Goal: Task Accomplishment & Management: Use online tool/utility

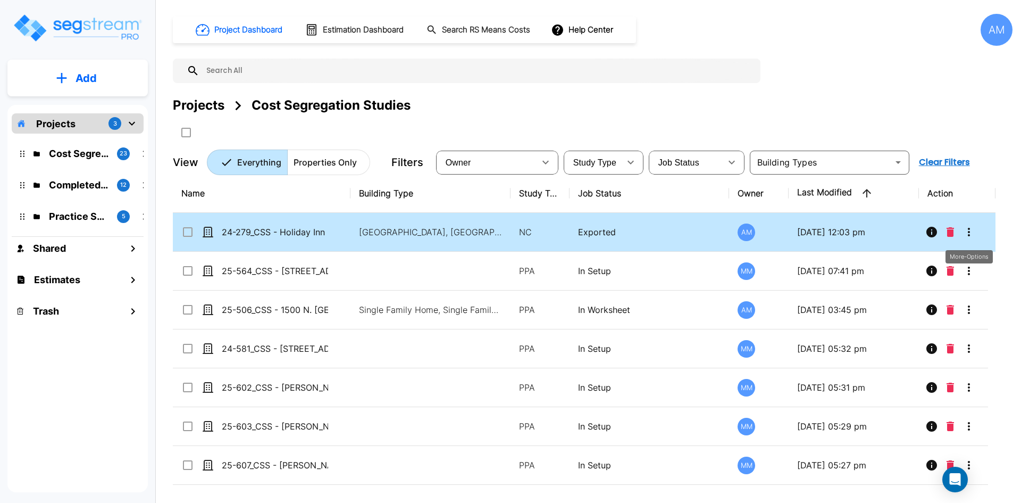
click at [973, 238] on icon "More-Options" at bounding box center [969, 232] width 13 height 13
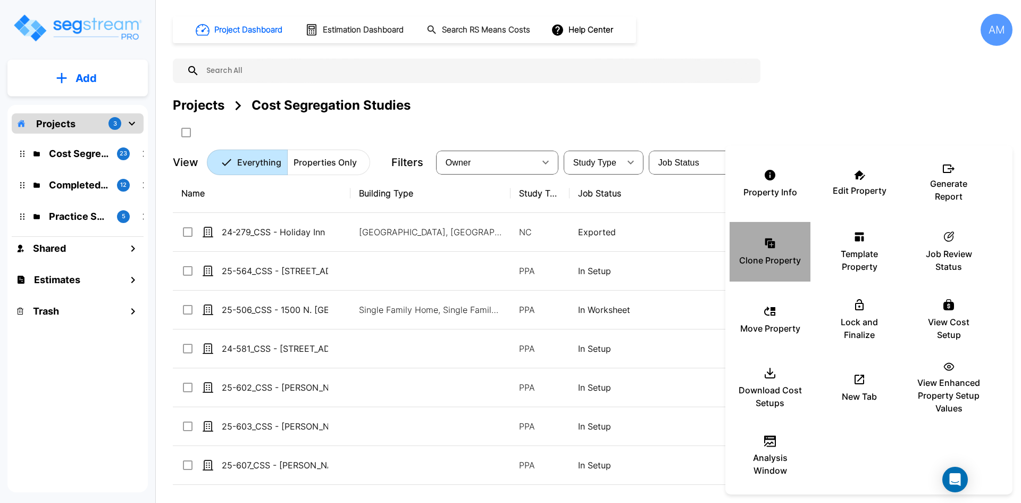
click at [765, 240] on icon at bounding box center [770, 243] width 13 height 13
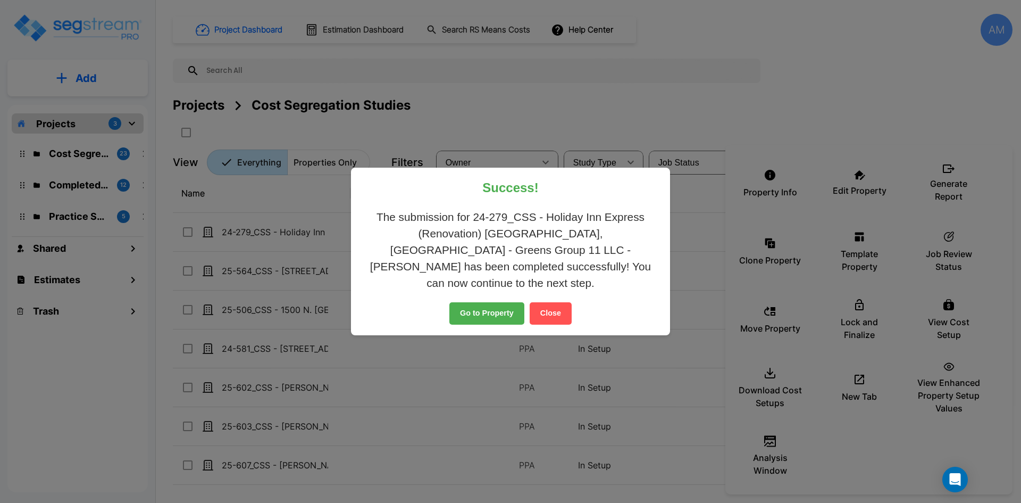
click at [552, 310] on button "Close" at bounding box center [551, 313] width 42 height 22
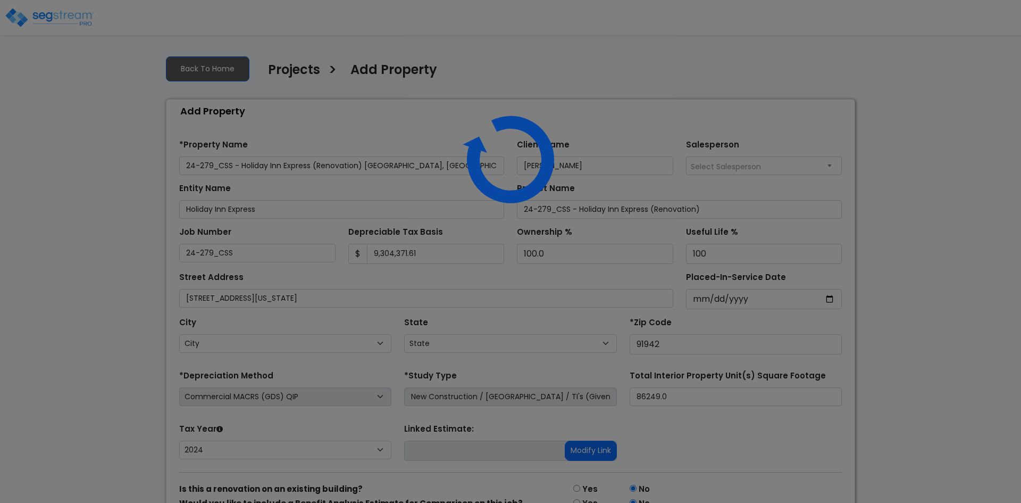
select select "CM(Q_22"
select select "NEW"
select select "2024"
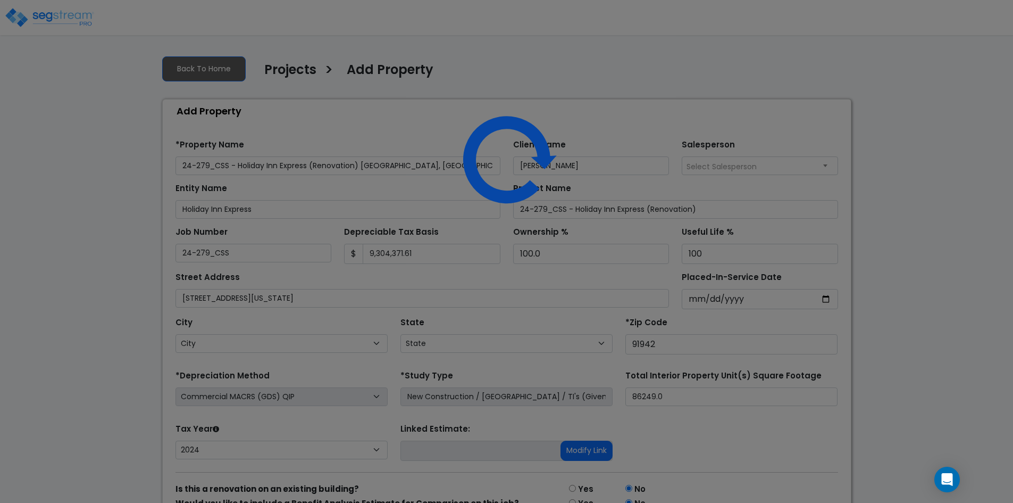
select select "CA"
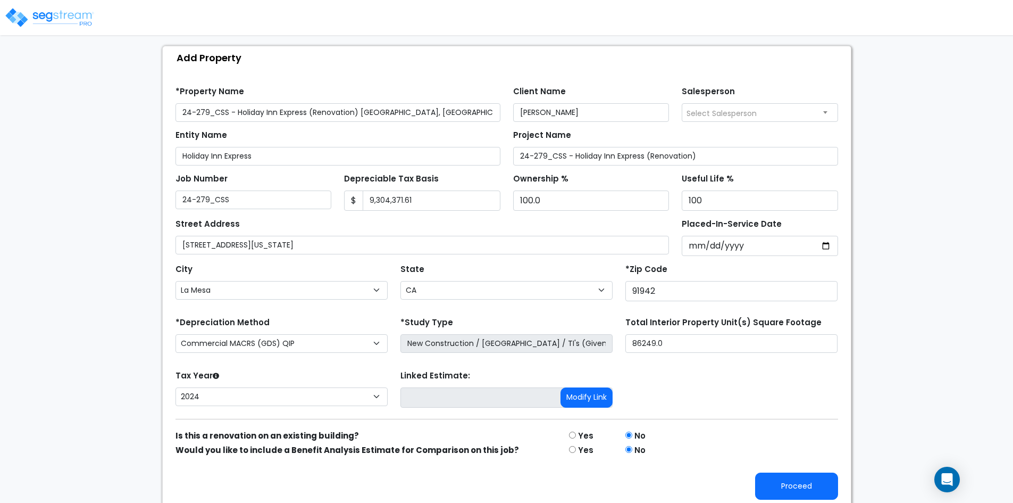
scroll to position [59, 0]
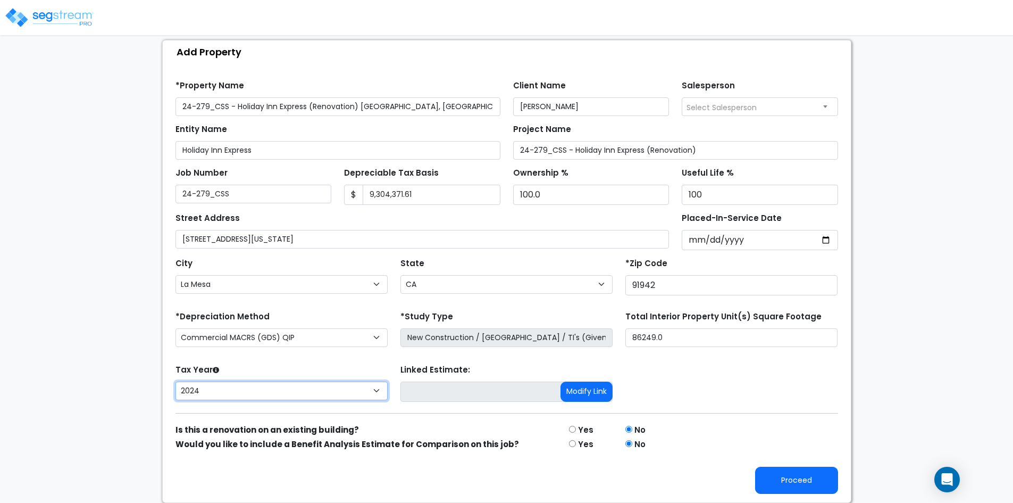
click at [378, 390] on select "2026 2025 2024" at bounding box center [282, 390] width 212 height 19
click at [384, 365] on div "Tax Year Please Enter The Placed In Service Date First. 2026 2025 2024" at bounding box center [281, 383] width 225 height 43
click at [573, 430] on input "radio" at bounding box center [572, 429] width 7 height 7
radio input "true"
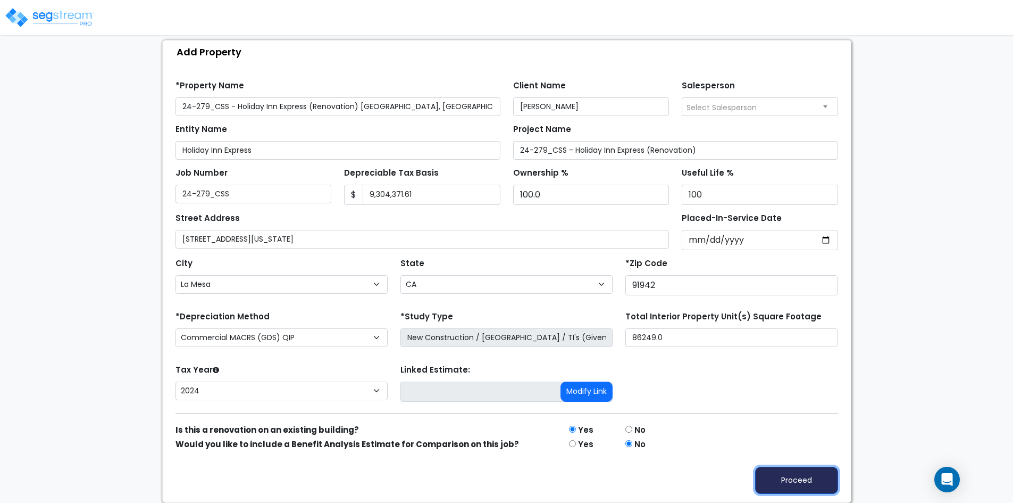
click at [801, 485] on button "Proceed" at bounding box center [796, 479] width 83 height 27
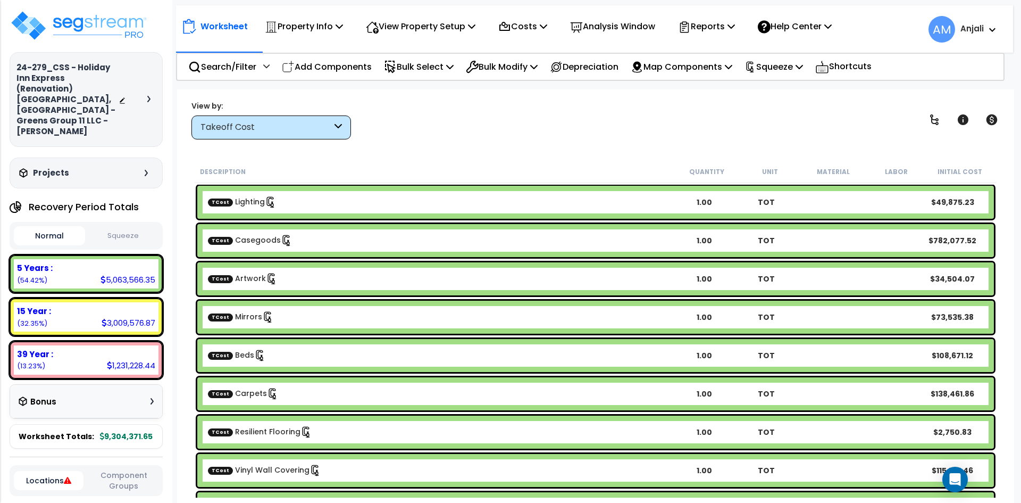
click at [139, 227] on button "Squeeze" at bounding box center [123, 236] width 71 height 19
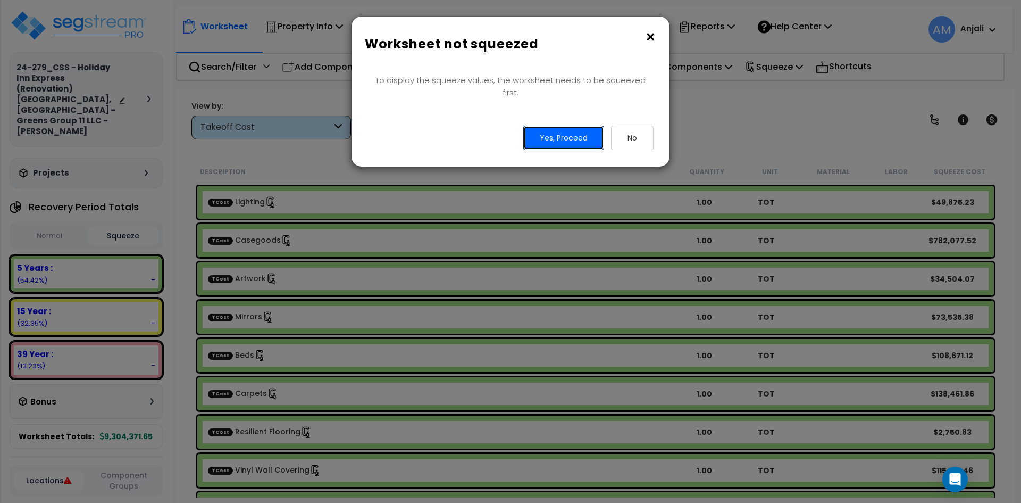
click at [552, 126] on button "Yes, Proceed" at bounding box center [563, 138] width 81 height 24
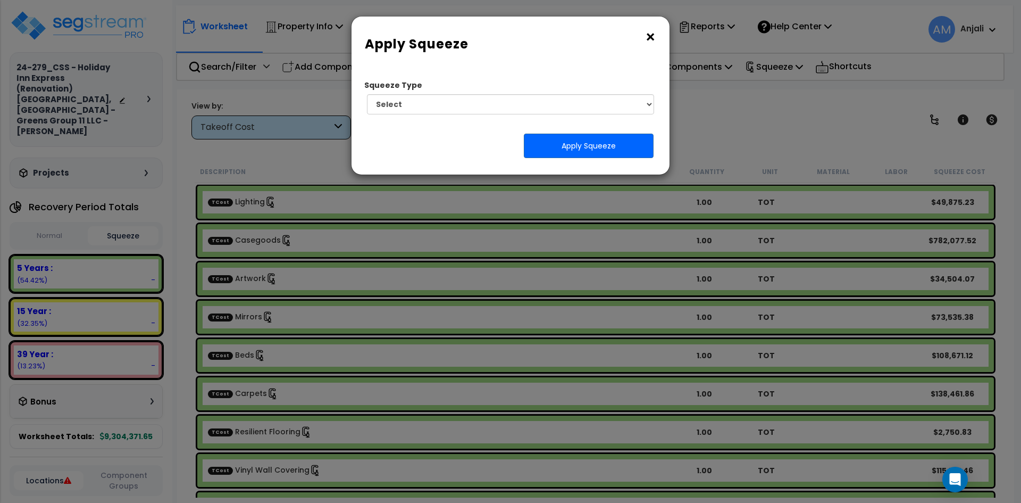
click at [556, 89] on div "Squeeze Type Select 1. Squeeze by Takeoff Cost" at bounding box center [506, 94] width 293 height 40
click at [564, 99] on select "Select 1. Squeeze by Takeoff Cost" at bounding box center [510, 104] width 287 height 20
select select "squeeze_by_custom_backoff_cost"
click at [367, 94] on select "Select 1. Squeeze by Takeoff Cost" at bounding box center [510, 104] width 287 height 20
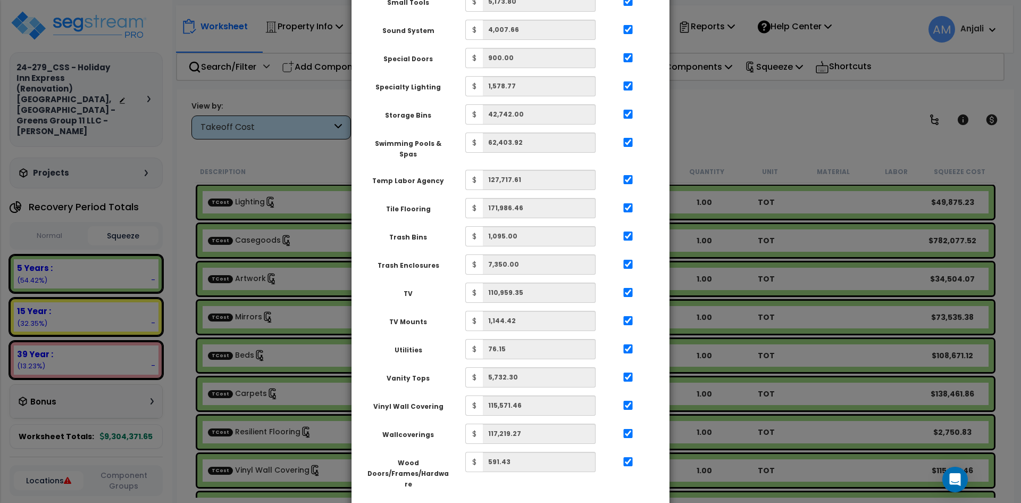
scroll to position [1913, 0]
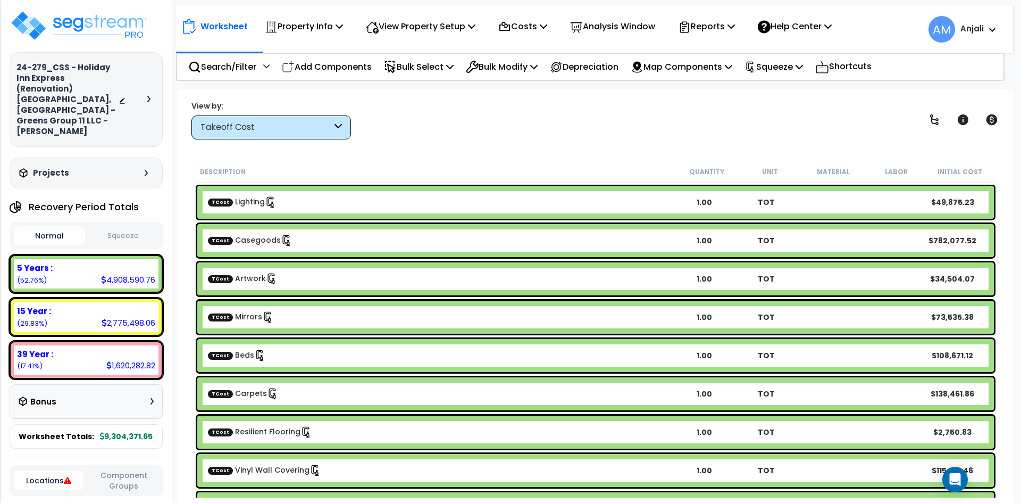
click at [122, 228] on button "Squeeze" at bounding box center [123, 236] width 71 height 19
click at [46, 227] on button "Normal" at bounding box center [49, 236] width 71 height 19
click at [419, 63] on p "Bulk Select" at bounding box center [419, 67] width 70 height 14
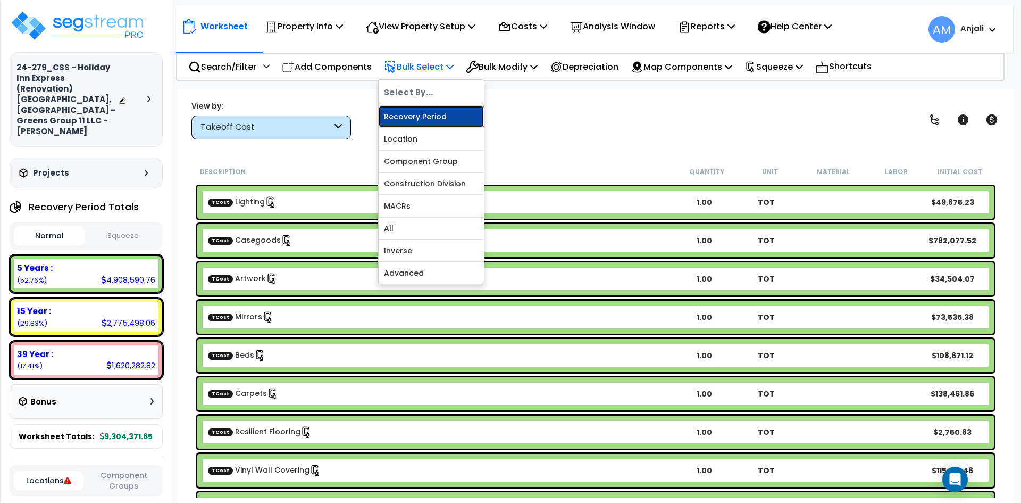
click at [436, 113] on link "Recovery Period" at bounding box center [431, 116] width 105 height 21
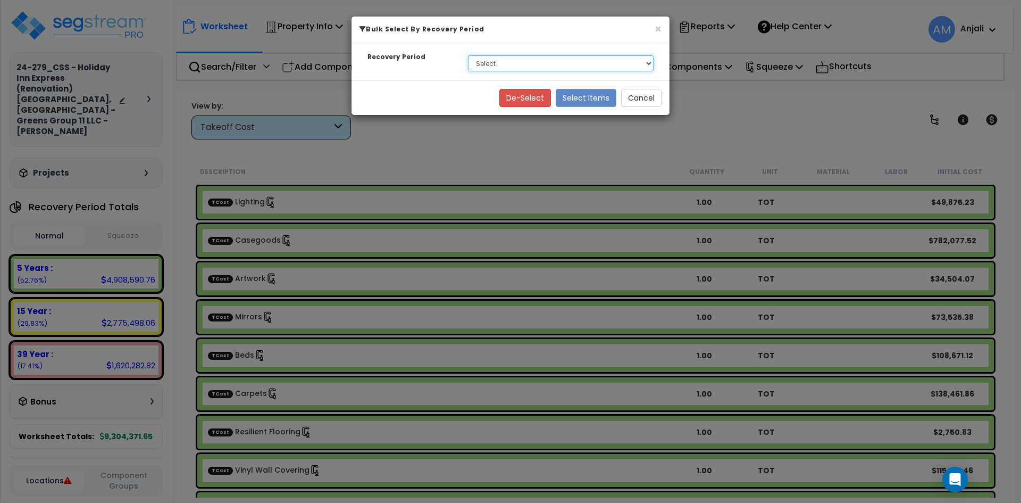
click at [512, 63] on select "Select 5 Years 15 Year 39 Year Soft Cost" at bounding box center [561, 63] width 186 height 16
select select "5Y"
click at [468, 55] on select "Select 5 Years 15 Year 39 Year Soft Cost" at bounding box center [561, 63] width 186 height 16
click at [583, 98] on button "Select Items" at bounding box center [586, 98] width 61 height 18
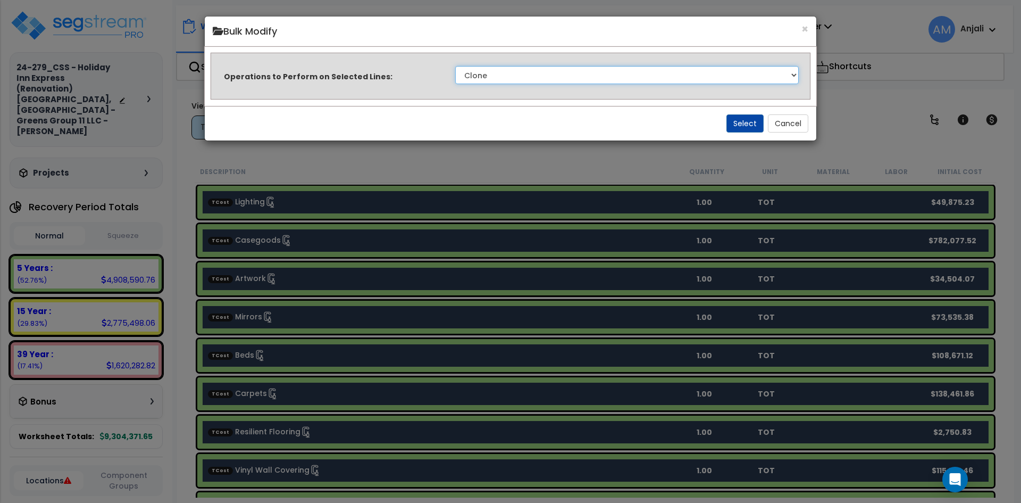
click at [527, 76] on select "Clone Delete Delete Zero Quantities Modify Component Group Modify Cost Sources …" at bounding box center [627, 75] width 344 height 18
select select "modifyTotalCostFactor"
click at [455, 66] on select "Clone Delete Delete Zero Quantities Modify Component Group Modify Cost Sources …" at bounding box center [627, 75] width 344 height 18
click at [756, 120] on button "Select" at bounding box center [745, 123] width 37 height 18
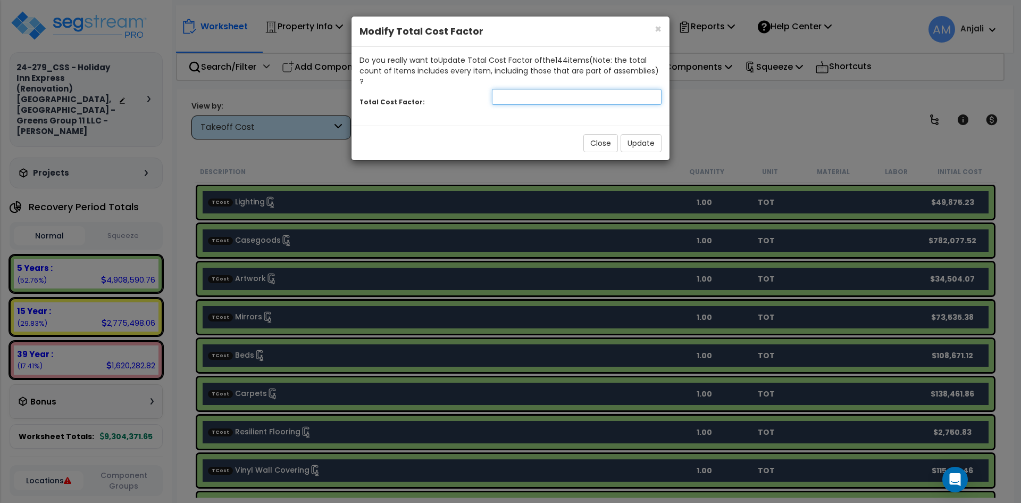
click at [522, 89] on input "number" at bounding box center [577, 97] width 170 height 16
type input "0.64"
click at [643, 134] on button "Update" at bounding box center [641, 143] width 41 height 18
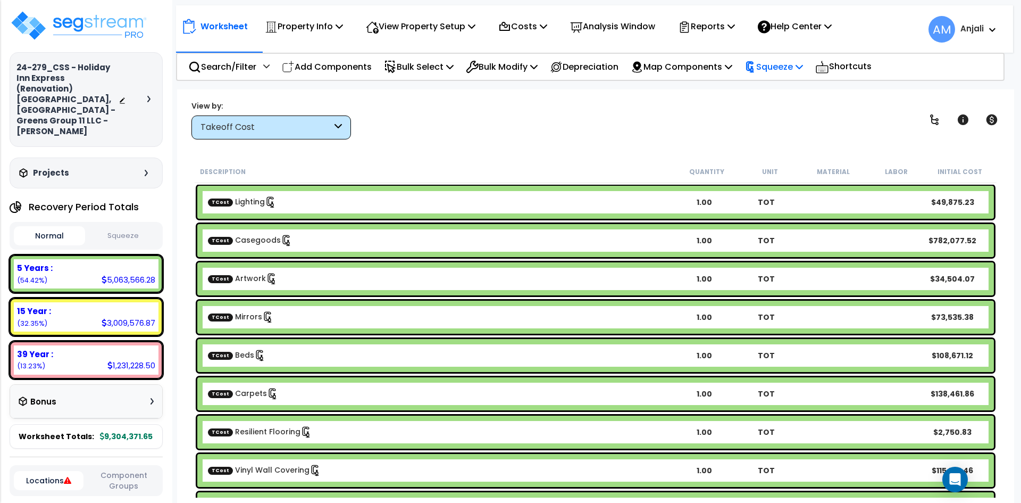
click at [792, 57] on div "Squeeze" at bounding box center [774, 66] width 59 height 25
click at [797, 86] on link "Re-squeeze" at bounding box center [791, 90] width 105 height 21
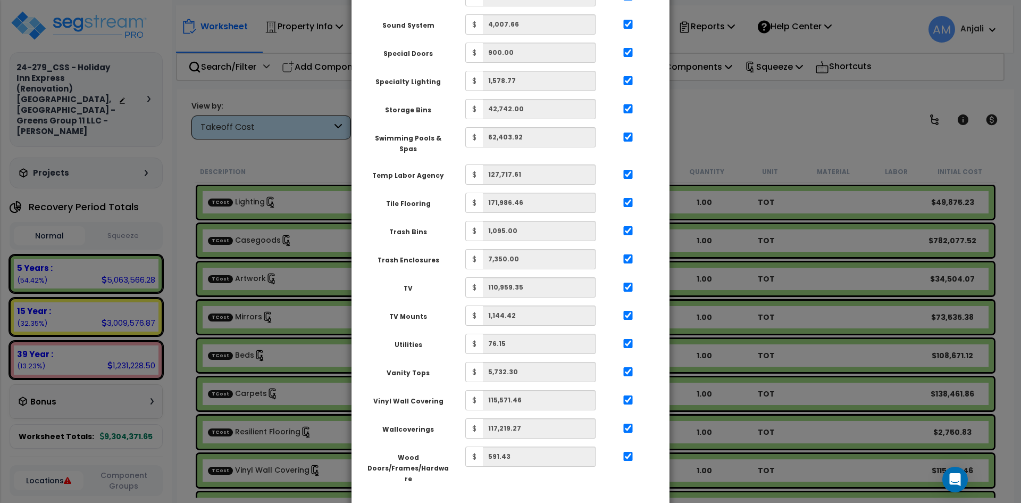
scroll to position [1865, 0]
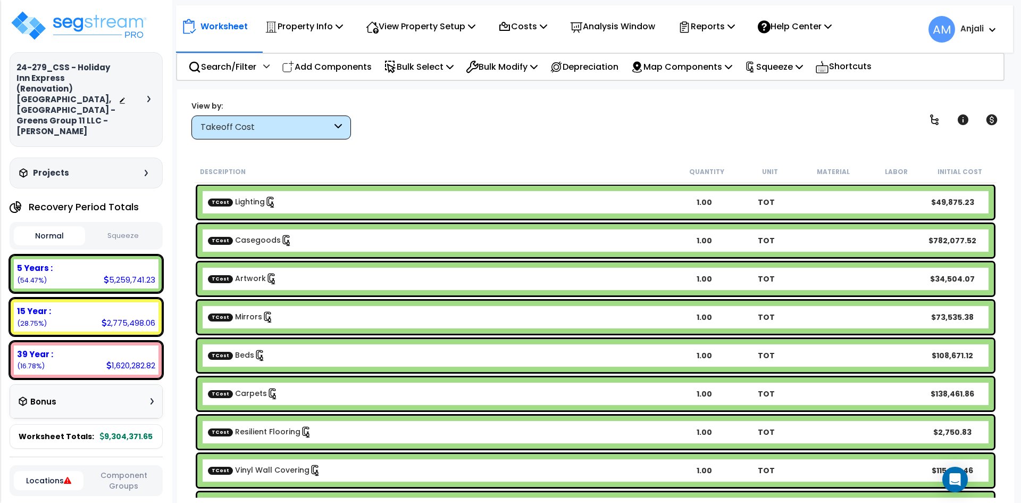
click at [138, 227] on button "Squeeze" at bounding box center [123, 236] width 71 height 19
click at [69, 227] on button "Normal" at bounding box center [49, 236] width 71 height 19
click at [123, 227] on button "Squeeze" at bounding box center [123, 236] width 71 height 19
click at [71, 227] on button "Normal" at bounding box center [49, 236] width 71 height 19
click at [136, 227] on button "Squeeze" at bounding box center [123, 236] width 71 height 19
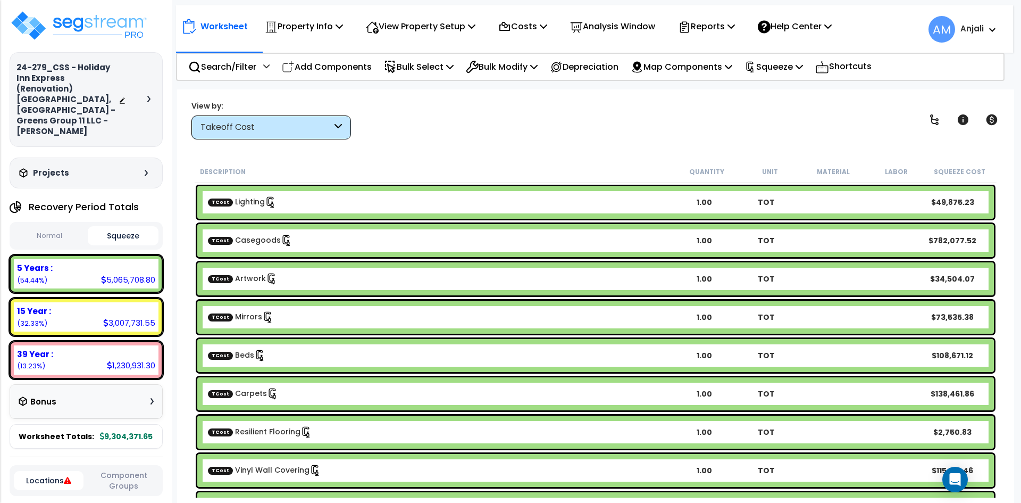
click at [72, 227] on button "Normal" at bounding box center [49, 236] width 71 height 19
click at [125, 227] on button "Squeeze" at bounding box center [123, 236] width 71 height 19
click at [65, 227] on button "Normal" at bounding box center [49, 236] width 71 height 19
click at [132, 230] on button "Squeeze" at bounding box center [123, 236] width 71 height 19
click at [68, 227] on button "Normal" at bounding box center [49, 236] width 71 height 19
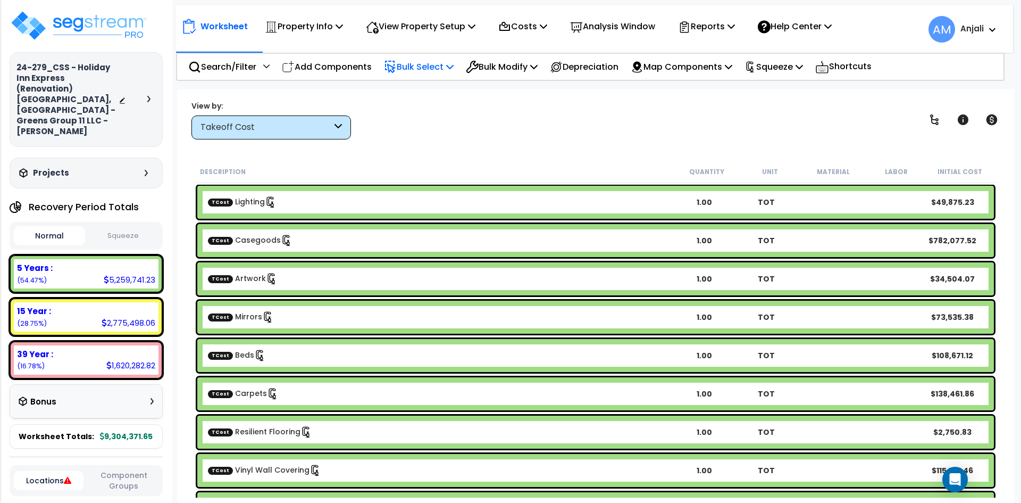
click at [432, 71] on p "Bulk Select" at bounding box center [419, 67] width 70 height 14
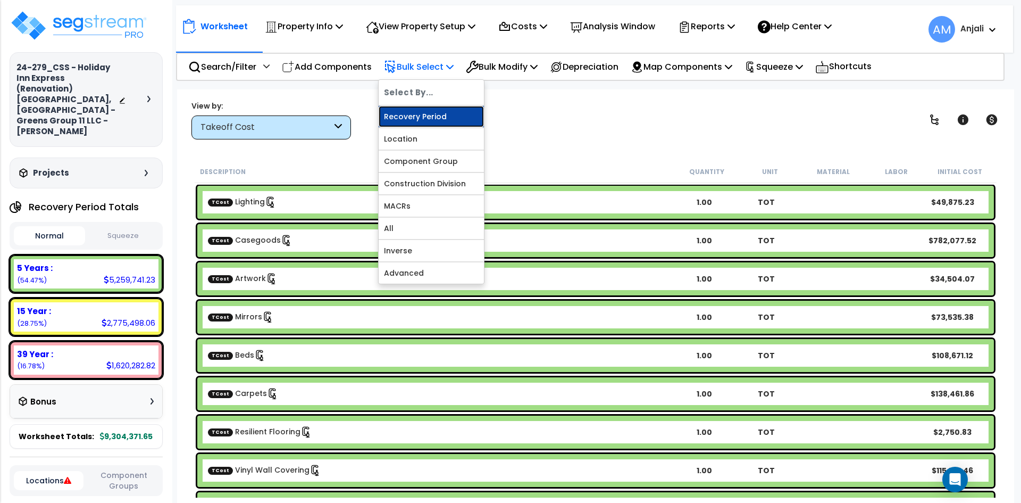
click at [434, 115] on link "Recovery Period" at bounding box center [431, 116] width 105 height 21
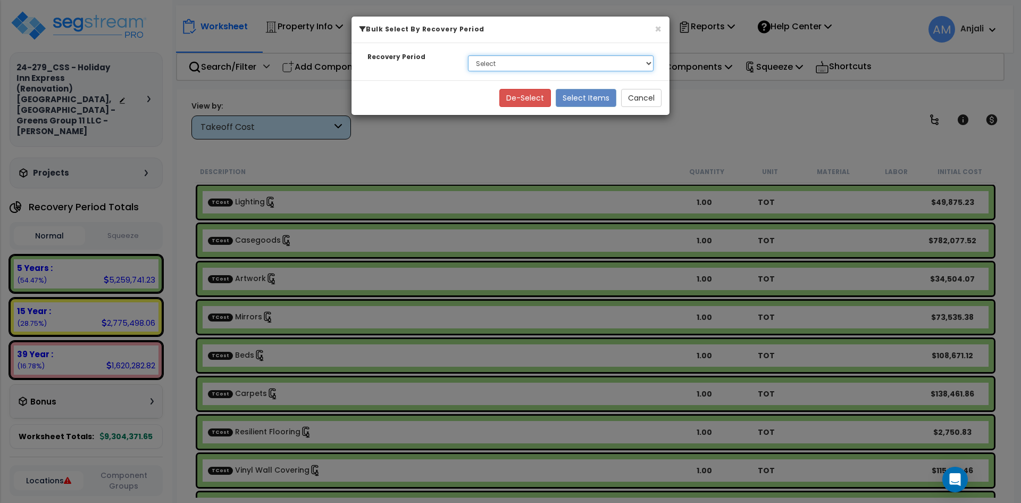
click at [506, 69] on select "Select 5 Years 15 Year 39 Year Soft Cost" at bounding box center [561, 63] width 186 height 16
select select "39Y_1"
click at [468, 55] on select "Select 5 Years 15 Year 39 Year Soft Cost" at bounding box center [561, 63] width 186 height 16
click at [597, 101] on button "Select Items" at bounding box center [586, 98] width 61 height 18
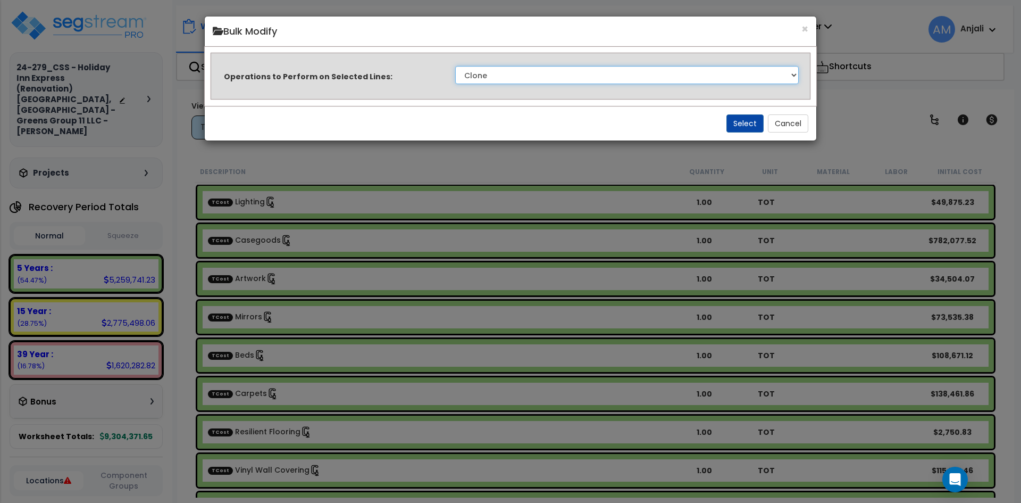
click at [564, 72] on select "Clone Delete Delete Zero Quantities Modify Component Group Modify Cost Sources …" at bounding box center [627, 75] width 344 height 18
select select "modifyTotalCostFactor"
click at [455, 66] on select "Clone Delete Delete Zero Quantities Modify Component Group Modify Cost Sources …" at bounding box center [627, 75] width 344 height 18
click at [736, 121] on button "Select" at bounding box center [745, 123] width 37 height 18
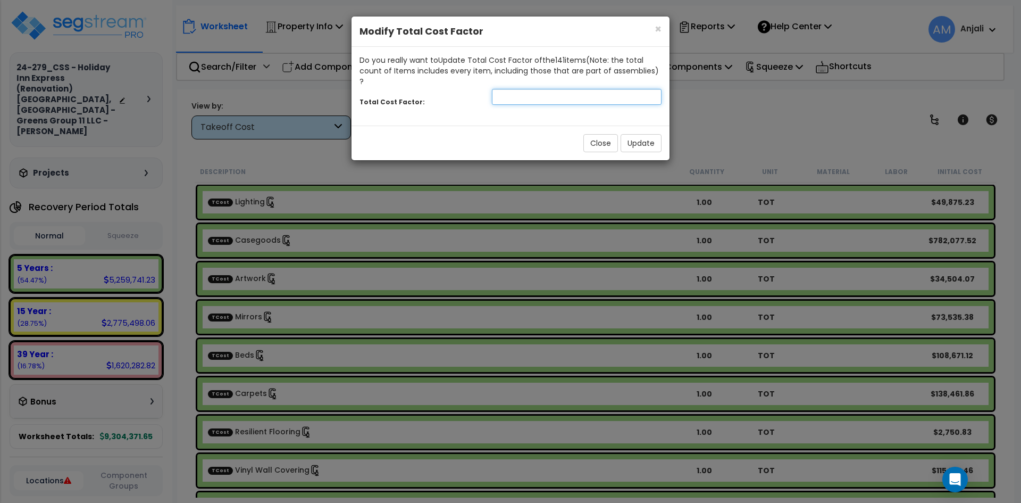
click at [544, 89] on input "number" at bounding box center [577, 97] width 170 height 16
type input "1.5"
click at [636, 134] on button "Update" at bounding box center [641, 143] width 41 height 18
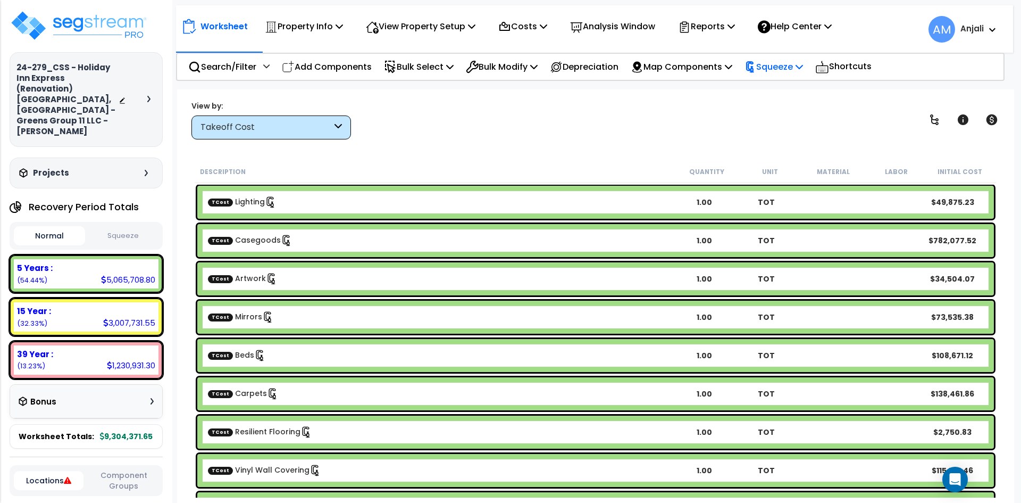
click at [788, 61] on p "Squeeze" at bounding box center [774, 67] width 59 height 14
click at [797, 85] on link "Re-squeeze" at bounding box center [791, 90] width 105 height 21
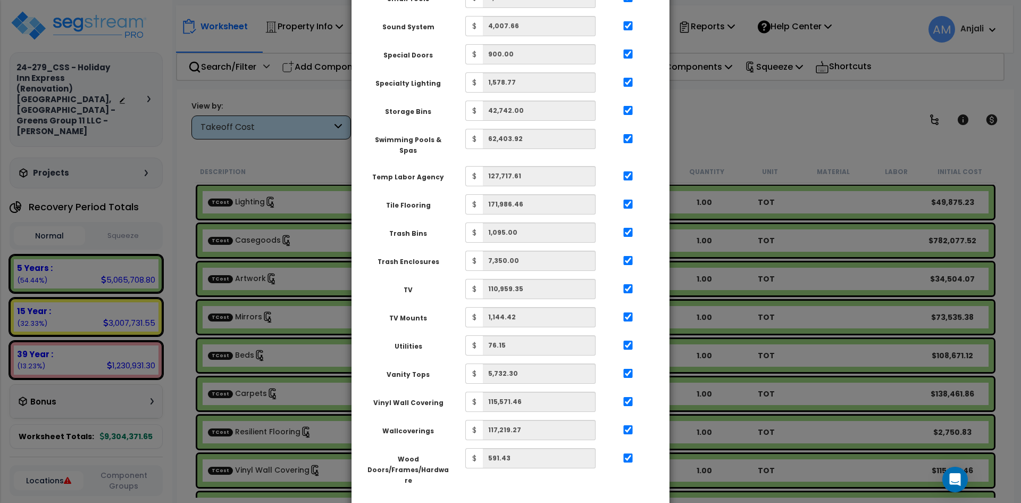
scroll to position [1865, 0]
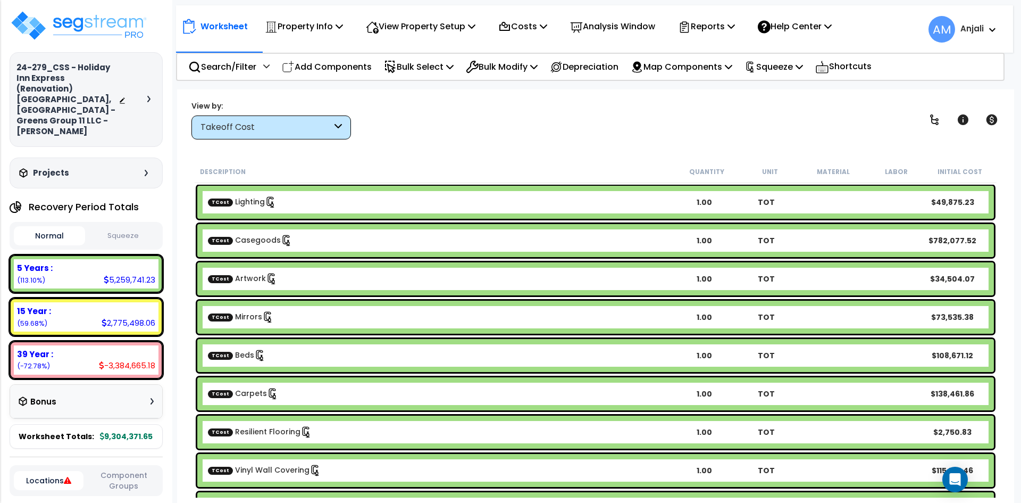
click at [143, 227] on button "Squeeze" at bounding box center [123, 236] width 71 height 19
click at [60, 227] on button "Normal" at bounding box center [49, 236] width 71 height 19
click at [429, 64] on p "Bulk Select" at bounding box center [419, 67] width 70 height 14
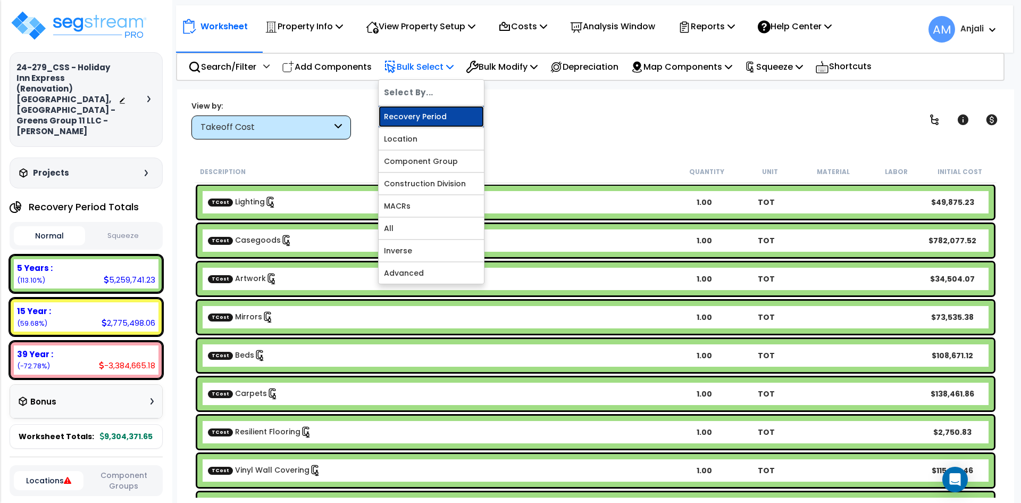
click at [431, 107] on link "Recovery Period" at bounding box center [431, 116] width 105 height 21
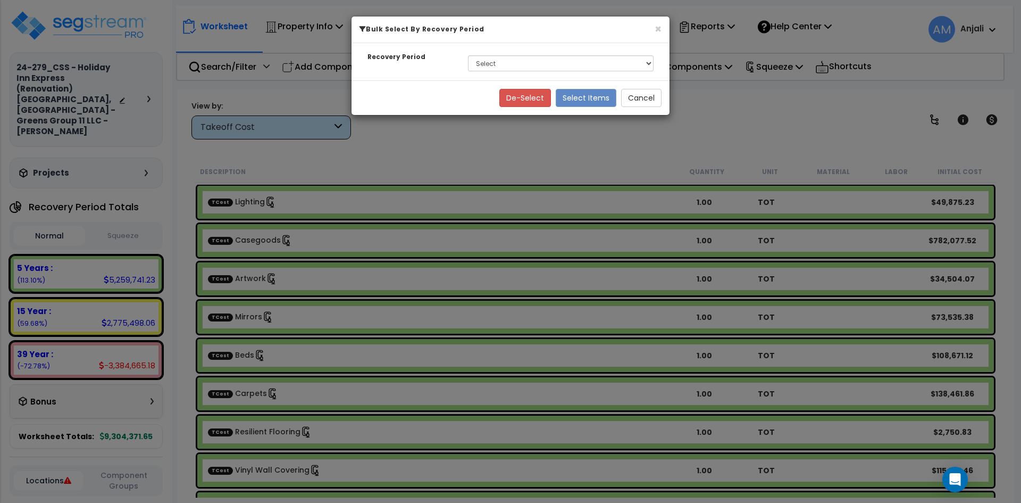
click at [518, 49] on div "Recovery Period Select 5 Years 15 Year 39 Year Soft Cost" at bounding box center [511, 61] width 318 height 37
click at [518, 61] on select "Select 5 Years 15 Year 39 Year Soft Cost" at bounding box center [561, 63] width 186 height 16
click at [468, 55] on select "Select 5 Years 15 Year 39 Year Soft Cost" at bounding box center [561, 63] width 186 height 16
click at [575, 68] on select "Select 5 Years 15 Year 39 Year Soft Cost" at bounding box center [561, 63] width 186 height 16
select select "5Y"
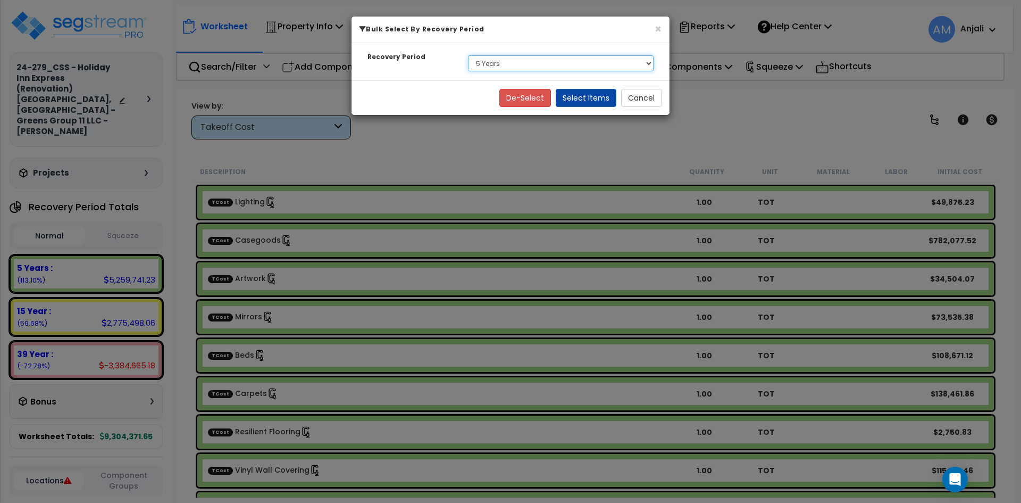
click at [468, 55] on select "Select 5 Years 15 Year 39 Year Soft Cost" at bounding box center [561, 63] width 186 height 16
click at [588, 97] on button "Select Items" at bounding box center [586, 98] width 61 height 18
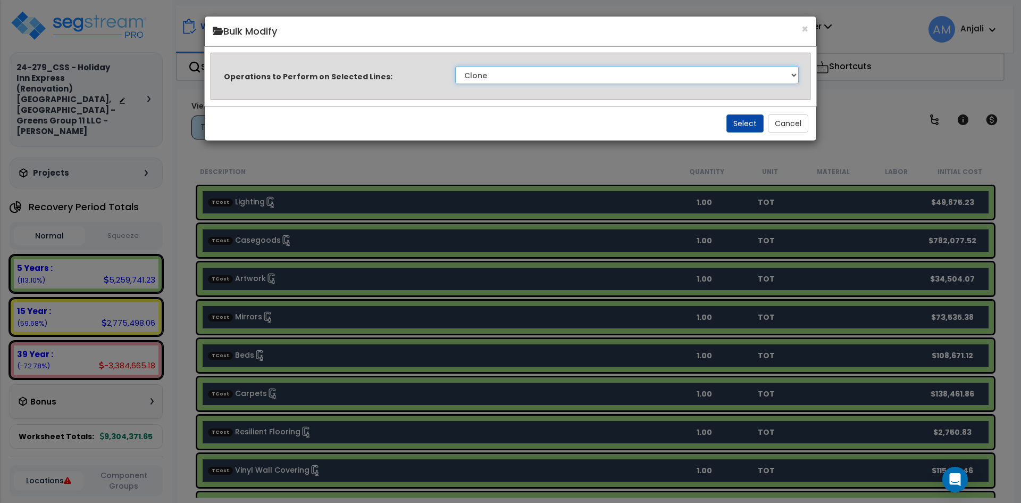
click at [584, 77] on select "Clone Delete Delete Zero Quantities Modify Component Group Modify Cost Sources …" at bounding box center [627, 75] width 344 height 18
select select "modifyTotalCostFactor"
click at [455, 66] on select "Clone Delete Delete Zero Quantities Modify Component Group Modify Cost Sources …" at bounding box center [627, 75] width 344 height 18
click at [733, 117] on button "Select" at bounding box center [745, 123] width 37 height 18
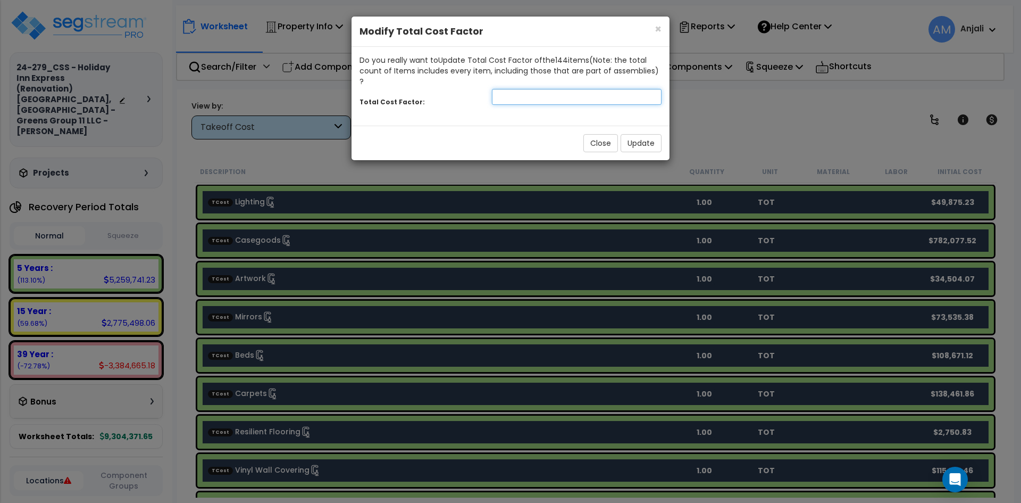
click at [519, 89] on input "number" at bounding box center [577, 97] width 170 height 16
type input "0.46"
click at [655, 137] on button "Update" at bounding box center [641, 143] width 41 height 18
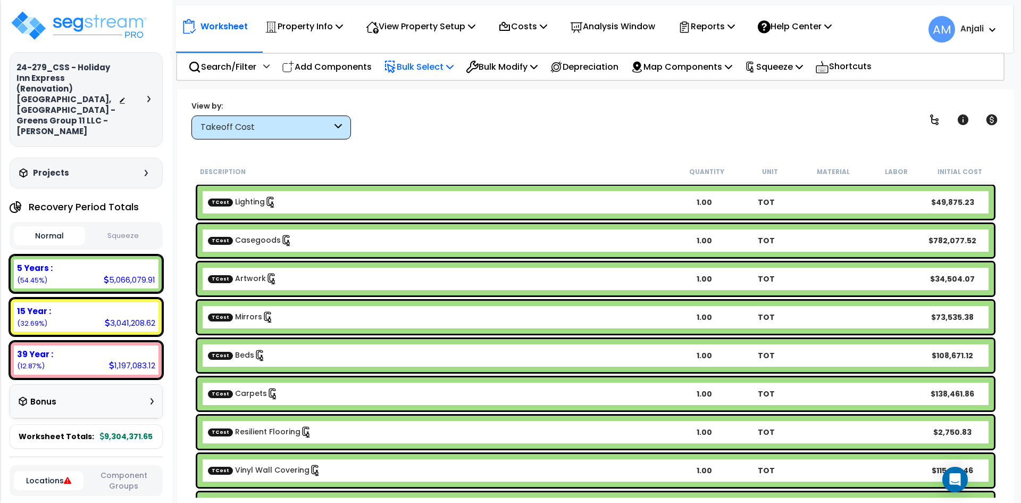
click at [429, 62] on p "Bulk Select" at bounding box center [419, 67] width 70 height 14
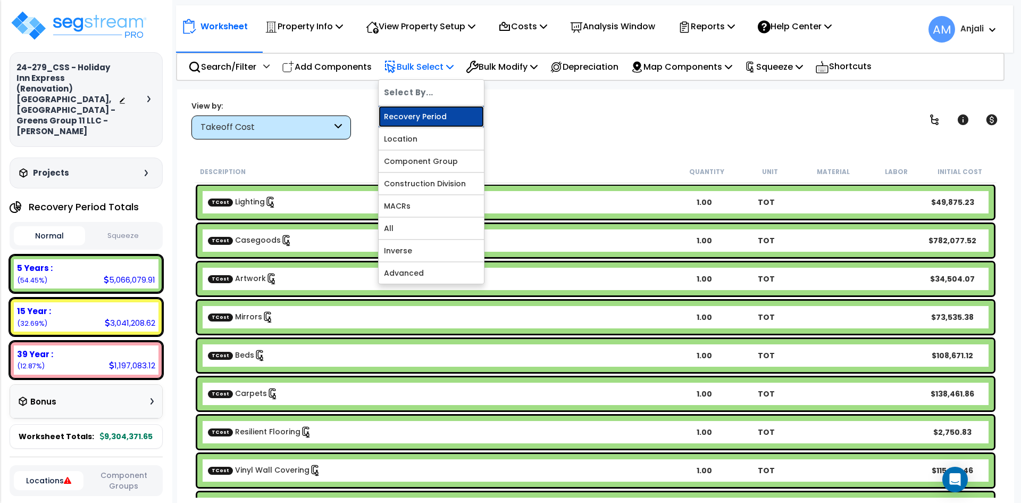
click at [421, 112] on link "Recovery Period" at bounding box center [431, 116] width 105 height 21
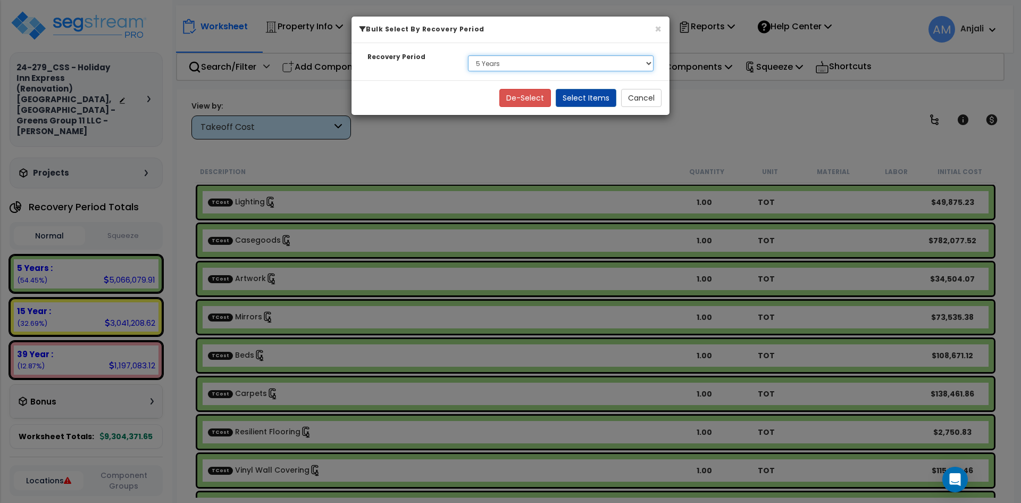
click at [510, 68] on select "Select 5 Years 15 Year 39 Year Soft Cost" at bounding box center [561, 63] width 186 height 16
select select "39Y_1"
click at [468, 55] on select "Select 5 Years 15 Year 39 Year Soft Cost" at bounding box center [561, 63] width 186 height 16
click at [594, 101] on button "Select Items" at bounding box center [586, 98] width 61 height 18
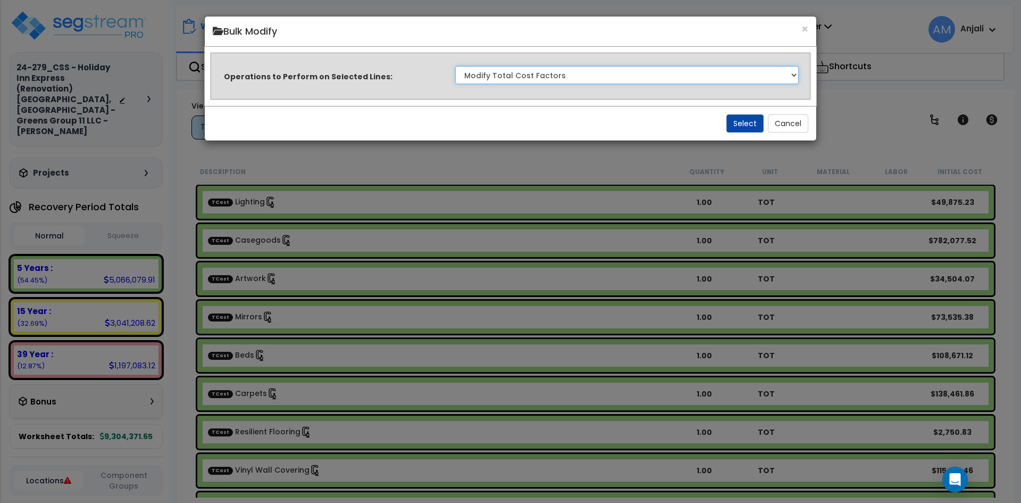
click at [543, 74] on select "Clone Delete Delete Zero Quantities Modify Component Group Modify Cost Sources …" at bounding box center [627, 75] width 344 height 18
click at [455, 66] on select "Clone Delete Delete Zero Quantities Modify Component Group Modify Cost Sources …" at bounding box center [627, 75] width 344 height 18
click at [737, 122] on button "Select" at bounding box center [745, 123] width 37 height 18
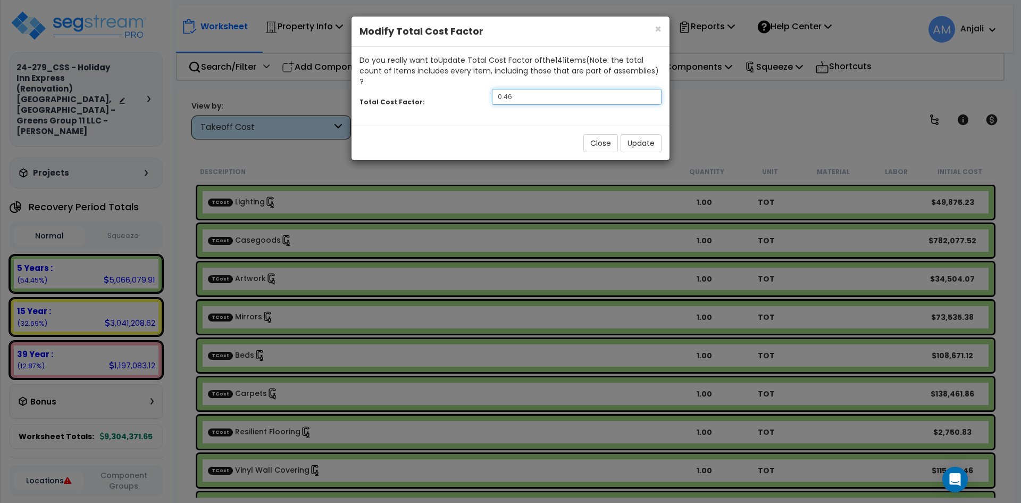
click at [527, 89] on input "0.46" at bounding box center [577, 97] width 170 height 16
drag, startPoint x: 520, startPoint y: 85, endPoint x: 496, endPoint y: 85, distance: 23.9
click at [496, 89] on input "0.46" at bounding box center [577, 97] width 170 height 16
type input "2.6"
click at [632, 134] on button "Update" at bounding box center [641, 143] width 41 height 18
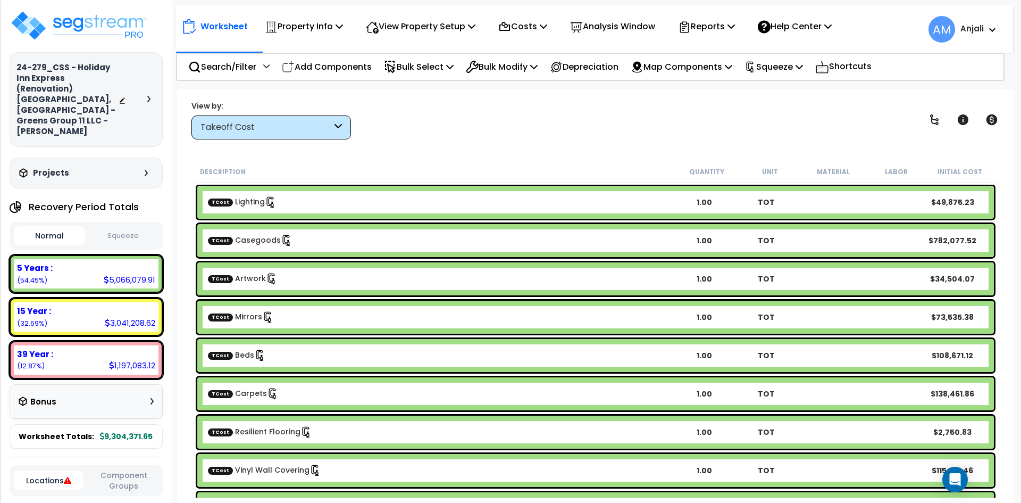
click at [135, 227] on button "Squeeze" at bounding box center [123, 236] width 71 height 19
click at [84, 227] on button "Normal" at bounding box center [49, 236] width 71 height 19
click at [786, 64] on p "Squeeze" at bounding box center [774, 67] width 59 height 14
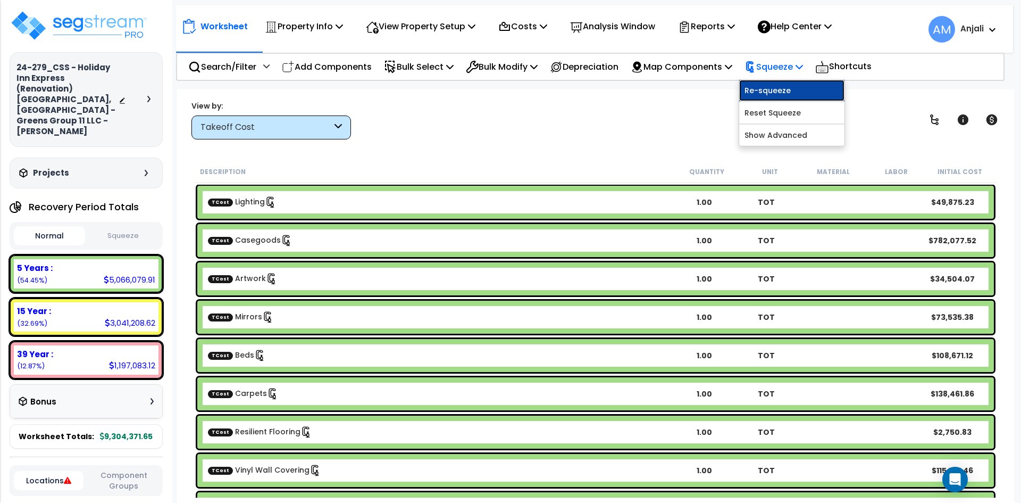
click at [789, 93] on link "Re-squeeze" at bounding box center [791, 90] width 105 height 21
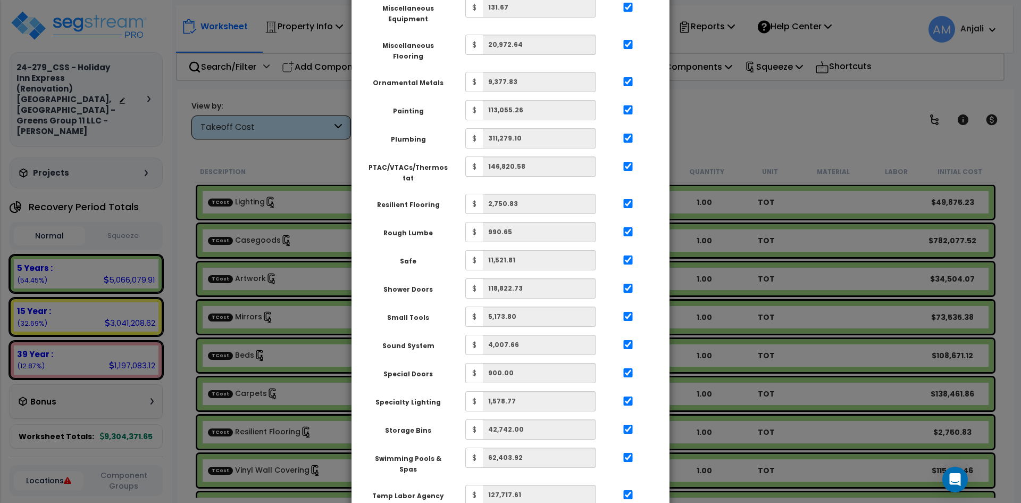
scroll to position [1865, 0]
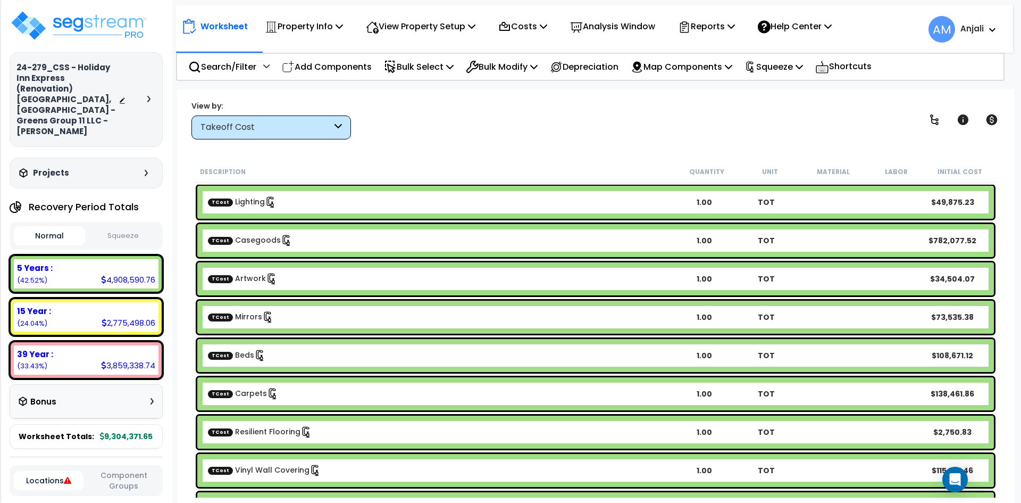
click at [135, 227] on button "Squeeze" at bounding box center [123, 236] width 71 height 19
click at [61, 227] on button "Normal" at bounding box center [49, 236] width 71 height 19
click at [122, 227] on button "Squeeze" at bounding box center [123, 236] width 71 height 19
click at [85, 230] on button "Normal" at bounding box center [49, 236] width 71 height 19
click at [131, 227] on button "Squeeze" at bounding box center [123, 236] width 71 height 19
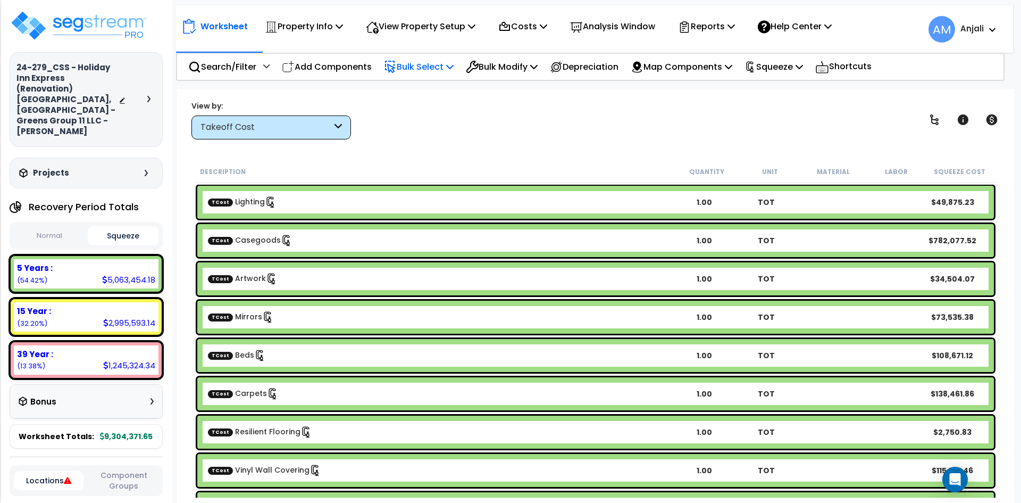
click at [419, 67] on p "Bulk Select" at bounding box center [419, 67] width 70 height 14
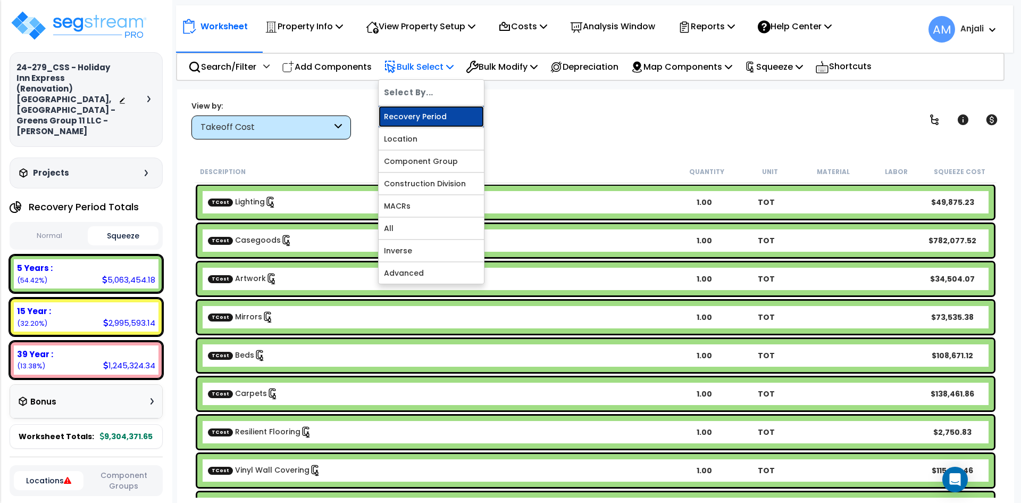
click at [446, 114] on link "Recovery Period" at bounding box center [431, 116] width 105 height 21
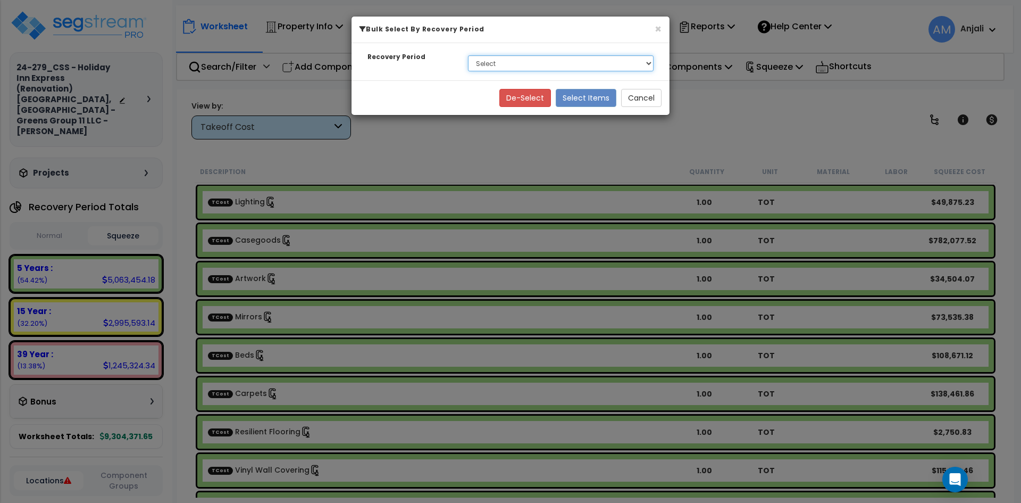
click at [515, 55] on select "Select 5 Years 15 Year 39 Year Soft Cost" at bounding box center [561, 63] width 186 height 16
select select "5Y"
click at [468, 55] on select "Select 5 Years 15 Year 39 Year Soft Cost" at bounding box center [561, 63] width 186 height 16
click at [581, 96] on button "Select Items" at bounding box center [586, 98] width 61 height 18
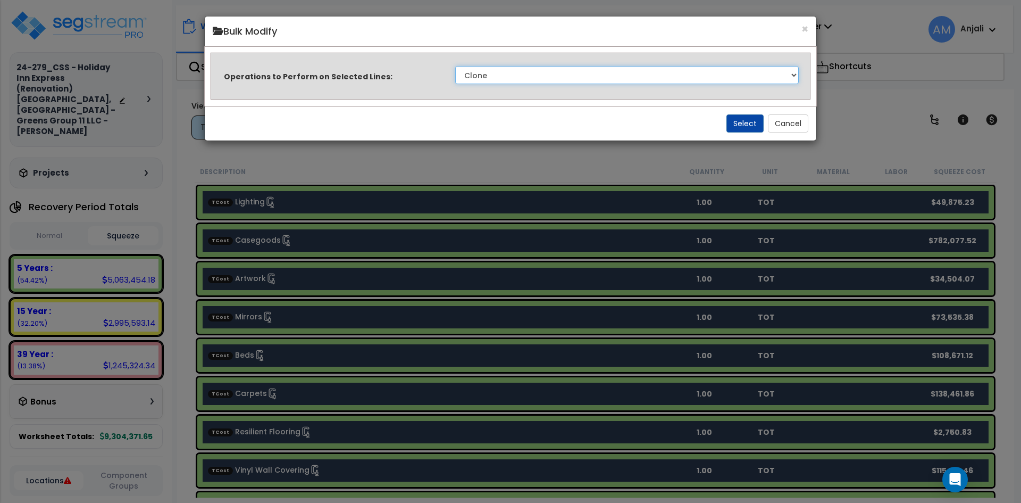
click at [500, 77] on select "Clone Delete Delete Zero Quantities Modify Component Group Modify Cost Sources …" at bounding box center [627, 75] width 344 height 18
select select "modifyTotalCostFactor"
click at [455, 66] on select "Clone Delete Delete Zero Quantities Modify Component Group Modify Cost Sources …" at bounding box center [627, 75] width 344 height 18
click at [745, 127] on button "Select" at bounding box center [745, 123] width 37 height 18
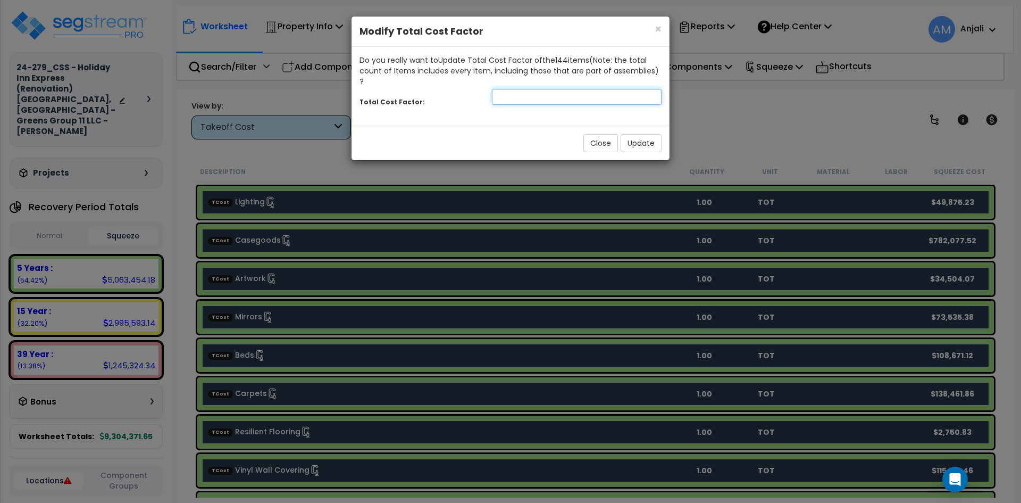
click at [538, 89] on input "number" at bounding box center [577, 97] width 170 height 16
type input "0.23"
click at [644, 138] on button "Update" at bounding box center [641, 143] width 41 height 18
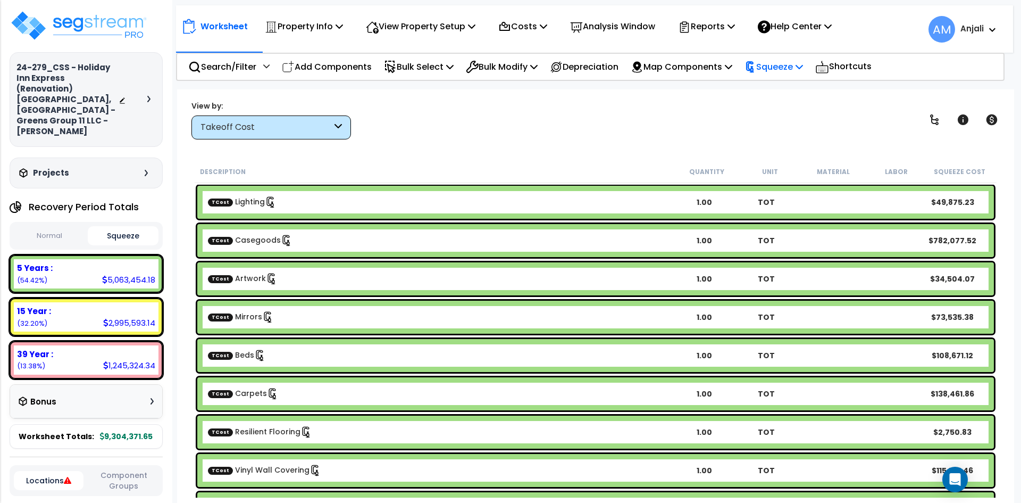
click at [778, 67] on p "Squeeze" at bounding box center [774, 67] width 59 height 14
click at [772, 90] on link "Re-squeeze" at bounding box center [791, 90] width 105 height 21
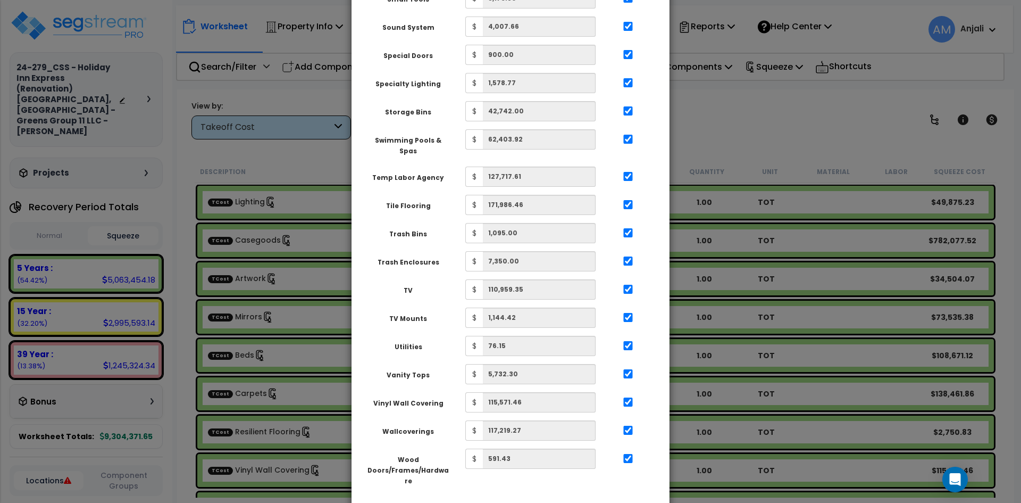
scroll to position [1865, 0]
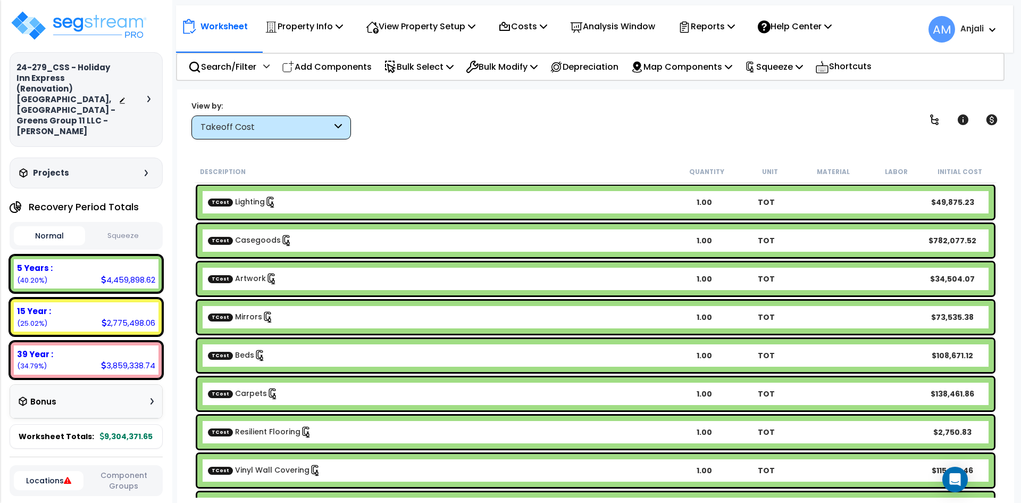
click at [122, 227] on button "Squeeze" at bounding box center [123, 236] width 71 height 19
click button "Normal"
click button "Squeeze"
click button "Normal"
click p "Bulk Select"
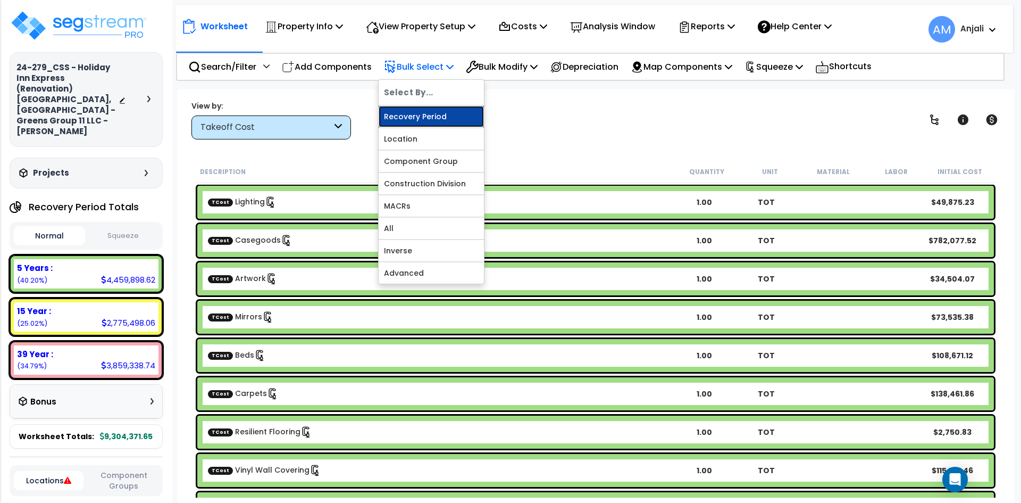
click link "Recovery Period"
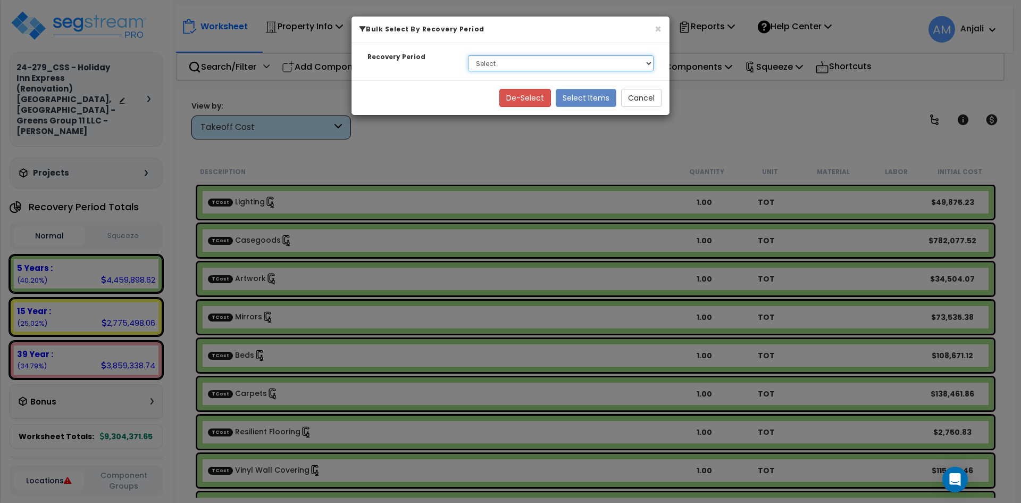
click select "Select 5 Years 15 Year 39 Year Soft Cost"
select select "5Y"
click select "Select 5 Years 15 Year 39 Year Soft Cost"
click button "Select Items"
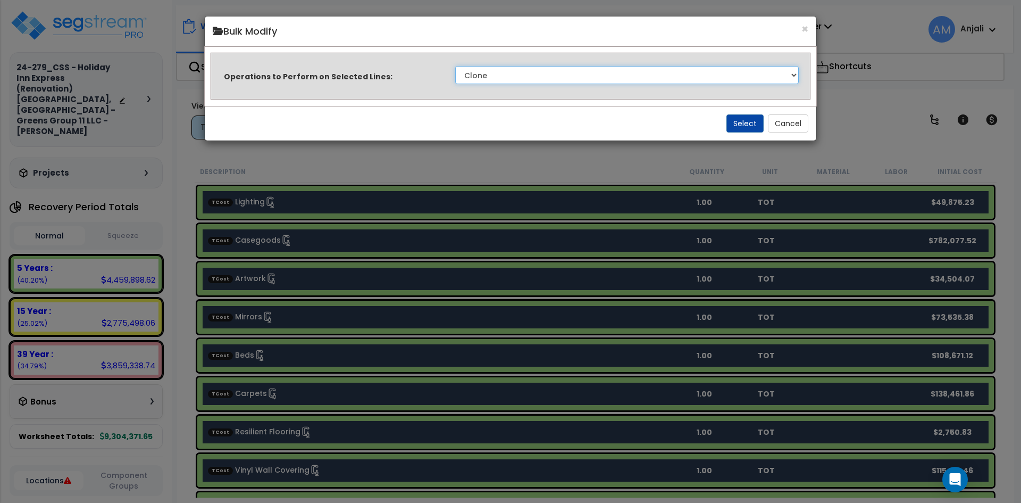
click select "Clone Delete Delete Zero Quantities Modify Component Group Modify Cost Sources …"
select select "modifyTotalCostFactor"
click select "Clone Delete Delete Zero Quantities Modify Component Group Modify Cost Sources …"
click button "Select"
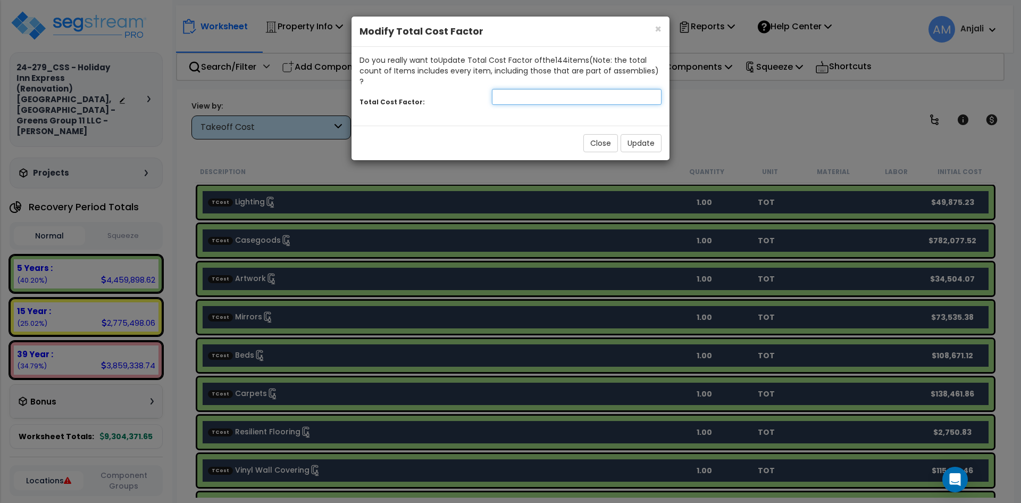
click input "number"
type input "0.09"
click button "Update"
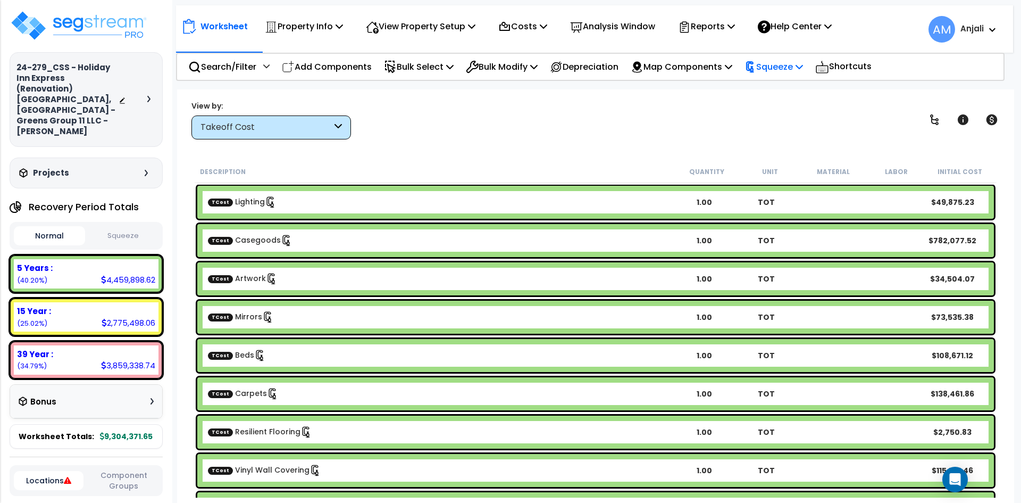
click p "Squeeze"
click link "Re-squeeze"
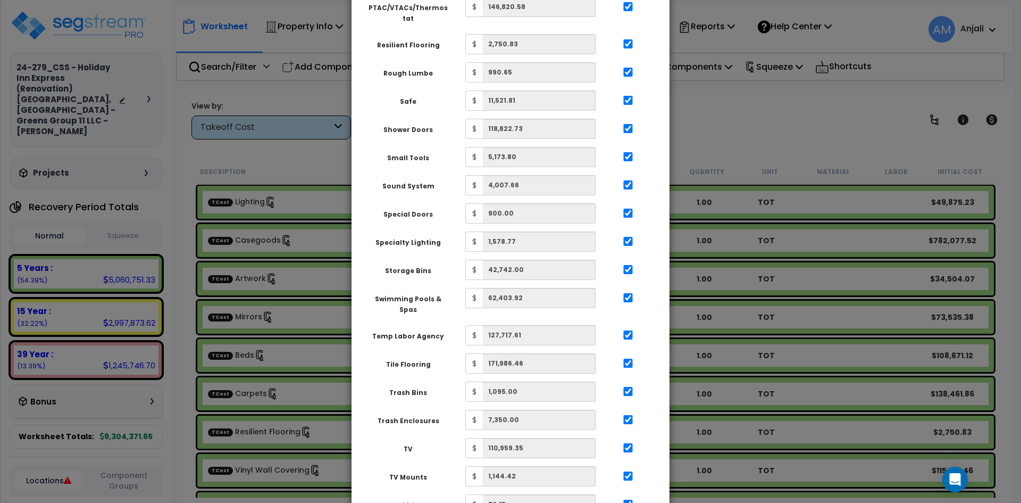
scroll to position [1865, 0]
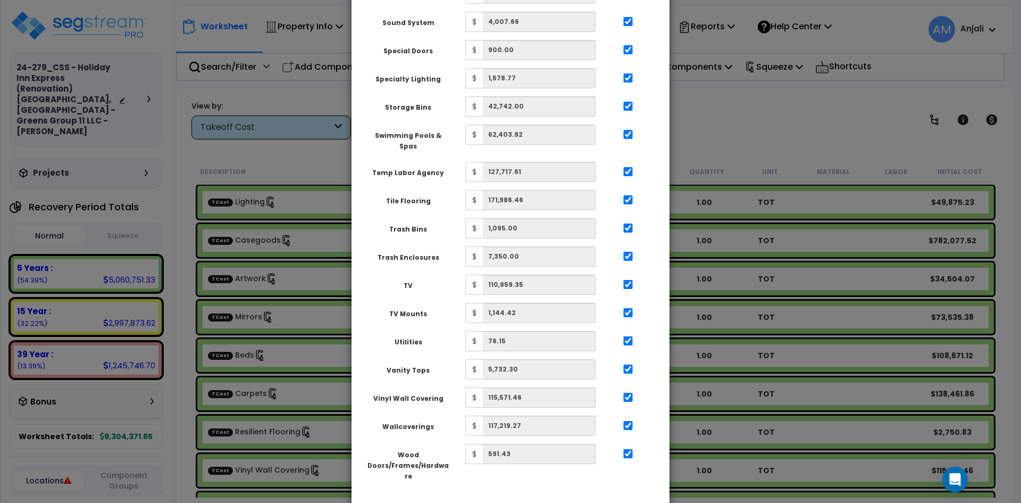
click button "Apply Squeeze"
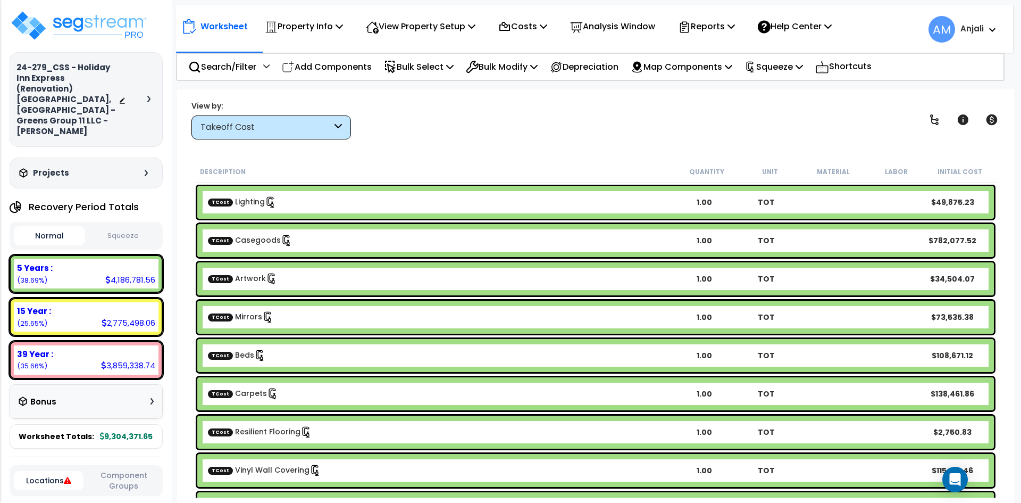
click at [108, 222] on div "Normal Squeeze" at bounding box center [86, 236] width 153 height 28
click at [116, 227] on button "Squeeze" at bounding box center [123, 236] width 71 height 19
click at [66, 228] on button "Normal" at bounding box center [49, 236] width 71 height 19
click at [420, 73] on p "Bulk Select" at bounding box center [419, 67] width 70 height 14
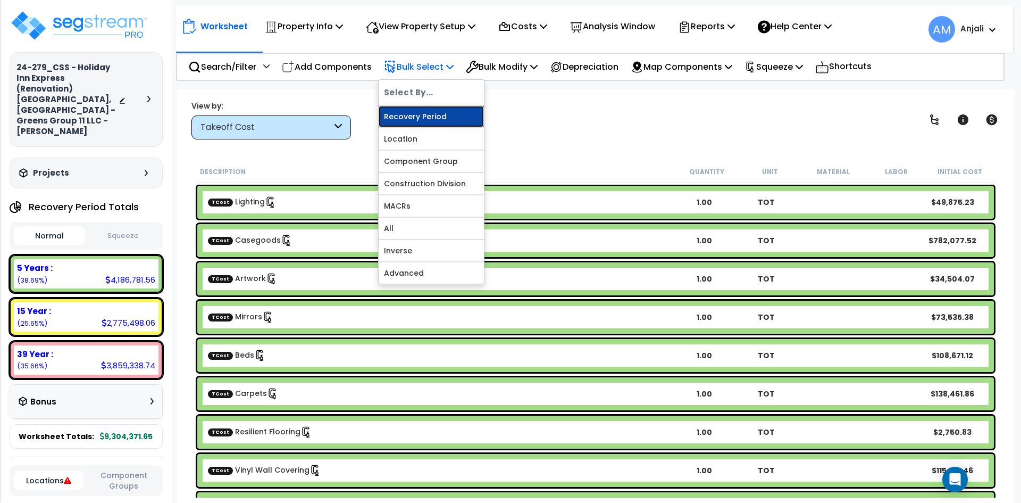
click at [427, 116] on link "Recovery Period" at bounding box center [431, 116] width 105 height 21
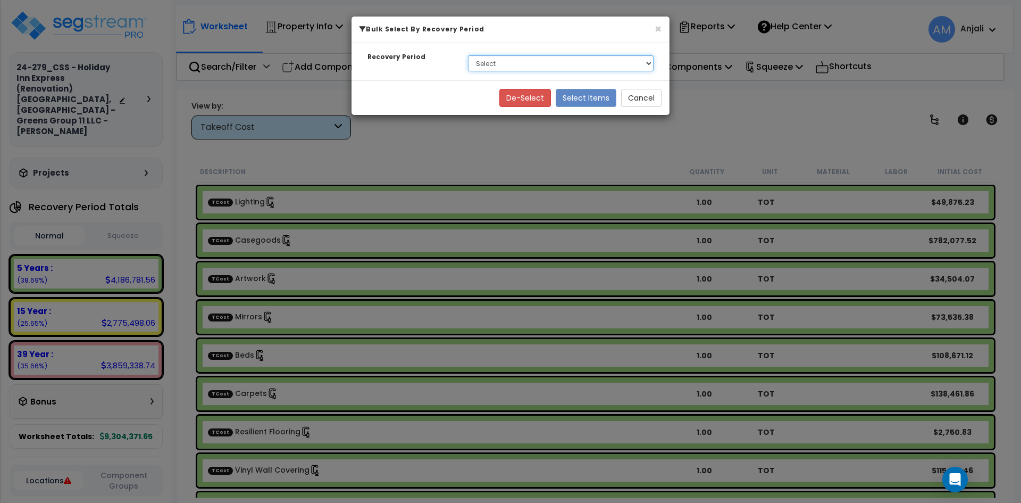
click at [521, 64] on select "Select 5 Years 15 Year 39 Year Soft Cost" at bounding box center [561, 63] width 186 height 16
select select "39Y_1"
click at [468, 55] on select "Select 5 Years 15 Year 39 Year Soft Cost" at bounding box center [561, 63] width 186 height 16
click at [601, 102] on button "Select Items" at bounding box center [586, 98] width 61 height 18
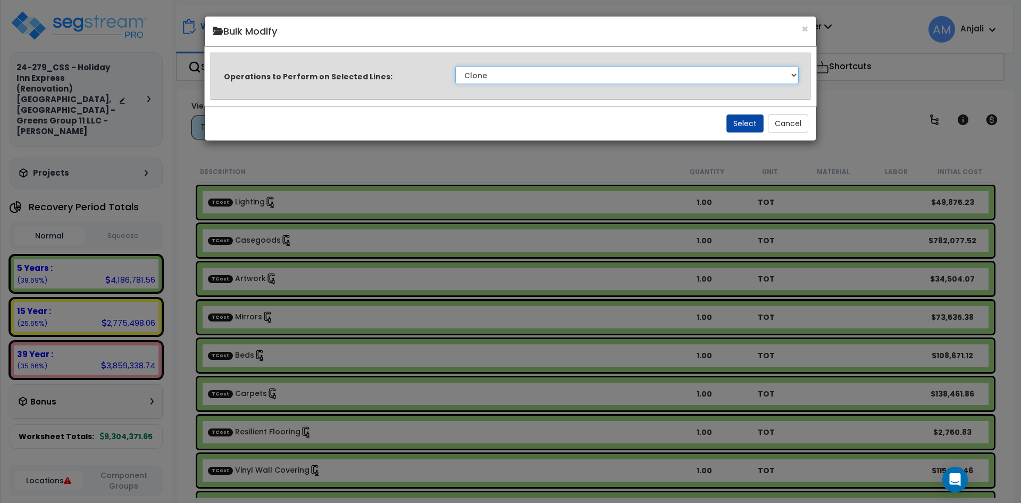
click at [593, 74] on select "Clone Delete Delete Zero Quantities Modify Component Group Modify Cost Sources …" at bounding box center [627, 75] width 344 height 18
select select "modifyTotalCostFactor"
click at [455, 66] on select "Clone Delete Delete Zero Quantities Modify Component Group Modify Cost Sources …" at bounding box center [627, 75] width 344 height 18
click at [735, 122] on button "Select" at bounding box center [745, 123] width 37 height 18
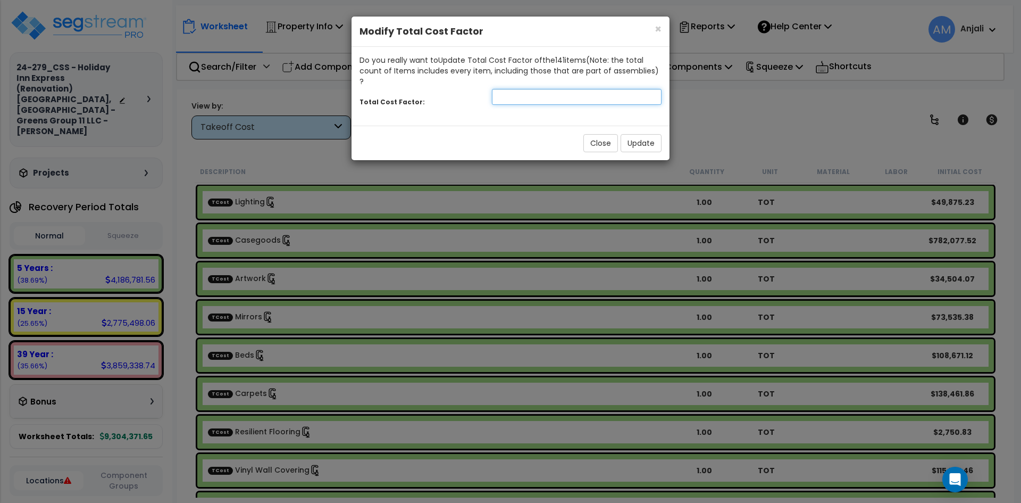
click at [524, 89] on input "number" at bounding box center [577, 97] width 170 height 16
type input "3"
click at [652, 134] on button "Update" at bounding box center [641, 143] width 41 height 18
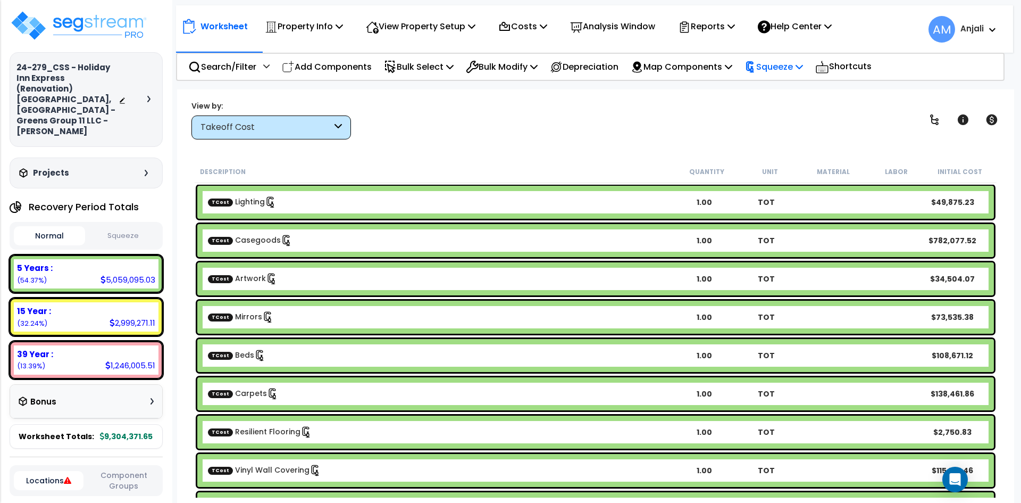
click at [780, 65] on p "Squeeze" at bounding box center [774, 67] width 59 height 14
click at [804, 96] on link "Re-squeeze" at bounding box center [791, 90] width 105 height 21
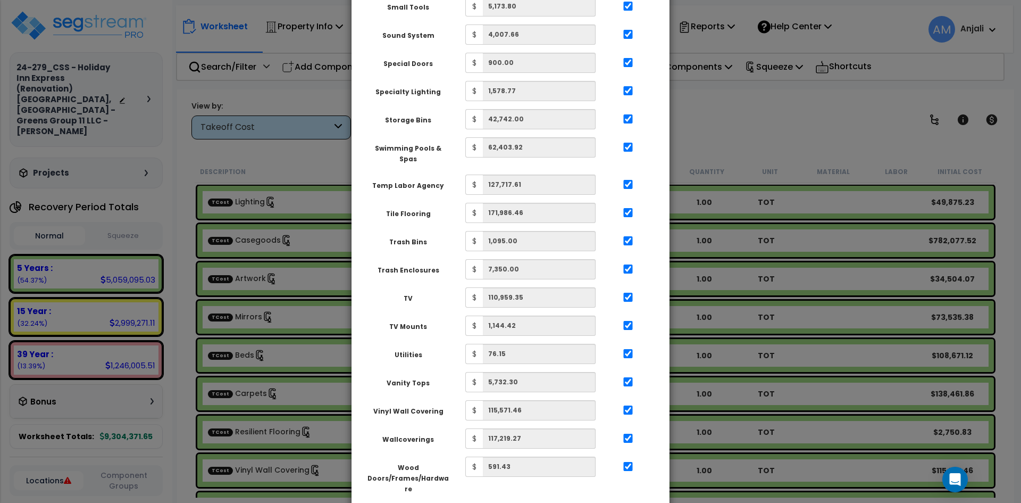
scroll to position [1865, 0]
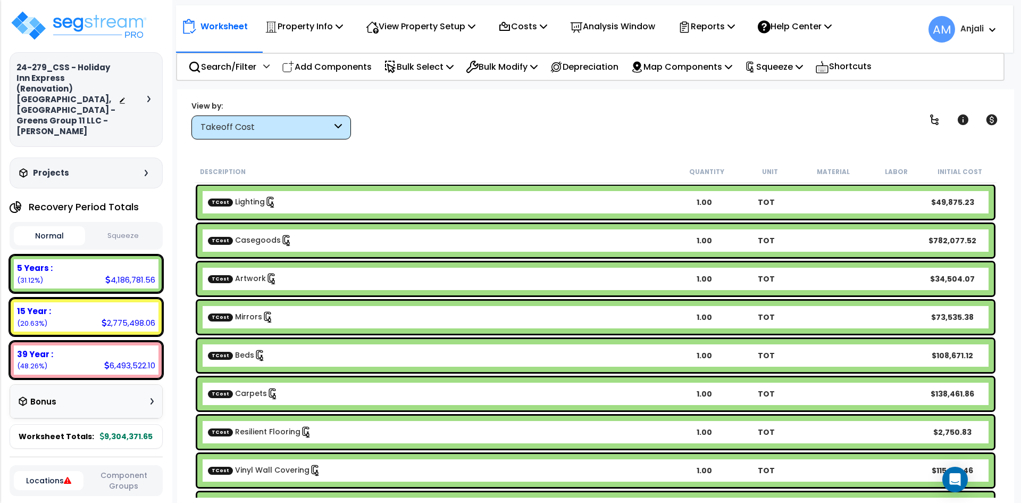
click at [115, 227] on button "Squeeze" at bounding box center [123, 236] width 71 height 19
click at [62, 227] on button "Normal" at bounding box center [49, 236] width 71 height 19
click at [121, 227] on button "Squeeze" at bounding box center [123, 236] width 71 height 19
click at [782, 78] on div "Squeeze" at bounding box center [774, 66] width 59 height 25
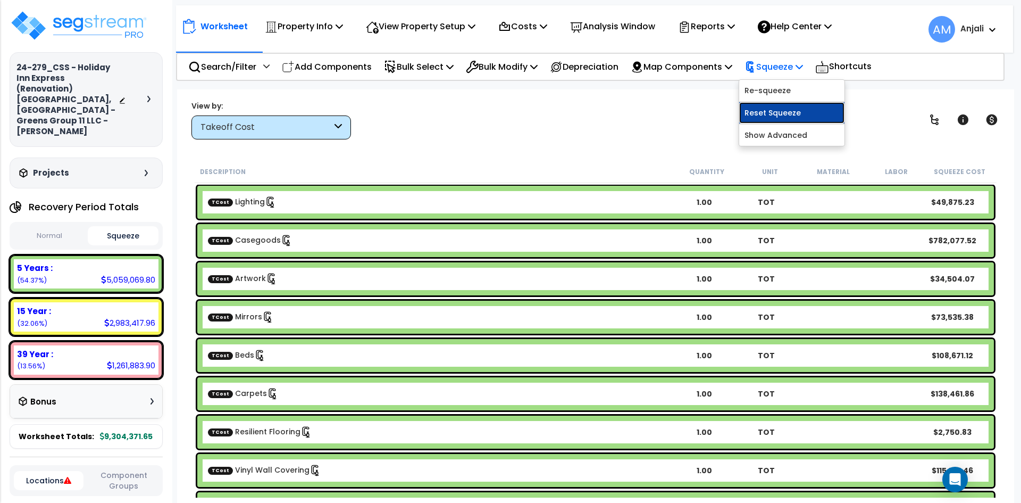
click at [806, 117] on link "Reset Squeeze" at bounding box center [791, 112] width 105 height 21
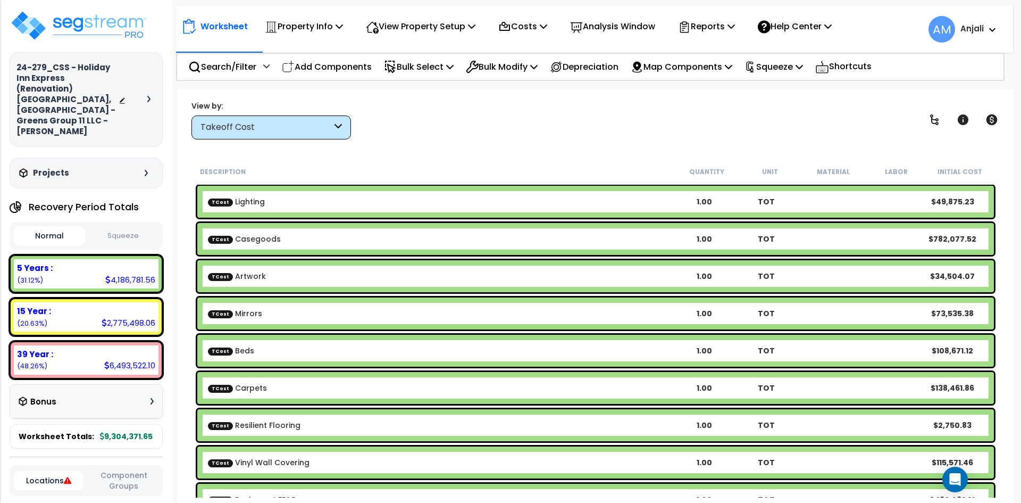
click at [128, 227] on button "Squeeze" at bounding box center [123, 236] width 71 height 19
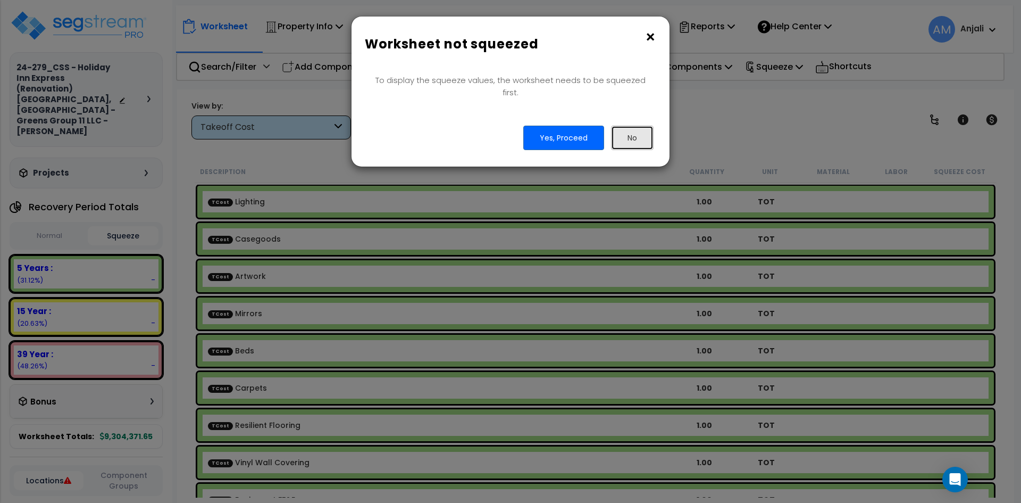
click at [619, 126] on button "No" at bounding box center [632, 138] width 43 height 24
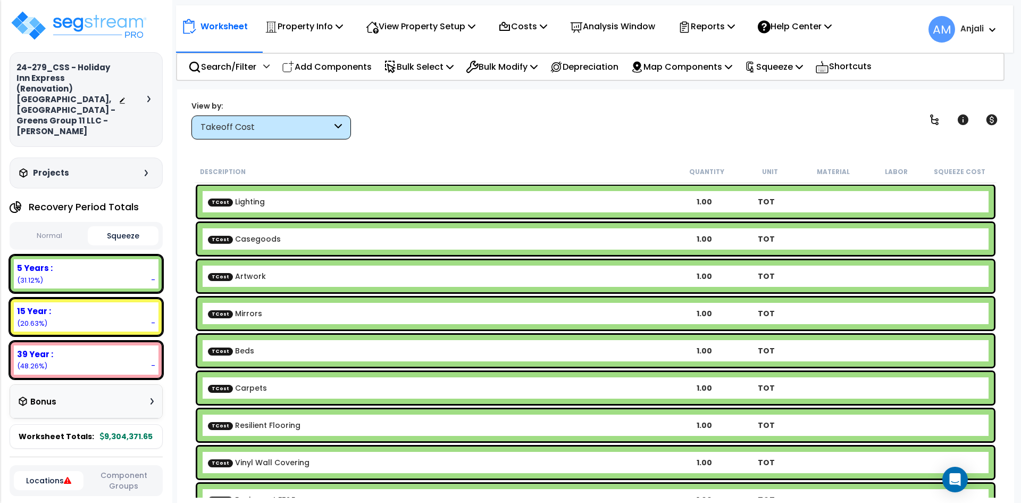
click at [53, 231] on button "Normal" at bounding box center [49, 236] width 71 height 19
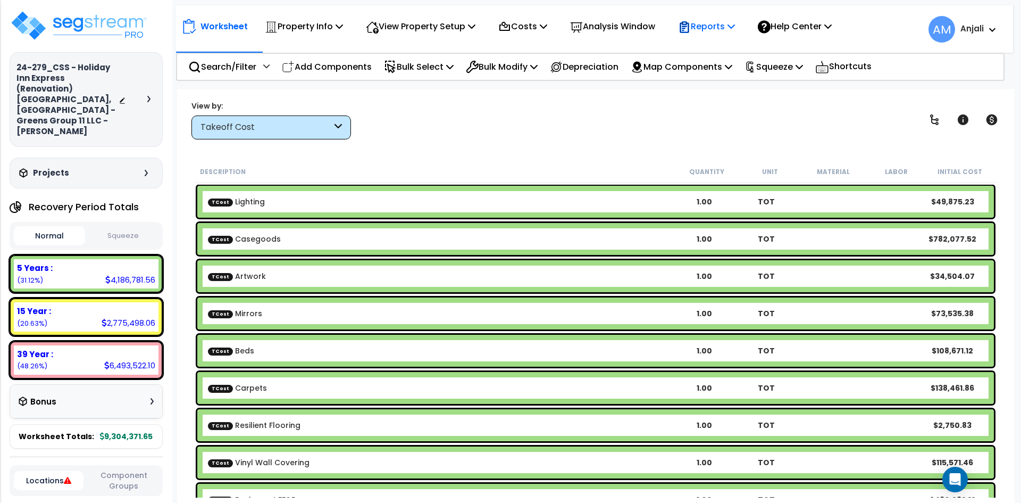
click at [727, 31] on p "Reports" at bounding box center [706, 26] width 57 height 14
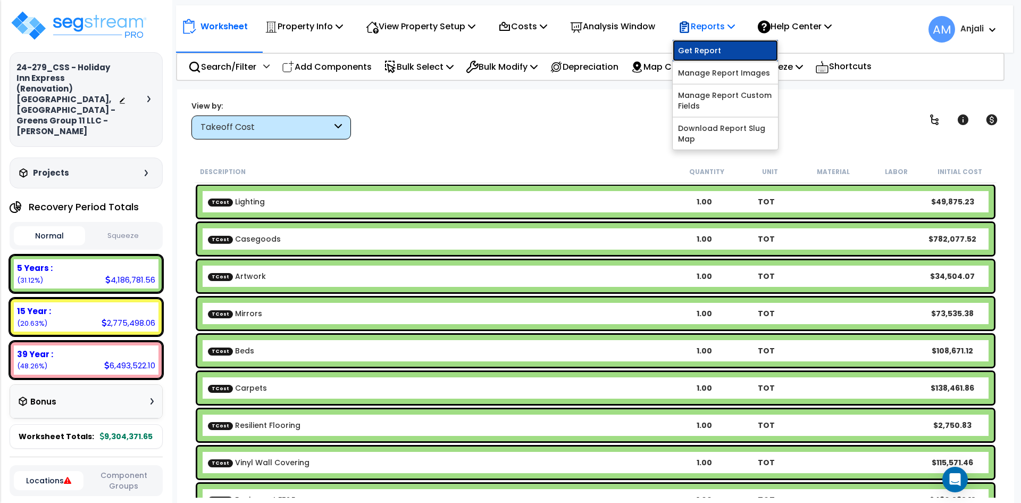
click at [725, 57] on link "Get Report" at bounding box center [725, 50] width 105 height 21
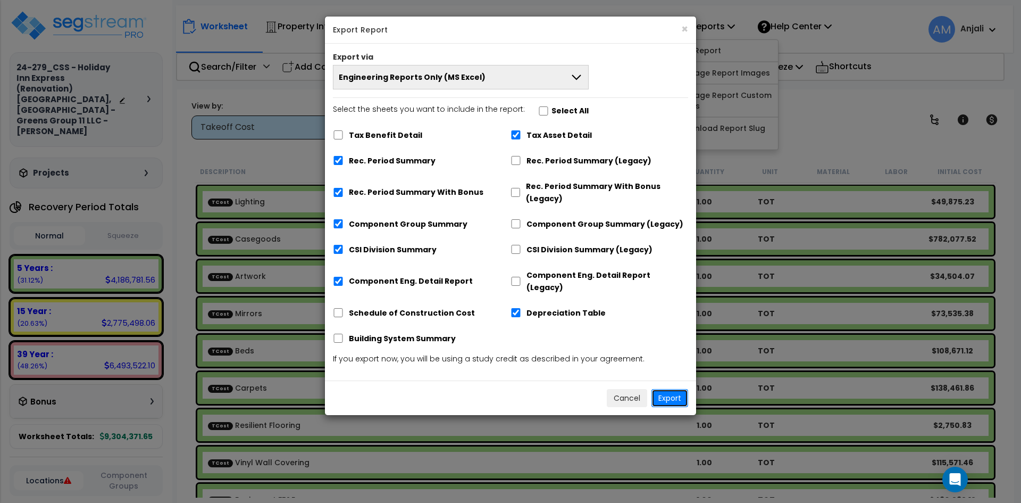
click at [678, 389] on button "Export" at bounding box center [670, 398] width 37 height 18
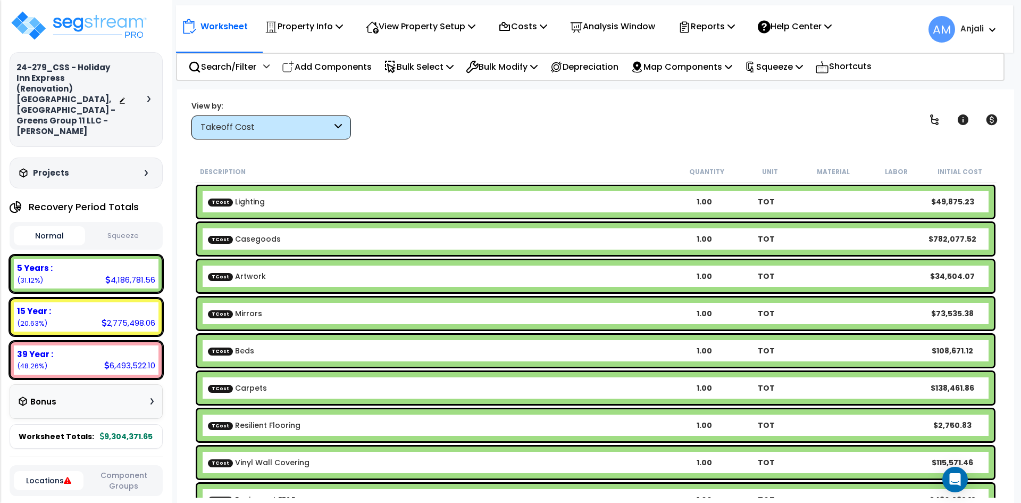
click at [123, 227] on button "Squeeze" at bounding box center [123, 236] width 71 height 19
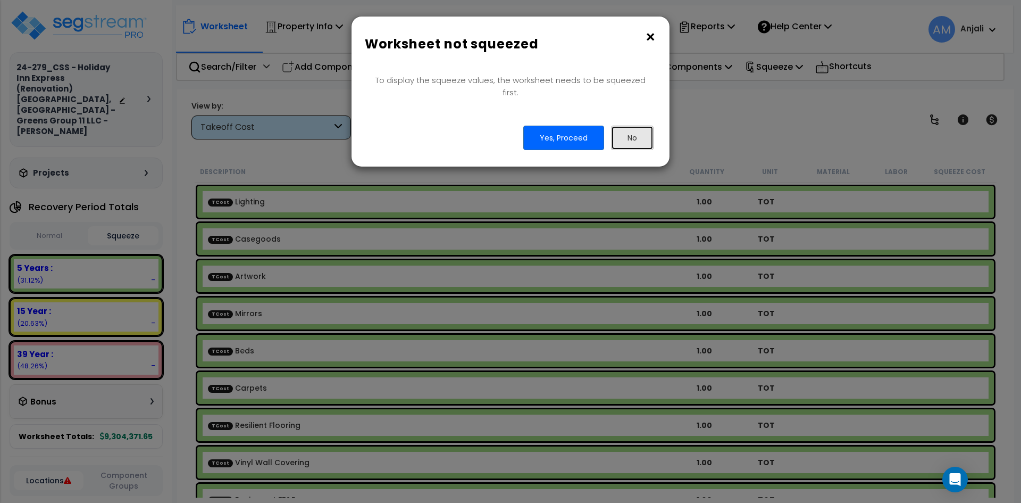
click at [631, 127] on button "No" at bounding box center [632, 138] width 43 height 24
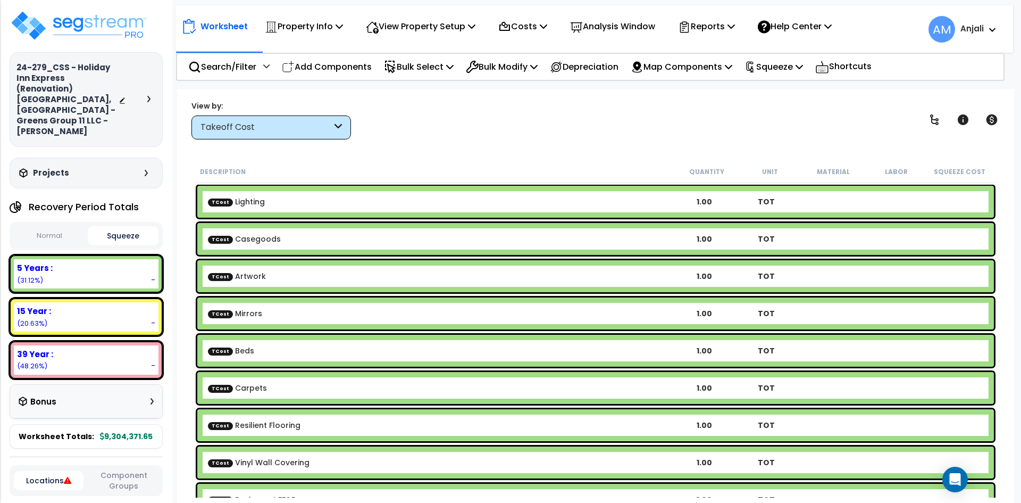
click at [51, 227] on button "Normal" at bounding box center [49, 236] width 71 height 19
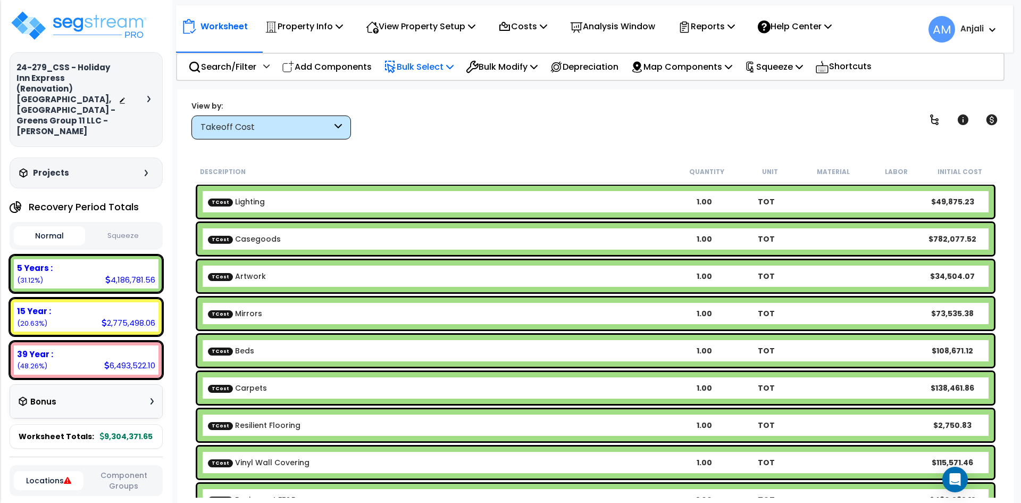
click at [441, 74] on div "Bulk Select" at bounding box center [419, 66] width 70 height 25
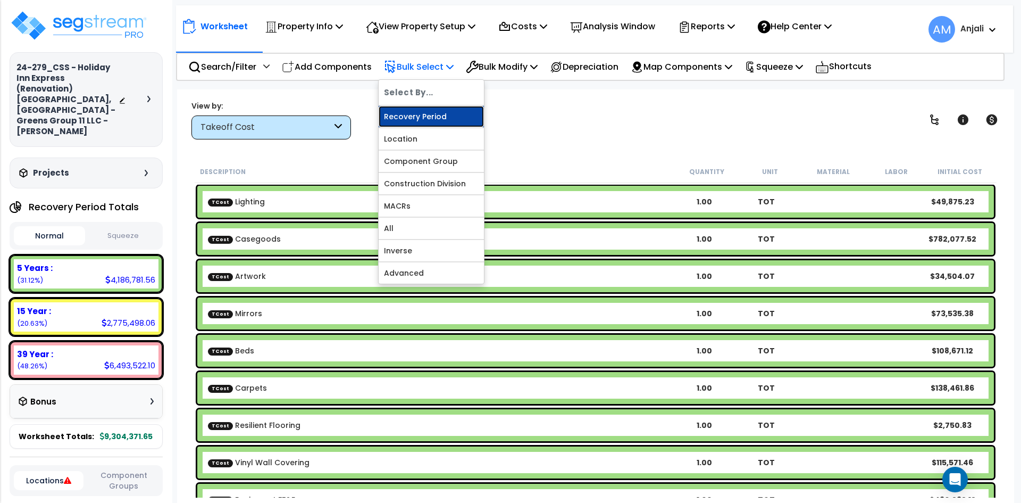
click at [432, 119] on link "Recovery Period" at bounding box center [431, 116] width 105 height 21
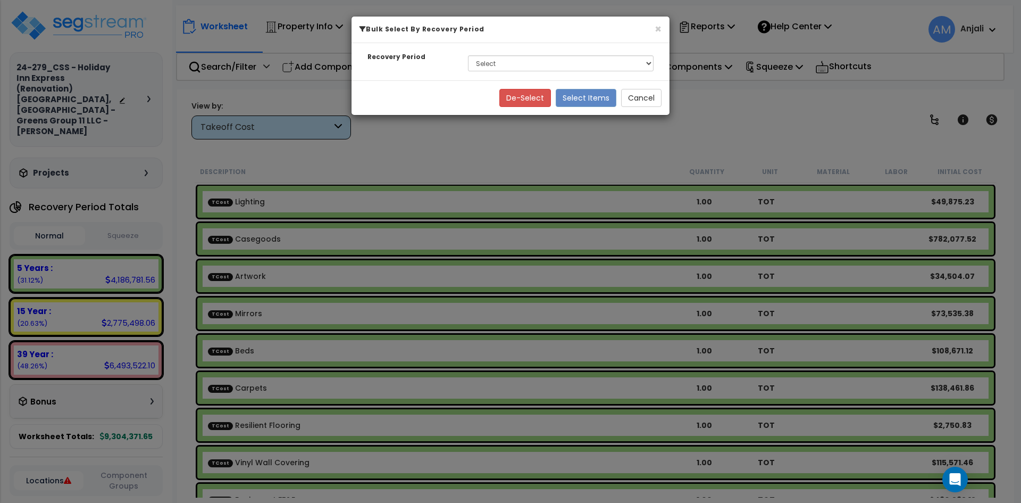
click at [487, 73] on div "Select 5 Years 15 Year 39 Year Soft Cost" at bounding box center [561, 63] width 202 height 24
click at [498, 64] on select "Select 5 Years 15 Year 39 Year Soft Cost" at bounding box center [561, 63] width 186 height 16
select select "5Y"
click at [468, 55] on select "Select 5 Years 15 Year 39 Year Soft Cost" at bounding box center [561, 63] width 186 height 16
click at [572, 92] on button "Select Items" at bounding box center [586, 98] width 61 height 18
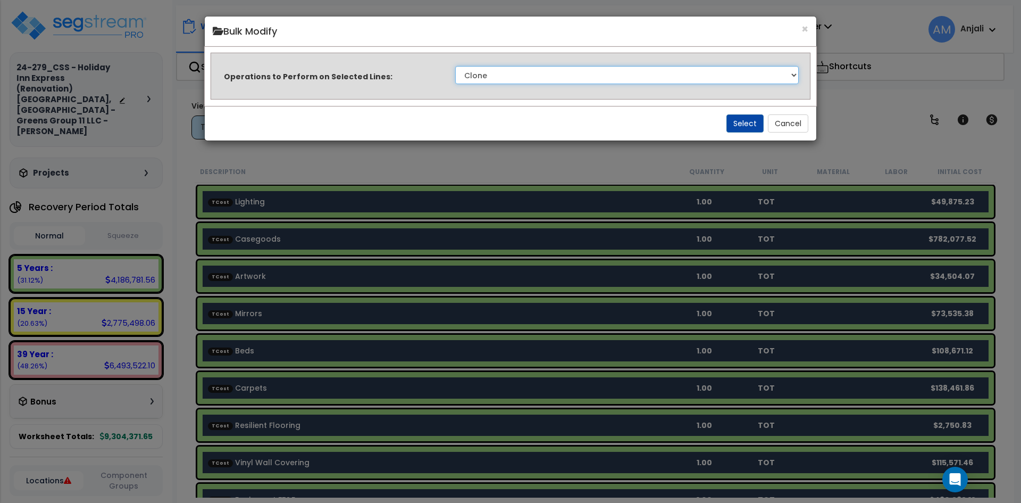
click at [552, 75] on select "Clone Delete Delete Zero Quantities Modify Component Group Modify Cost Sources …" at bounding box center [627, 75] width 344 height 18
select select "modifyTotalCostFactor"
click at [455, 66] on select "Clone Delete Delete Zero Quantities Modify Component Group Modify Cost Sources …" at bounding box center [627, 75] width 344 height 18
click at [746, 118] on button "Select" at bounding box center [745, 123] width 37 height 18
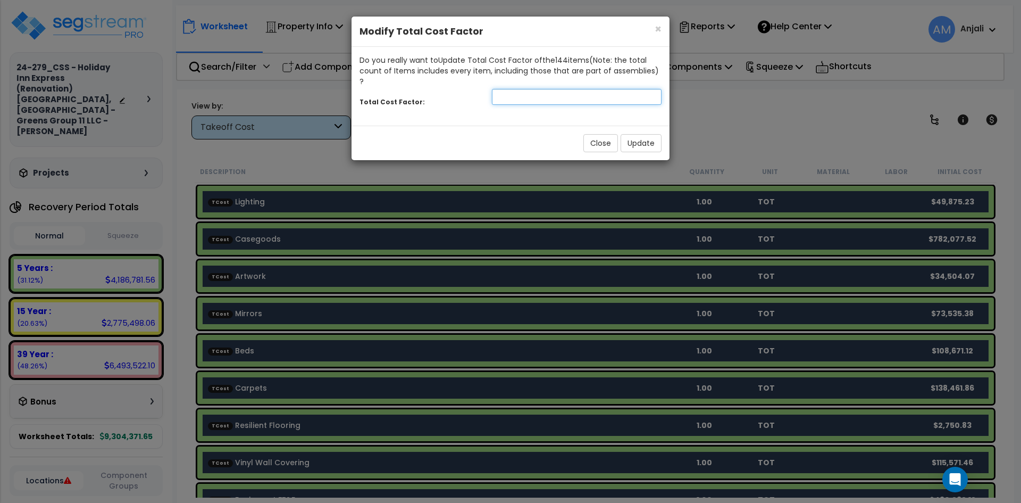
click at [539, 89] on input "number" at bounding box center [577, 97] width 170 height 16
type input "0.06"
click at [645, 136] on button "Update" at bounding box center [641, 143] width 41 height 18
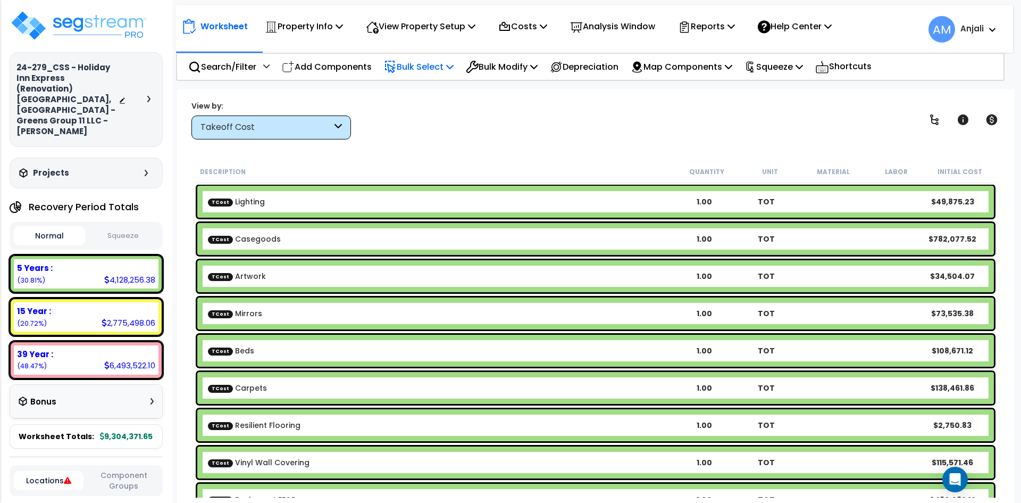
click at [409, 70] on p "Bulk Select" at bounding box center [419, 67] width 70 height 14
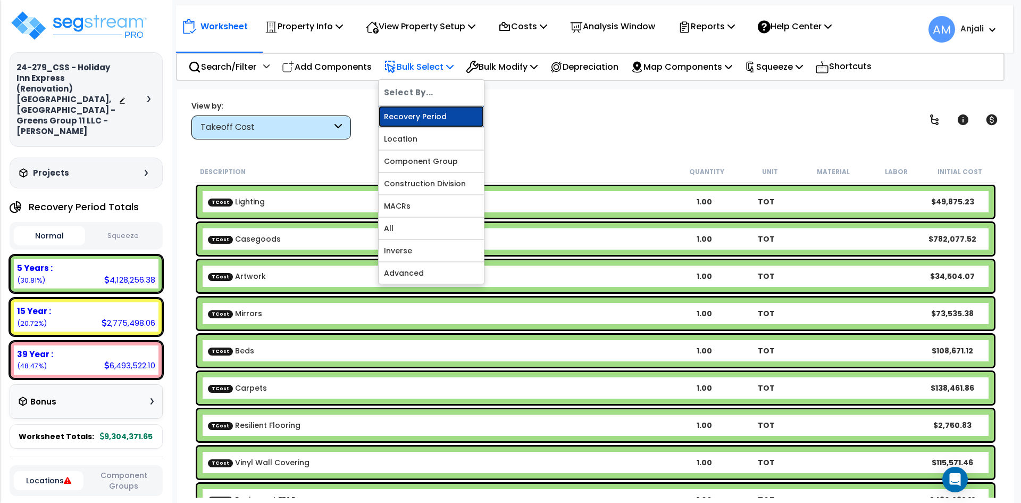
click at [431, 123] on link "Recovery Period" at bounding box center [431, 116] width 105 height 21
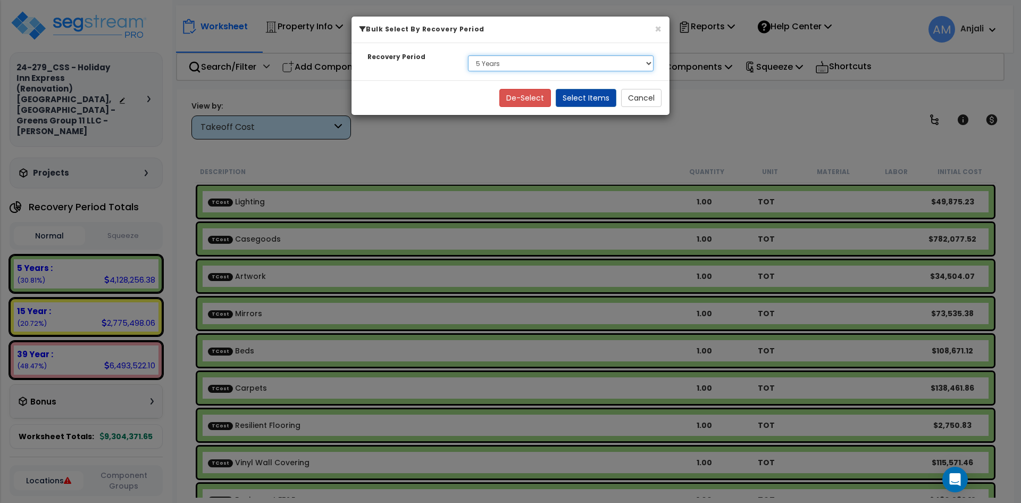
click at [527, 68] on select "Select 5 Years 15 Year 39 Year Soft Cost" at bounding box center [561, 63] width 186 height 16
click at [468, 55] on select "Select 5 Years 15 Year 39 Year Soft Cost" at bounding box center [561, 63] width 186 height 16
click at [591, 101] on button "Select Items" at bounding box center [586, 98] width 61 height 18
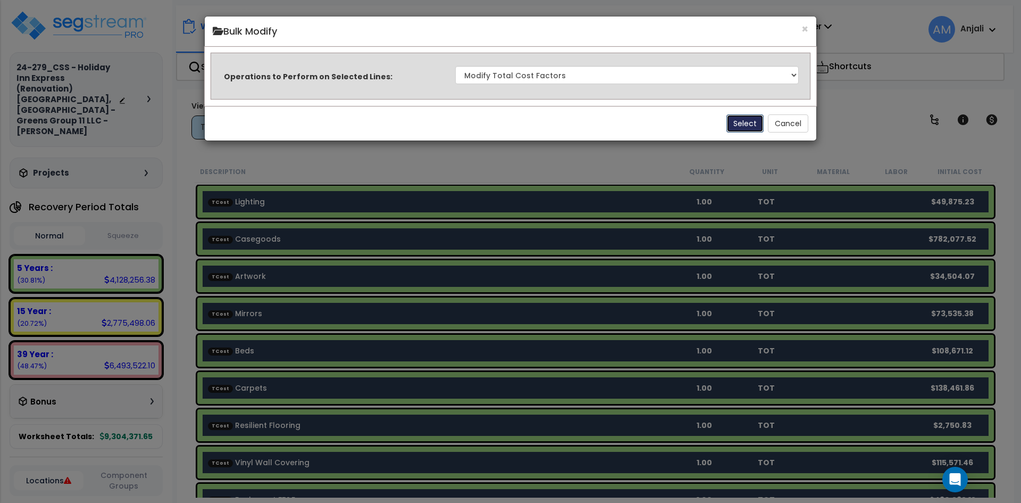
click at [735, 127] on button "Select" at bounding box center [745, 123] width 37 height 18
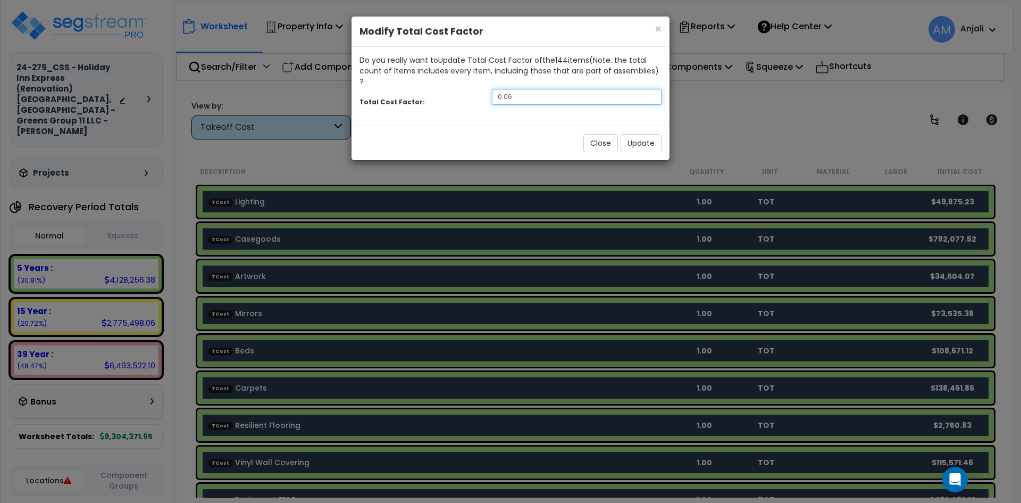
click at [515, 89] on input "0.06" at bounding box center [577, 97] width 170 height 16
type input "0.02"
click at [659, 138] on button "Update" at bounding box center [641, 143] width 41 height 18
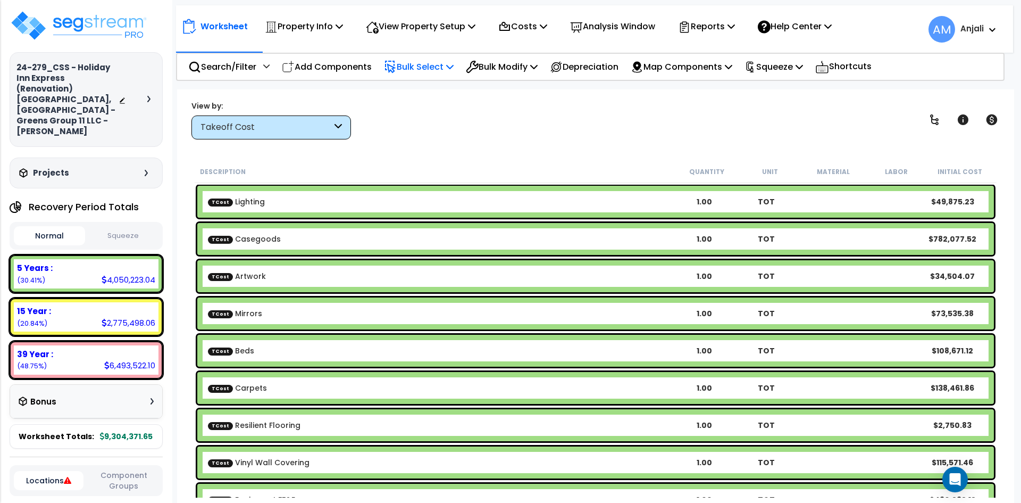
click at [395, 70] on icon at bounding box center [390, 66] width 9 height 11
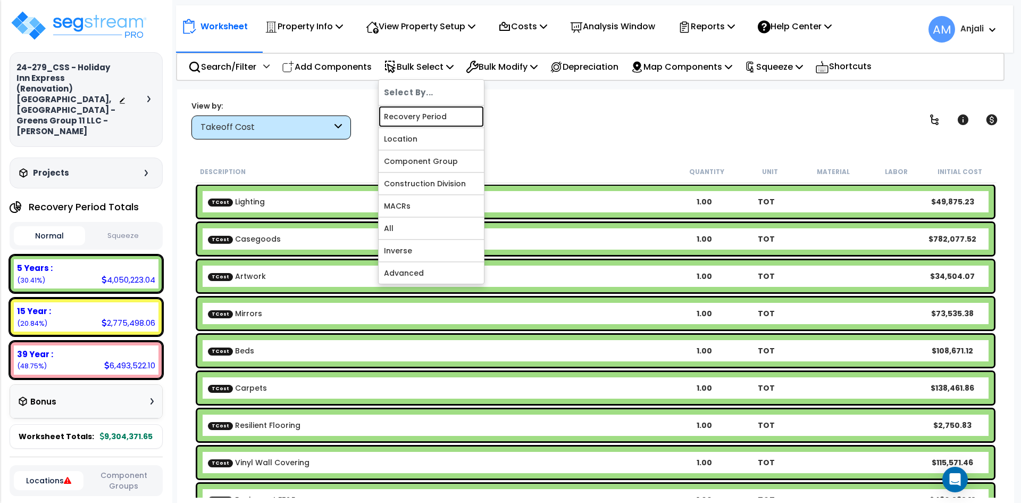
click at [434, 117] on link "Recovery Period" at bounding box center [431, 116] width 105 height 21
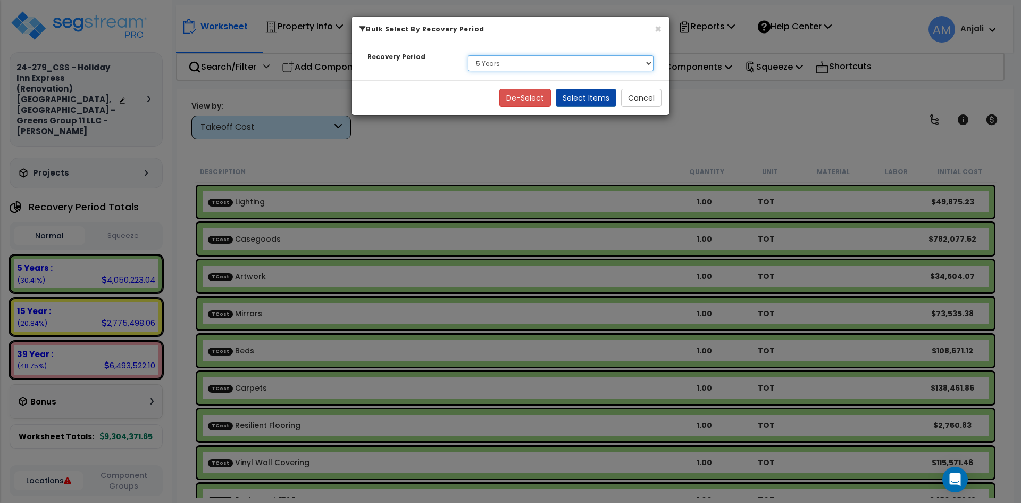
click at [522, 59] on select "Select 5 Years 15 Year 39 Year Soft Cost" at bounding box center [561, 63] width 186 height 16
select select "15Y_1"
click at [468, 55] on select "Select 5 Years 15 Year 39 Year Soft Cost" at bounding box center [561, 63] width 186 height 16
click at [589, 100] on button "Select Items" at bounding box center [586, 98] width 61 height 18
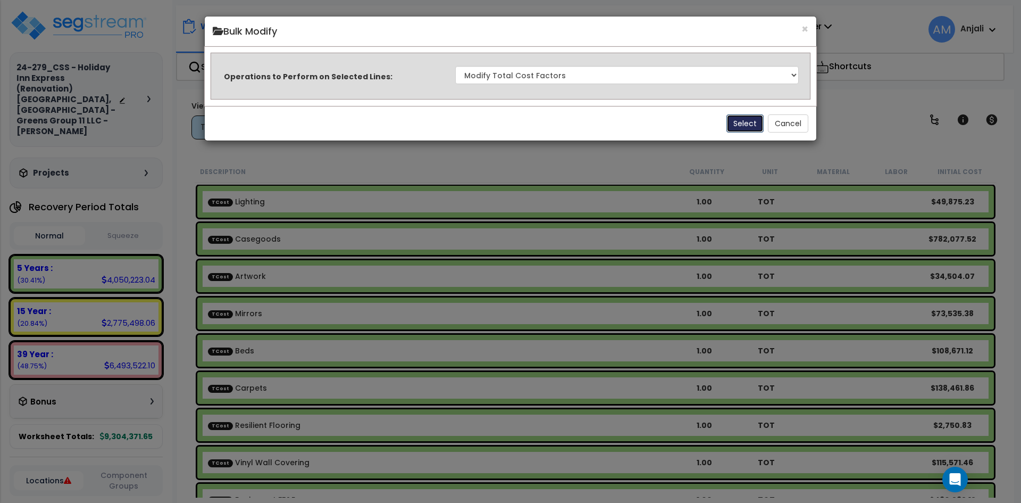
click at [739, 127] on button "Select" at bounding box center [745, 123] width 37 height 18
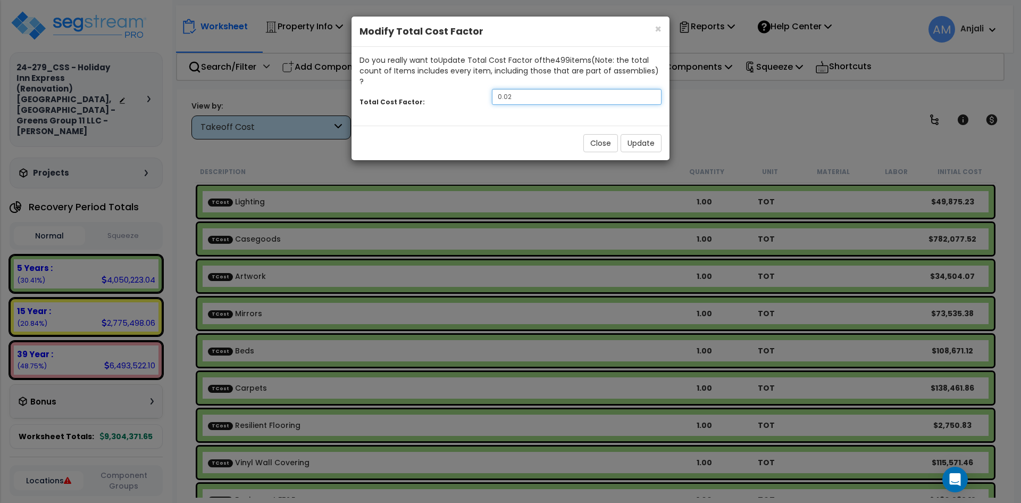
click at [531, 89] on input "0.02" at bounding box center [577, 97] width 170 height 16
type input "0.74"
click at [637, 134] on button "Update" at bounding box center [641, 143] width 41 height 18
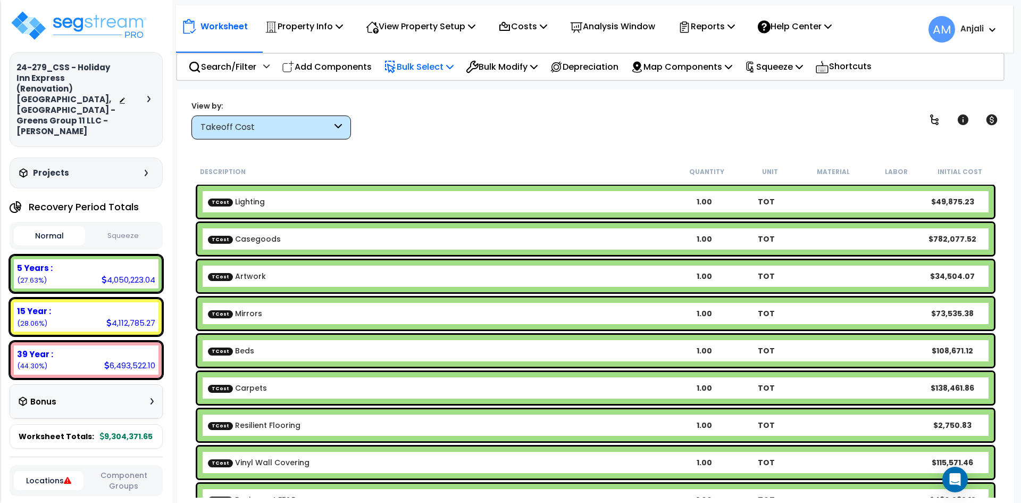
click at [418, 64] on p "Bulk Select" at bounding box center [419, 67] width 70 height 14
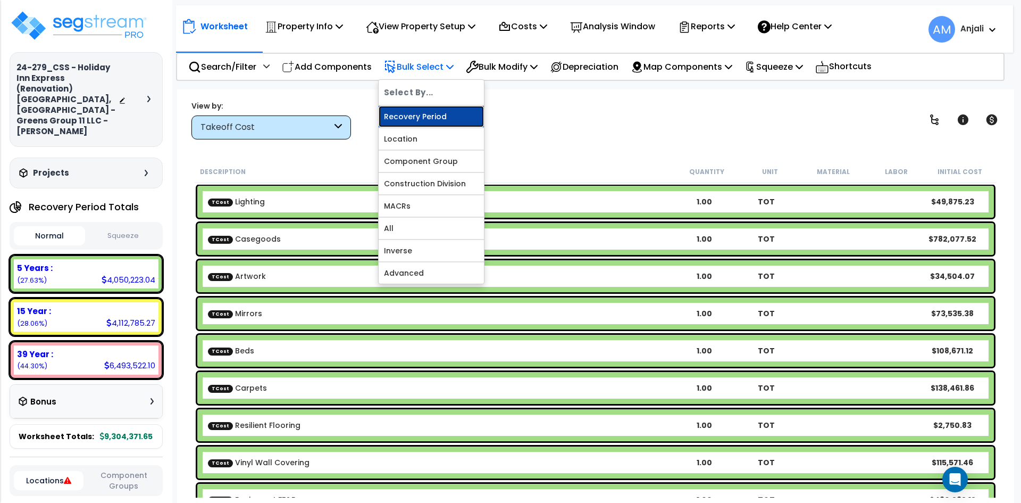
click at [433, 113] on link "Recovery Period" at bounding box center [431, 116] width 105 height 21
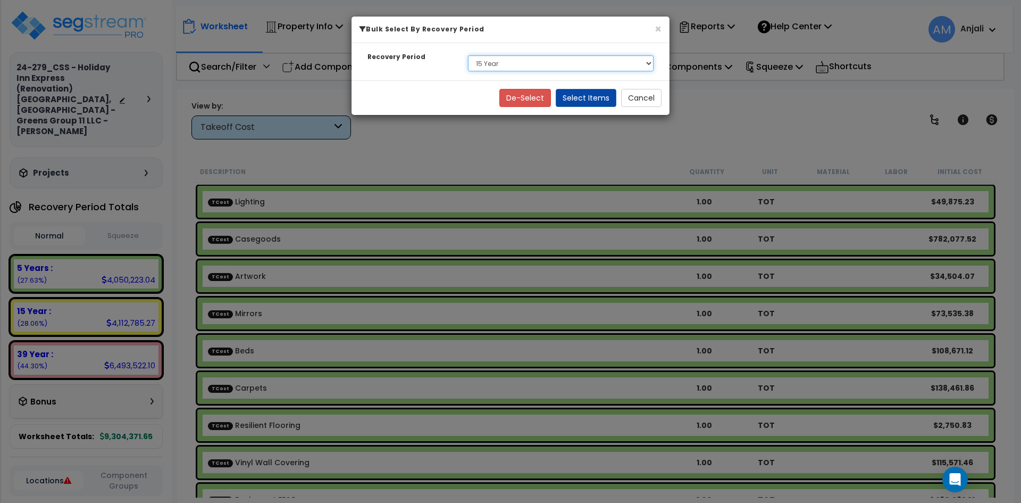
click at [505, 70] on select "Select 5 Years 15 Year 39 Year Soft Cost" at bounding box center [561, 63] width 186 height 16
select select "39Y_1"
click at [468, 55] on select "Select 5 Years 15 Year 39 Year Soft Cost" at bounding box center [561, 63] width 186 height 16
click at [602, 102] on button "Select Items" at bounding box center [586, 98] width 61 height 18
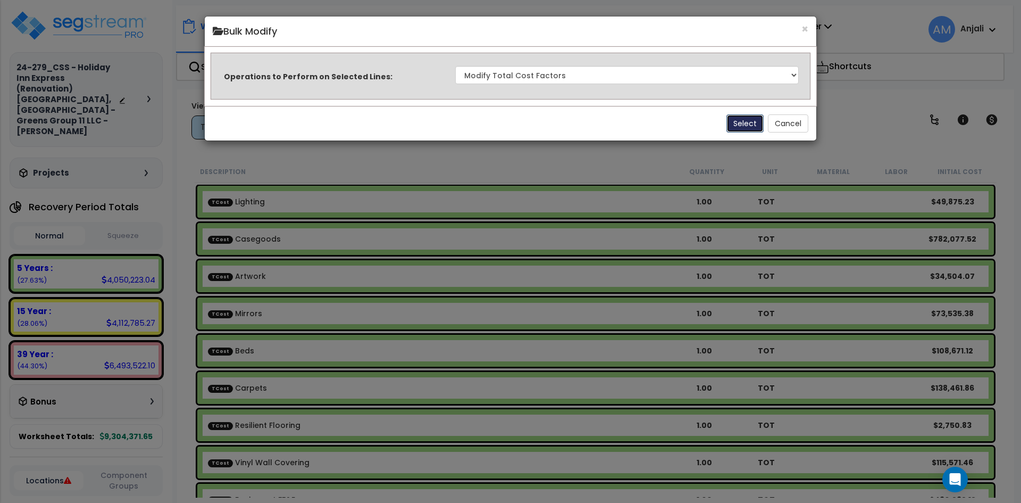
click at [744, 123] on button "Select" at bounding box center [745, 123] width 37 height 18
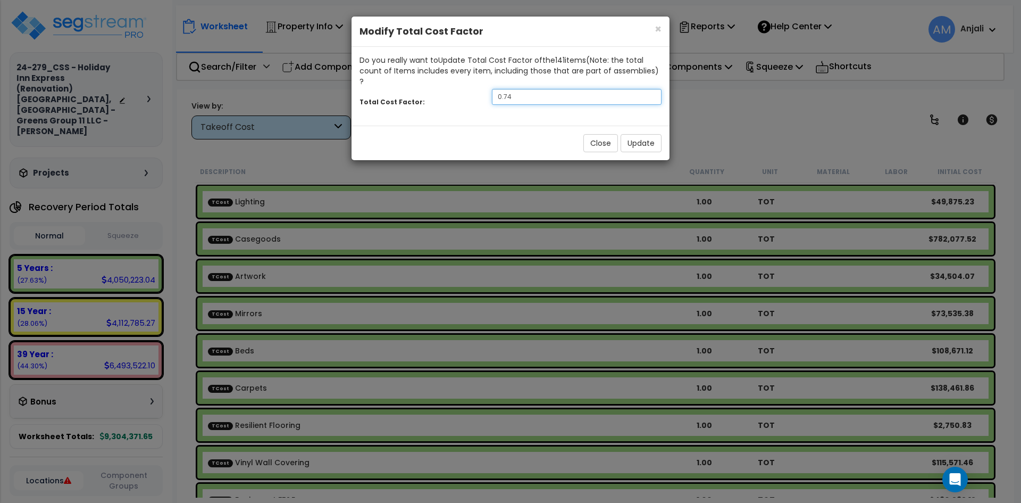
drag, startPoint x: 521, startPoint y: 83, endPoint x: 485, endPoint y: 84, distance: 36.2
click at [485, 89] on div "0.74" at bounding box center [577, 97] width 186 height 16
type input "3.6"
click at [646, 136] on button "Update" at bounding box center [641, 143] width 41 height 18
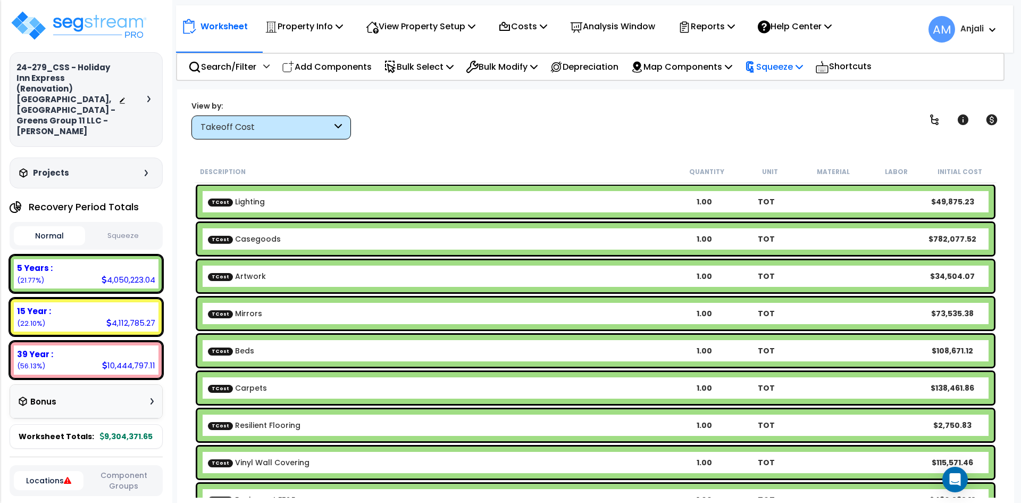
click at [754, 72] on icon at bounding box center [749, 67] width 7 height 11
click at [783, 87] on link "Squeeze" at bounding box center [791, 90] width 105 height 21
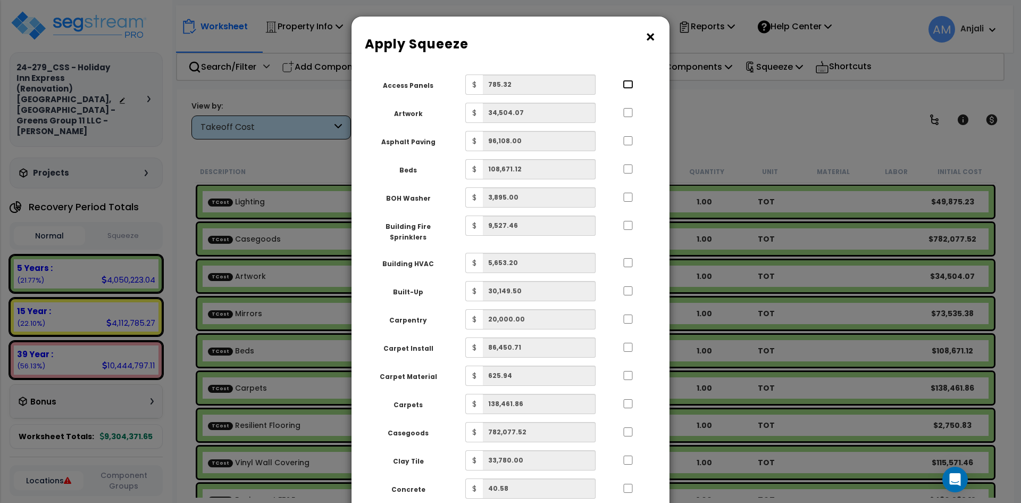
click at [626, 82] on input "..." at bounding box center [628, 84] width 11 height 9
checkbox input "true"
click at [624, 111] on input "..." at bounding box center [628, 112] width 11 height 9
checkbox input "true"
drag, startPoint x: 629, startPoint y: 137, endPoint x: 626, endPoint y: 175, distance: 38.4
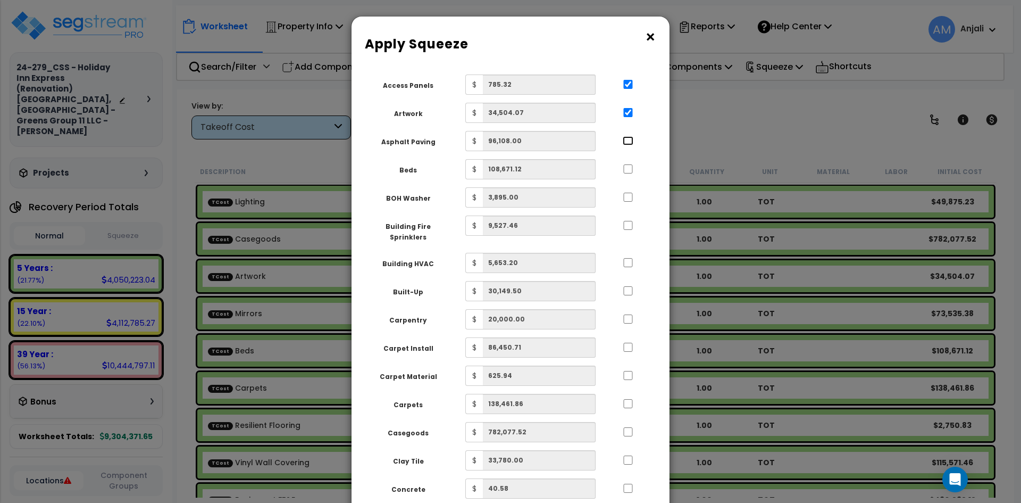
click at [629, 137] on input "..." at bounding box center [628, 140] width 11 height 9
checkbox input "true"
drag, startPoint x: 627, startPoint y: 172, endPoint x: 626, endPoint y: 207, distance: 35.7
click at [627, 174] on div at bounding box center [628, 167] width 49 height 17
click at [626, 202] on input "..." at bounding box center [628, 197] width 11 height 9
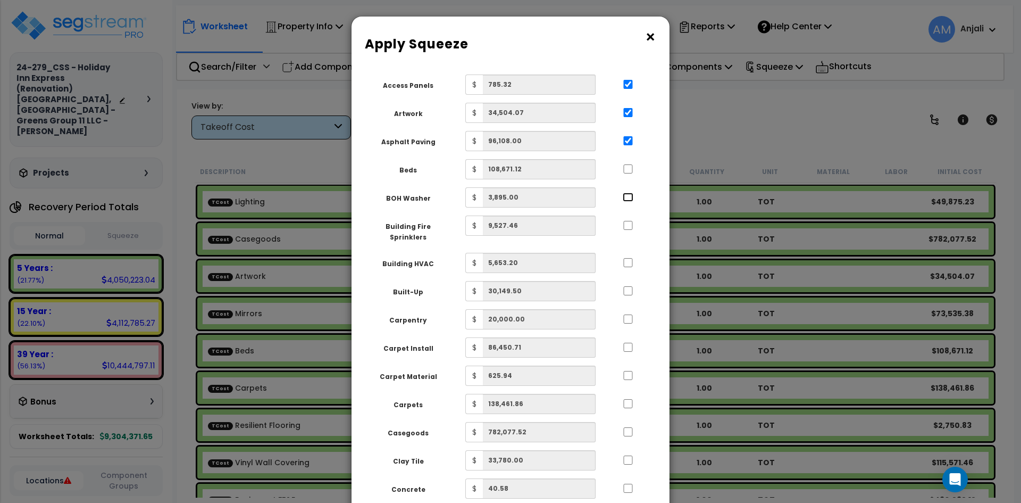
checkbox input "true"
click at [630, 168] on input "..." at bounding box center [628, 168] width 11 height 9
checkbox input "true"
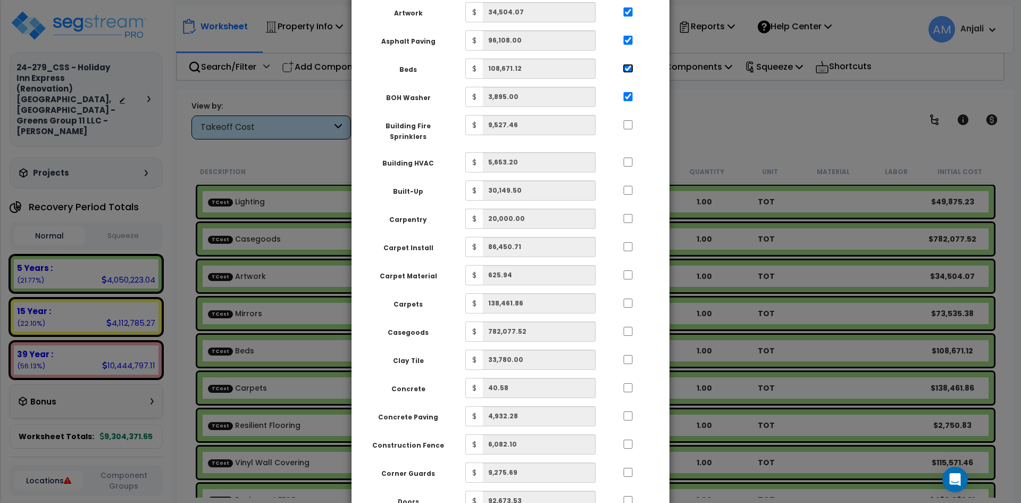
scroll to position [106, 0]
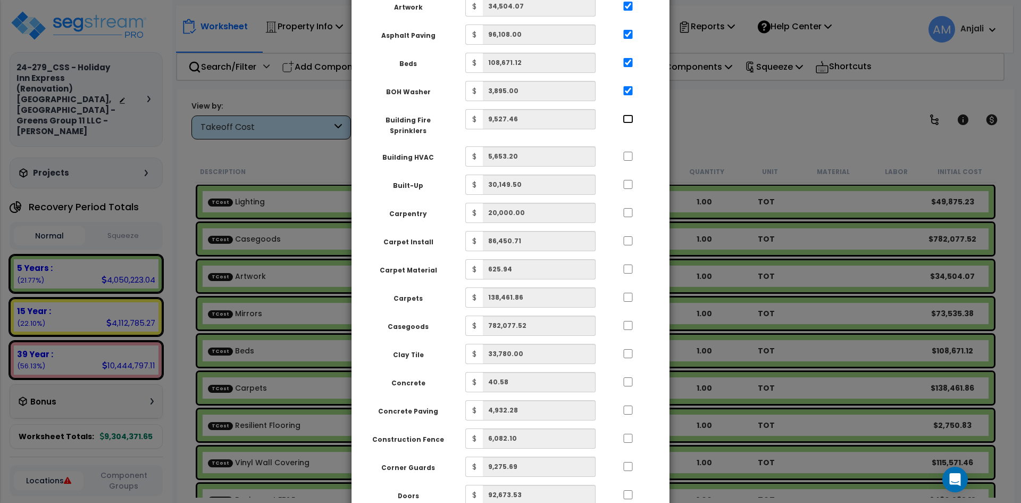
click at [630, 119] on input "..." at bounding box center [628, 118] width 11 height 9
checkbox input "true"
click at [628, 152] on div at bounding box center [628, 154] width 49 height 17
click at [631, 146] on div at bounding box center [628, 154] width 49 height 17
click at [628, 152] on div at bounding box center [628, 154] width 49 height 17
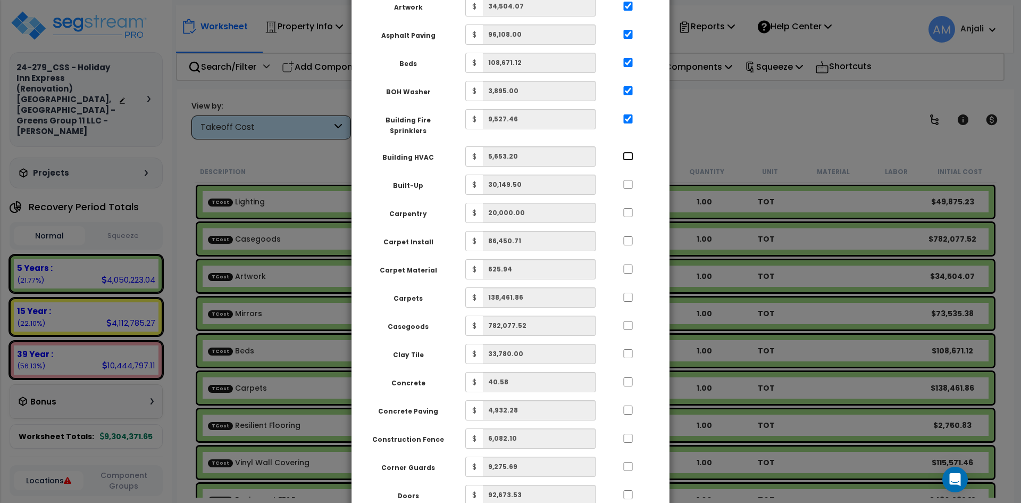
click at [627, 152] on input "..." at bounding box center [628, 156] width 11 height 9
checkbox input "true"
click at [628, 180] on input "..." at bounding box center [628, 184] width 11 height 9
checkbox input "true"
click at [629, 208] on input "..." at bounding box center [628, 212] width 11 height 9
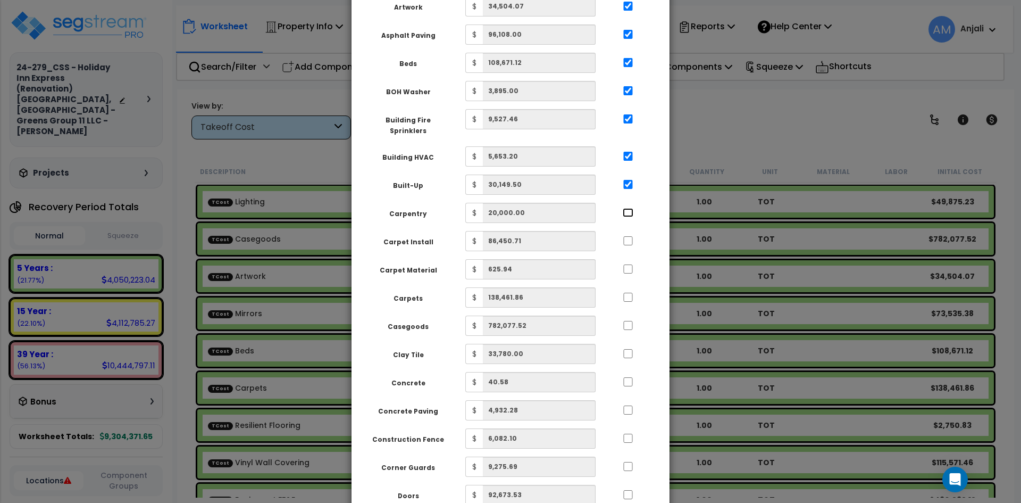
checkbox input "true"
click at [628, 236] on input "..." at bounding box center [628, 240] width 11 height 9
checkbox input "true"
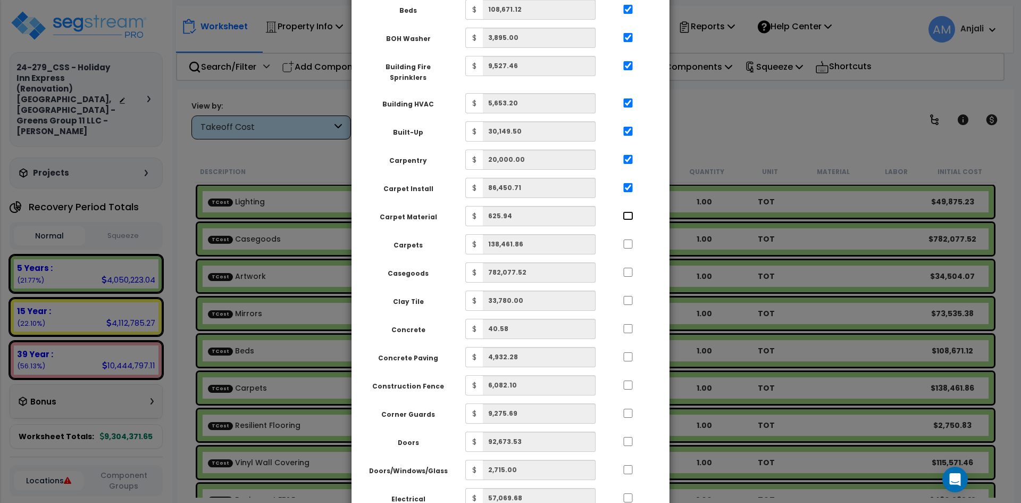
click at [630, 211] on input "..." at bounding box center [628, 215] width 11 height 9
checkbox input "true"
click at [628, 241] on div at bounding box center [628, 242] width 49 height 17
drag, startPoint x: 627, startPoint y: 236, endPoint x: 628, endPoint y: 264, distance: 28.2
click at [627, 239] on input "..." at bounding box center [628, 243] width 11 height 9
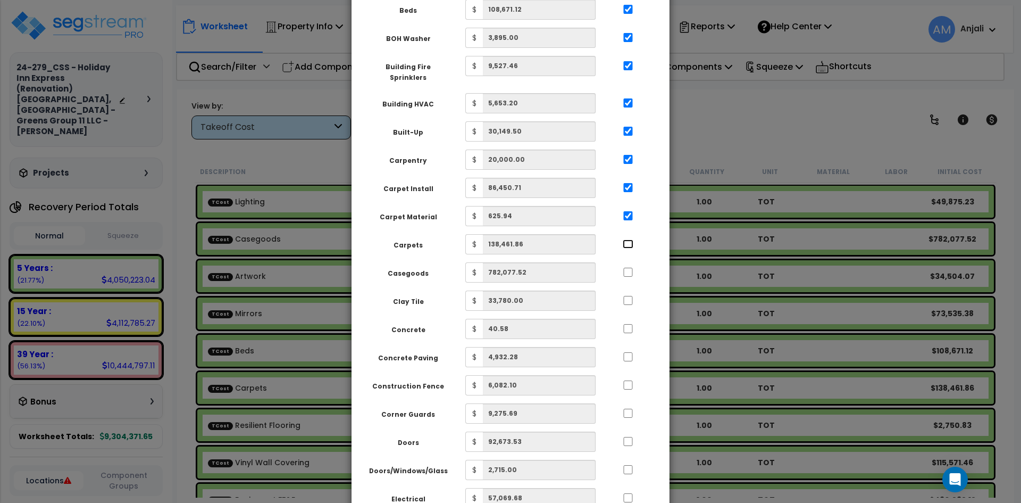
checkbox input "true"
click at [628, 268] on input "..." at bounding box center [628, 272] width 11 height 9
checkbox input "true"
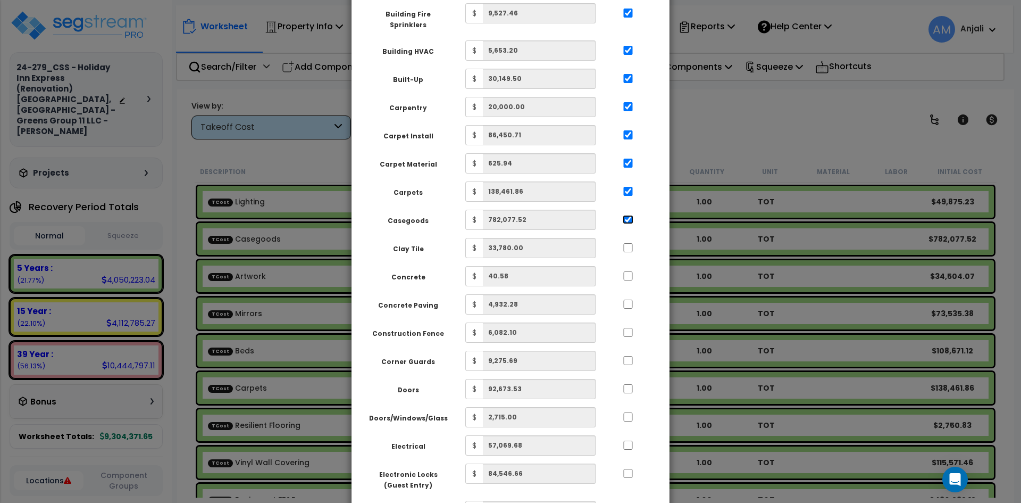
scroll to position [213, 0]
click at [629, 243] on input "..." at bounding box center [628, 247] width 11 height 9
checkbox input "true"
click at [630, 271] on input "..." at bounding box center [628, 275] width 11 height 9
checkbox input "true"
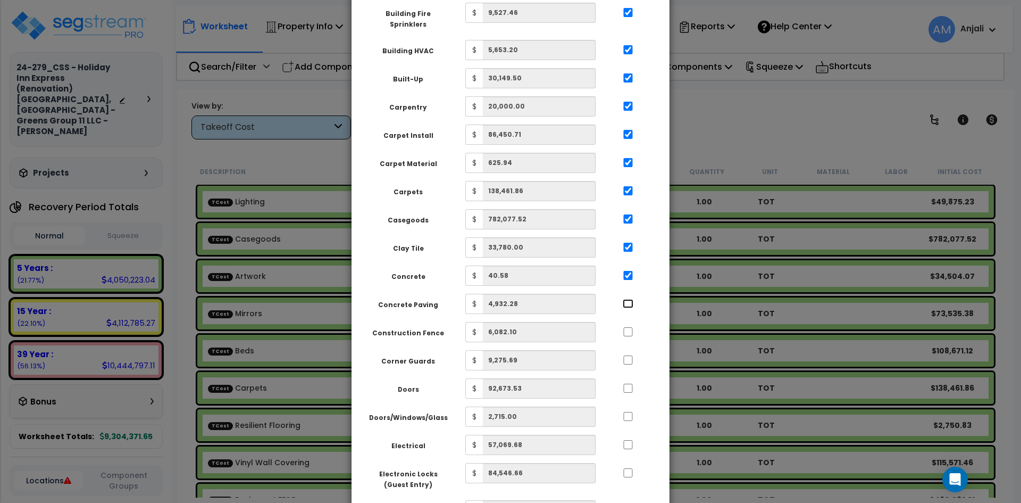
click at [627, 299] on input "..." at bounding box center [628, 303] width 11 height 9
checkbox input "true"
click at [626, 327] on input "..." at bounding box center [628, 331] width 11 height 9
checkbox input "true"
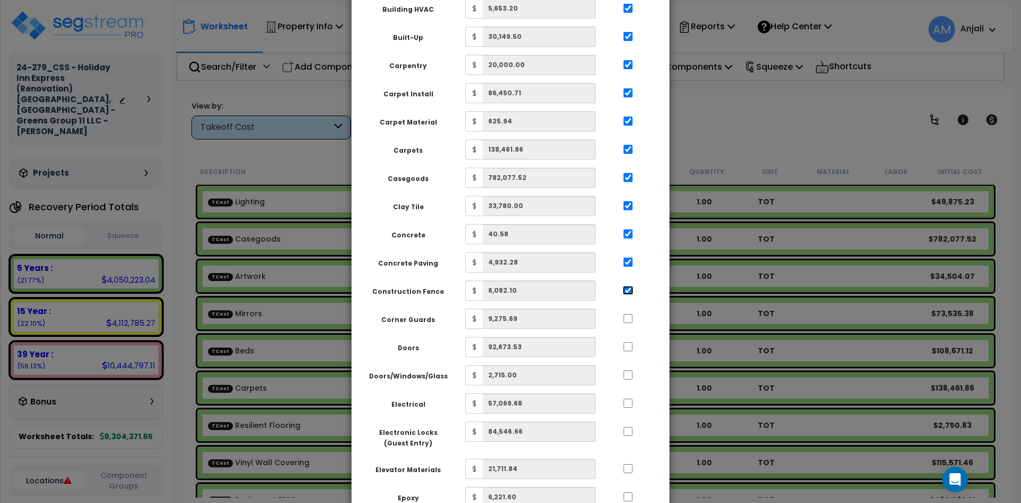
scroll to position [372, 0]
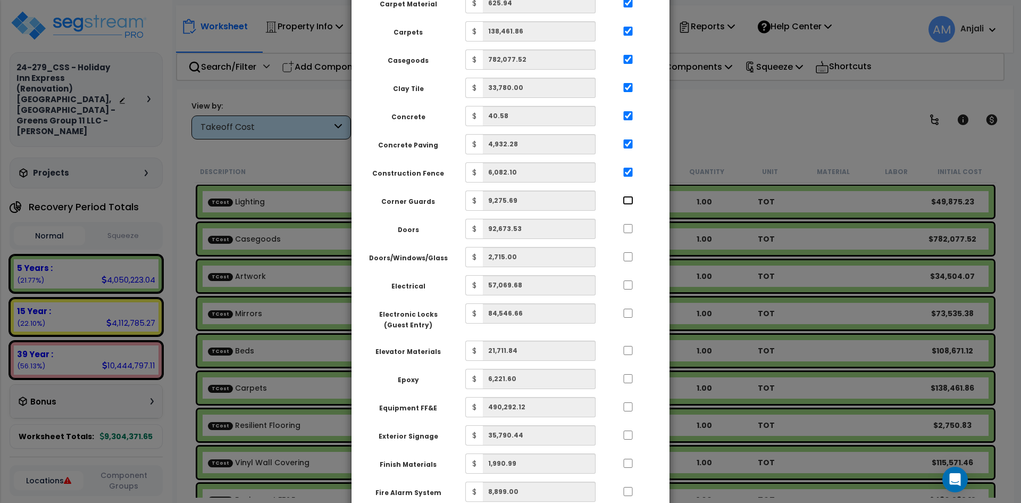
click at [629, 196] on input "..." at bounding box center [628, 200] width 11 height 9
checkbox input "true"
click at [630, 224] on input "..." at bounding box center [628, 228] width 11 height 9
checkbox input "true"
click at [627, 252] on input "..." at bounding box center [628, 256] width 11 height 9
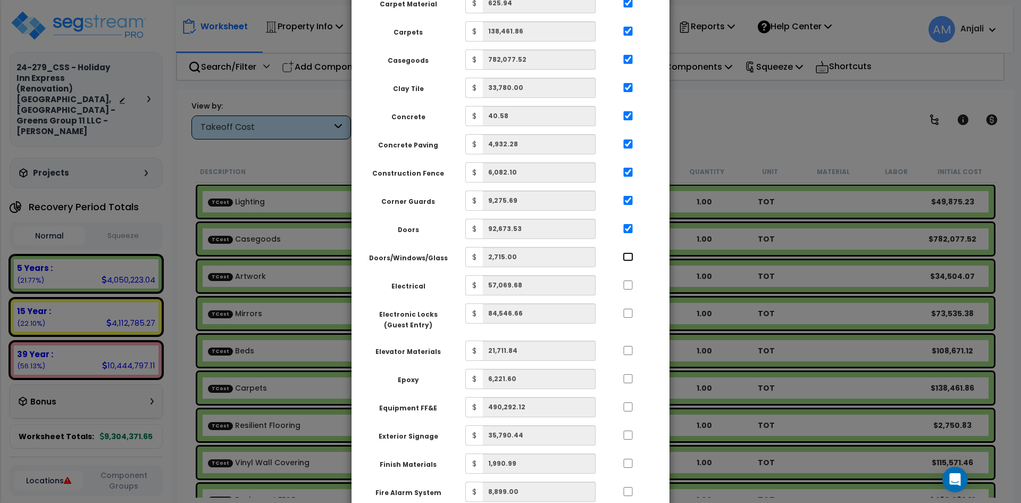
checkbox input "true"
click at [627, 280] on input "..." at bounding box center [628, 284] width 11 height 9
checkbox input "true"
click at [627, 309] on input "..." at bounding box center [628, 313] width 11 height 9
checkbox input "true"
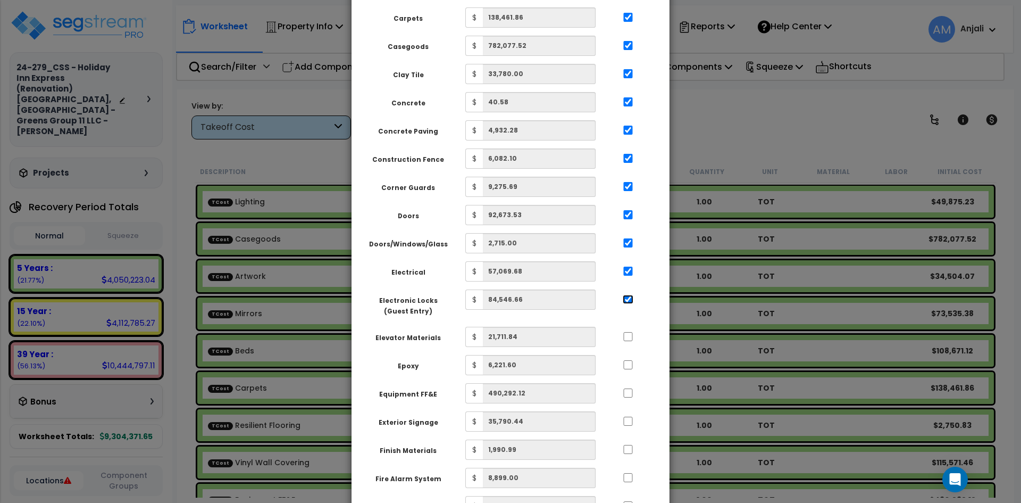
scroll to position [426, 0]
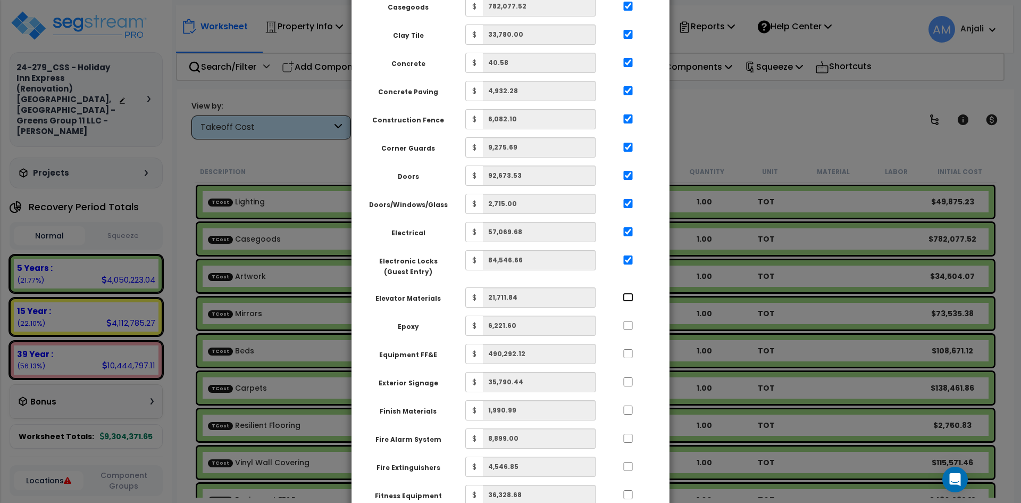
click at [630, 293] on input "..." at bounding box center [628, 297] width 11 height 9
checkbox input "true"
click at [630, 321] on input "..." at bounding box center [628, 325] width 11 height 9
checkbox input "true"
click at [630, 349] on input "..." at bounding box center [628, 353] width 11 height 9
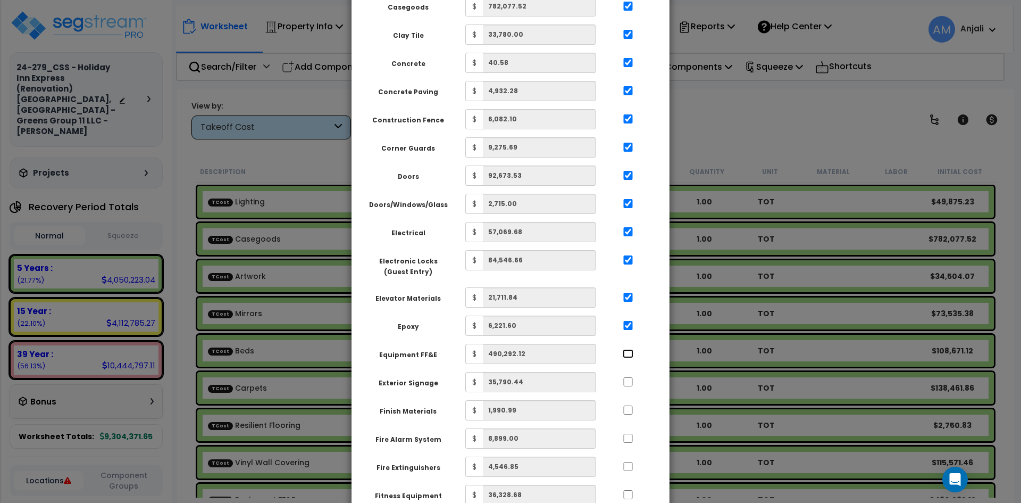
checkbox input "true"
click at [628, 377] on input "..." at bounding box center [628, 381] width 11 height 9
checkbox input "true"
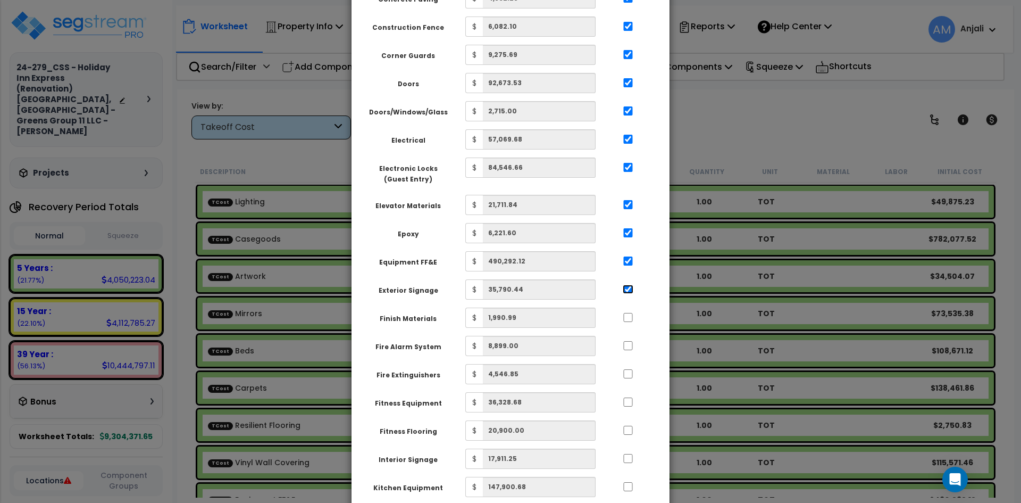
scroll to position [532, 0]
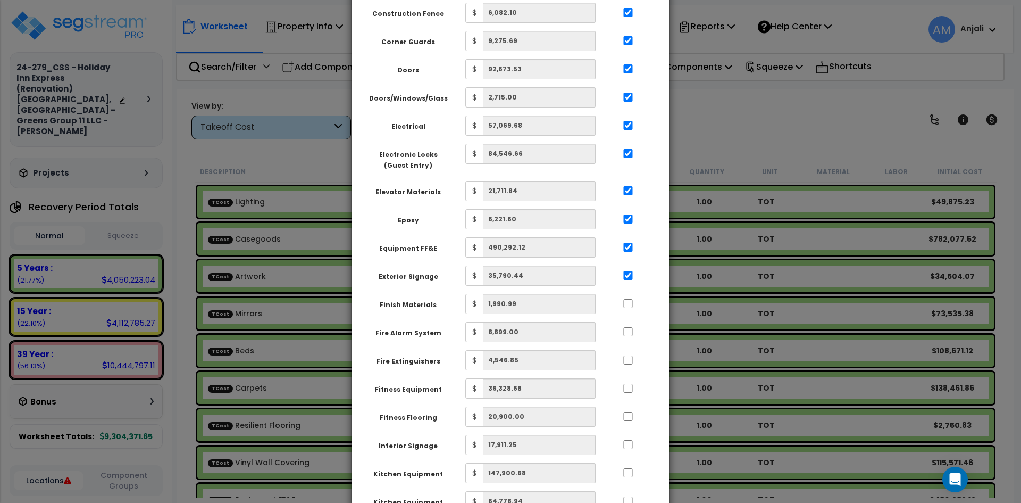
click at [629, 294] on div at bounding box center [628, 302] width 49 height 17
click at [629, 299] on input "..." at bounding box center [628, 303] width 11 height 9
checkbox input "true"
click at [628, 327] on input "..." at bounding box center [628, 331] width 11 height 9
checkbox input "true"
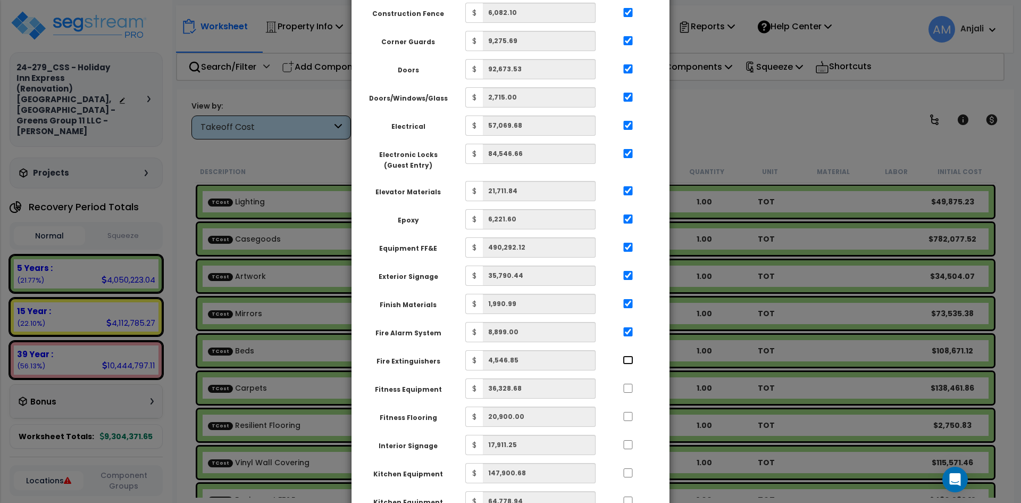
click at [629, 355] on input "..." at bounding box center [628, 359] width 11 height 9
checkbox input "true"
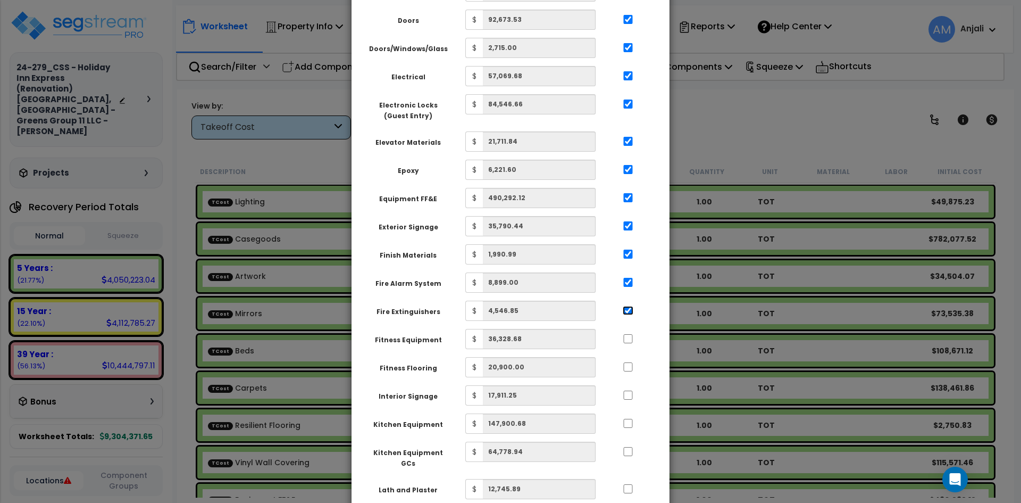
scroll to position [585, 0]
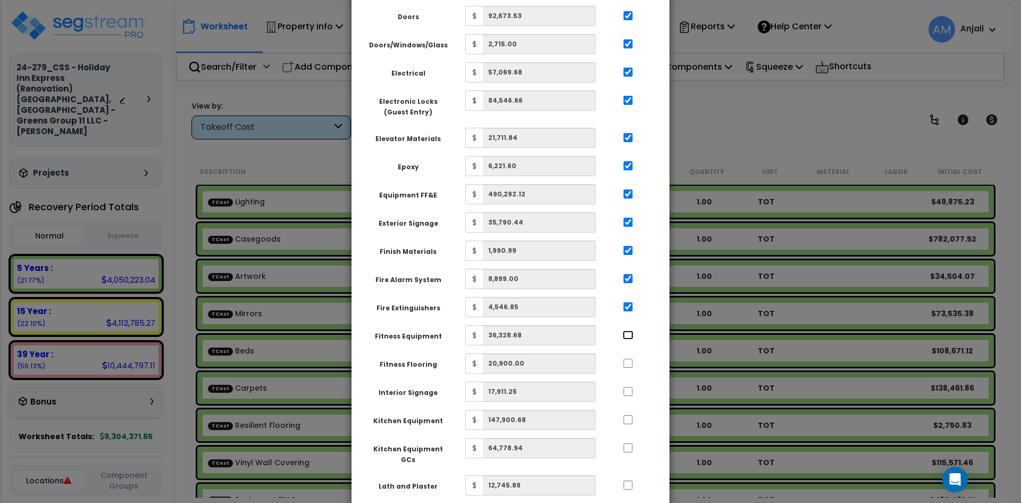
click at [629, 330] on input "..." at bounding box center [628, 334] width 11 height 9
checkbox input "true"
click at [627, 359] on input "..." at bounding box center [628, 363] width 11 height 9
checkbox input "true"
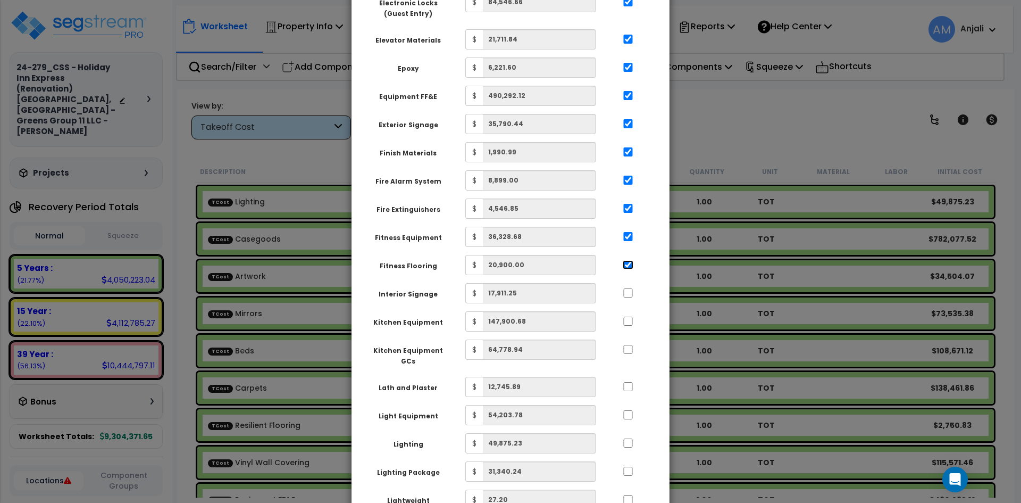
scroll to position [692, 0]
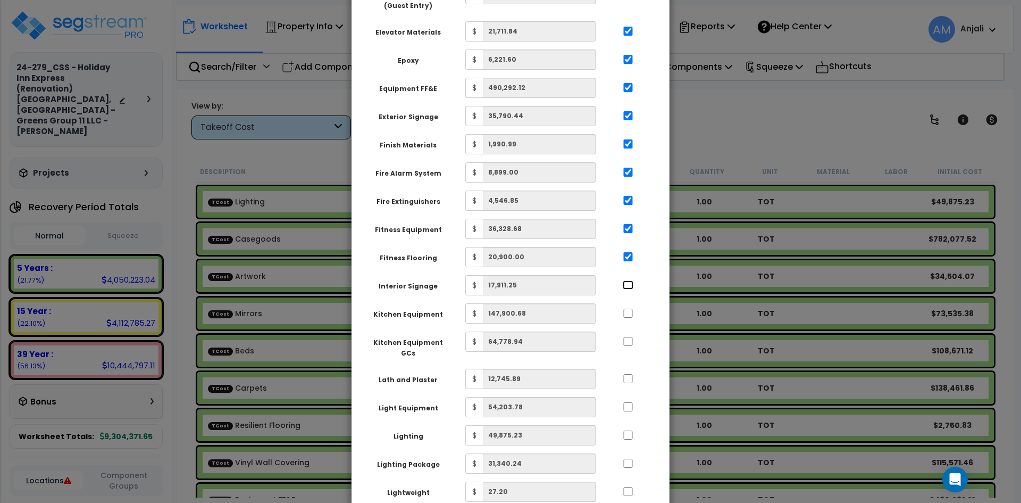
click at [624, 280] on input "..." at bounding box center [628, 284] width 11 height 9
checkbox input "true"
click at [631, 309] on input "..." at bounding box center [628, 313] width 11 height 9
checkbox input "true"
click at [629, 337] on input "..." at bounding box center [628, 341] width 11 height 9
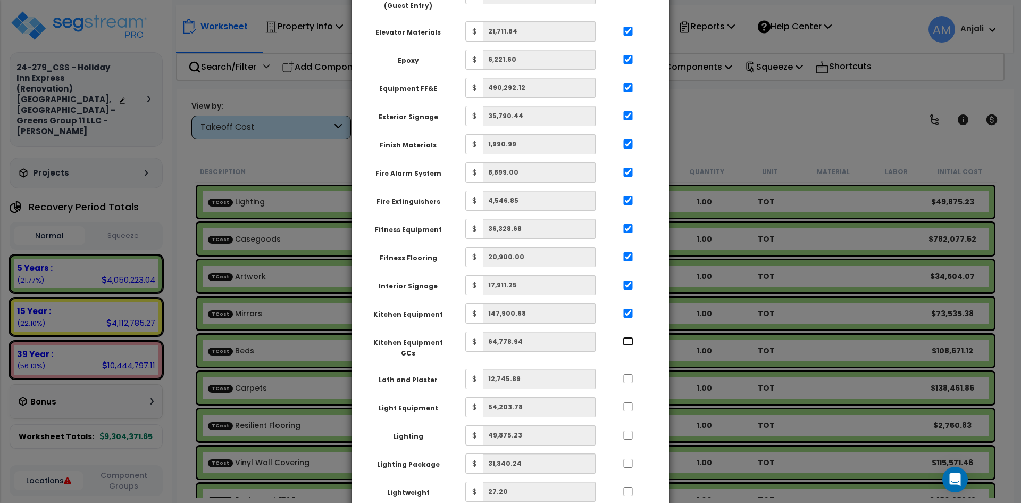
checkbox input "true"
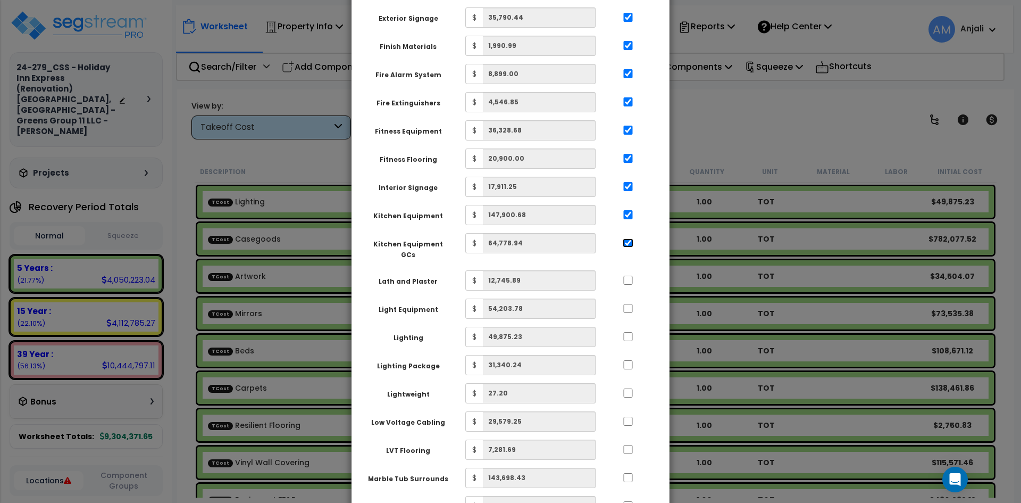
scroll to position [798, 0]
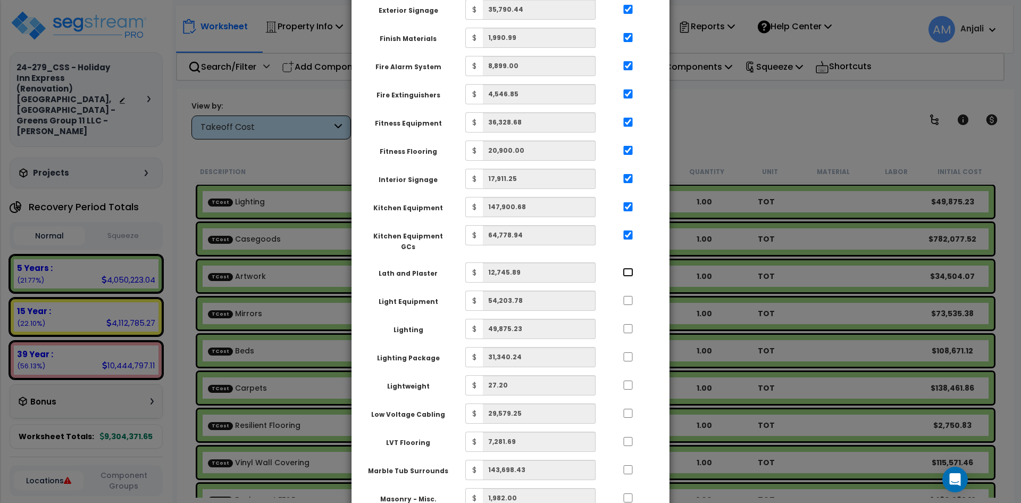
click at [627, 268] on input "..." at bounding box center [628, 272] width 11 height 9
checkbox input "true"
click at [629, 296] on input "..." at bounding box center [628, 300] width 11 height 9
checkbox input "true"
click at [628, 324] on input "..." at bounding box center [628, 328] width 11 height 9
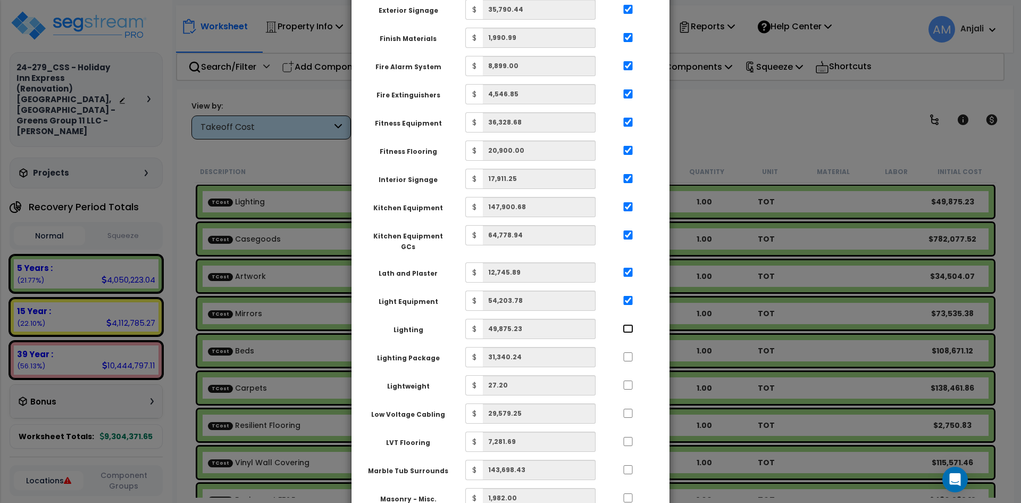
checkbox input "true"
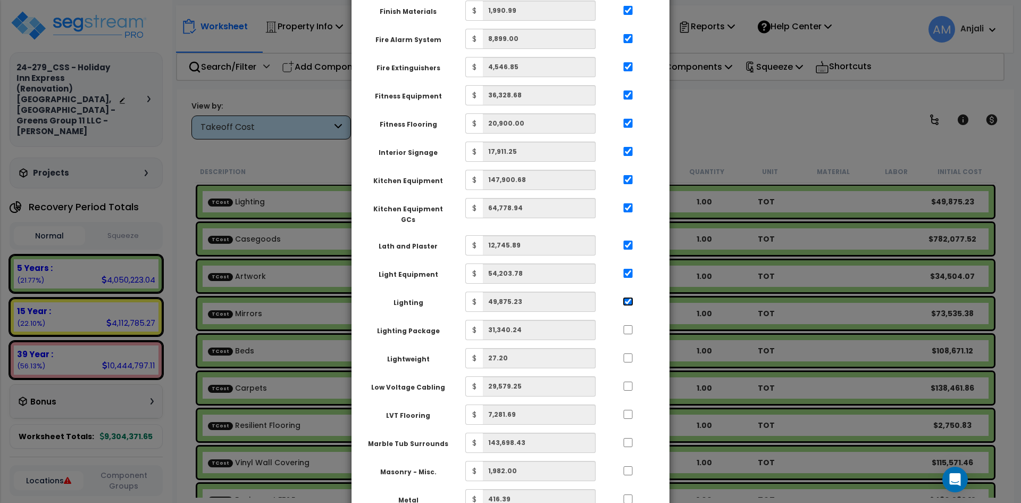
scroll to position [851, 0]
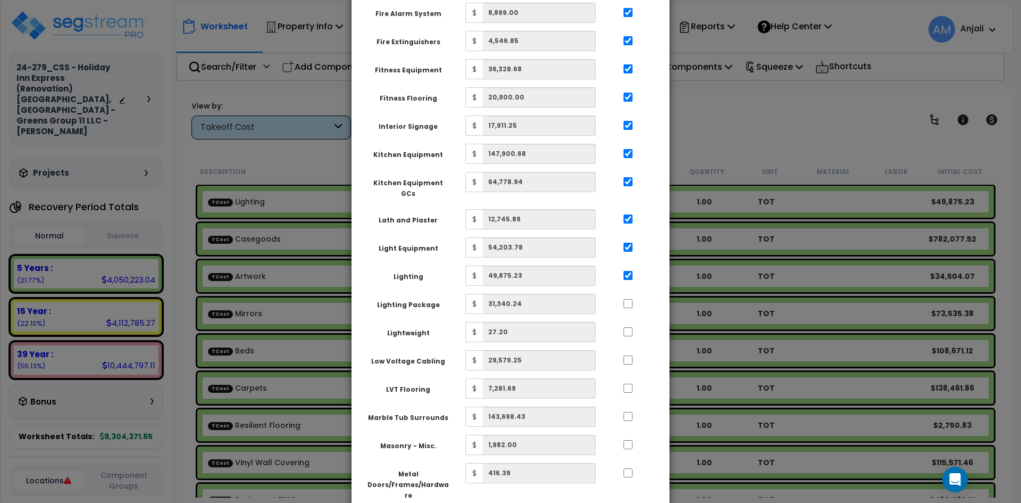
click at [625, 294] on div at bounding box center [628, 302] width 49 height 17
click at [628, 322] on div at bounding box center [628, 330] width 49 height 17
click at [628, 299] on input "..." at bounding box center [628, 303] width 11 height 9
checkbox input "true"
click at [625, 327] on input "..." at bounding box center [628, 331] width 11 height 9
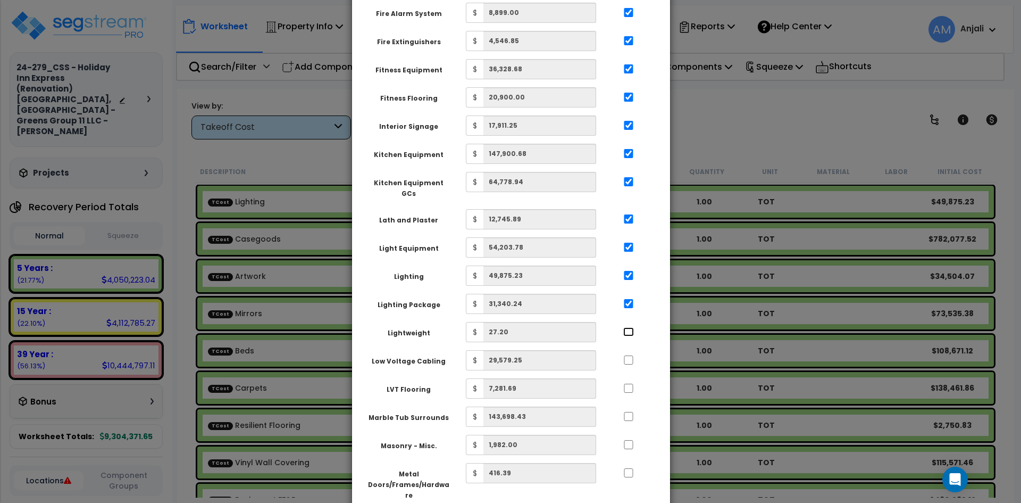
checkbox input "true"
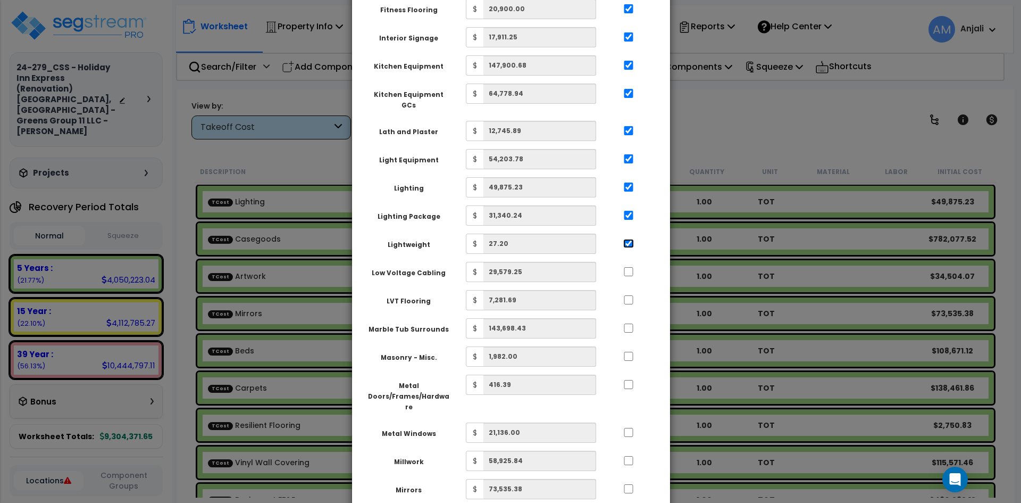
scroll to position [957, 0]
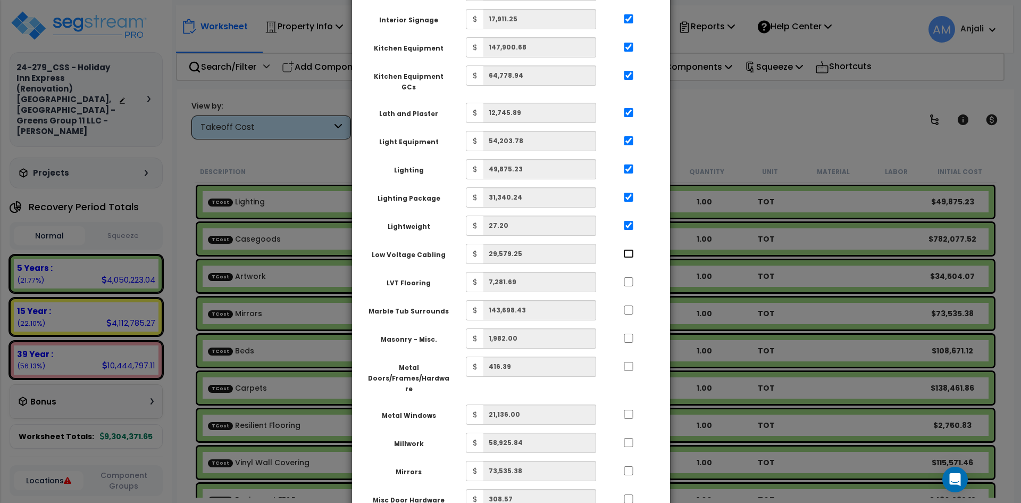
click at [628, 249] on input "..." at bounding box center [628, 253] width 11 height 9
checkbox input "true"
click at [629, 277] on input "..." at bounding box center [628, 281] width 11 height 9
checkbox input "true"
click at [629, 305] on input "..." at bounding box center [628, 309] width 11 height 9
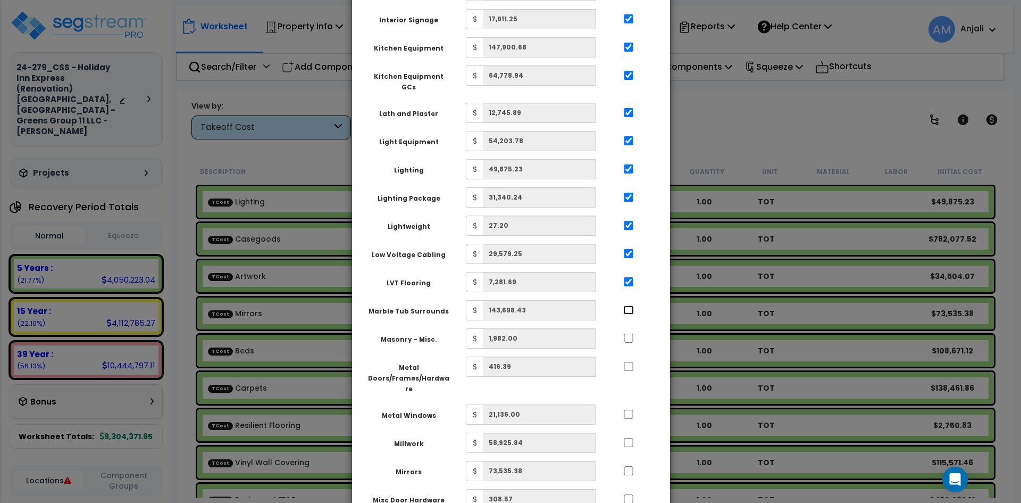
checkbox input "true"
click at [629, 334] on input "..." at bounding box center [628, 338] width 11 height 9
checkbox input "true"
click at [629, 356] on div at bounding box center [628, 364] width 49 height 17
click at [631, 362] on input "..." at bounding box center [628, 366] width 11 height 9
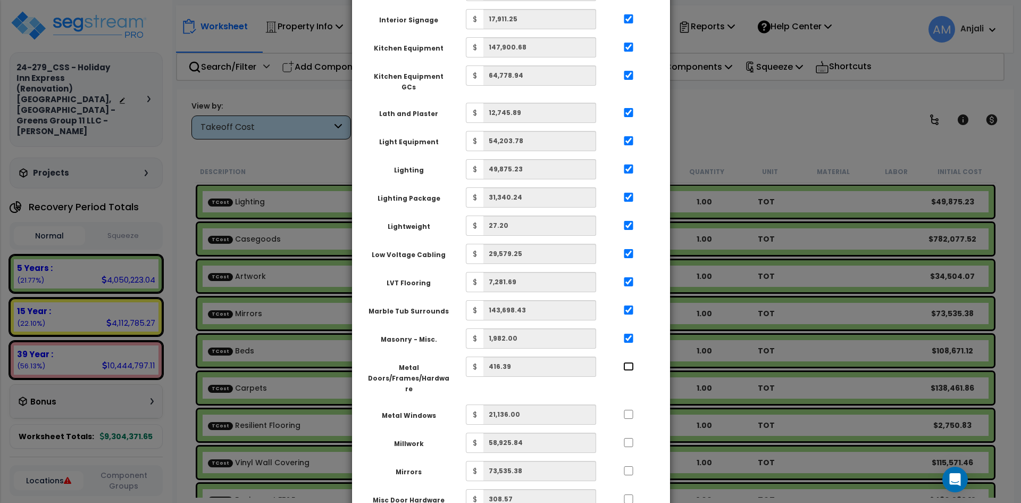
checkbox input "true"
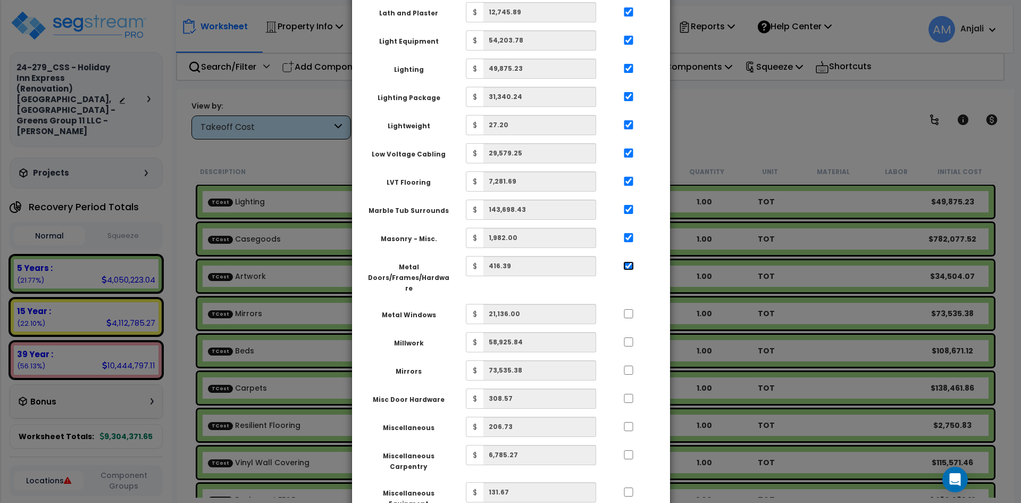
scroll to position [1064, 0]
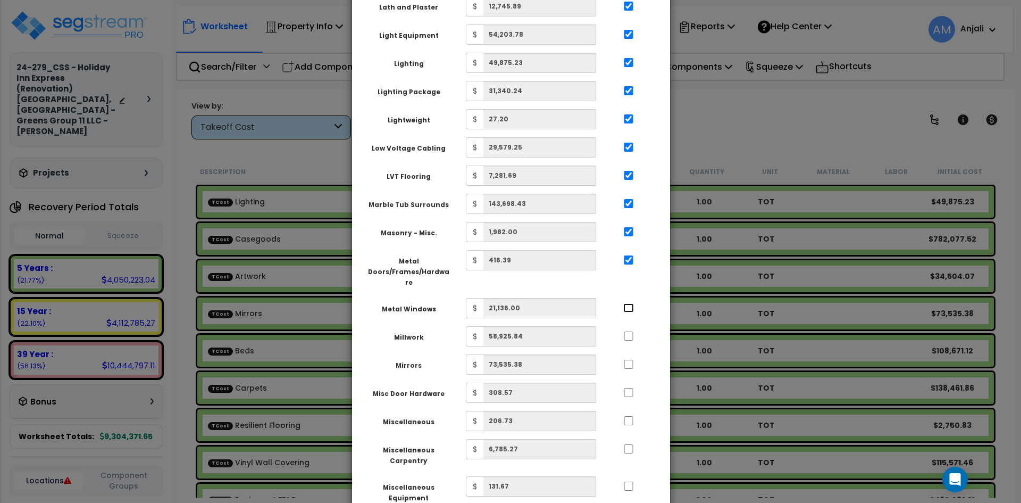
click at [627, 303] on input "..." at bounding box center [628, 307] width 11 height 9
checkbox input "true"
click at [632, 331] on input "..." at bounding box center [628, 335] width 11 height 9
checkbox input "true"
click at [632, 360] on input "..." at bounding box center [628, 364] width 11 height 9
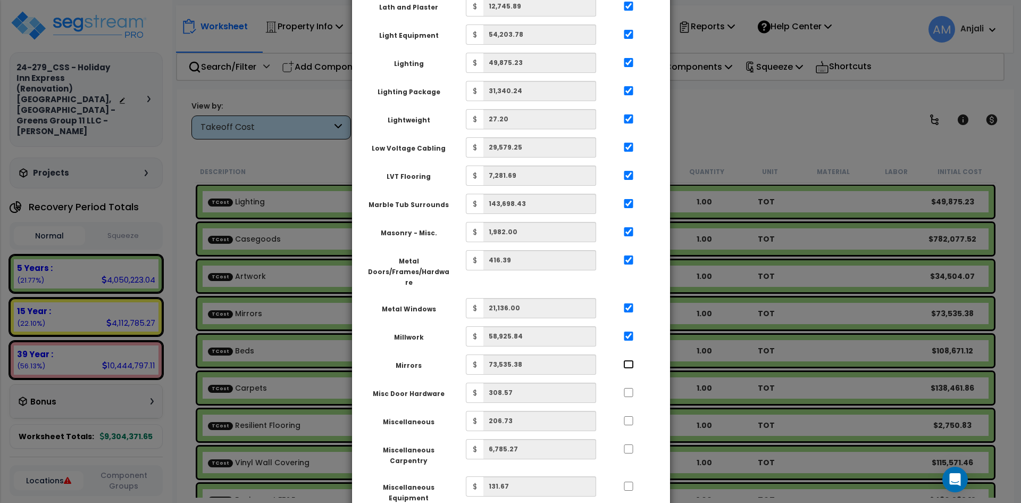
checkbox input "true"
click at [629, 388] on input "..." at bounding box center [628, 392] width 11 height 9
checkbox input "true"
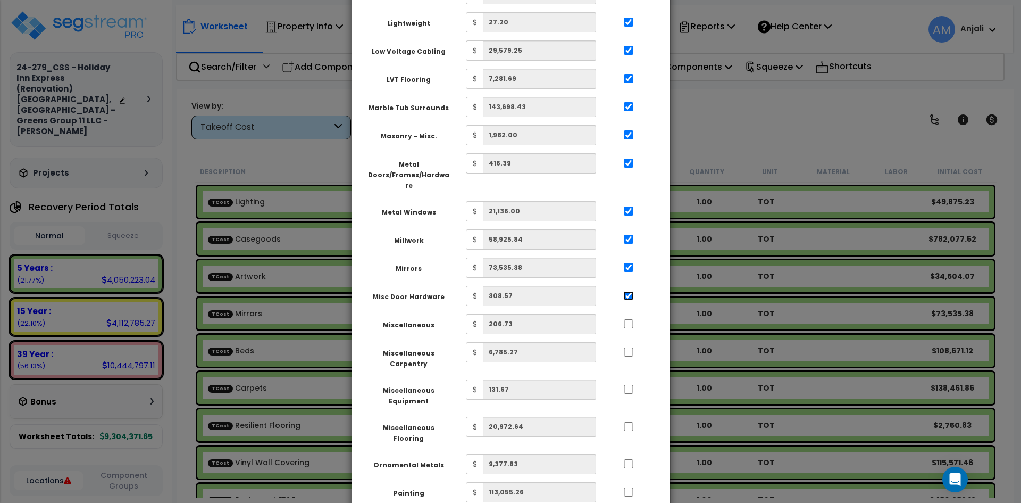
scroll to position [1170, 0]
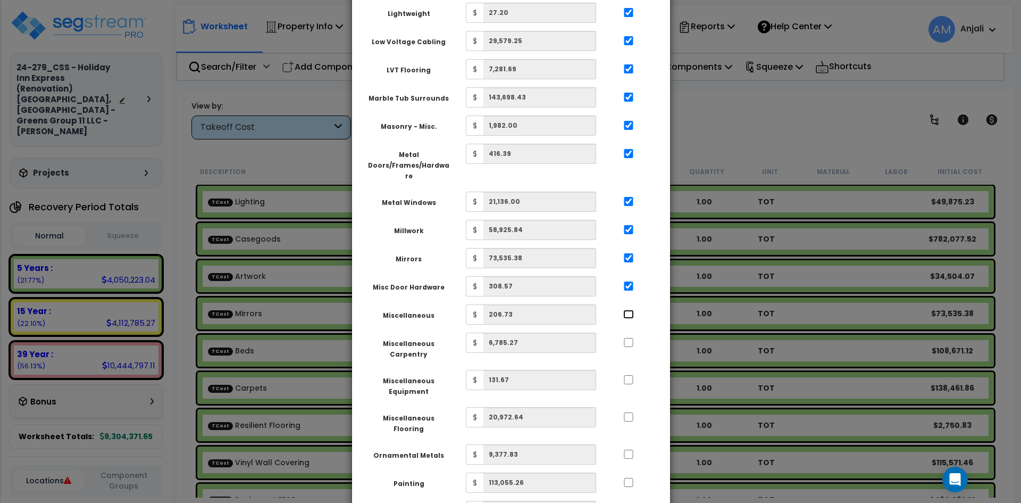
click at [627, 310] on input "..." at bounding box center [628, 314] width 11 height 9
checkbox input "true"
click at [630, 338] on input "..." at bounding box center [628, 342] width 11 height 9
checkbox input "true"
click at [630, 375] on input "..." at bounding box center [628, 379] width 11 height 9
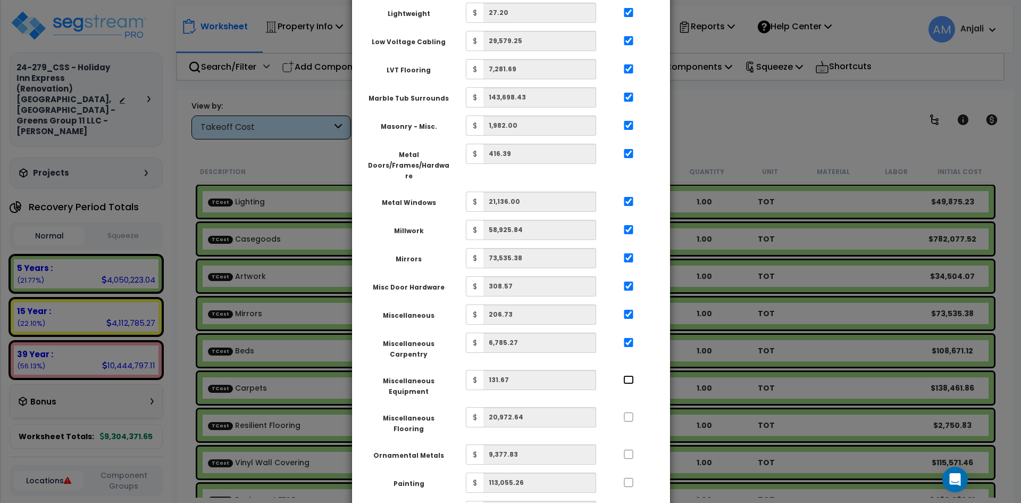
checkbox input "true"
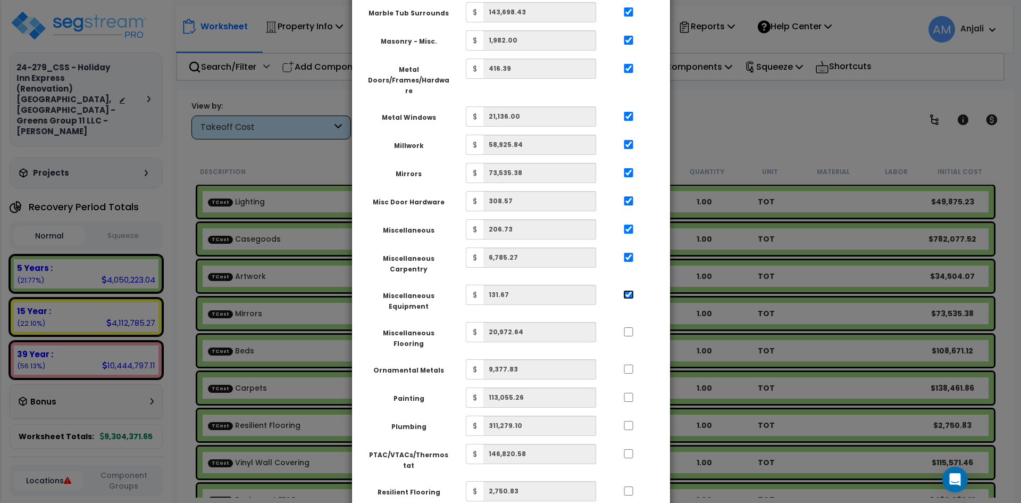
scroll to position [1277, 0]
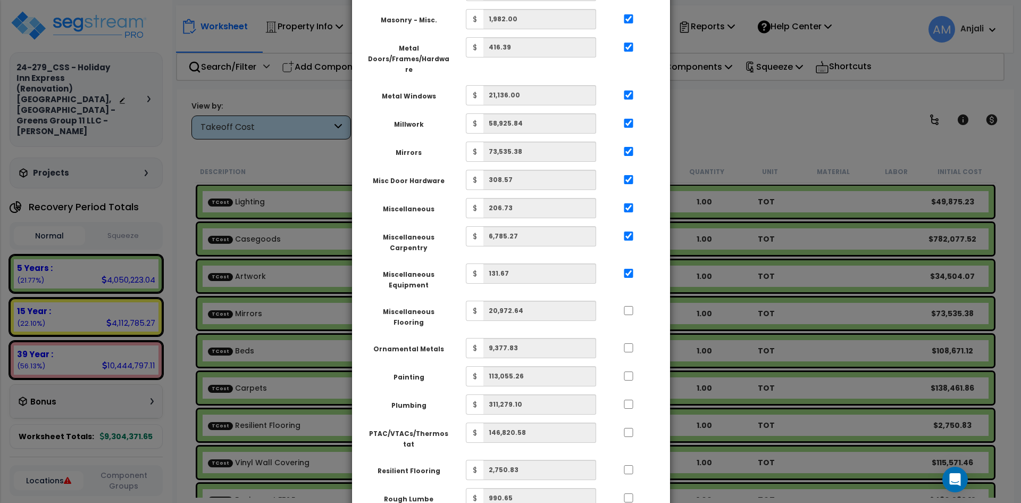
click at [629, 301] on div at bounding box center [628, 309] width 49 height 17
click at [632, 306] on input "..." at bounding box center [628, 310] width 11 height 9
checkbox input "true"
click at [629, 343] on input "..." at bounding box center [628, 347] width 11 height 9
checkbox input "true"
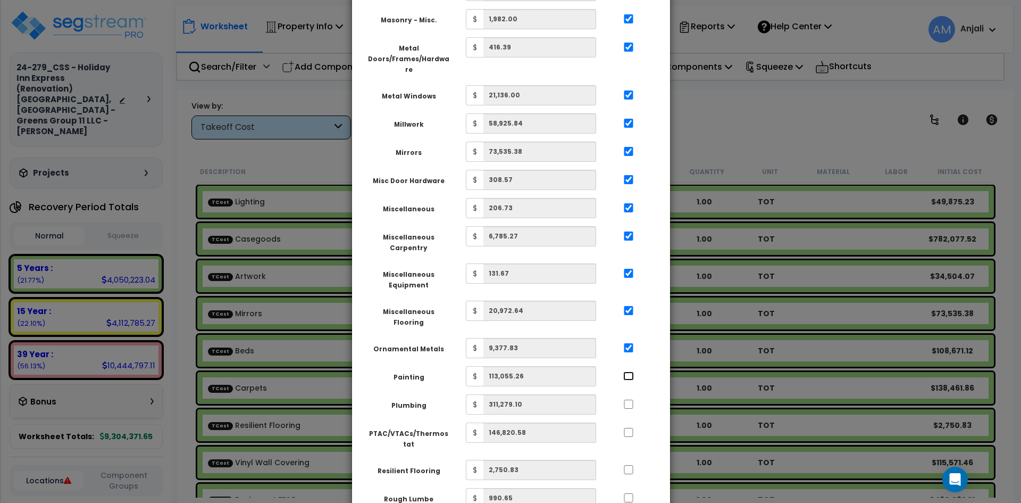
click at [630, 371] on input "..." at bounding box center [628, 375] width 11 height 9
checkbox input "true"
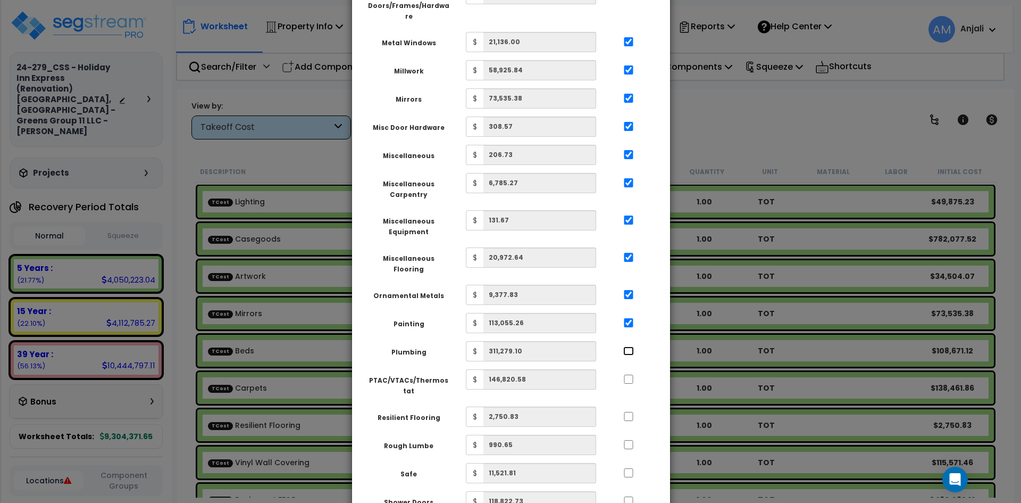
drag, startPoint x: 630, startPoint y: 313, endPoint x: 630, endPoint y: 328, distance: 14.4
click at [630, 346] on input "..." at bounding box center [628, 350] width 11 height 9
checkbox input "true"
click at [625, 374] on input "..." at bounding box center [628, 378] width 11 height 9
checkbox input "true"
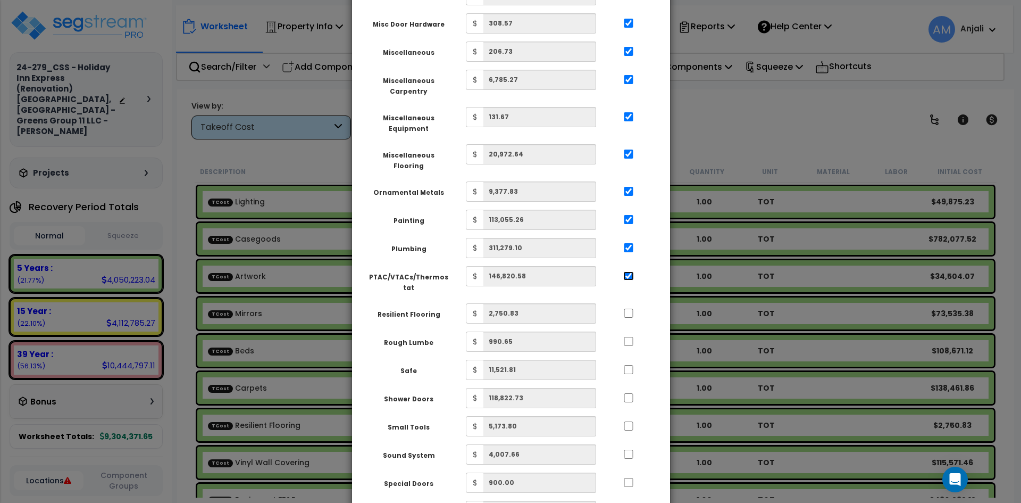
scroll to position [1436, 0]
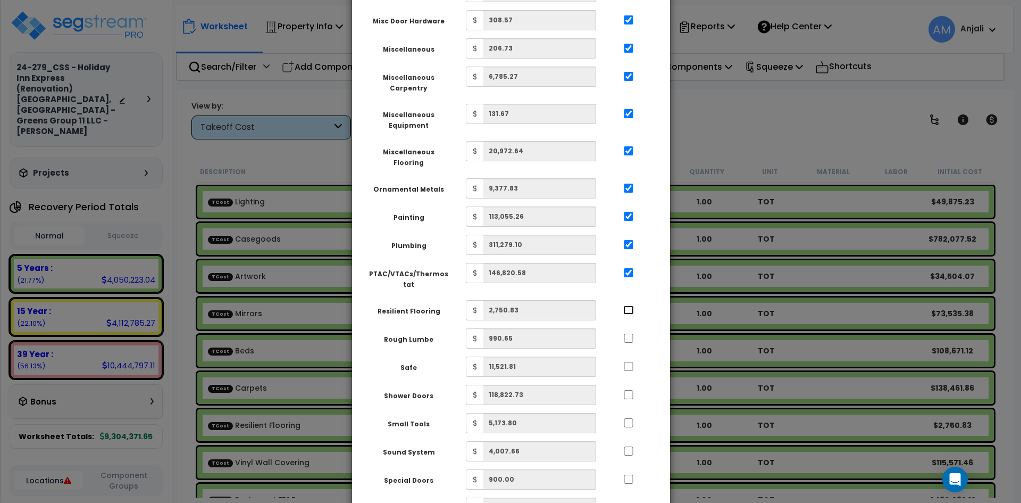
click at [628, 305] on input "..." at bounding box center [628, 309] width 11 height 9
checkbox input "true"
click at [630, 334] on input "..." at bounding box center [628, 338] width 11 height 9
checkbox input "true"
click at [631, 362] on input "..." at bounding box center [628, 366] width 11 height 9
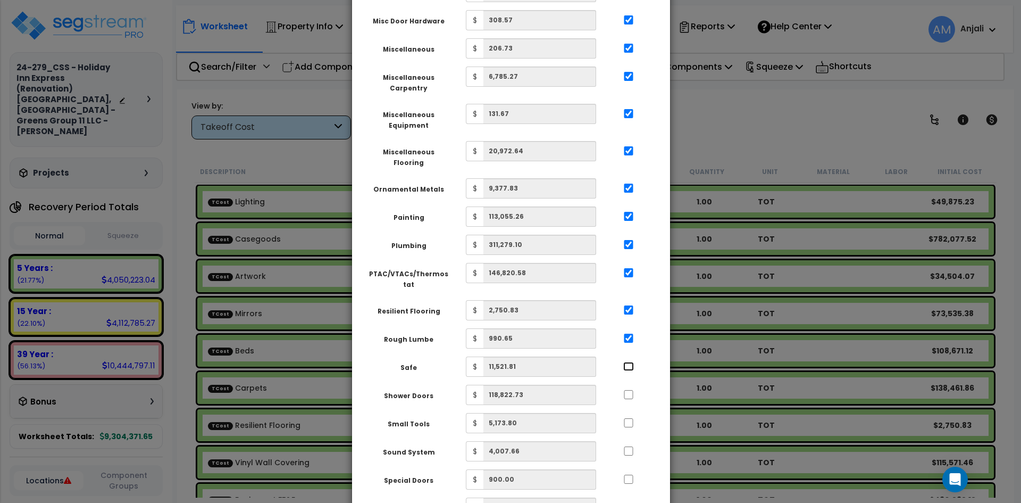
checkbox input "true"
click at [631, 385] on div at bounding box center [628, 393] width 49 height 17
click at [631, 390] on input "..." at bounding box center [628, 394] width 11 height 9
checkbox input "true"
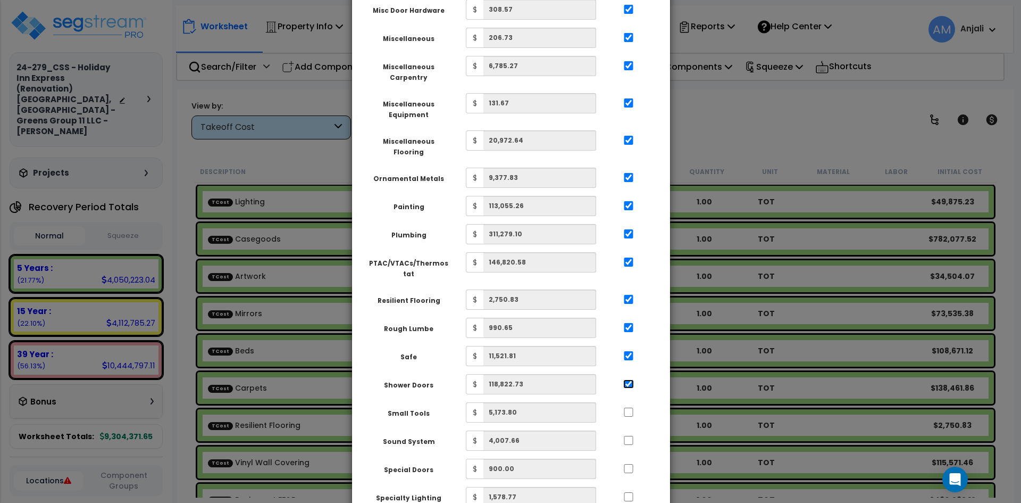
scroll to position [1489, 0]
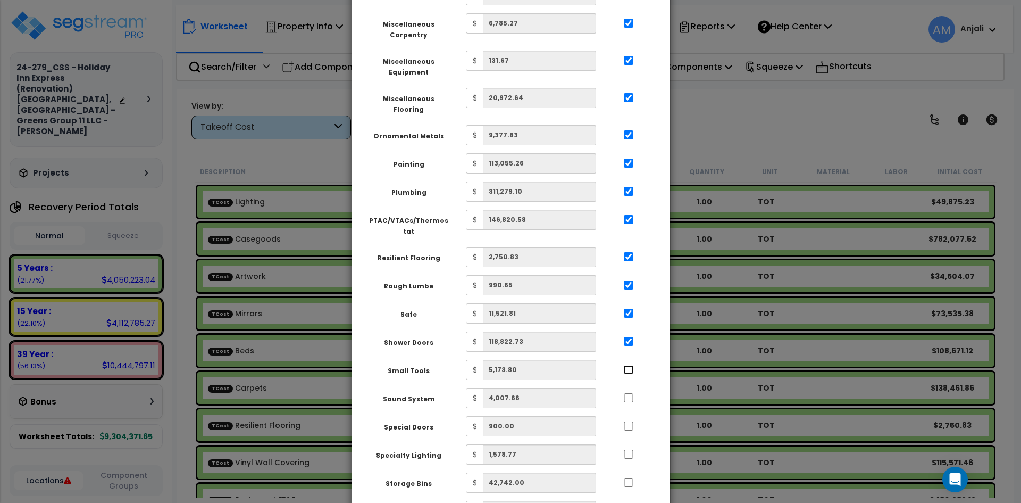
click at [627, 365] on input "..." at bounding box center [628, 369] width 11 height 9
checkbox input "true"
click at [626, 393] on input "..." at bounding box center [628, 397] width 11 height 9
checkbox input "true"
drag, startPoint x: 630, startPoint y: 388, endPoint x: 631, endPoint y: 399, distance: 11.2
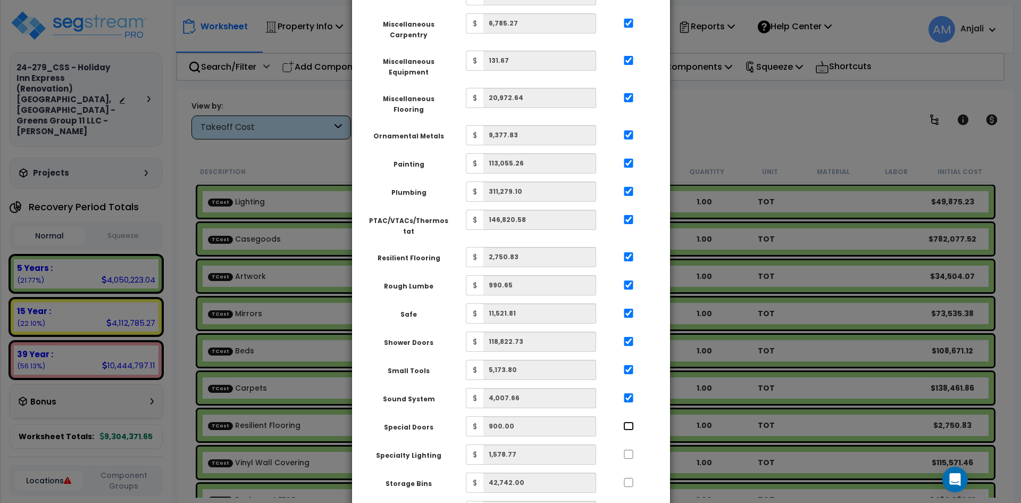
click at [630, 421] on input "..." at bounding box center [628, 425] width 11 height 9
checkbox input "true"
click at [630, 449] on input "..." at bounding box center [628, 453] width 11 height 9
checkbox input "true"
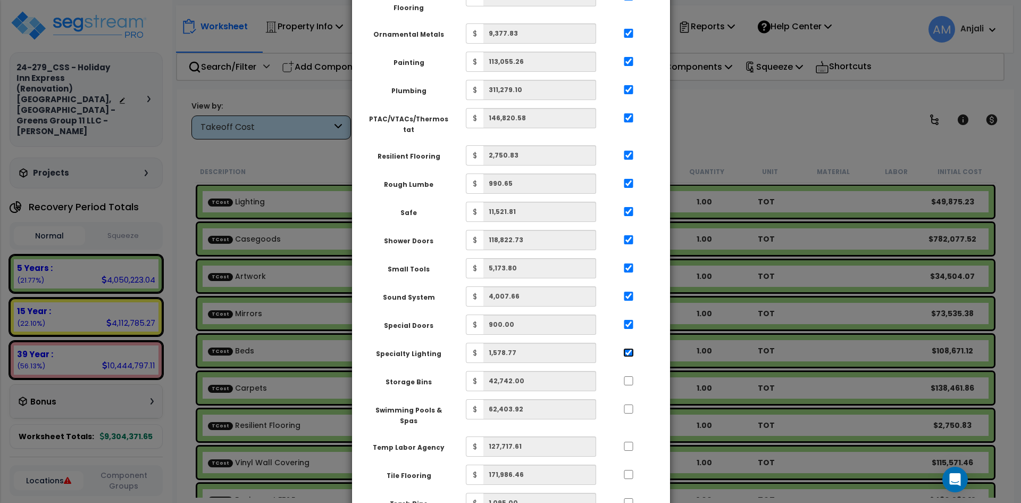
scroll to position [1596, 0]
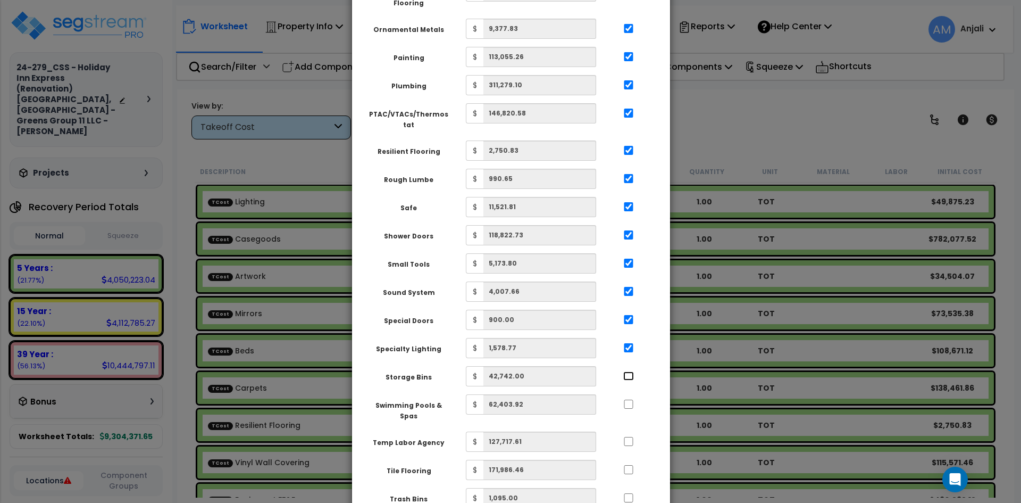
click at [629, 371] on input "..." at bounding box center [628, 375] width 11 height 9
checkbox input "true"
click at [628, 399] on input "..." at bounding box center [628, 403] width 11 height 9
checkbox input "true"
click at [629, 437] on input "..." at bounding box center [628, 441] width 11 height 9
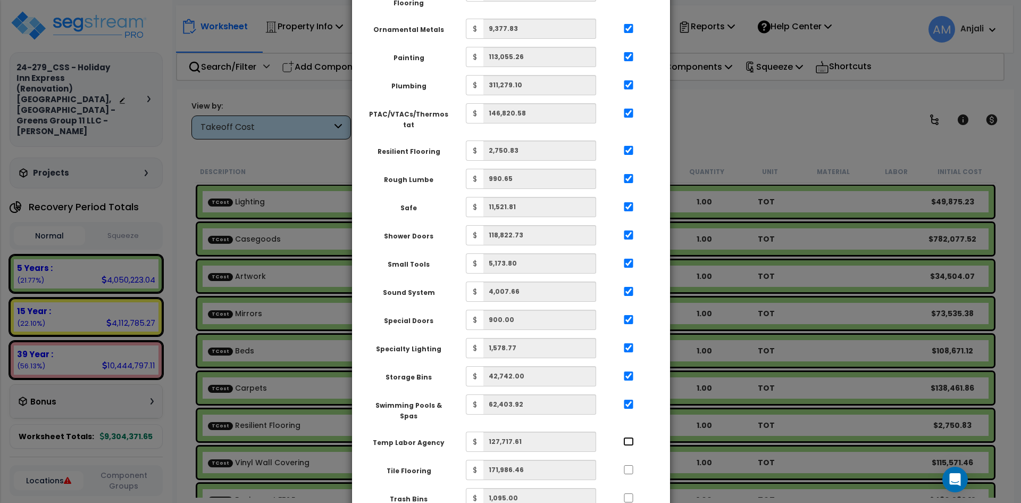
checkbox input "true"
click at [628, 465] on input "..." at bounding box center [628, 469] width 11 height 9
checkbox input "true"
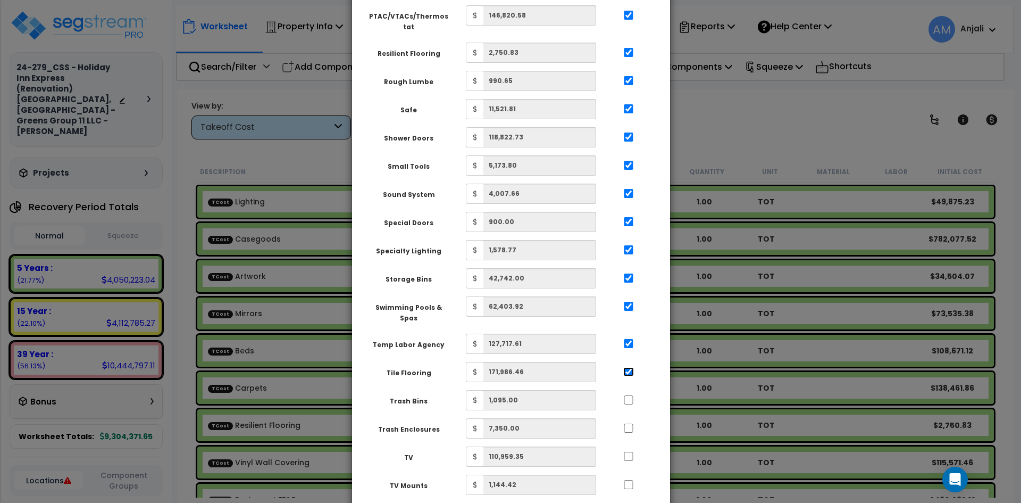
scroll to position [1702, 0]
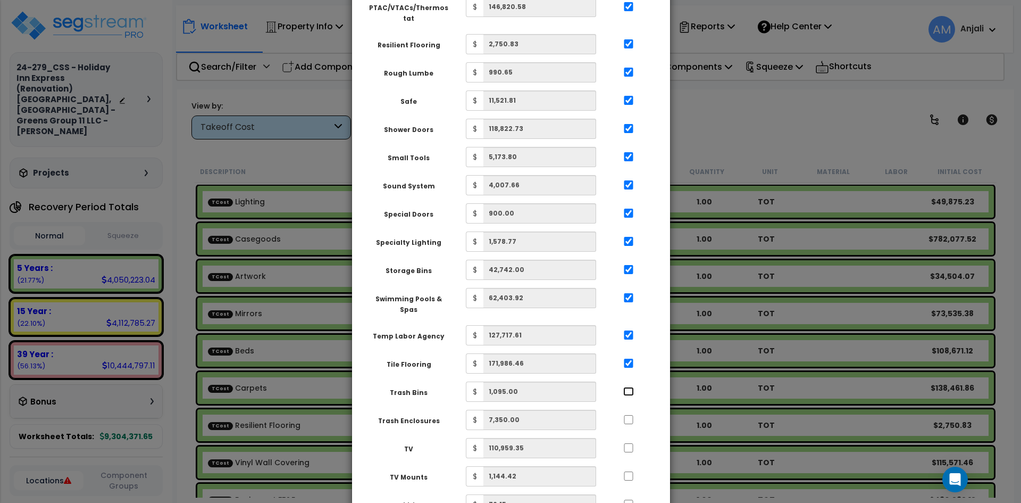
click at [627, 387] on input "..." at bounding box center [628, 391] width 11 height 9
checkbox input "true"
click at [628, 410] on div at bounding box center [628, 418] width 49 height 17
click at [630, 415] on input "..." at bounding box center [628, 419] width 11 height 9
checkbox input "true"
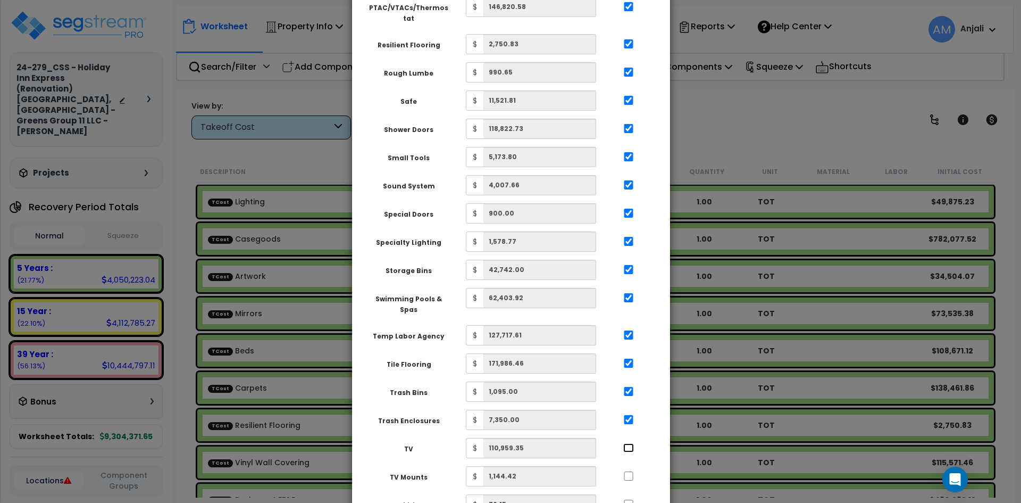
click at [630, 443] on input "..." at bounding box center [628, 447] width 11 height 9
checkbox input "true"
click at [628, 471] on input "..." at bounding box center [628, 475] width 11 height 9
checkbox input "true"
click at [629, 499] on input "..." at bounding box center [628, 503] width 11 height 9
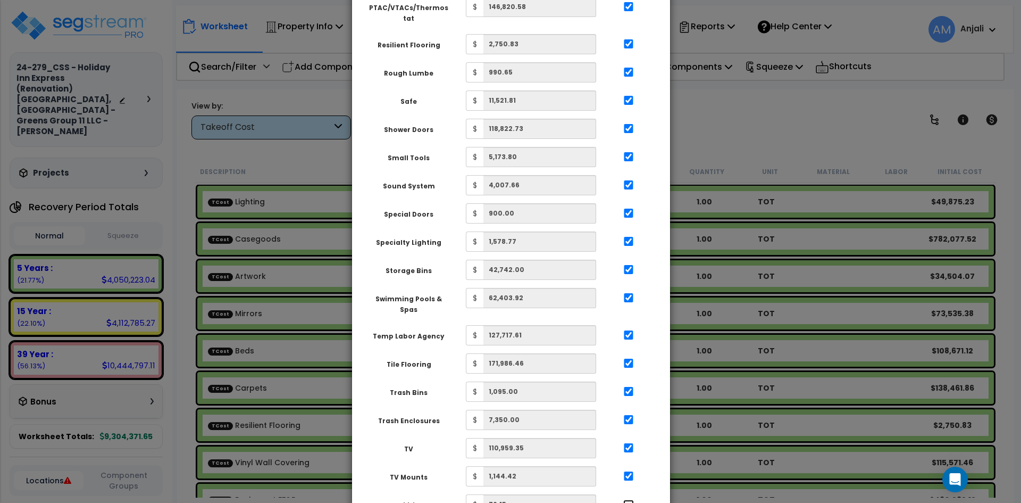
checkbox input "true"
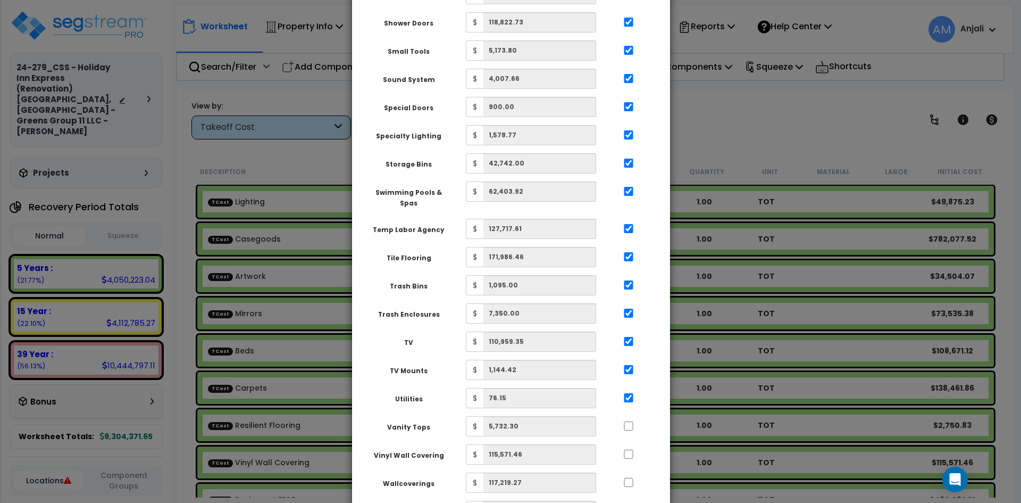
click at [623, 416] on div at bounding box center [628, 424] width 49 height 17
click at [628, 421] on input "..." at bounding box center [628, 425] width 11 height 9
checkbox input "true"
click at [627, 449] on input "..." at bounding box center [628, 453] width 11 height 9
checkbox input "true"
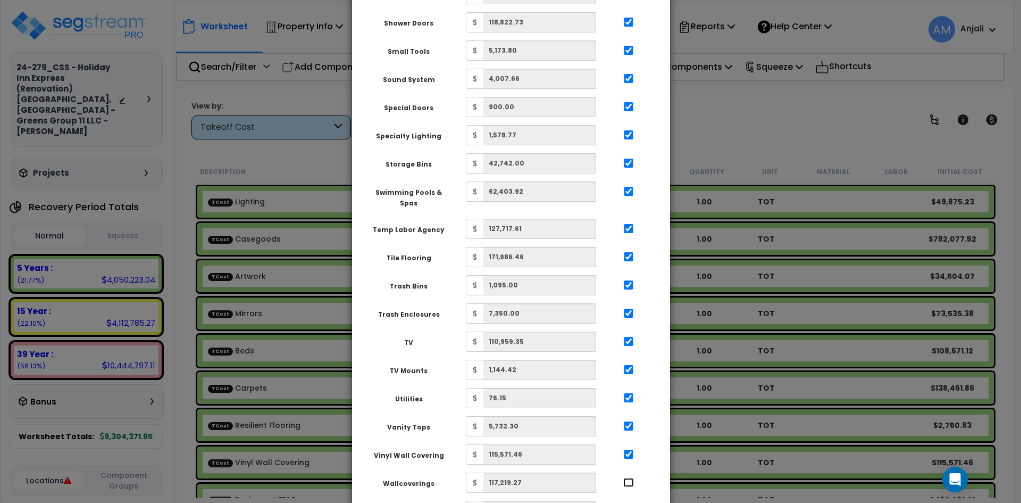
drag, startPoint x: 629, startPoint y: 435, endPoint x: 629, endPoint y: 450, distance: 14.9
click at [629, 472] on div at bounding box center [628, 480] width 49 height 17
click at [626, 506] on input "..." at bounding box center [628, 510] width 11 height 9
checkbox input "true"
click at [632, 478] on input "..." at bounding box center [628, 482] width 11 height 9
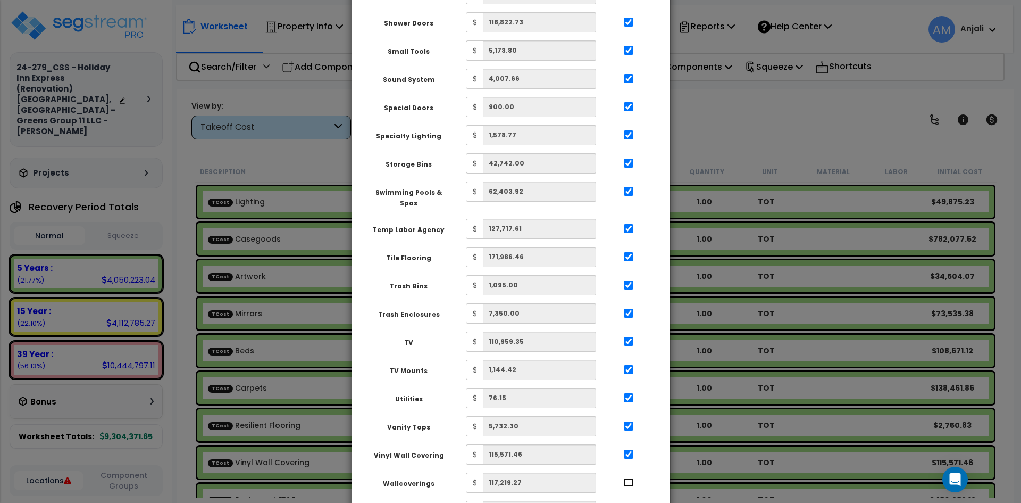
checkbox input "true"
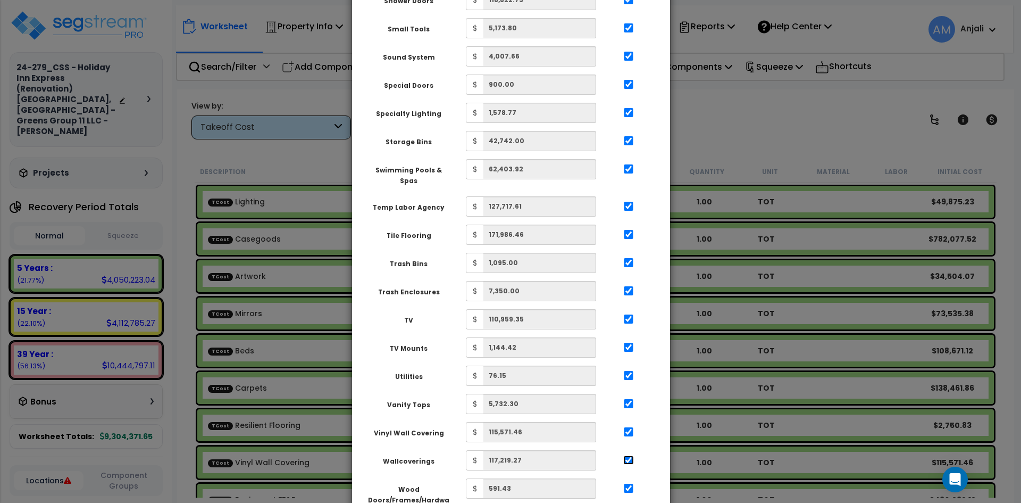
scroll to position [1865, 0]
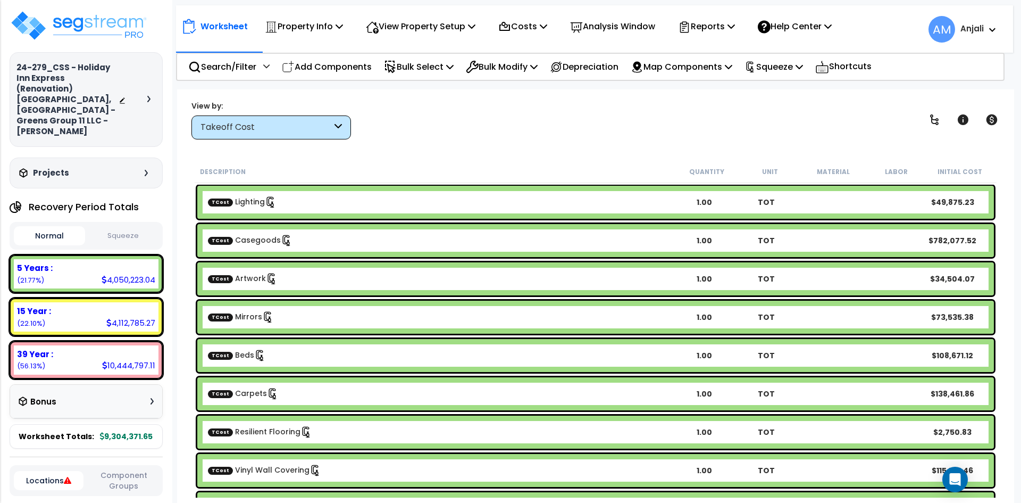
click at [131, 227] on button "Squeeze" at bounding box center [123, 236] width 71 height 19
click at [343, 23] on p "View Property Setup" at bounding box center [304, 26] width 78 height 14
click at [435, 69] on link "View Questionnaire" at bounding box center [413, 72] width 105 height 21
click at [343, 24] on p "View Property Setup" at bounding box center [304, 26] width 78 height 14
click at [423, 69] on link "View Questionnaire" at bounding box center [413, 72] width 105 height 21
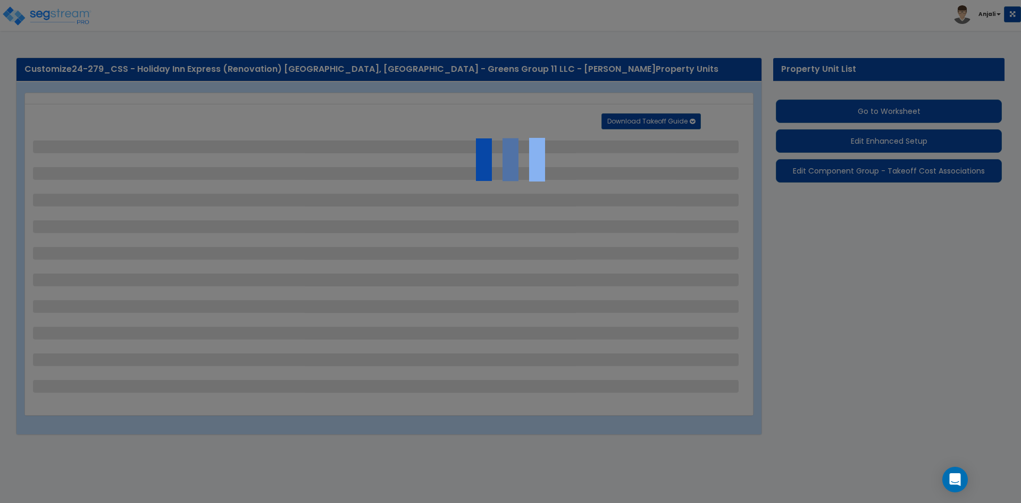
select select "2"
select select "1"
select select "2"
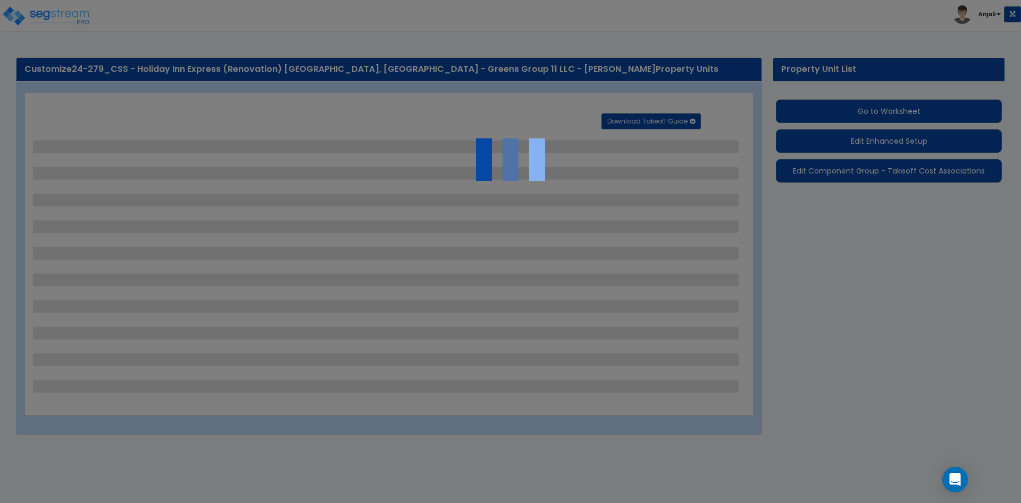
select select "3"
select select "1"
select select "4"
select select "3"
select select "2"
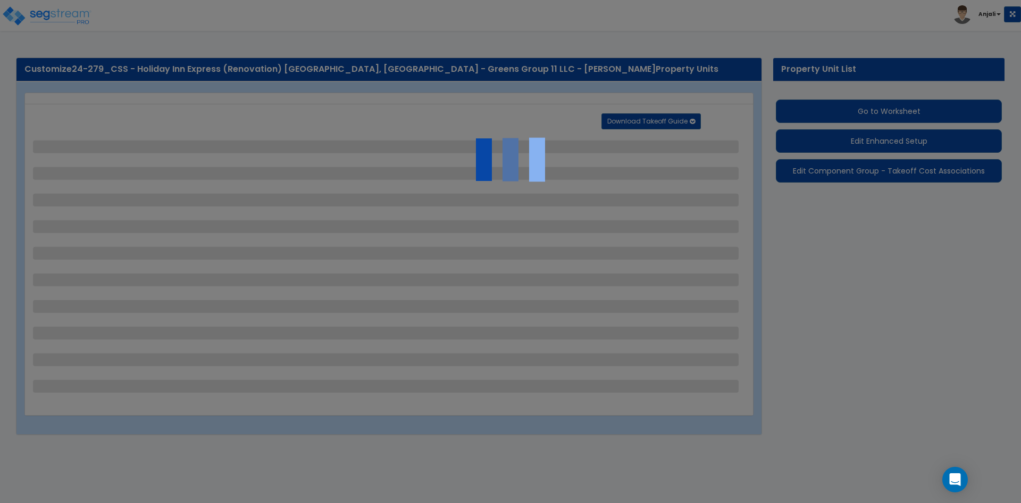
select select "2"
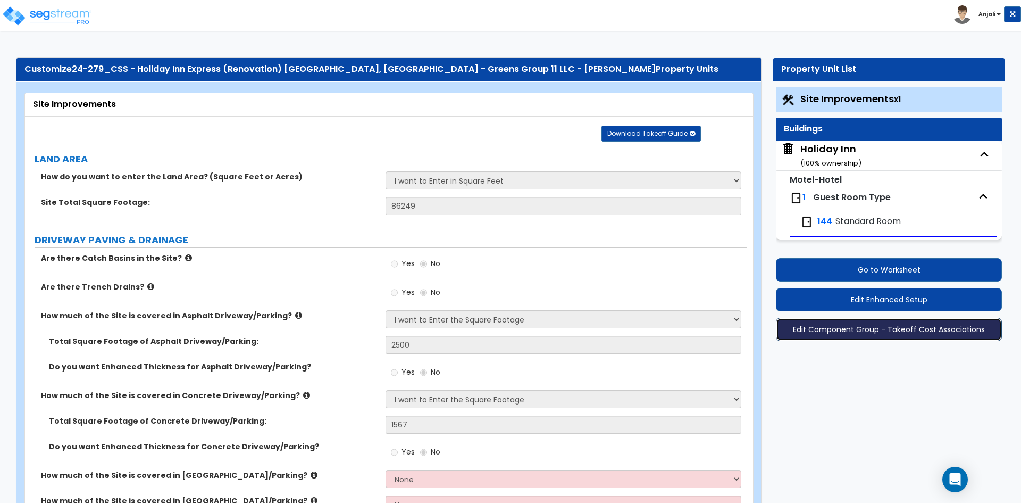
click at [901, 327] on button "Edit Component Group - Takeoff Cost Associations" at bounding box center [889, 329] width 226 height 23
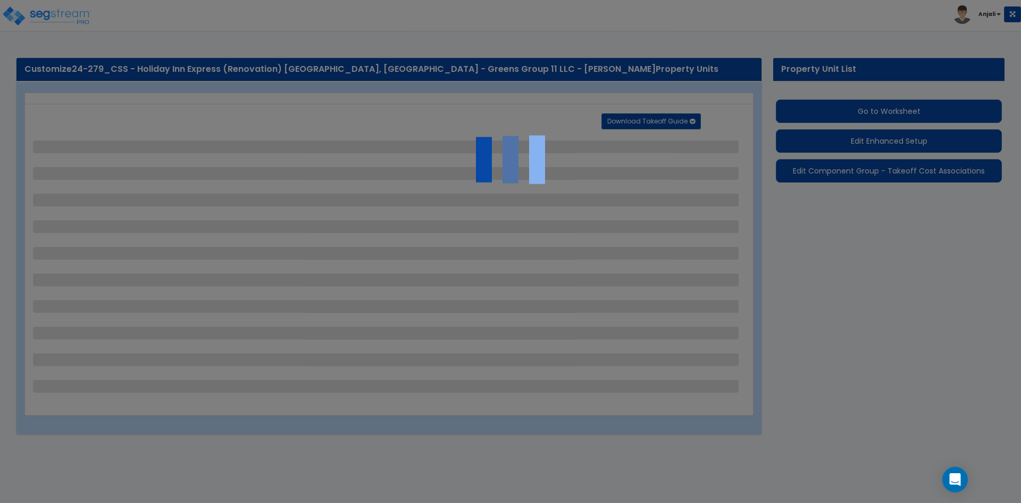
select select "2"
select select "1"
select select "2"
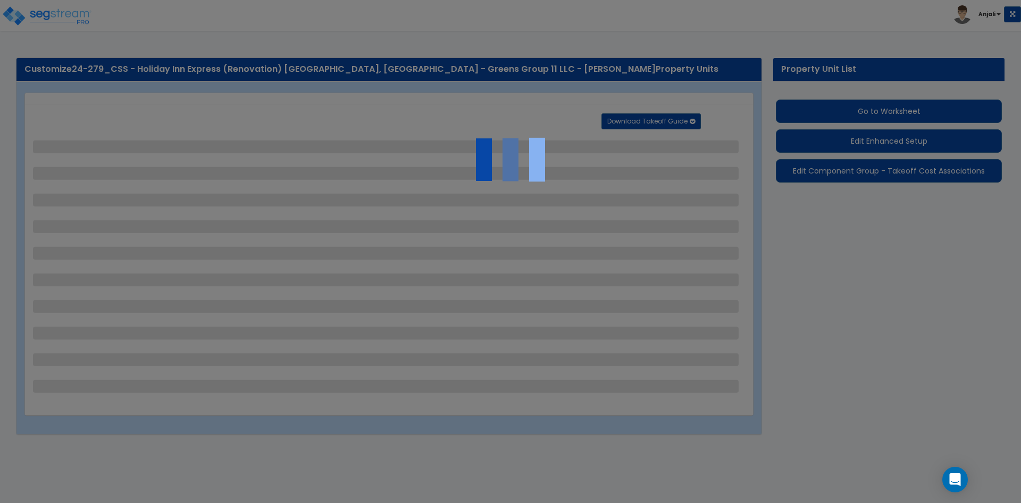
select select "3"
select select "1"
select select "4"
select select "3"
select select "2"
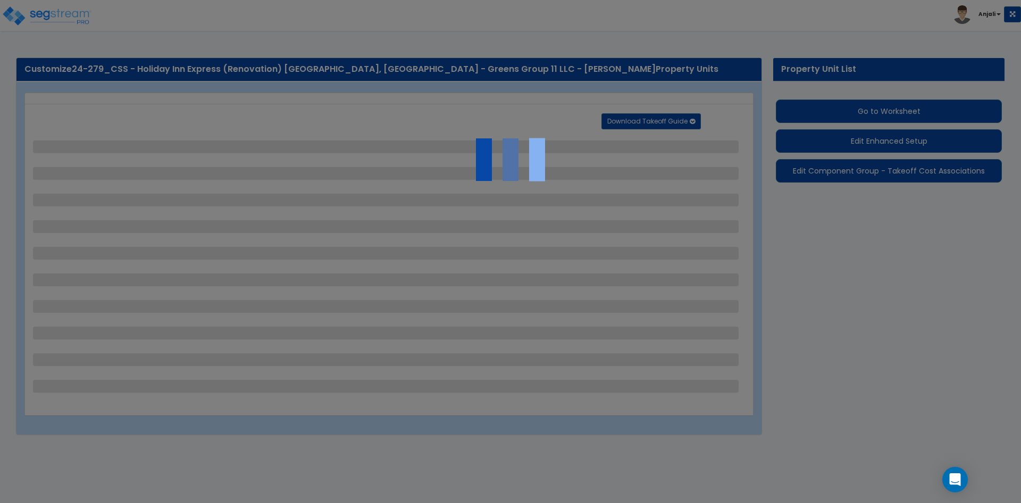
select select "2"
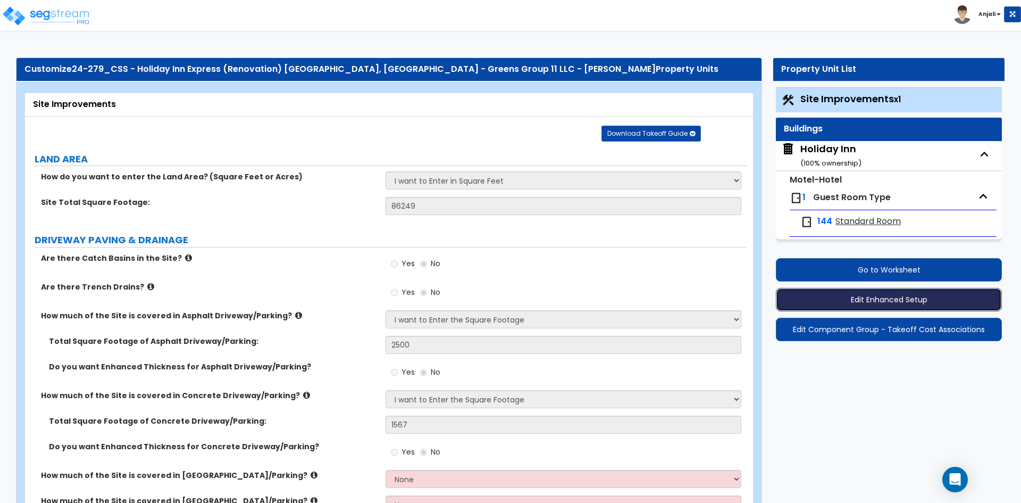
click at [909, 295] on button "Edit Enhanced Setup" at bounding box center [889, 299] width 226 height 23
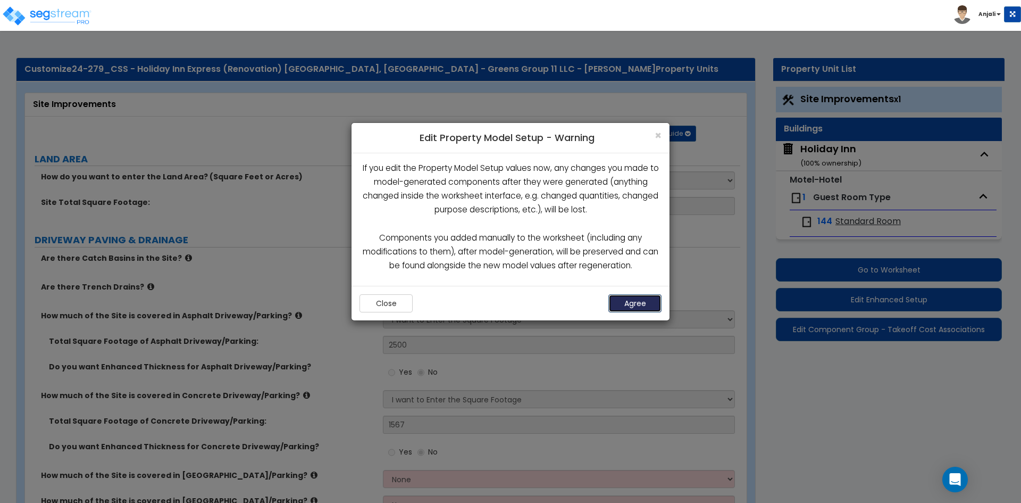
click at [651, 308] on button "Agree" at bounding box center [635, 303] width 53 height 18
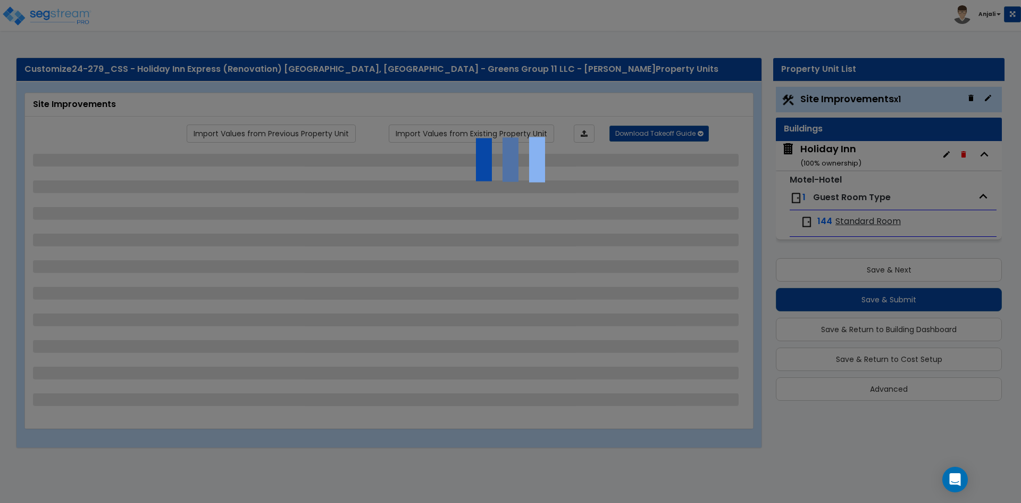
select select "2"
select select "1"
select select "2"
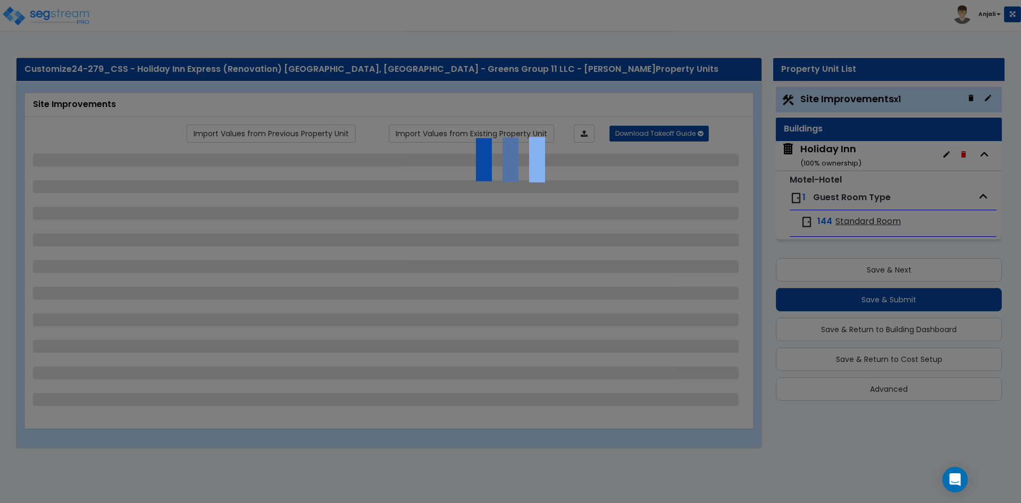
select select "3"
select select "1"
select select "4"
select select "3"
select select "2"
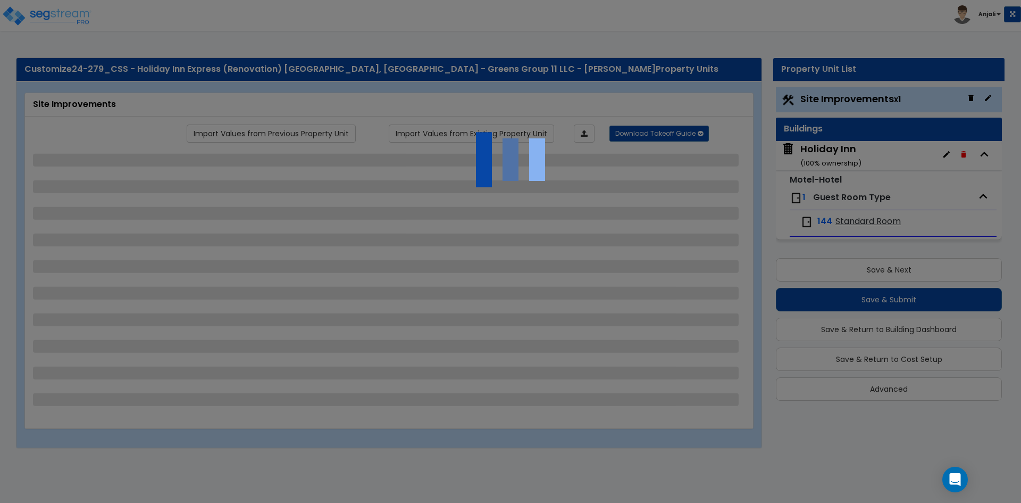
select select "2"
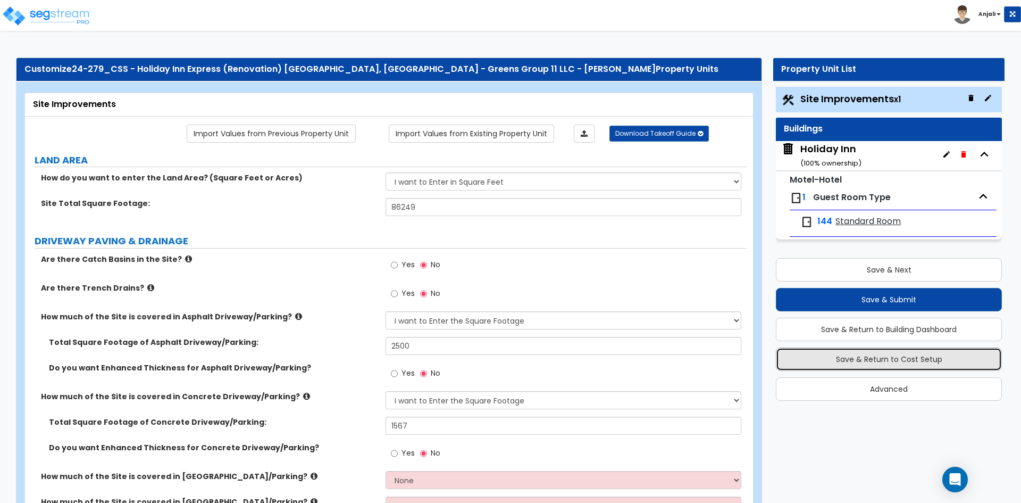
click at [911, 357] on button "Save & Return to Cost Setup" at bounding box center [889, 358] width 226 height 23
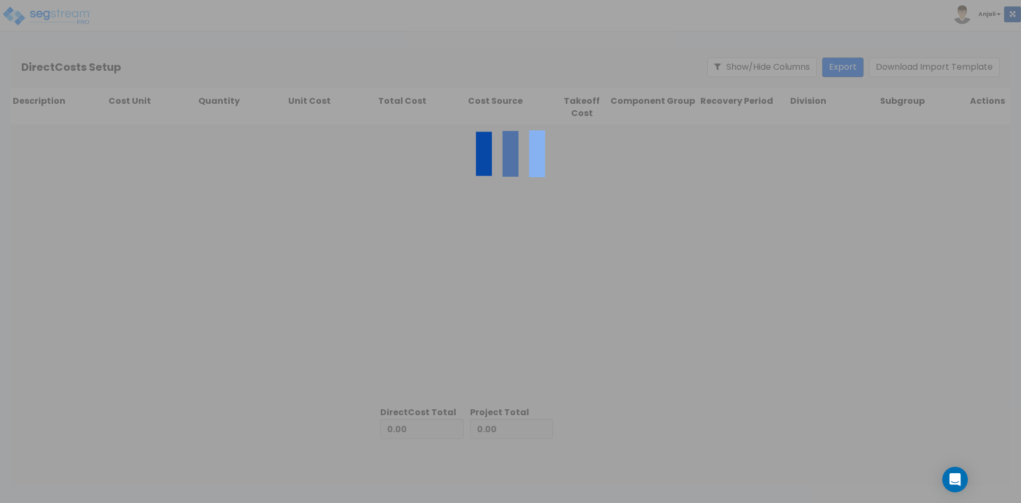
type input "4,835,053.45"
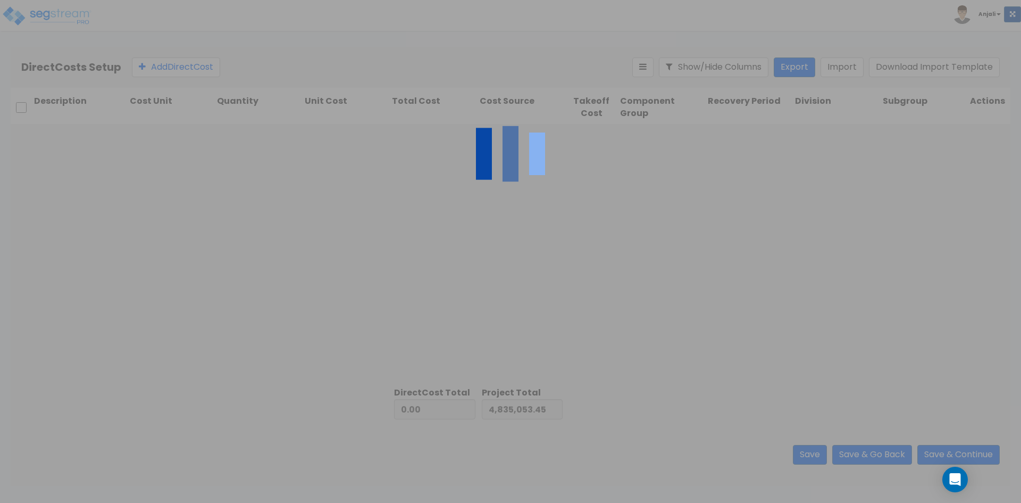
type input "4,469,318.20"
type input "9,304,371.65"
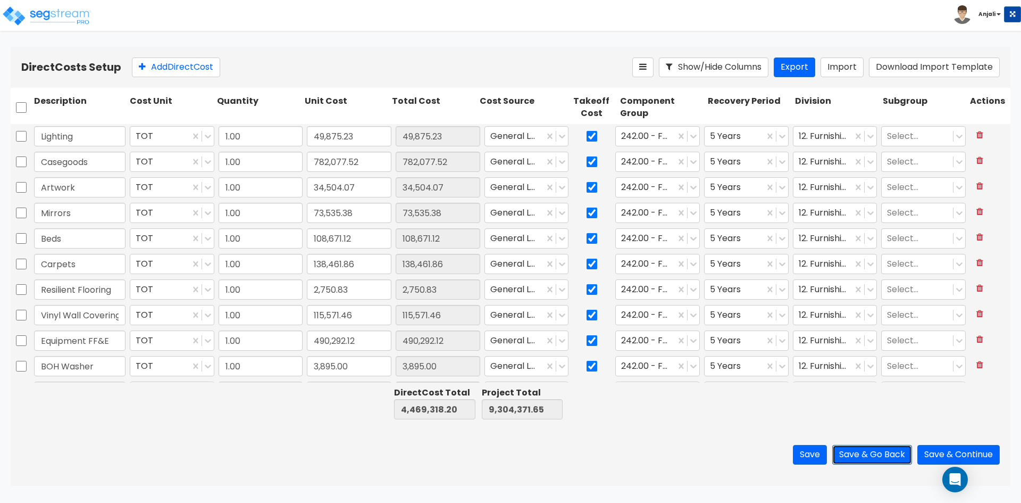
click at [878, 455] on button "Save & Go Back" at bounding box center [872, 455] width 80 height 20
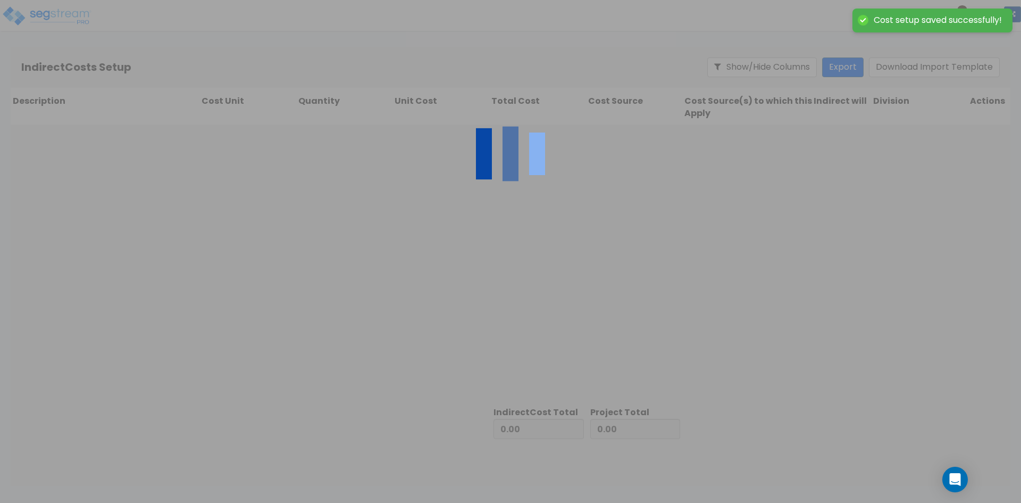
type input "4,469,318.20"
type input "4,835,053.45"
type input "9,304,371.65"
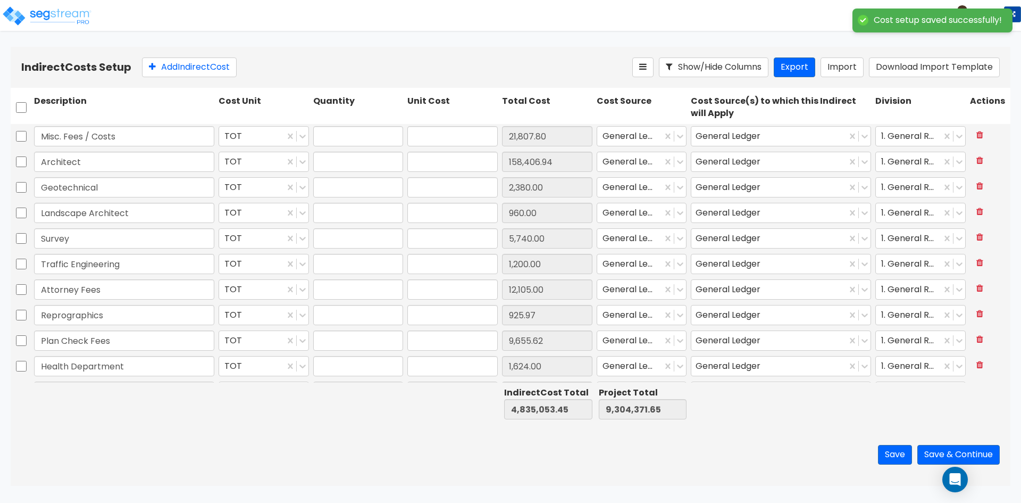
type input "1.00"
type input "21,807.80"
type input "1.00"
type input "158,406.94"
type input "1.00"
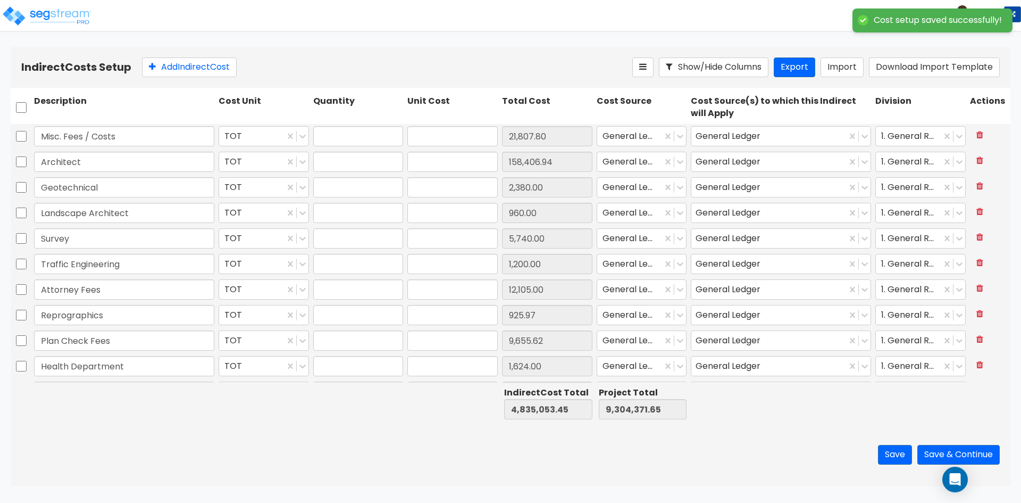
type input "2,380.00"
type input "1.00"
type input "960.00"
type input "1.00"
type input "5,740.00"
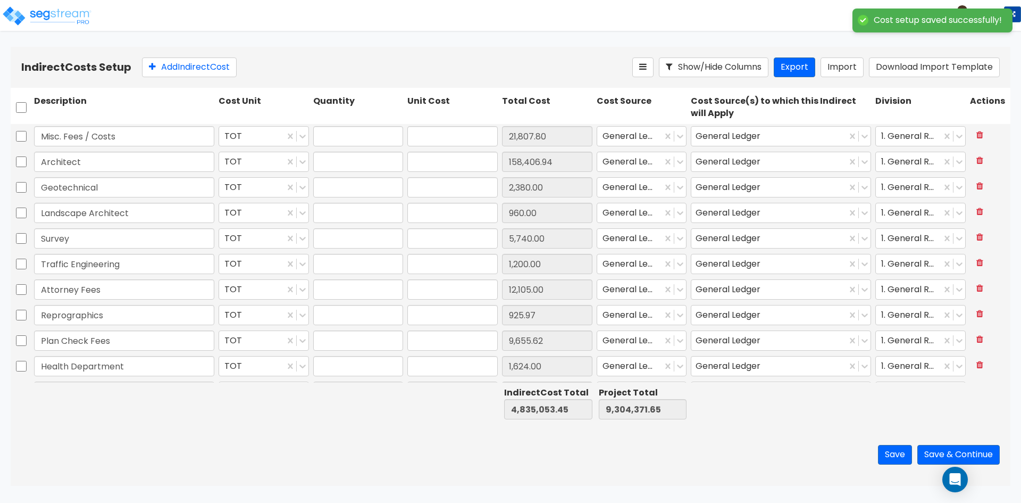
type input "1.00"
type input "1,200.00"
type input "1.00"
type input "12,105.00"
type input "1.00"
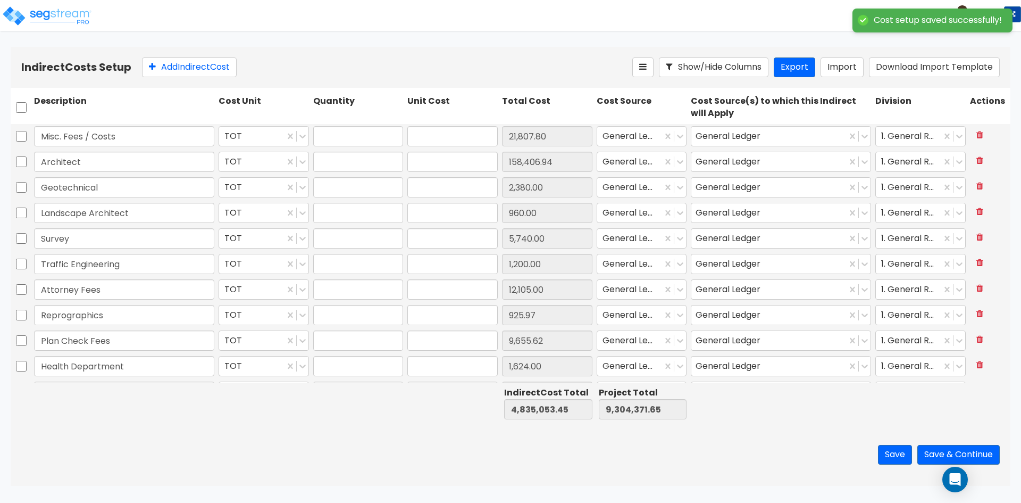
type input "925.97"
type input "1.00"
type input "9,655.62"
type input "1.00"
type input "1,624.00"
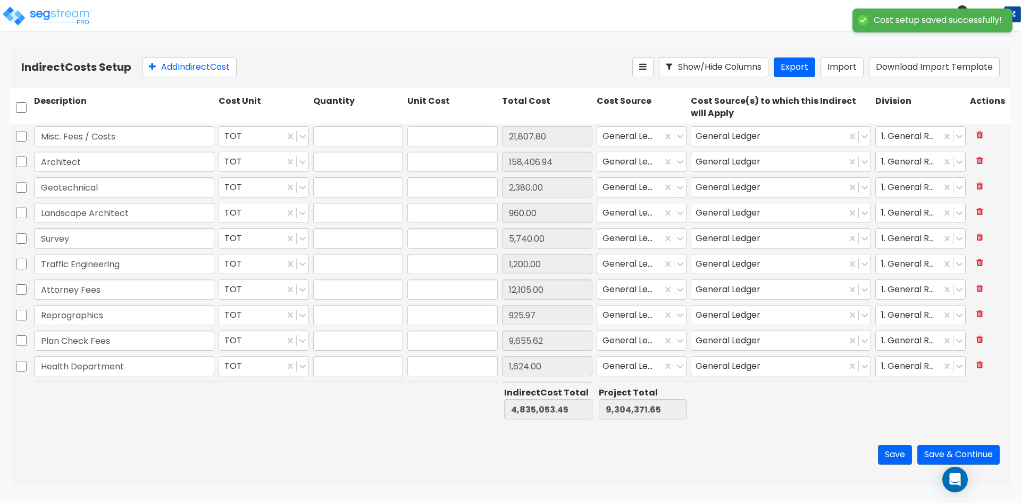
type input "1.00"
type input "45,000.00"
type input "1.00"
type input "32,500.00"
type input "1.00"
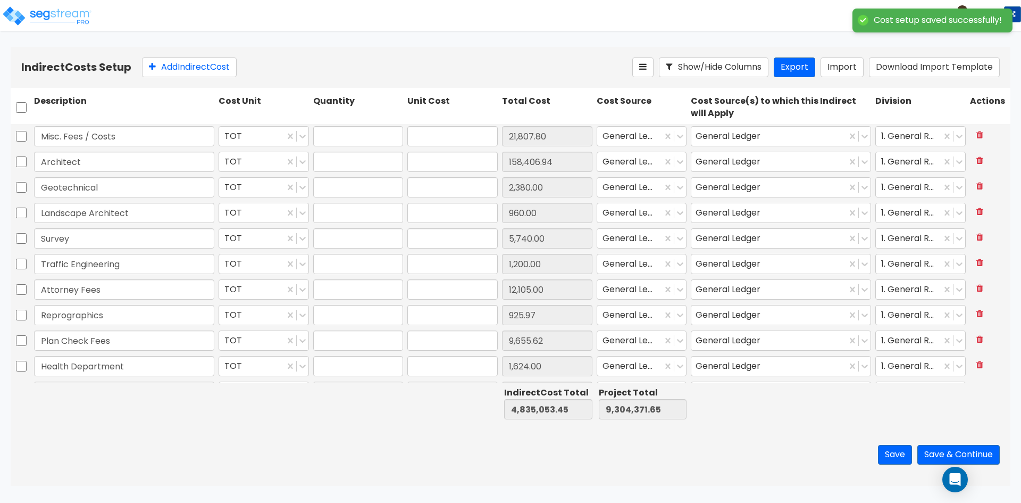
type input "32,500.00"
type input "1.00"
type input "250.00"
type input "1.00"
type input "10,074.00"
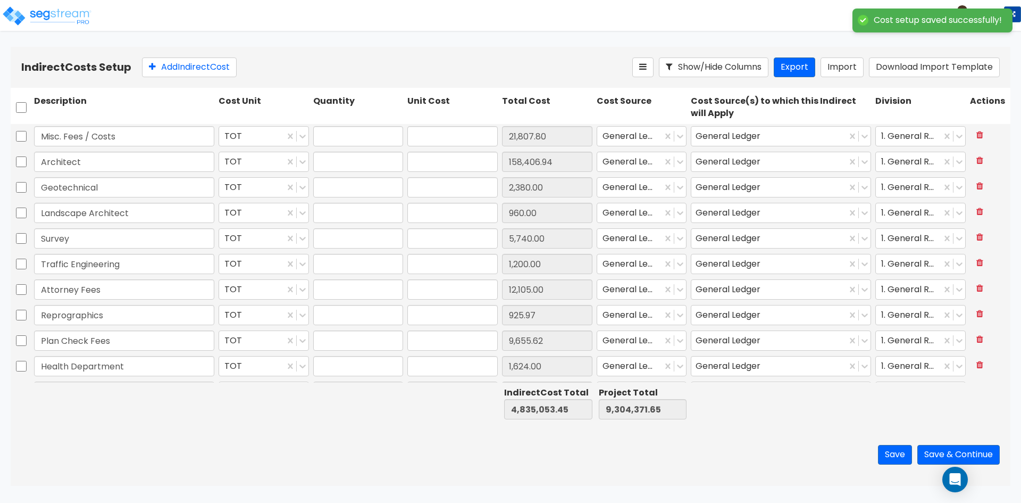
type input "1.00"
type input "67,166.09"
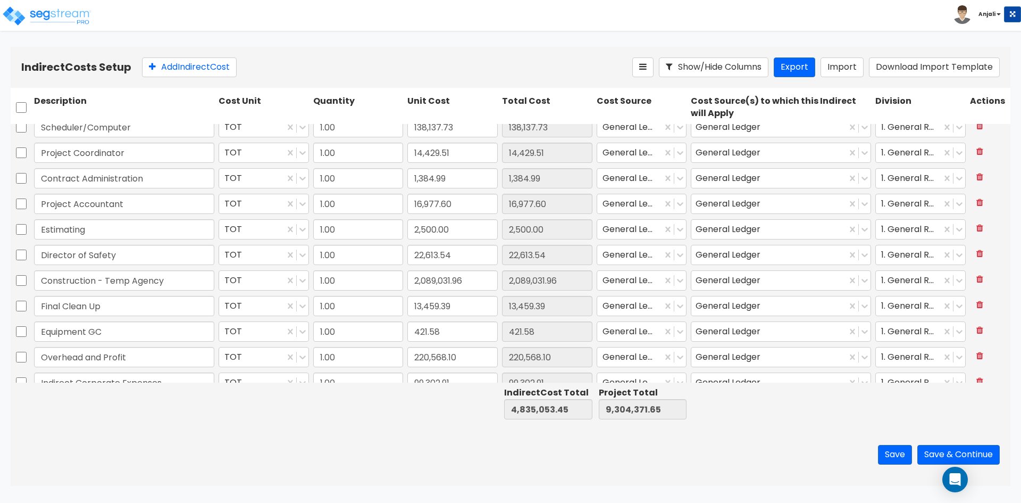
scroll to position [1171, 0]
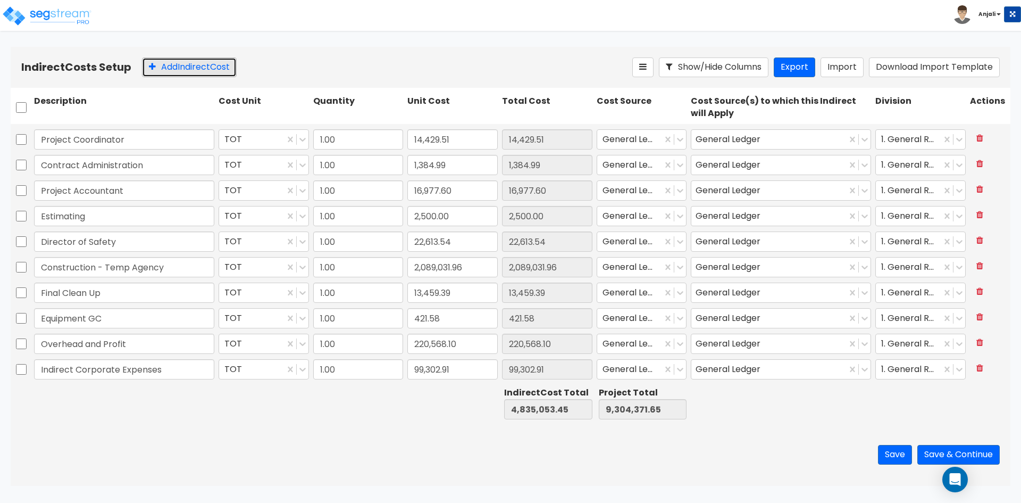
click at [203, 72] on button "Add Indirect Cost" at bounding box center [189, 67] width 95 height 20
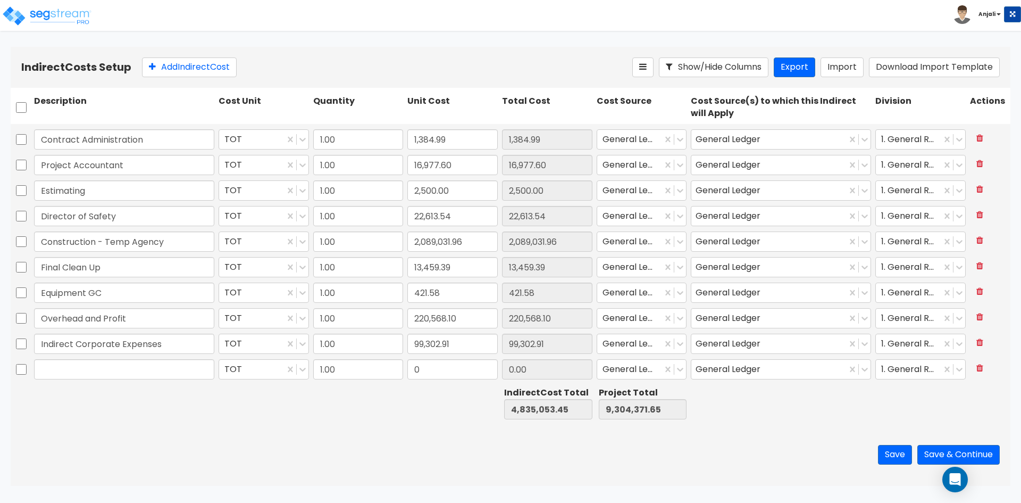
click at [116, 363] on input "text" at bounding box center [124, 369] width 180 height 20
type input "FF&E"
click at [431, 373] on input "0" at bounding box center [452, 369] width 90 height 20
type input "2,107,489.53"
type input "6,942,542.98"
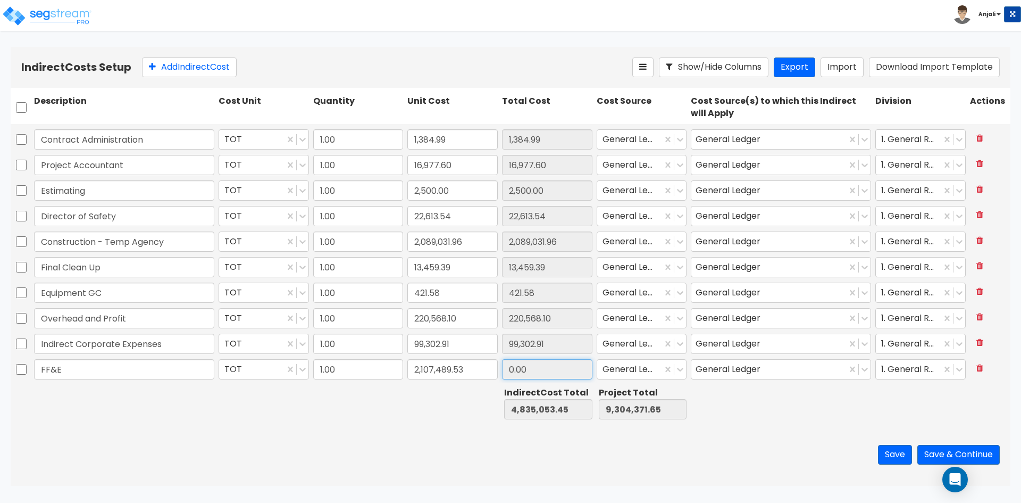
type input "11,411,861.18"
type input "2,107,489.53"
click at [517, 369] on input "2,107,489.53" at bounding box center [547, 369] width 90 height 20
click at [944, 452] on button "Save & Continue" at bounding box center [959, 455] width 82 height 20
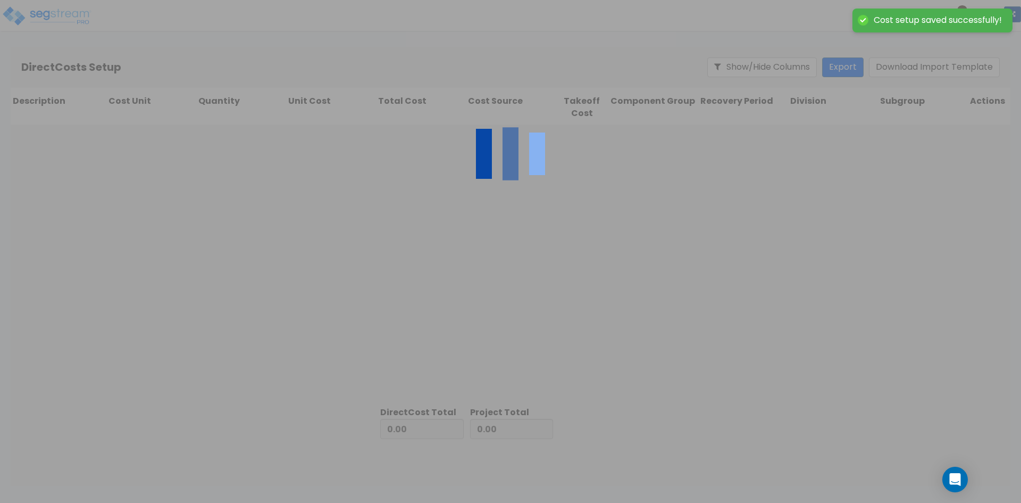
type input "6,942,542.98"
type input "4,469,318.20"
type input "11,411,861.18"
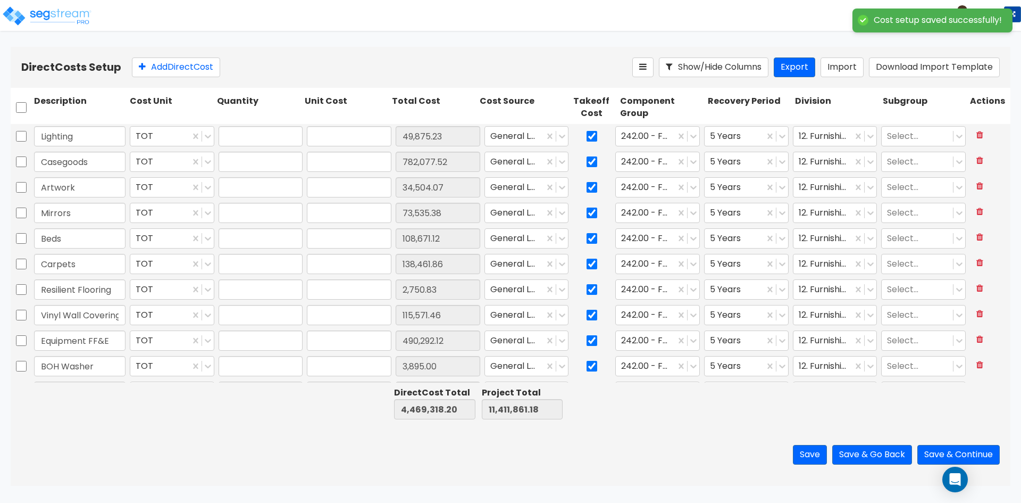
type input "1.00"
type input "49,875.23"
type input "1.00"
type input "782,077.52"
type input "1.00"
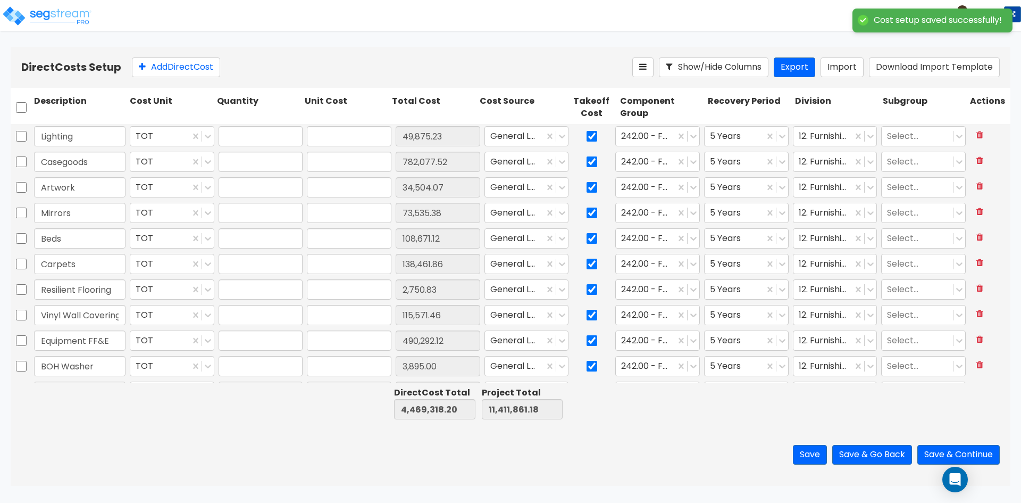
type input "34,504.07"
type input "1.00"
type input "73,535.38"
type input "1.00"
type input "108,671.12"
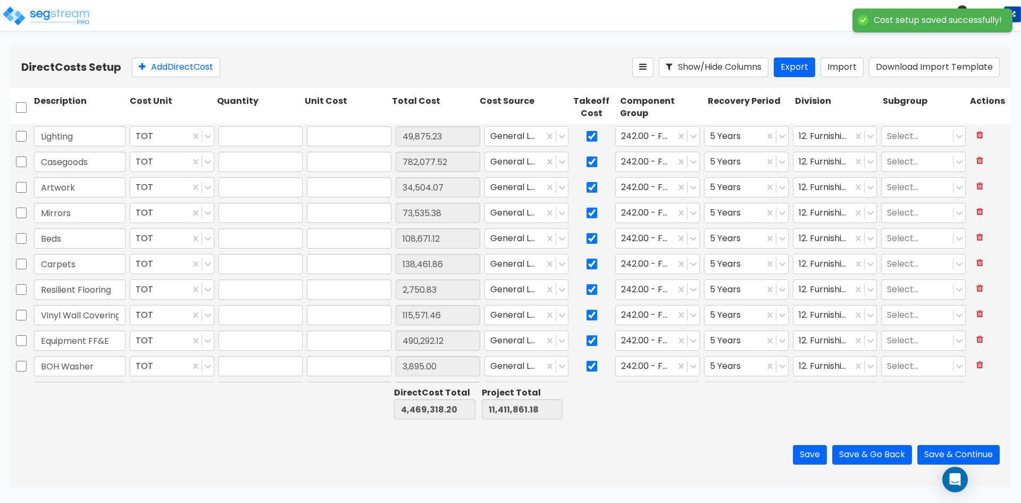
type input "1.00"
type input "138,461.86"
type input "1.00"
type input "2,750.83"
type input "1.00"
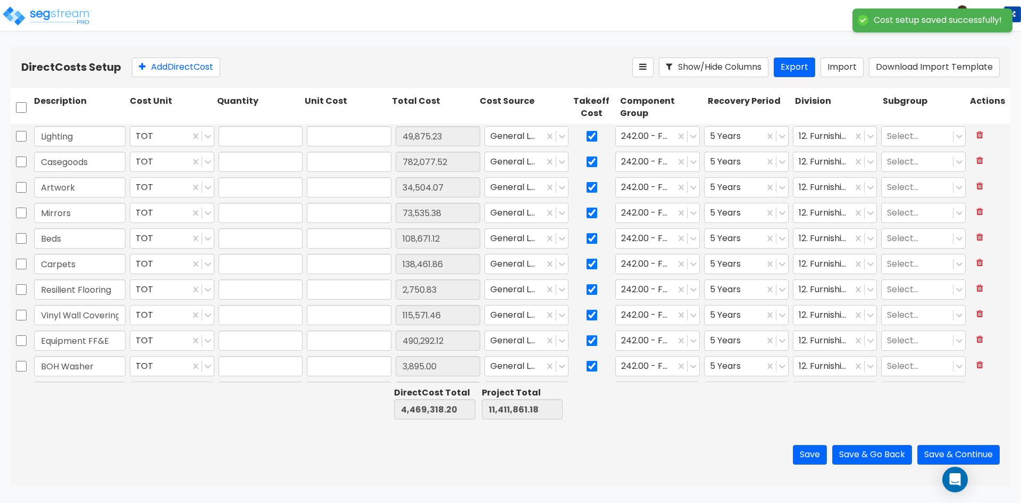
type input "115,571.46"
type input "1.00"
type input "490,292.12"
type input "1.00"
type input "3,895.00"
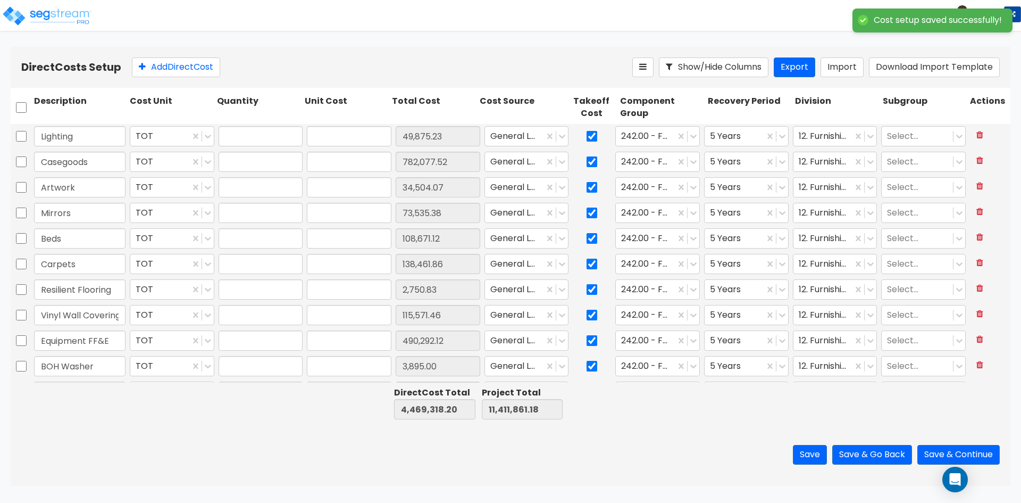
type input "1.00"
type input "36,328.68"
type input "1.00"
type input "147,900.68"
type input "1.00"
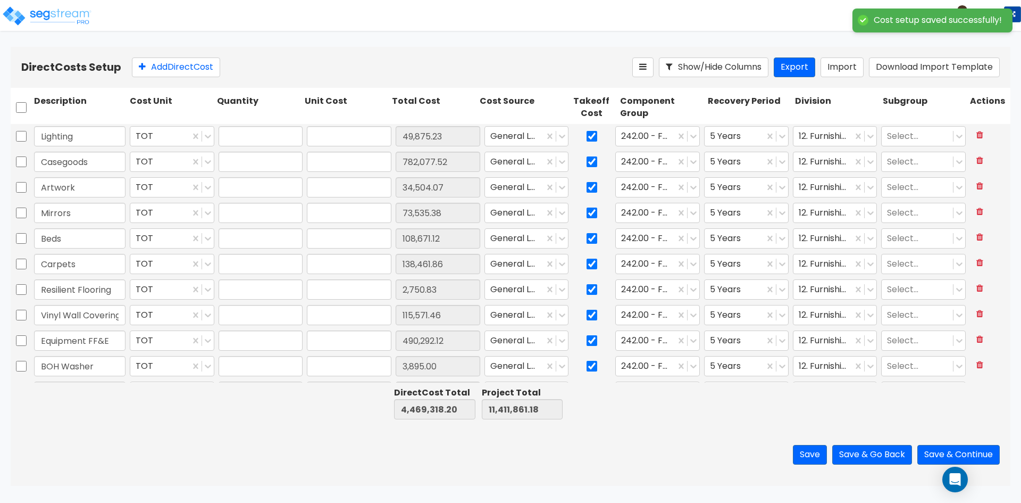
type input "11,521.81"
type input "1.00"
type input "110,959.35"
type input "1.00"
type input "1,144.42"
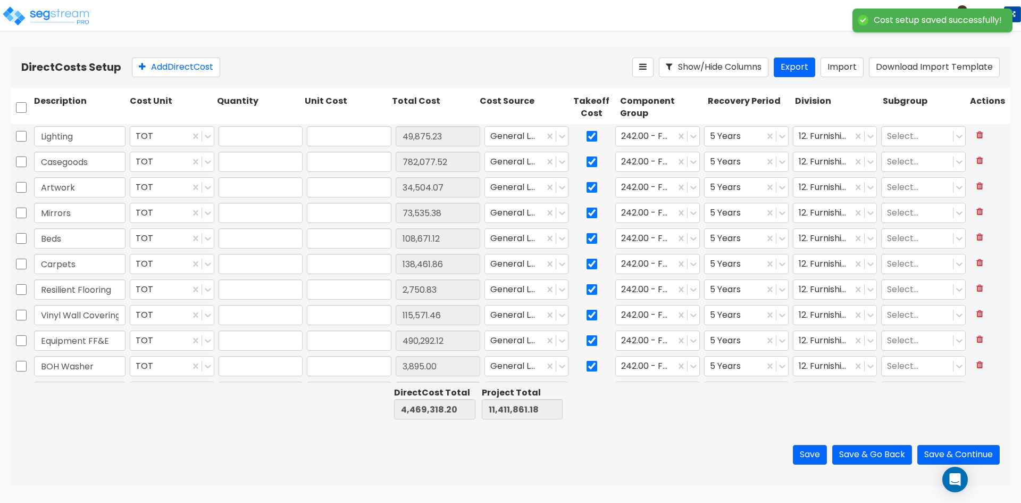
type input "1.00"
type input "54,203.78"
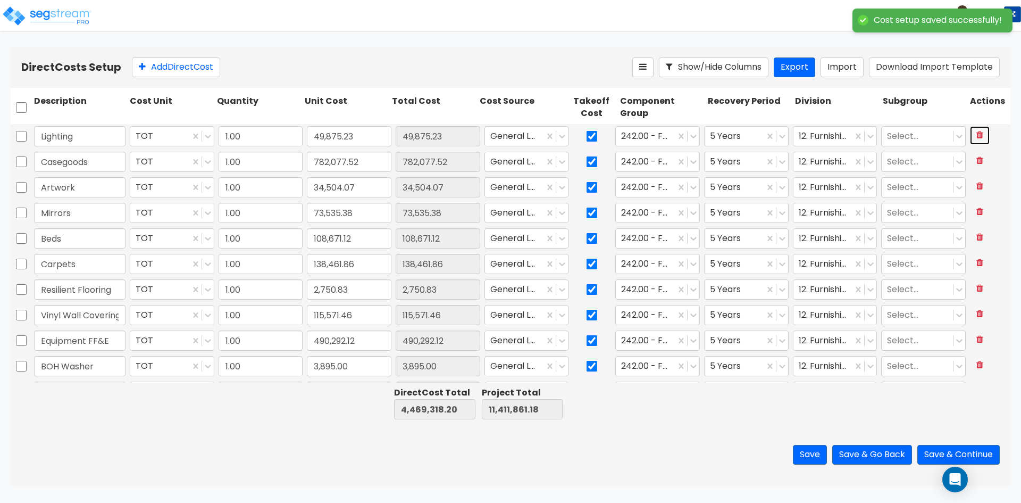
click at [977, 137] on icon at bounding box center [980, 134] width 7 height 9
type input "4,419,442.97"
type input "11,361,985.95"
type input "Casegoods"
type input "782,077.52"
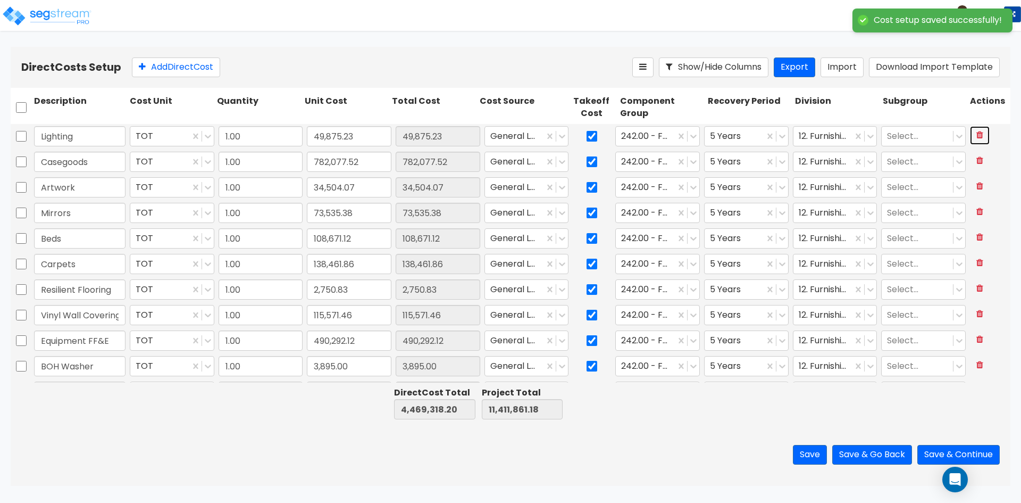
type input "Artwork"
type input "34,504.07"
type input "Mirrors"
type input "73,535.38"
type input "Beds"
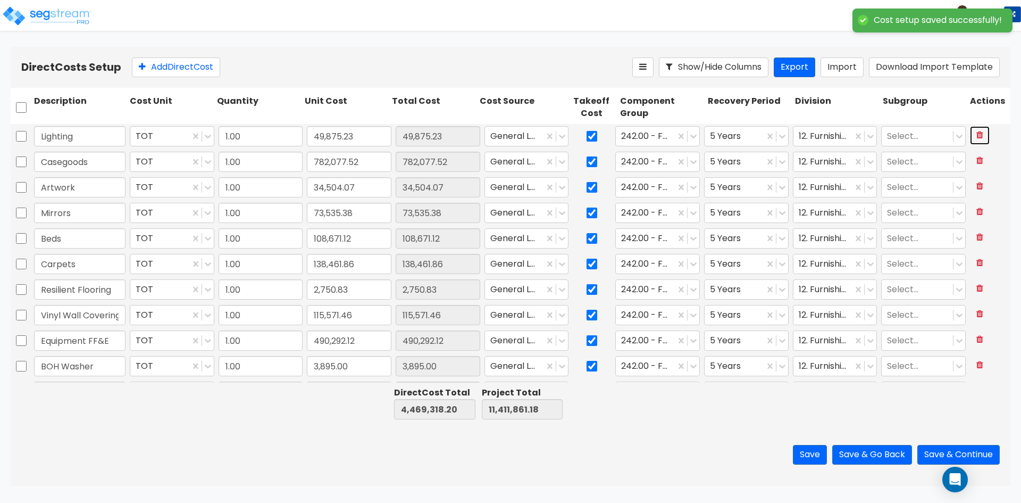
type input "108,671.12"
type input "Carpets"
type input "138,461.86"
type input "Resilient Flooring"
type input "2,750.83"
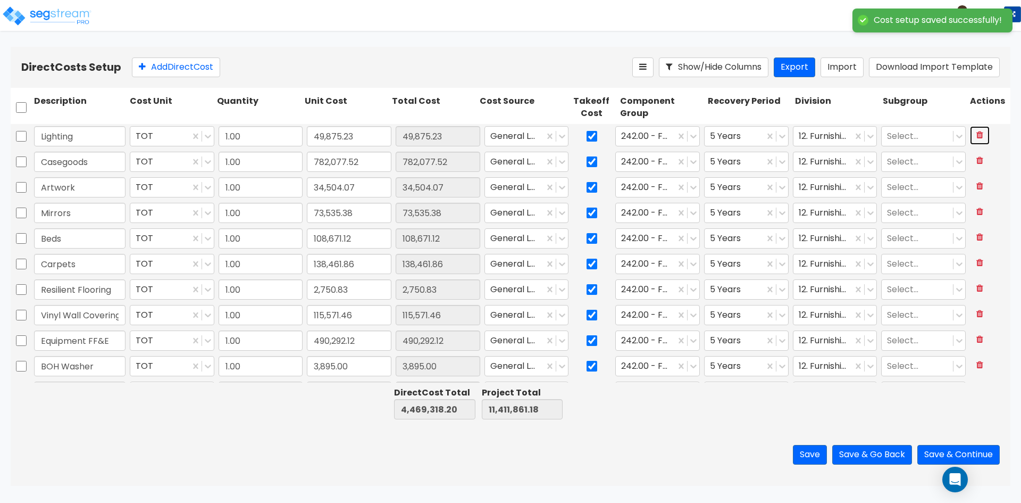
type input "Vinyl Wall Covering"
type input "115,571.46"
type input "Equipment FF&E"
type input "490,292.12"
type input "BOH Washer"
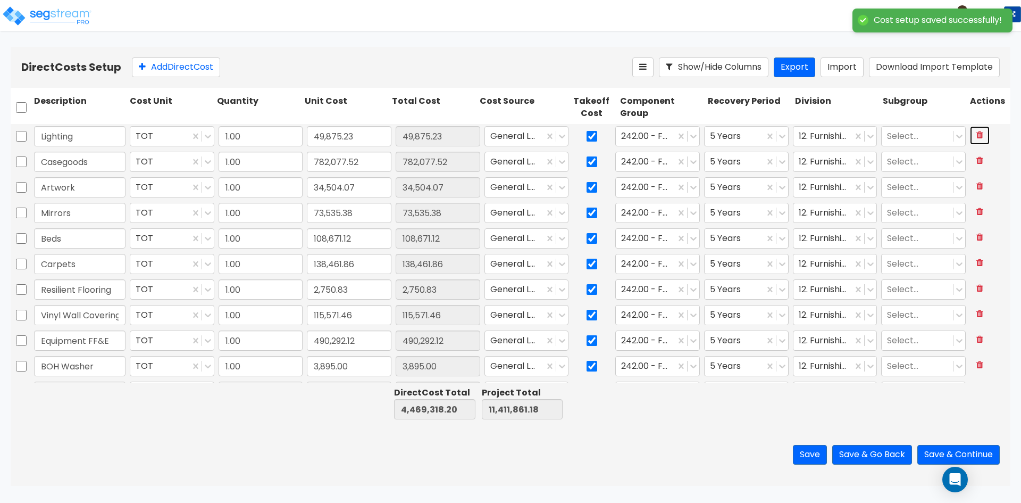
type input "3,895.00"
type input "Fitness Equipment"
type input "36,328.68"
type input "Kitchen Equipment"
type input "147,900.68"
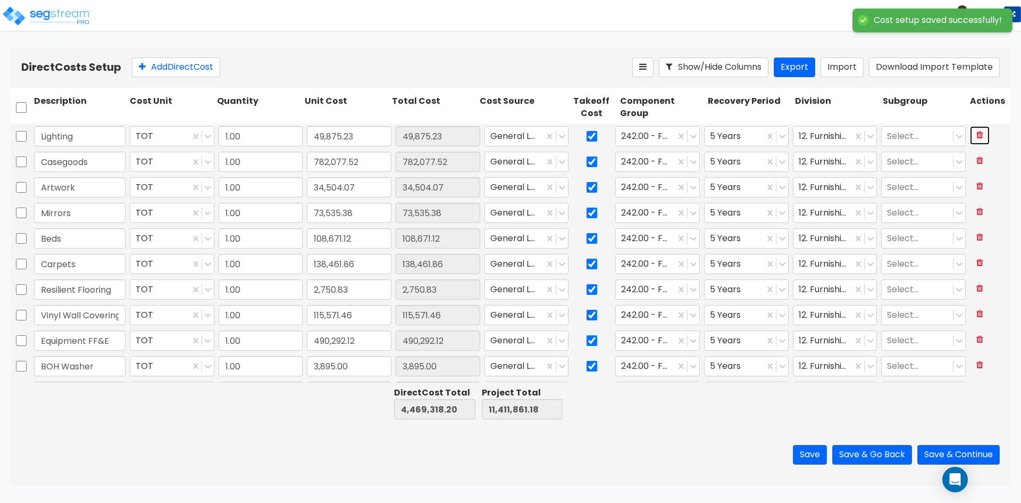
type input "Safe"
type input "11,521.81"
type input "TV"
type input "110,959.35"
type input "TV Mounts"
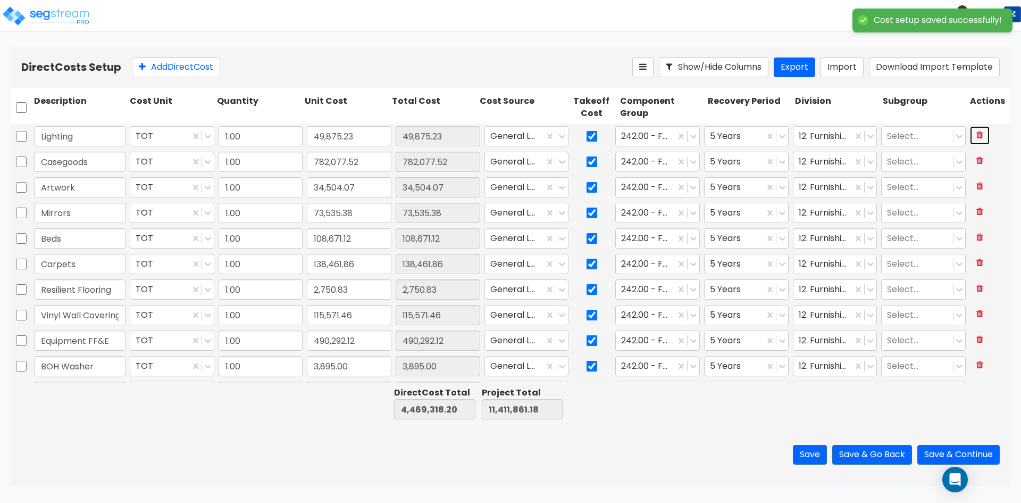
type input "1,144.42"
type input "Light Equipment"
type input "54,203.78"
type input "Concrete"
type input "40.58"
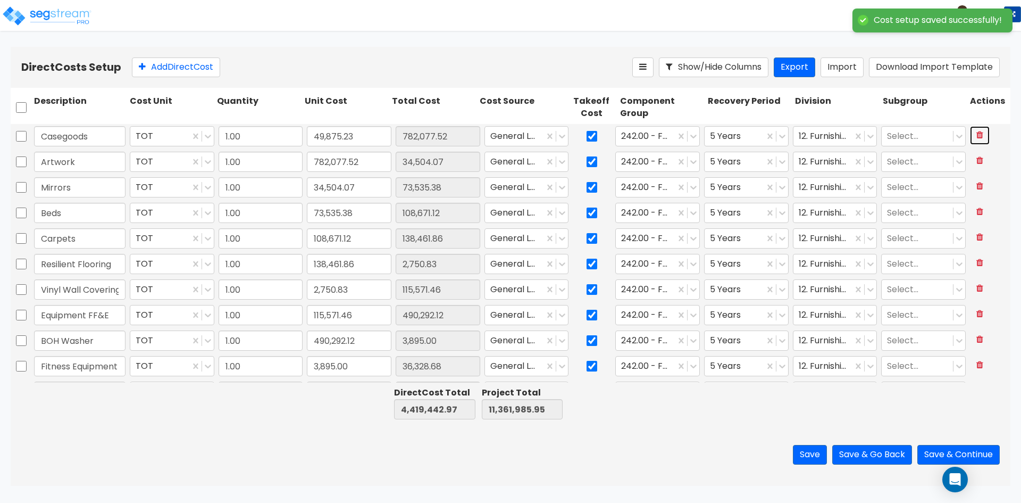
type input "782,077.52"
type input "34,504.07"
type input "73,535.38"
type input "108,671.12"
type input "138,461.86"
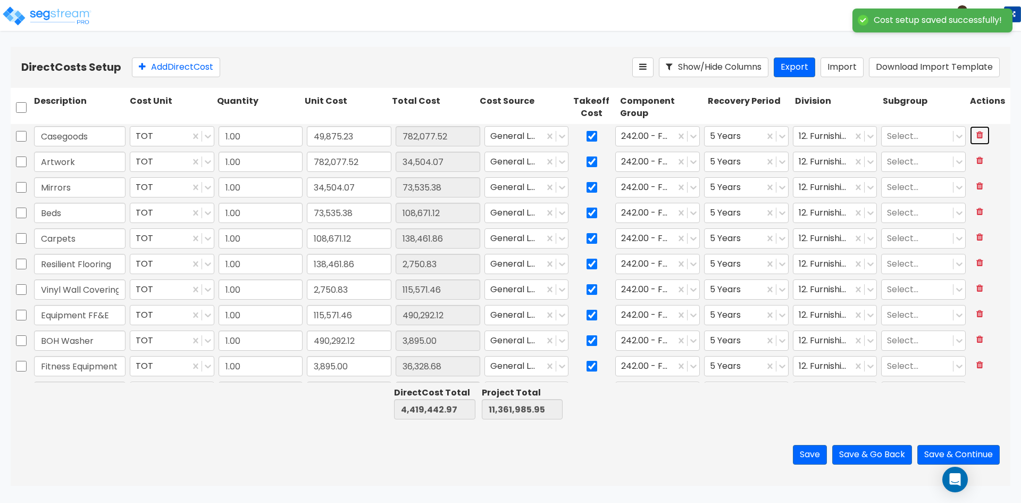
type input "2,750.83"
type input "115,571.46"
type input "490,292.12"
type input "3,895.00"
type input "36,328.68"
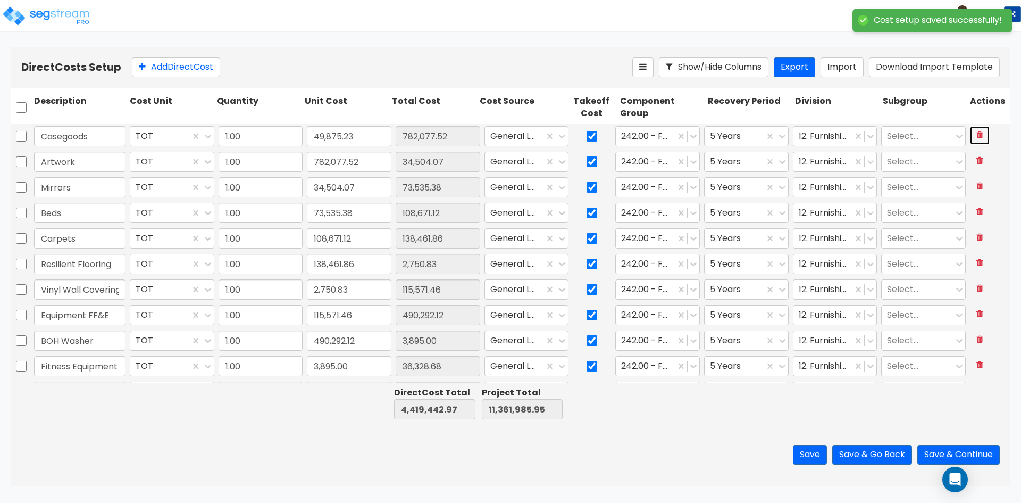
type input "147,900.68"
type input "11,521.81"
type input "110,959.35"
type input "1,144.42"
type input "54,203.78"
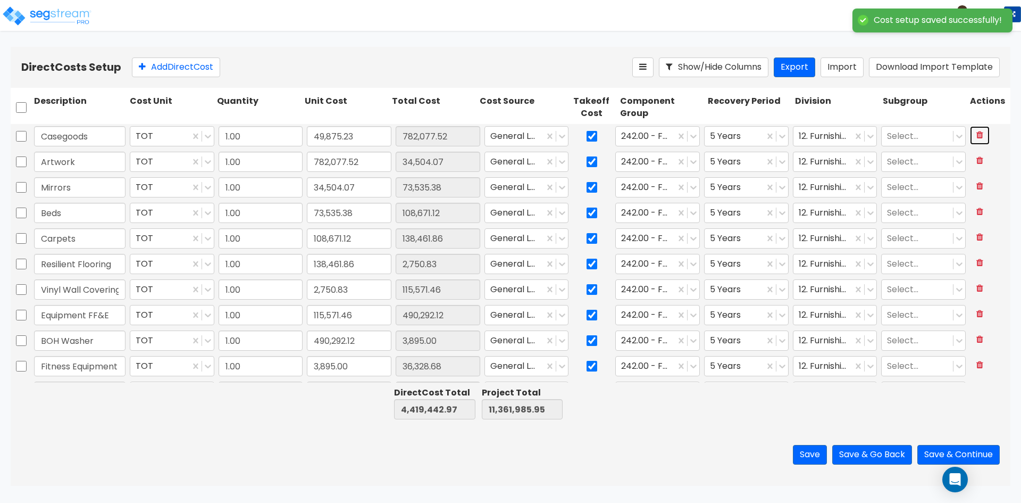
type input "40.58"
click at [977, 137] on icon at bounding box center [980, 134] width 7 height 9
type input "3,637,365.45"
type input "10,579,908.43"
type input "Artwork"
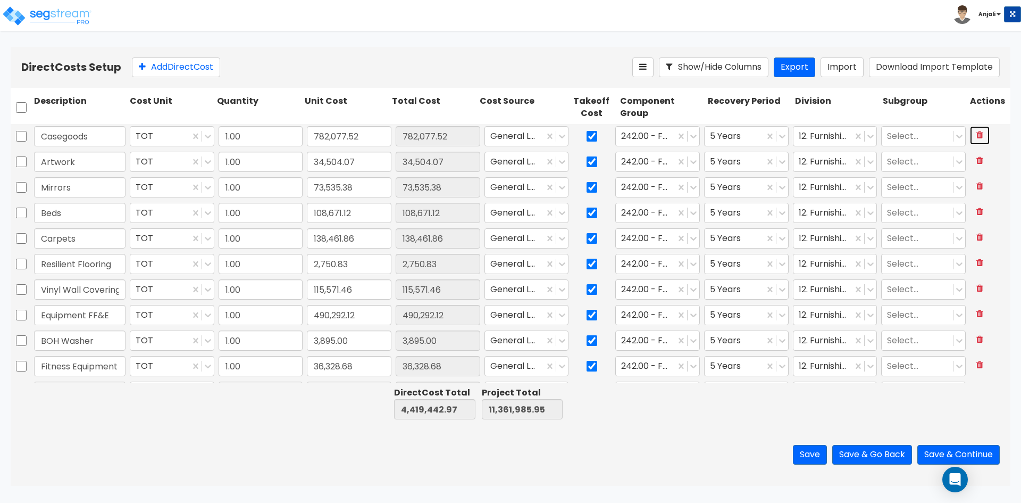
type input "34,504.07"
type input "Mirrors"
type input "73,535.38"
type input "Beds"
type input "108,671.12"
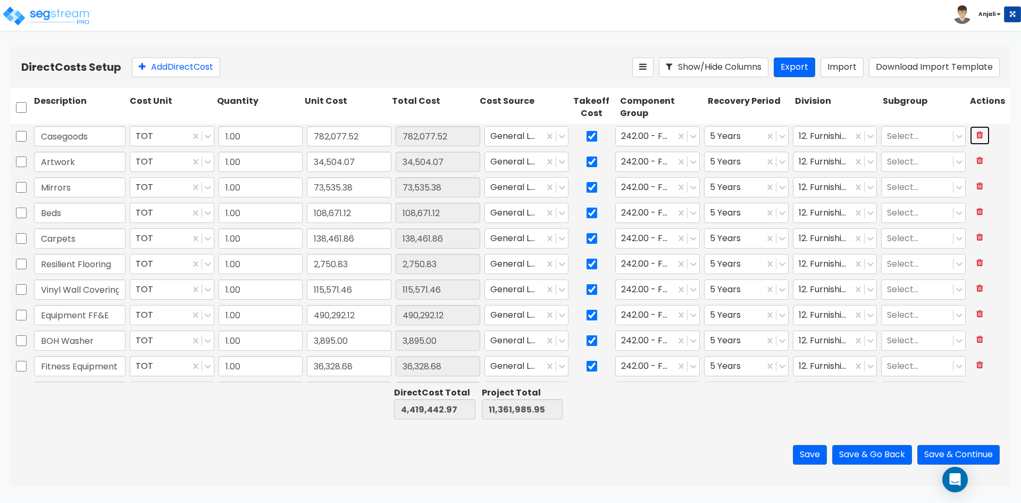
type input "Carpets"
type input "138,461.86"
type input "Resilient Flooring"
type input "2,750.83"
type input "Vinyl Wall Covering"
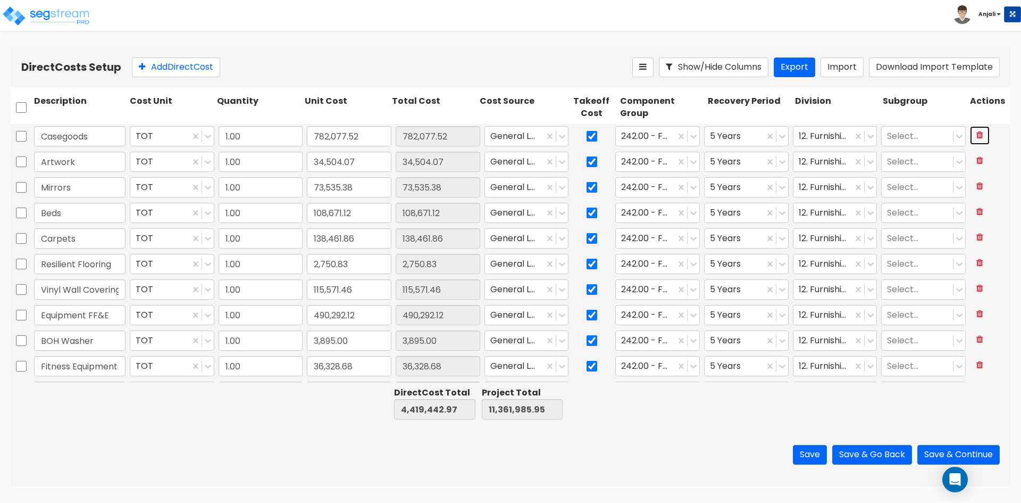
type input "115,571.46"
type input "Equipment FF&E"
type input "490,292.12"
type input "BOH Washer"
type input "3,895.00"
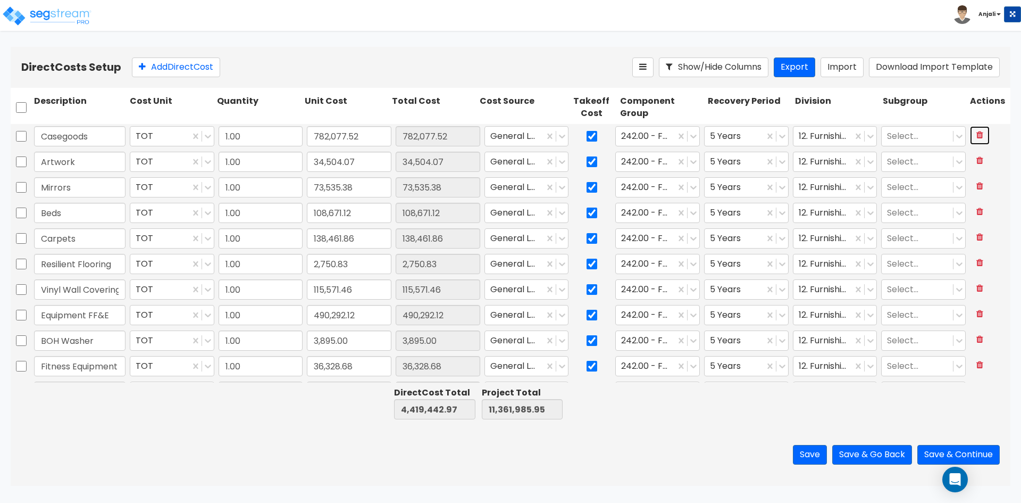
type input "Fitness Equipment"
type input "36,328.68"
type input "Kitchen Equipment"
type input "147,900.68"
type input "Safe"
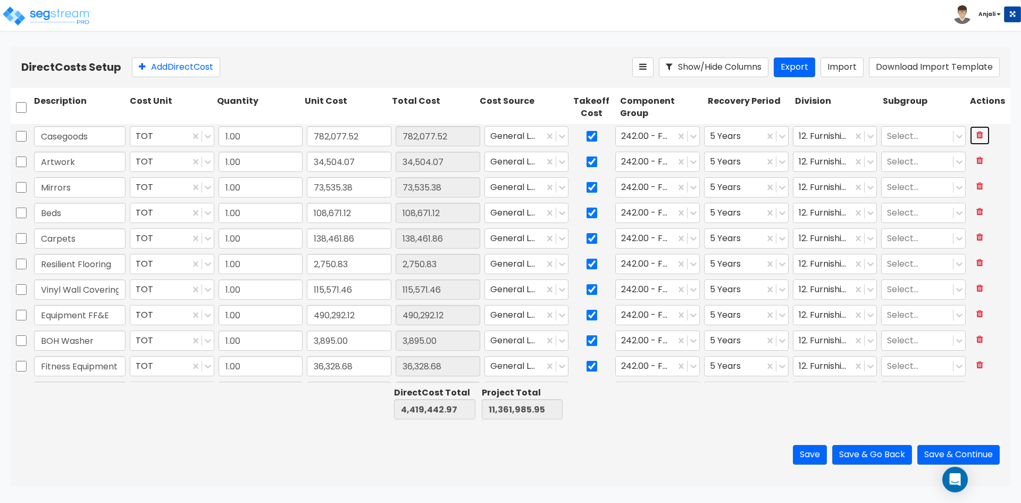
type input "11,521.81"
type input "TV"
type input "110,959.35"
type input "TV Mounts"
type input "1,144.42"
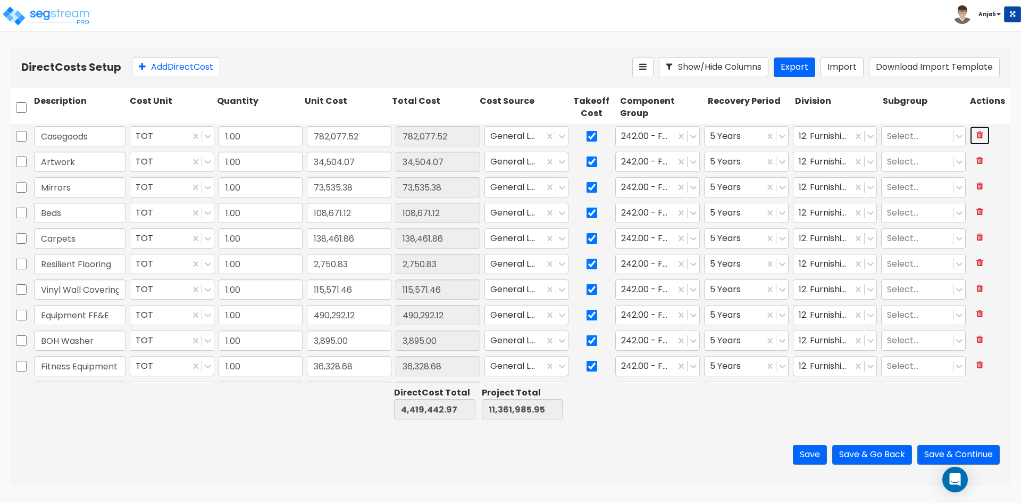
type input "Light Equipment"
type input "54,203.78"
type input "Concrete"
type input "40.58"
type input "Concrete Paving"
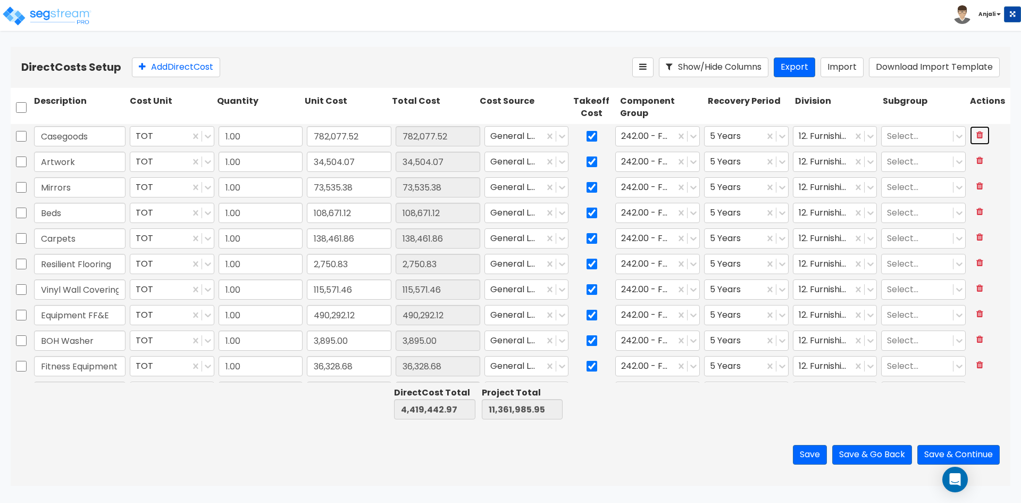
type input "4,932.28"
type input "34,504.07"
type input "73,535.38"
type input "108,671.12"
type input "138,461.86"
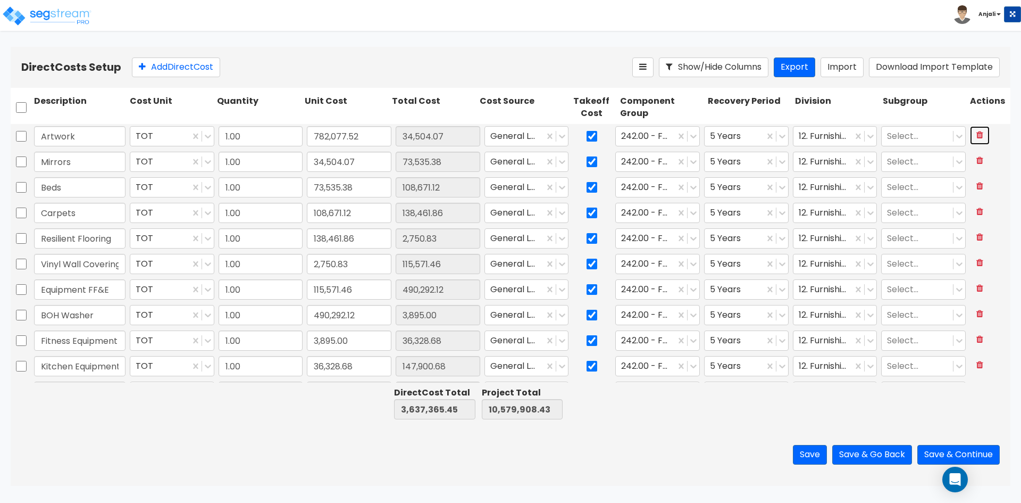
type input "2,750.83"
type input "115,571.46"
type input "490,292.12"
type input "3,895.00"
type input "36,328.68"
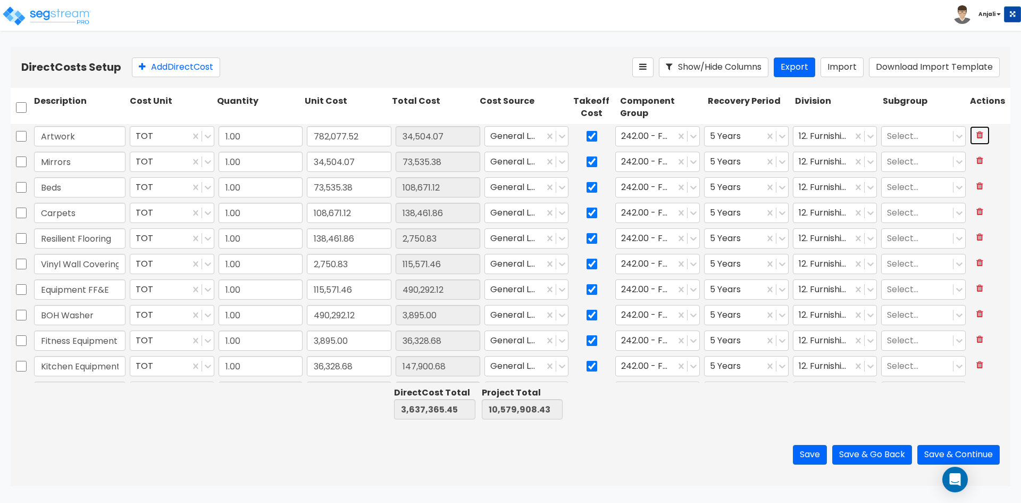
type input "147,900.68"
type input "11,521.81"
type input "110,959.35"
type input "1,144.42"
type input "54,203.78"
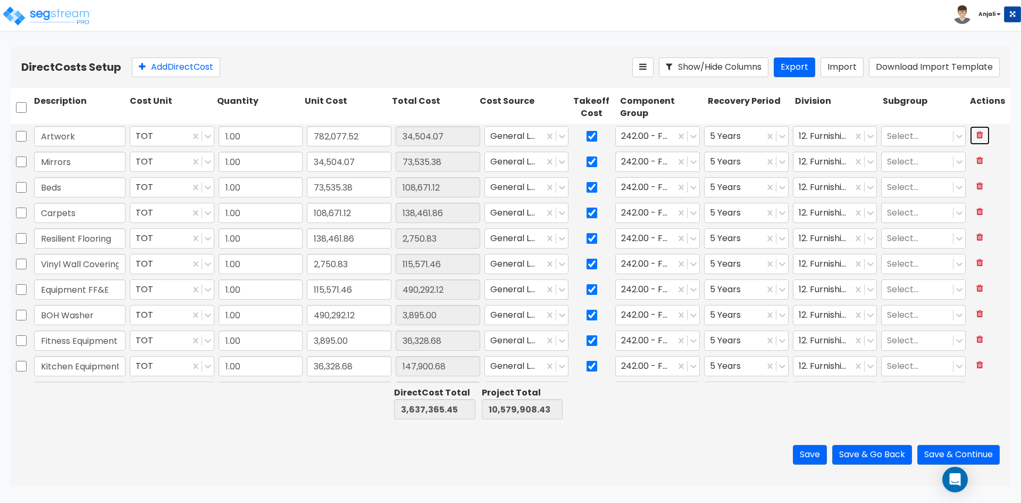
type input "40.58"
type input "4,932.28"
click at [977, 137] on icon at bounding box center [980, 134] width 7 height 9
type input "3,602,861.38"
type input "10,545,404.36"
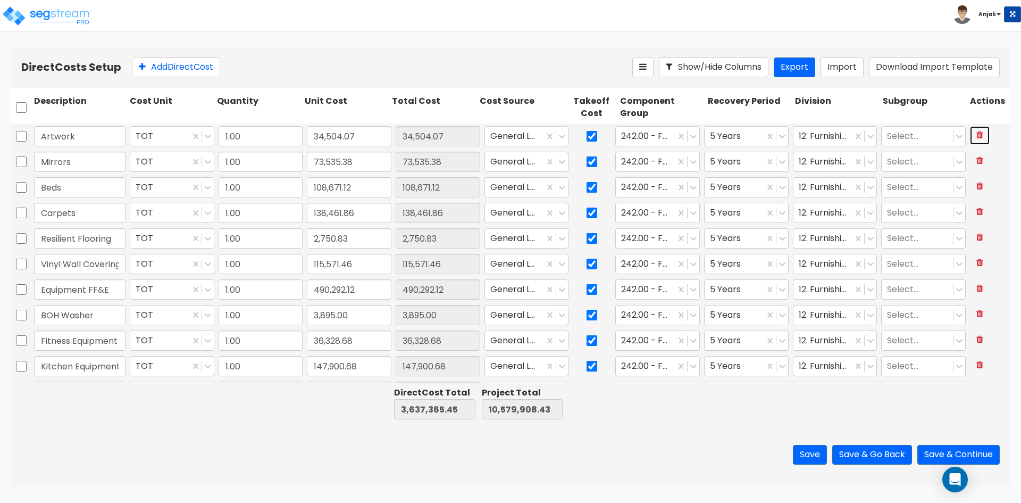
type input "Mirrors"
type input "73,535.38"
type input "Beds"
type input "108,671.12"
type input "Carpets"
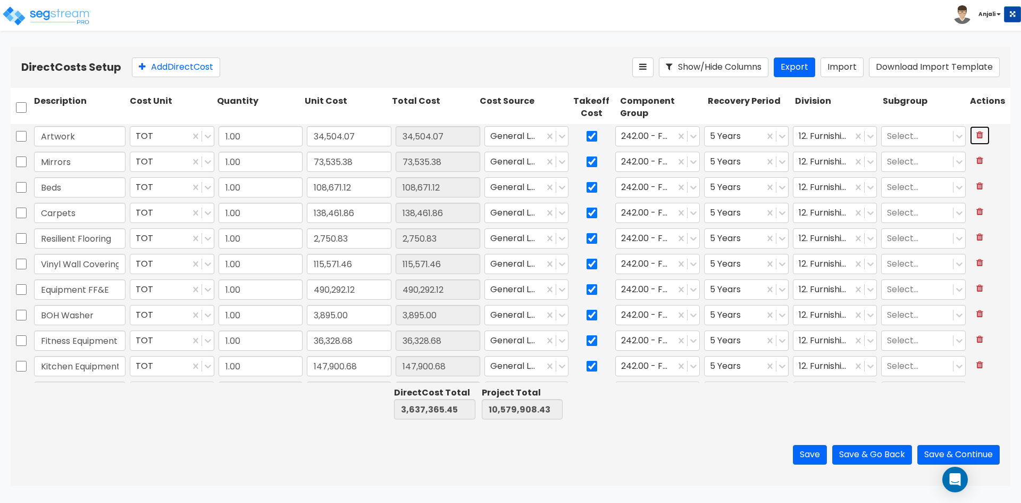
type input "138,461.86"
type input "Resilient Flooring"
type input "2,750.83"
type input "Vinyl Wall Covering"
type input "115,571.46"
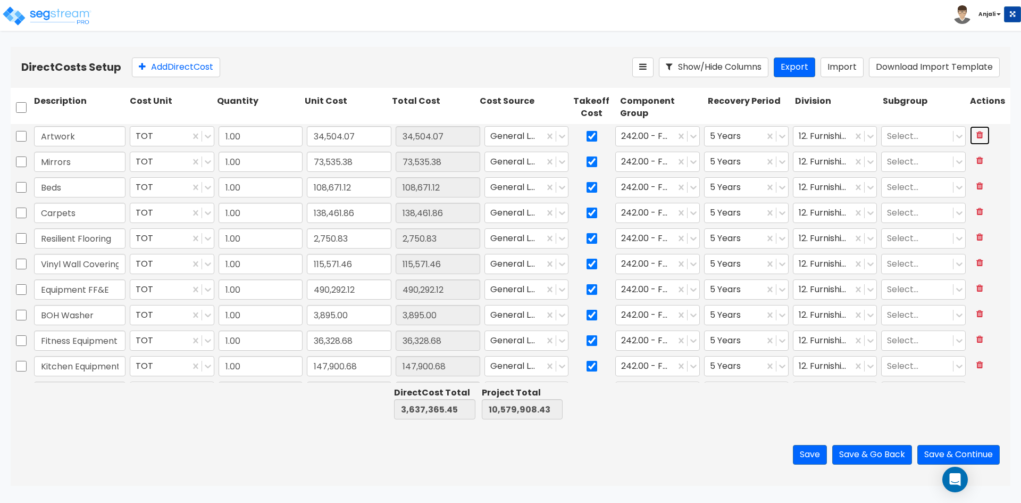
type input "Equipment FF&E"
type input "490,292.12"
type input "BOH Washer"
type input "3,895.00"
type input "Fitness Equipment"
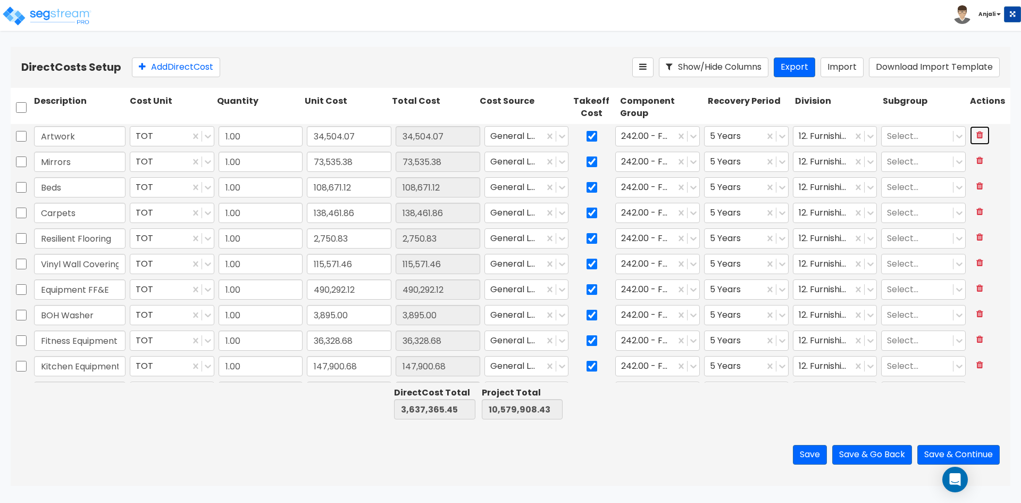
type input "36,328.68"
type input "Kitchen Equipment"
type input "147,900.68"
type input "Safe"
type input "11,521.81"
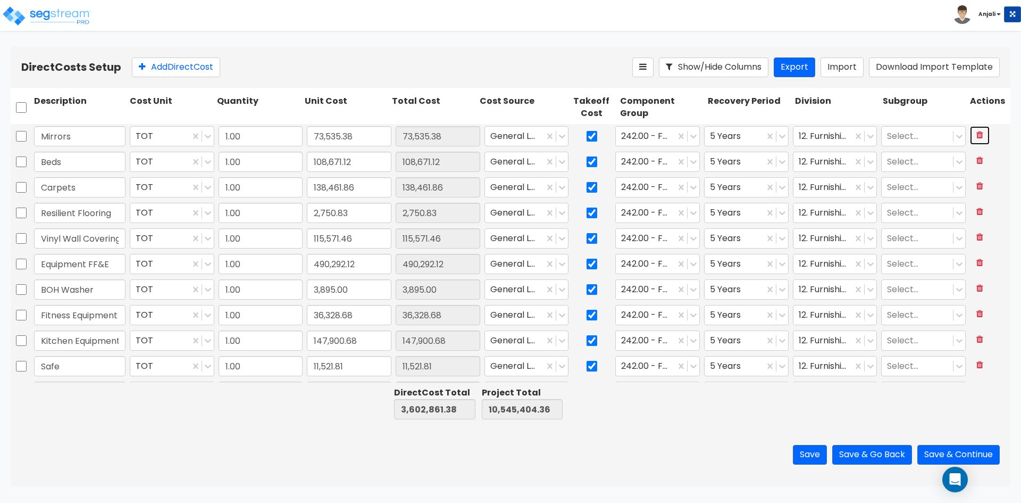
click at [977, 137] on icon at bounding box center [980, 134] width 7 height 9
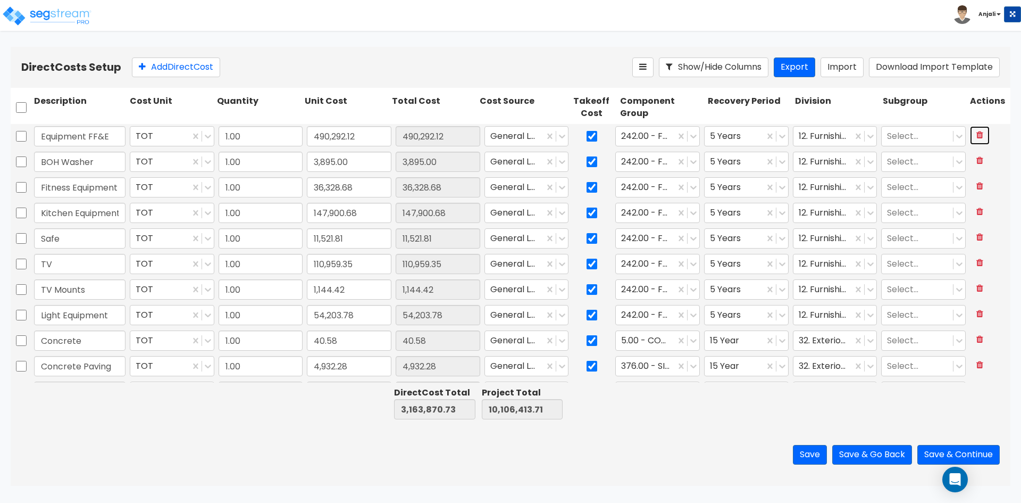
click at [977, 137] on icon at bounding box center [980, 134] width 7 height 9
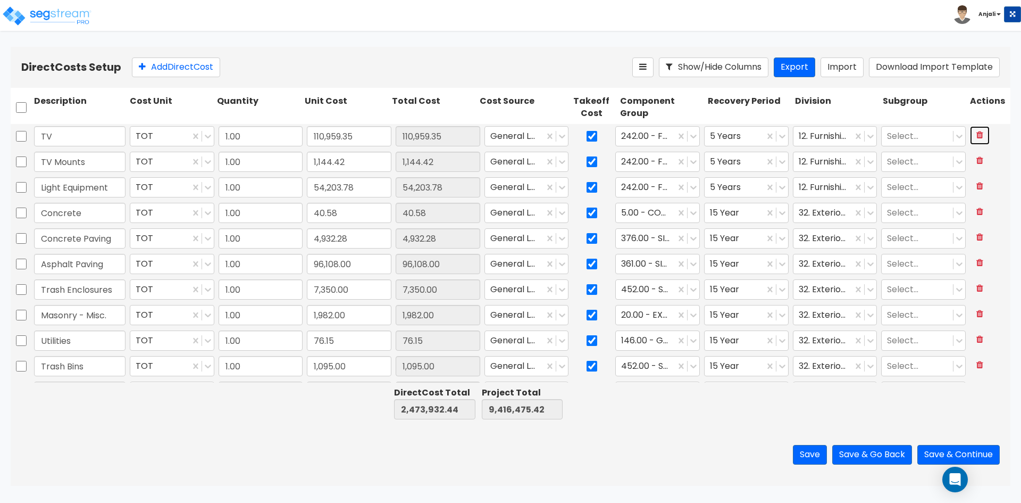
click at [977, 137] on icon at bounding box center [980, 134] width 7 height 9
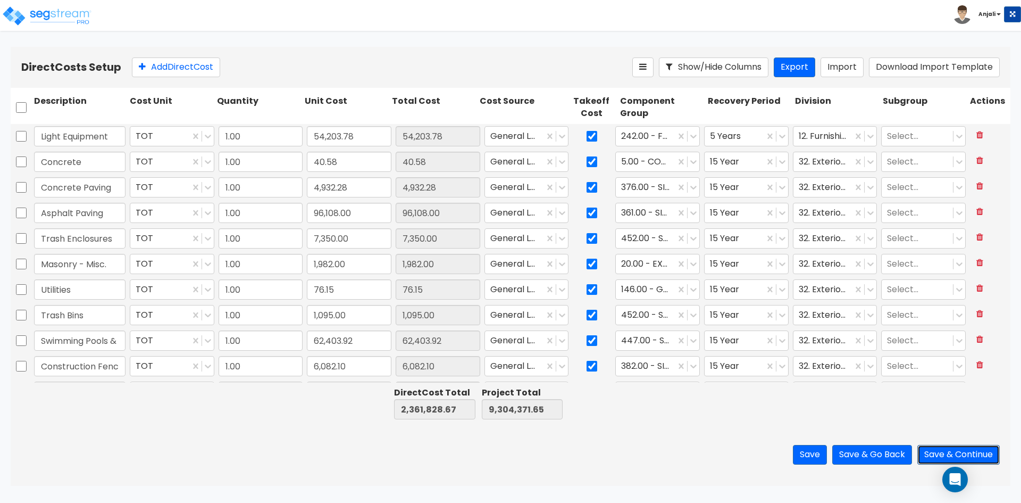
click at [932, 454] on button "Save & Continue" at bounding box center [959, 455] width 82 height 20
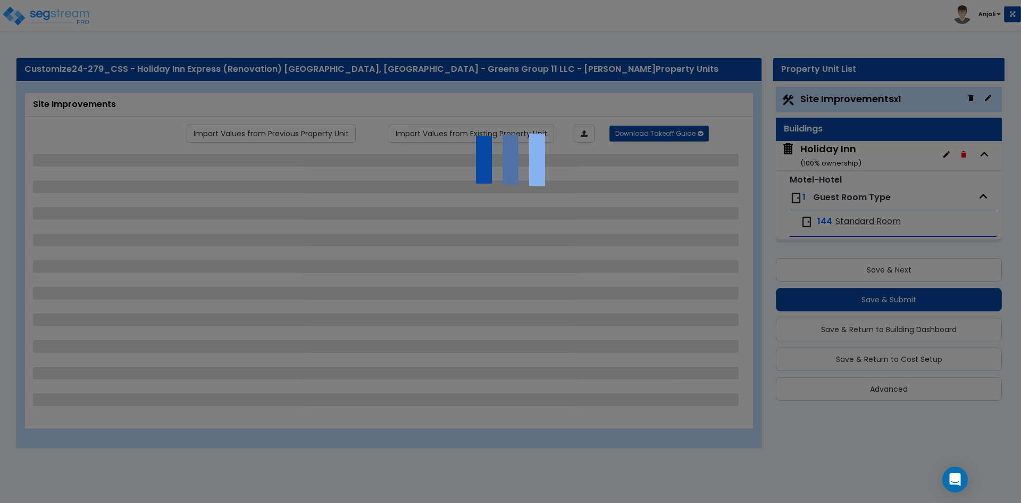
select select "2"
select select "1"
select select "2"
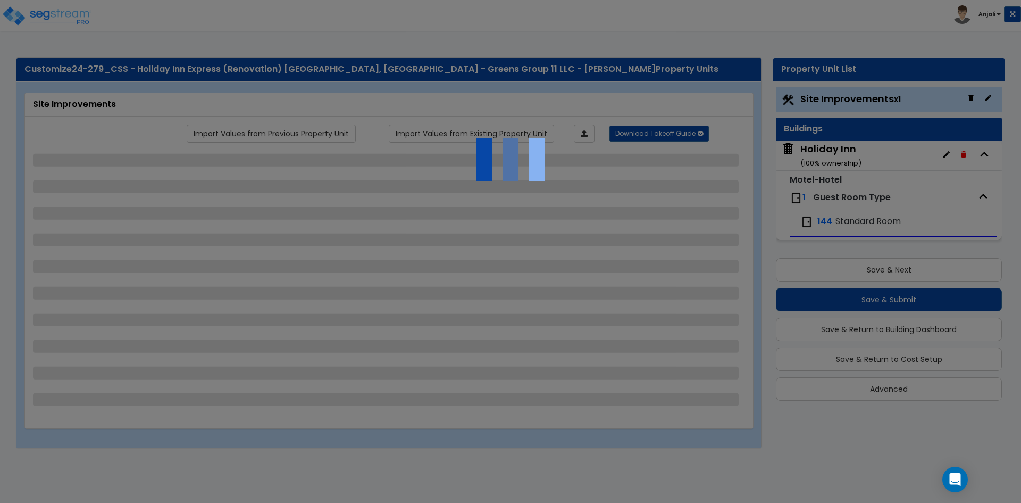
select select "3"
select select "1"
select select "4"
select select "3"
select select "2"
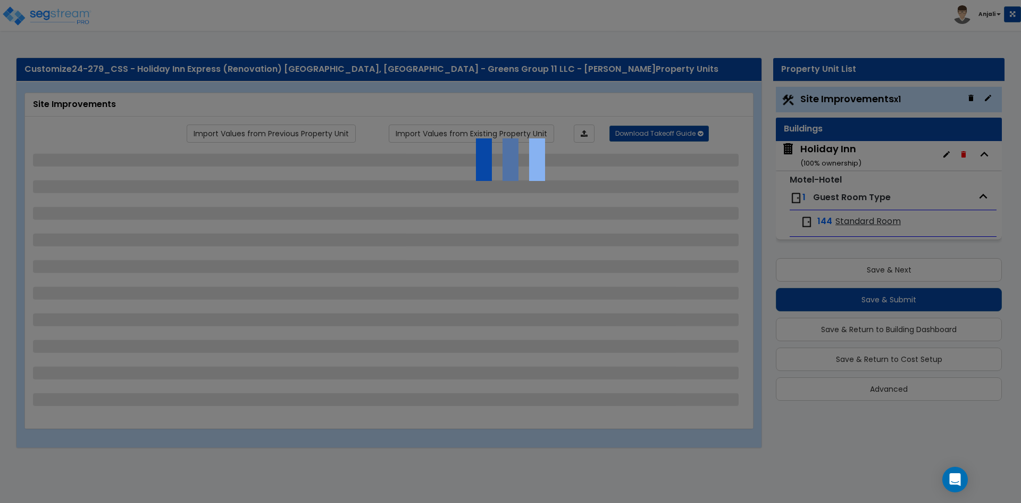
select select "2"
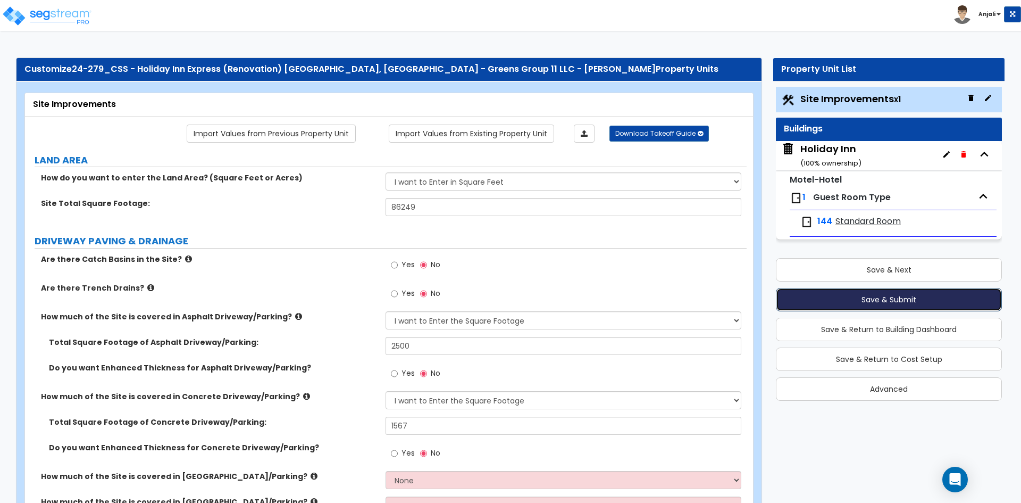
click at [877, 294] on button "Save & Submit" at bounding box center [889, 299] width 226 height 23
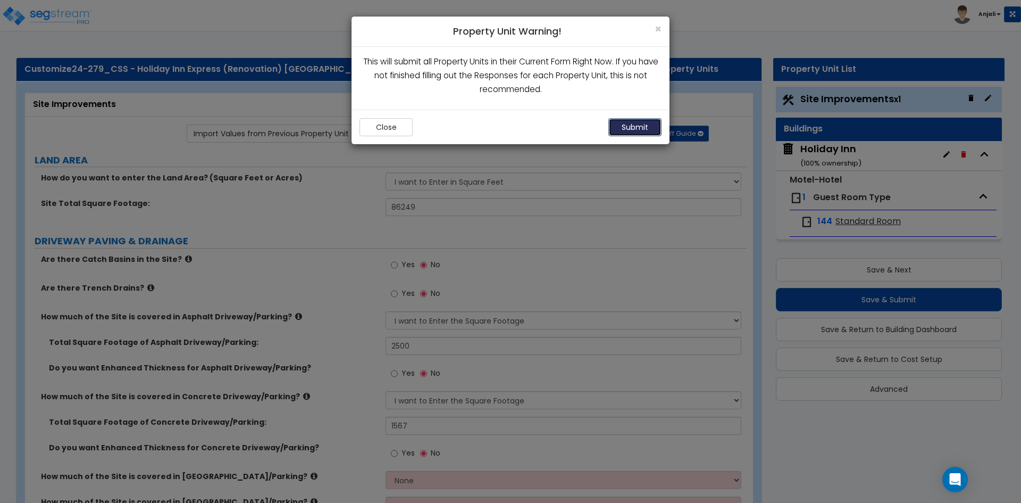
click at [647, 131] on button "Submit" at bounding box center [635, 127] width 53 height 18
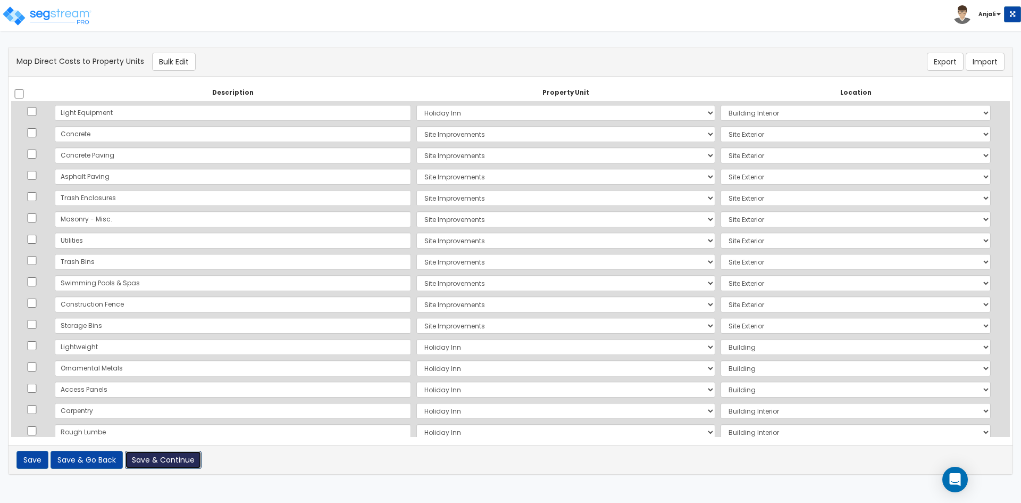
click at [154, 457] on button "Save & Continue" at bounding box center [163, 460] width 77 height 18
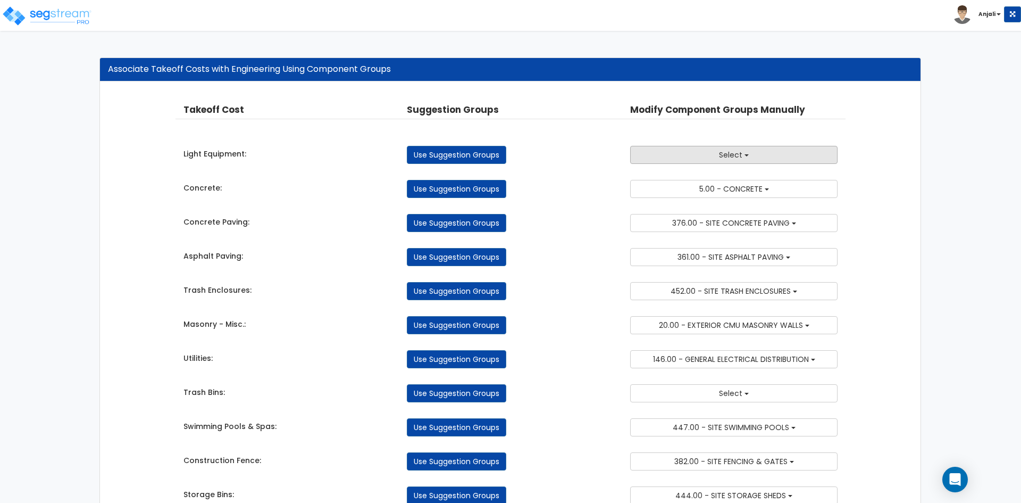
click at [698, 159] on button "Select" at bounding box center [733, 155] width 207 height 18
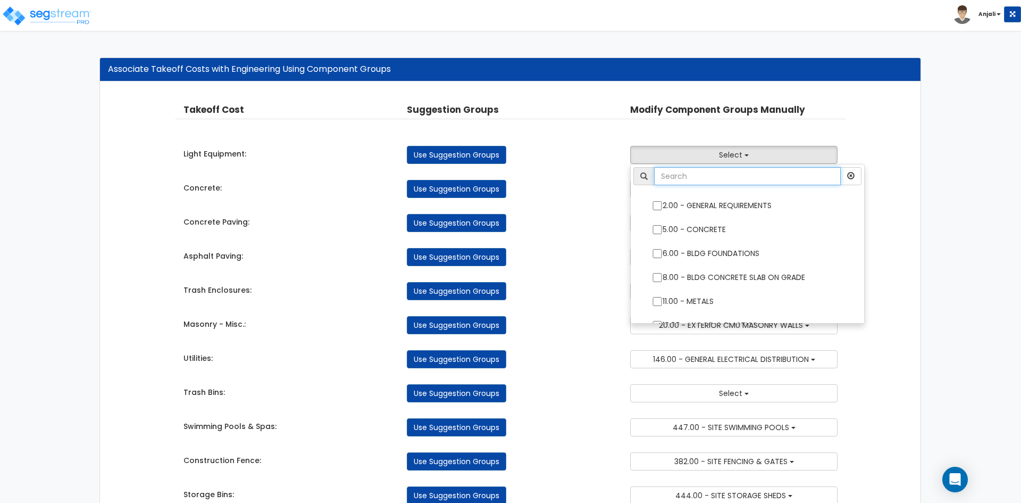
click at [695, 180] on input "text" at bounding box center [747, 176] width 187 height 18
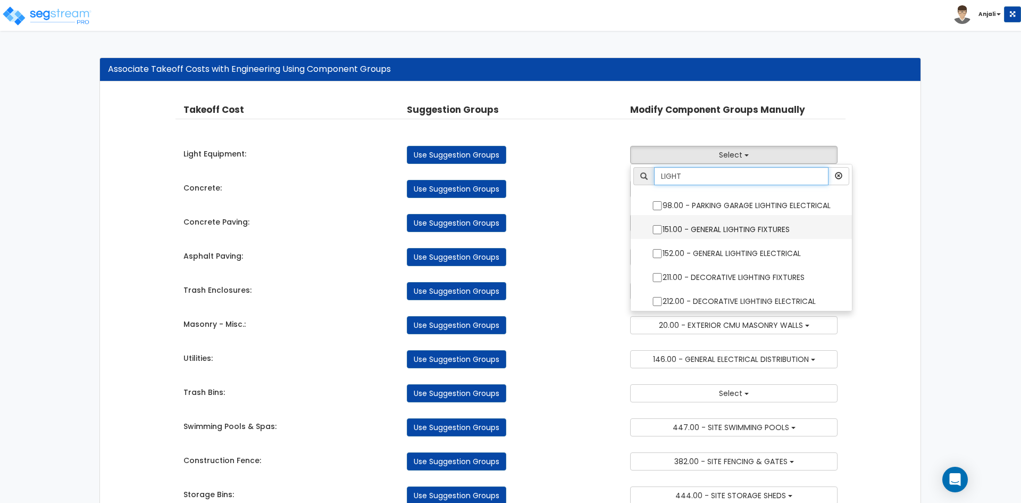
scroll to position [3, 0]
type input "LIGHT"
click at [663, 227] on input "151.00 - GENERAL LIGHTING FIXTURES" at bounding box center [657, 226] width 11 height 9
checkbox input "true"
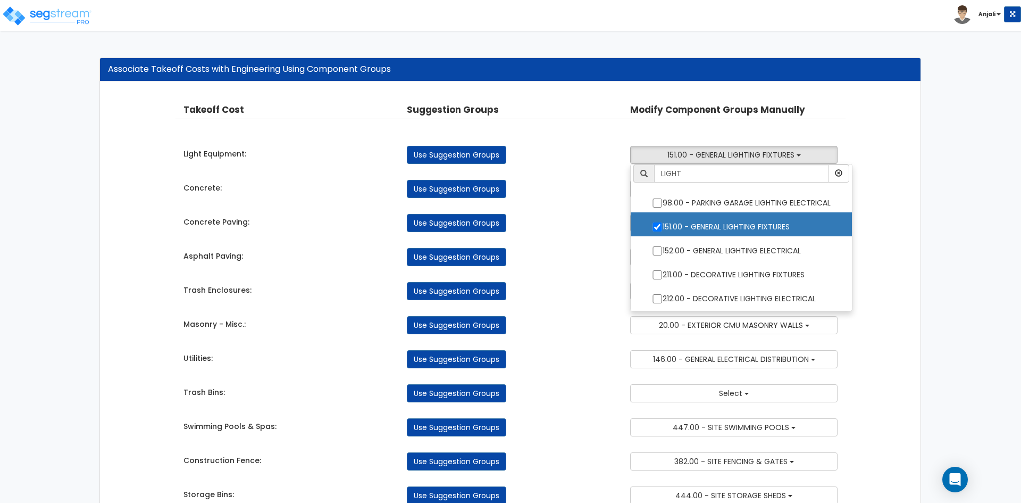
click at [608, 222] on div "Use Suggestion Groups" at bounding box center [510, 223] width 223 height 18
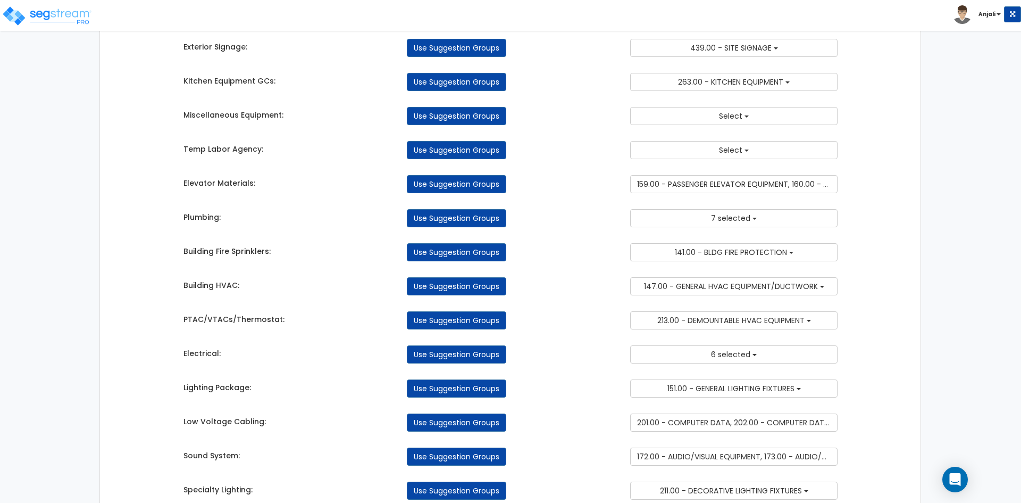
scroll to position [1802, 0]
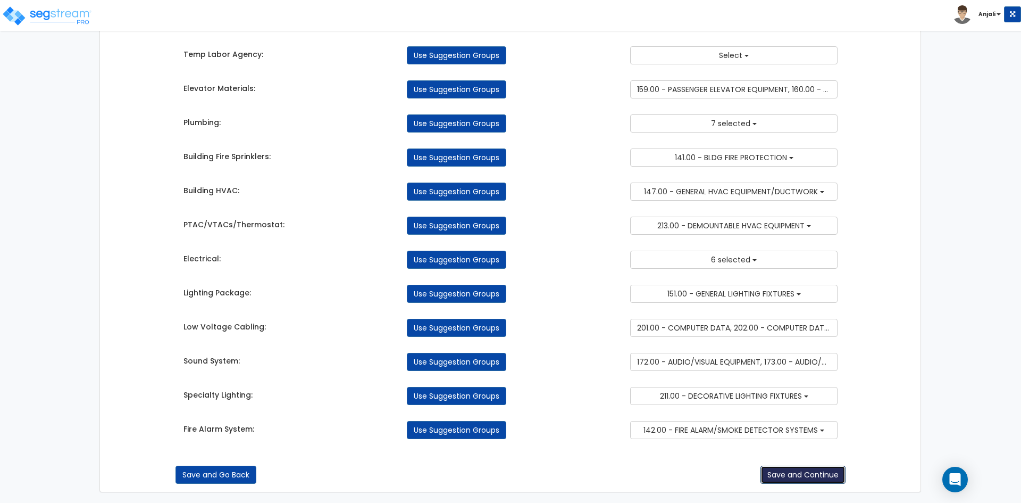
click at [791, 476] on button "Save and Continue" at bounding box center [803, 474] width 85 height 18
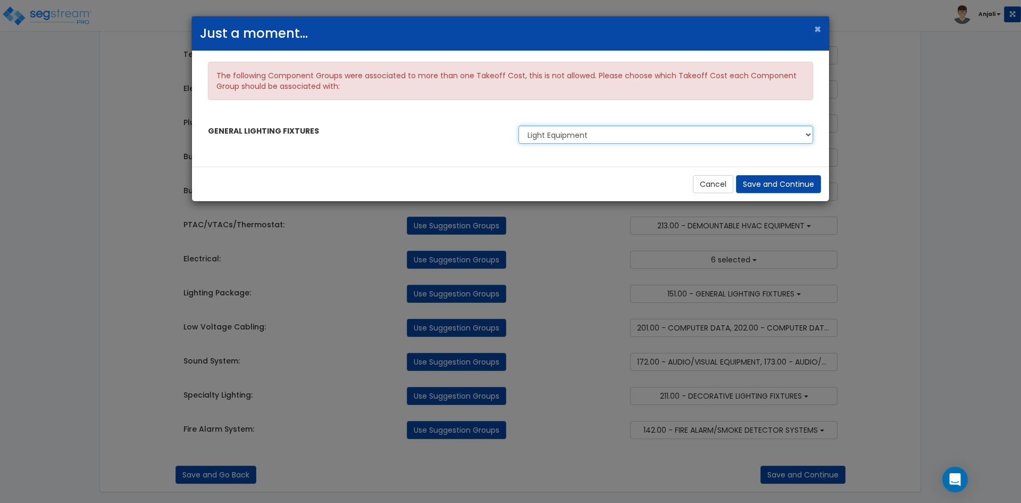
click at [618, 138] on select "Light Equipment Lighting Package" at bounding box center [666, 135] width 295 height 18
select select "44824662"
click at [519, 126] on select "Light Equipment Lighting Package" at bounding box center [666, 135] width 295 height 18
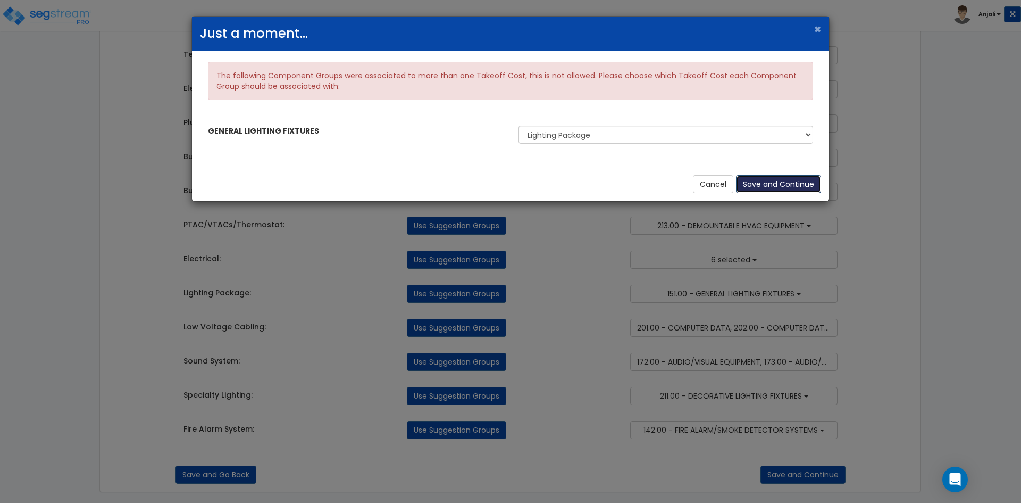
click at [784, 186] on button "Save and Continue" at bounding box center [778, 184] width 85 height 18
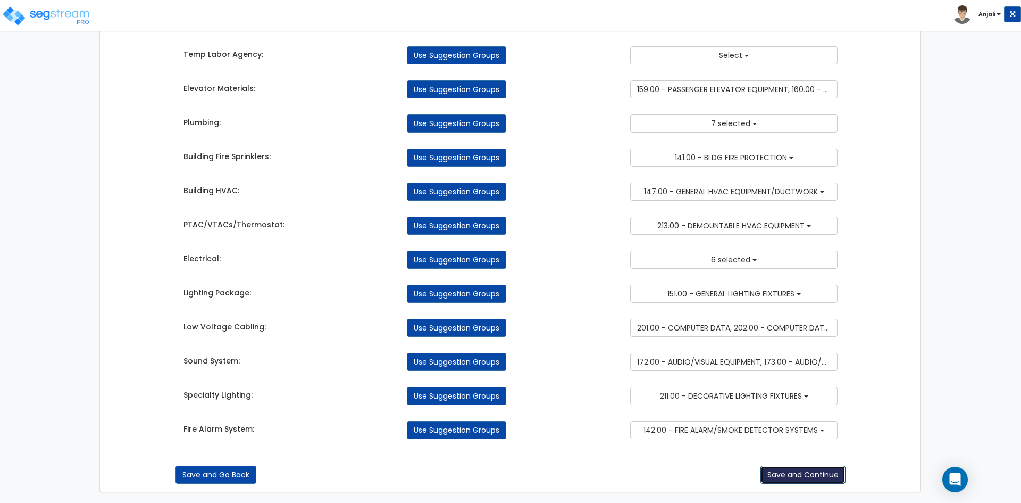
click at [792, 471] on button "Save and Continue" at bounding box center [803, 474] width 85 height 18
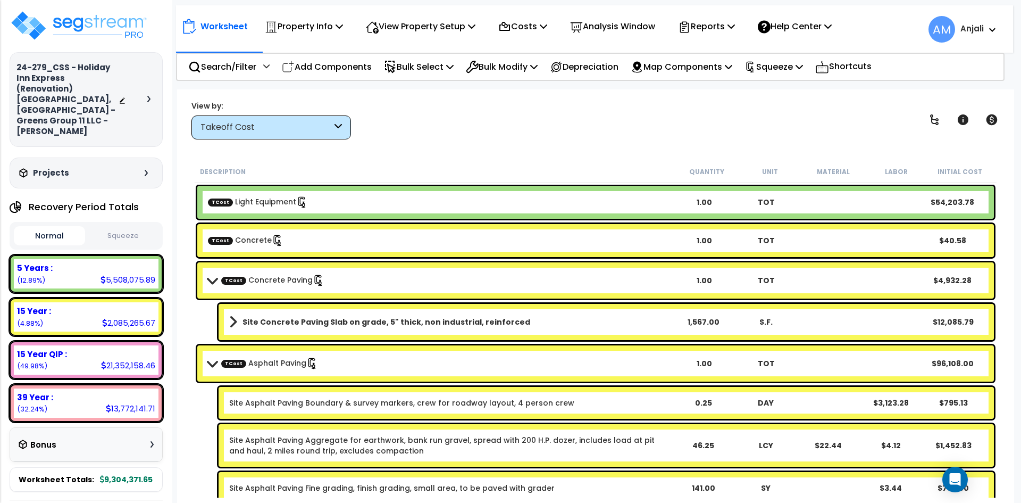
click at [142, 227] on button "Squeeze" at bounding box center [123, 236] width 71 height 19
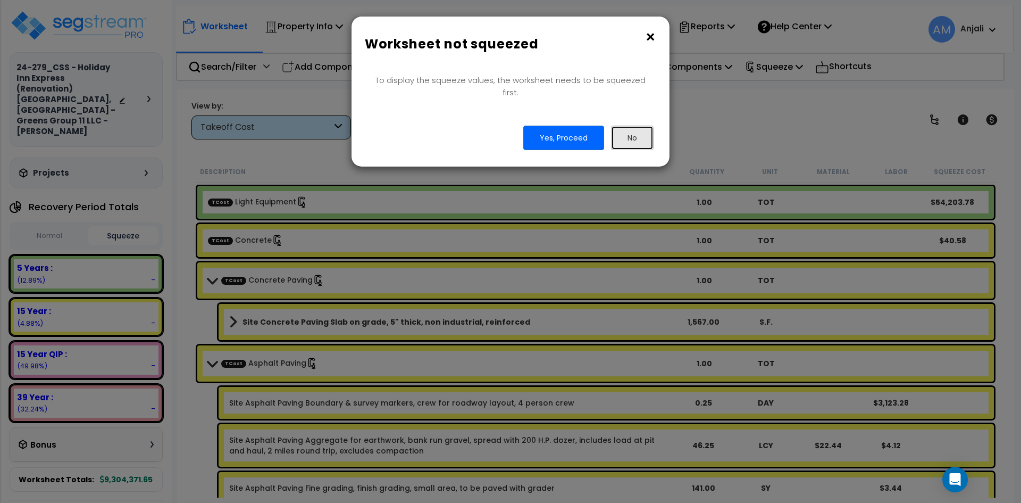
click at [624, 129] on button "No" at bounding box center [632, 138] width 43 height 24
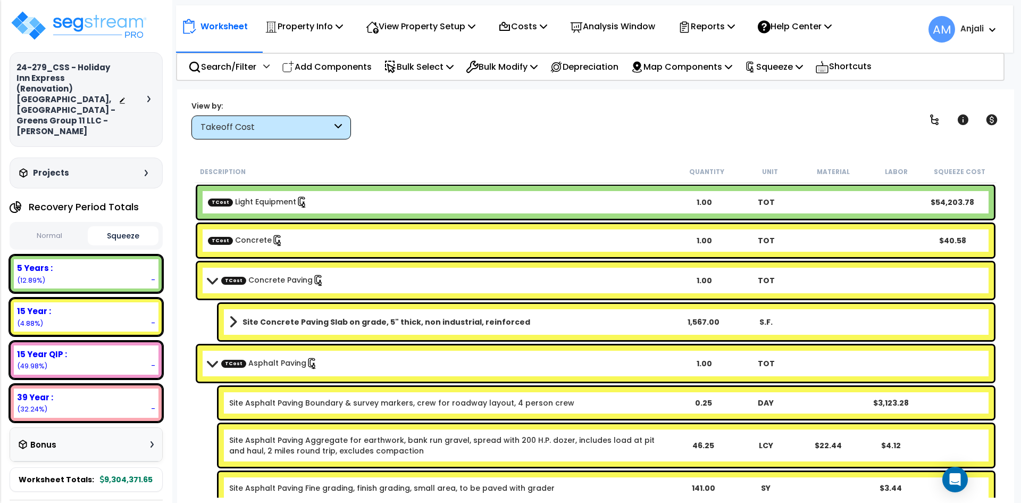
click at [132, 226] on button "Squeeze" at bounding box center [123, 235] width 71 height 19
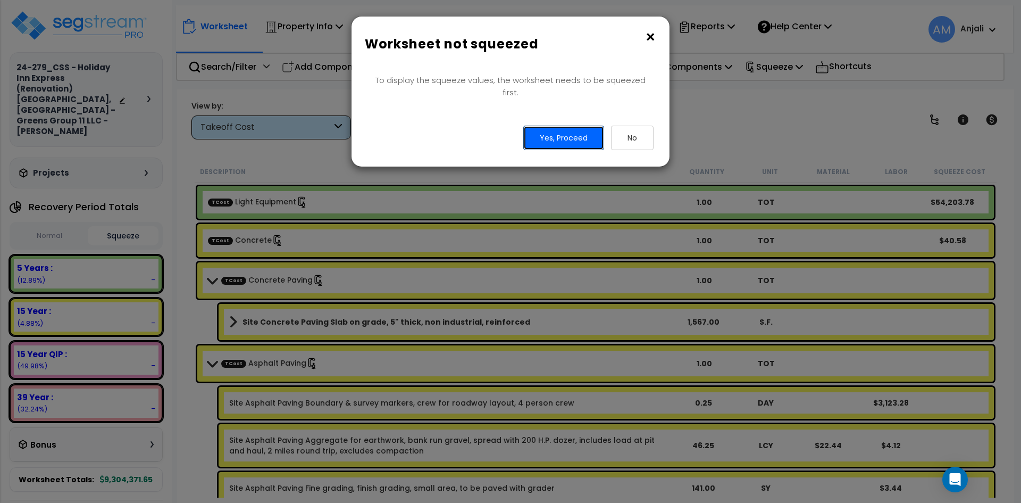
click at [559, 126] on button "Yes, Proceed" at bounding box center [563, 138] width 81 height 24
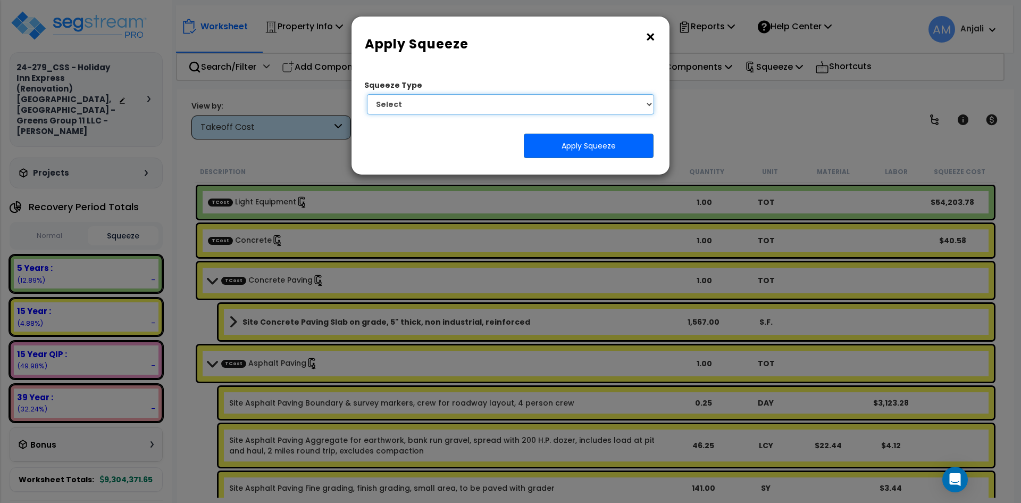
click at [572, 105] on select "Select 1. Squeeze by Takeoff Cost" at bounding box center [510, 104] width 287 height 20
select select "squeeze_by_custom_backoff_cost"
click at [367, 94] on select "Select 1. Squeeze by Takeoff Cost" at bounding box center [510, 104] width 287 height 20
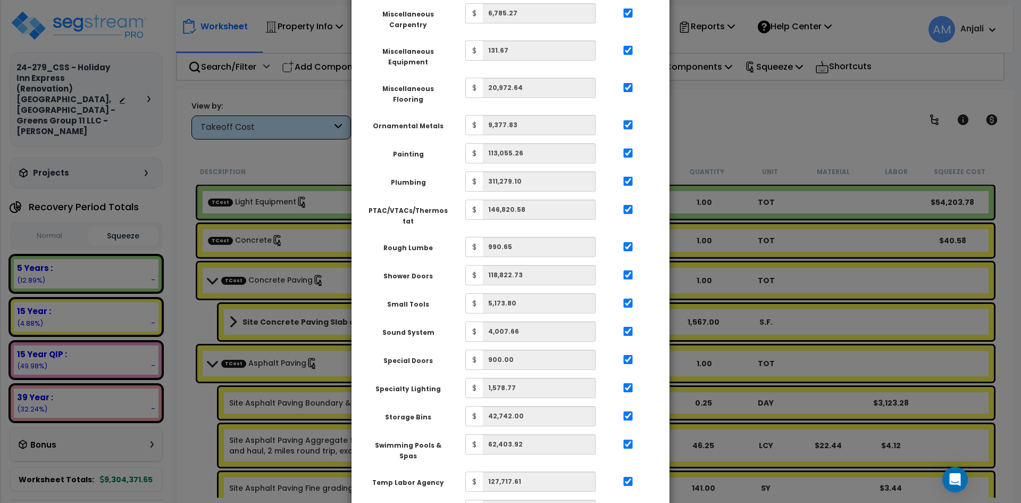
scroll to position [1490, 0]
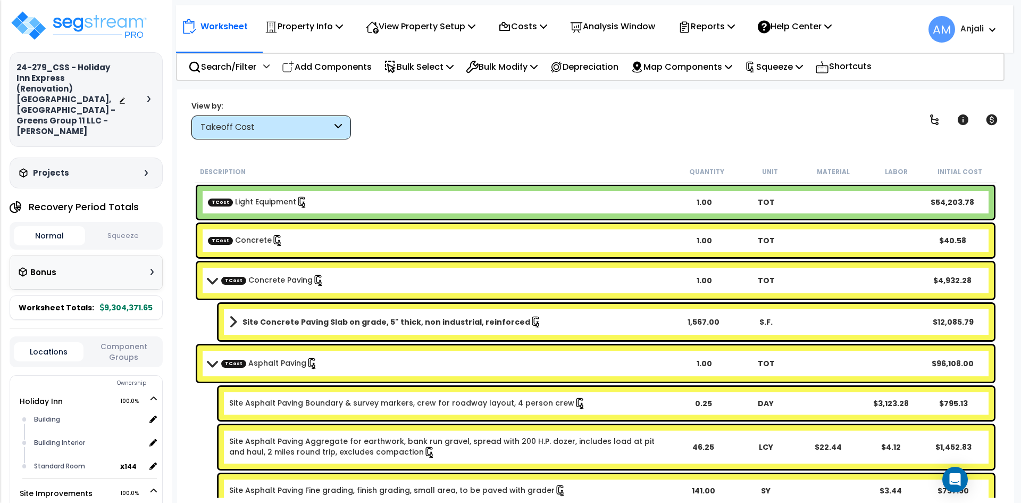
click at [132, 227] on button "Squeeze" at bounding box center [123, 236] width 71 height 19
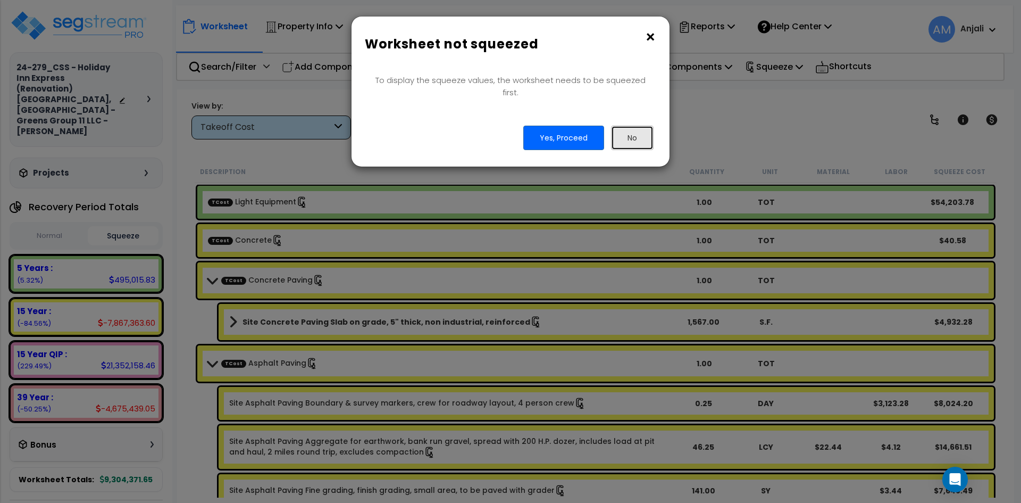
click at [640, 129] on button "No" at bounding box center [632, 138] width 43 height 24
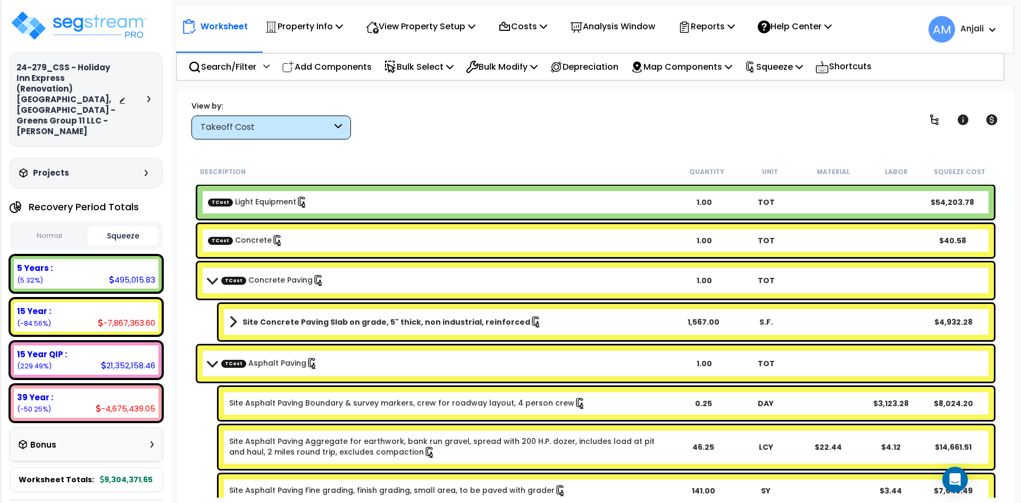
click at [71, 227] on button "Normal" at bounding box center [49, 236] width 71 height 19
click at [129, 227] on button "Squeeze" at bounding box center [123, 236] width 71 height 19
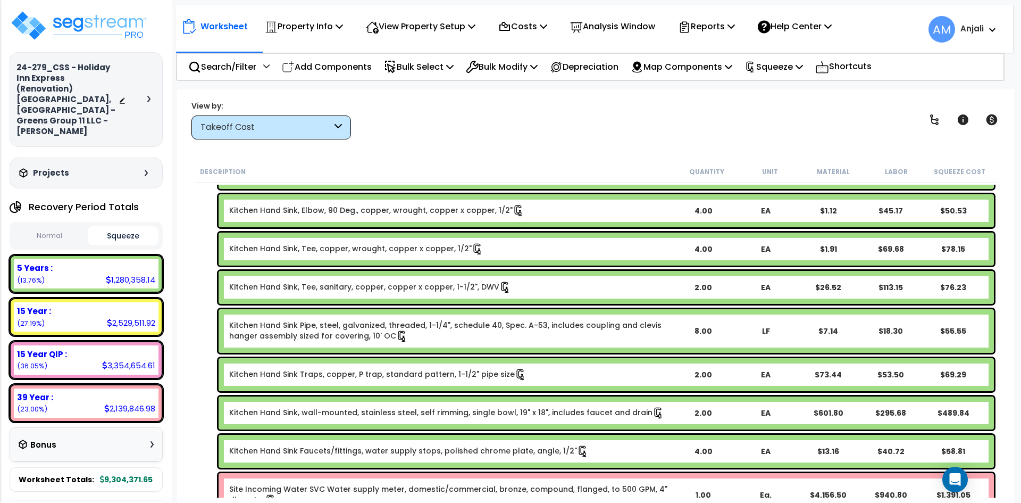
scroll to position [6436, 0]
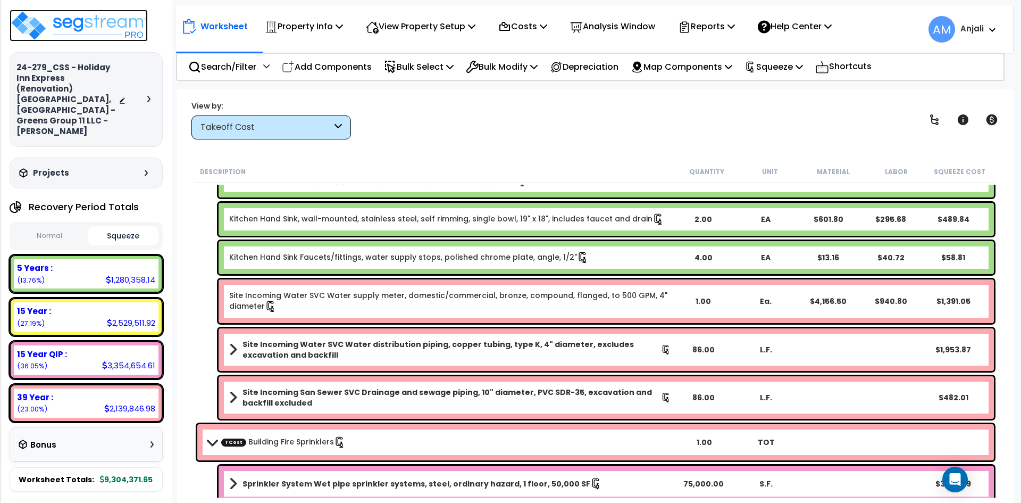
click at [93, 31] on img at bounding box center [79, 26] width 138 height 32
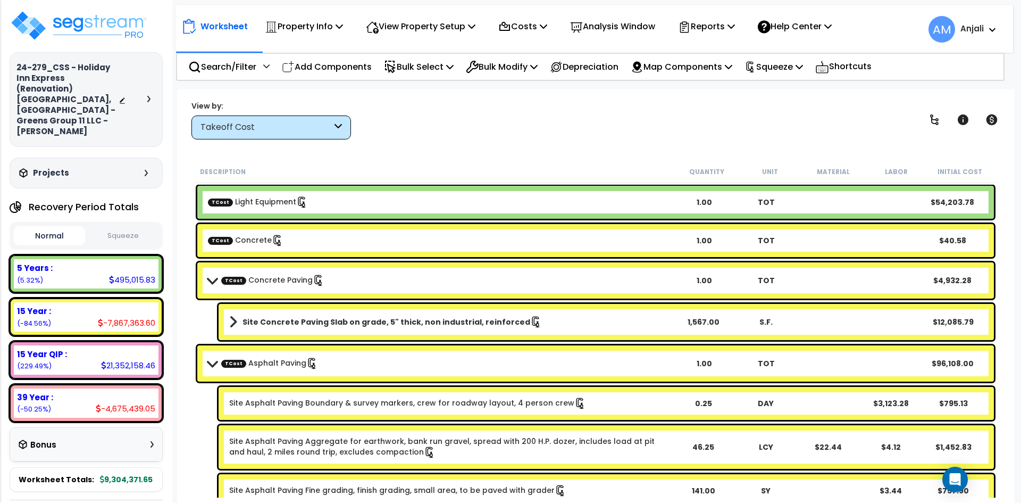
click at [127, 236] on div "Normal Squeeze" at bounding box center [86, 236] width 153 height 28
click at [129, 228] on button "Squeeze" at bounding box center [123, 236] width 71 height 19
click at [72, 230] on button "Normal" at bounding box center [49, 236] width 71 height 19
click at [126, 227] on button "Squeeze" at bounding box center [123, 236] width 71 height 19
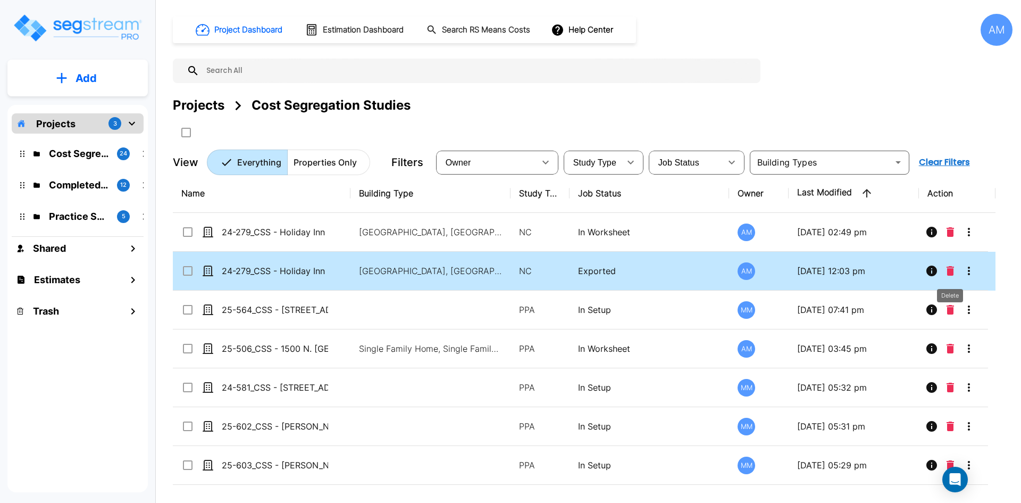
click at [952, 271] on icon "Delete" at bounding box center [950, 271] width 7 height 10
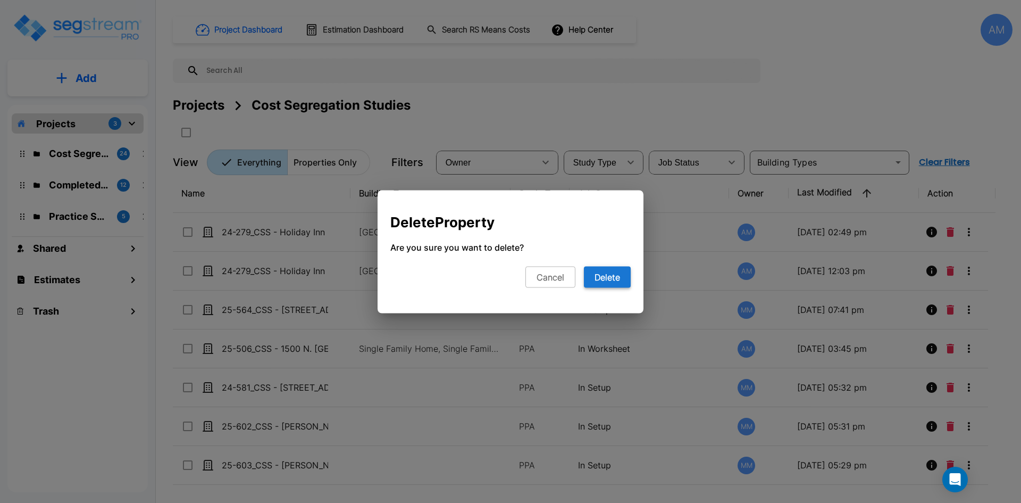
click at [614, 276] on button "Delete" at bounding box center [607, 276] width 47 height 21
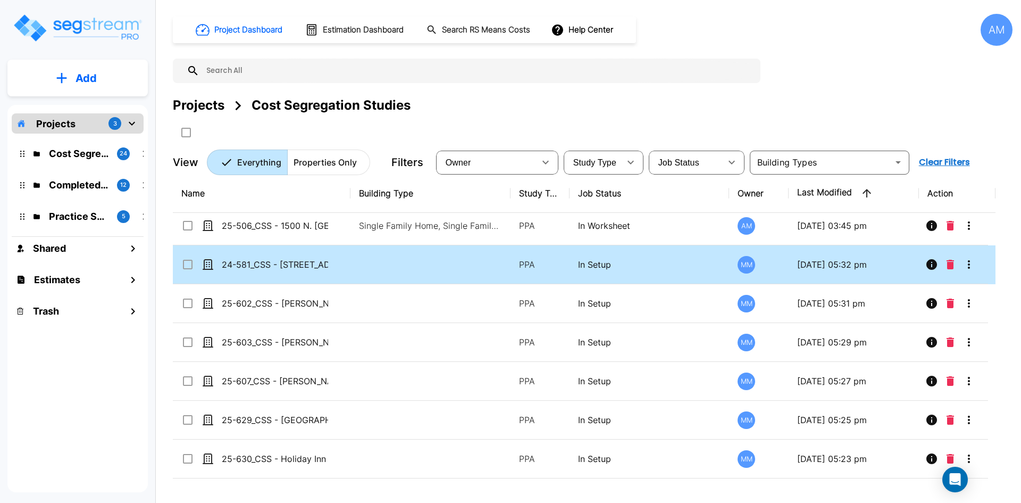
scroll to position [106, 0]
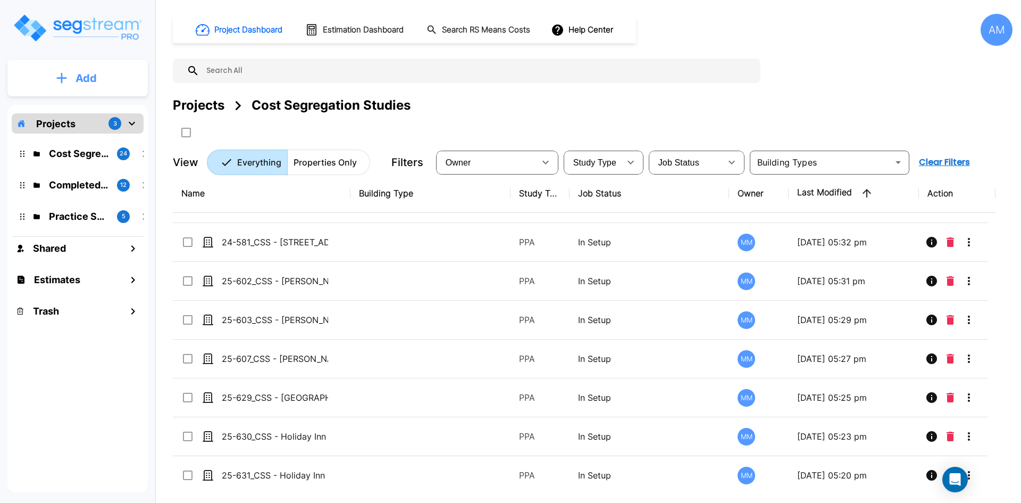
click at [97, 70] on button "Add" at bounding box center [77, 78] width 140 height 31
click at [101, 135] on p "Add Property" at bounding box center [84, 137] width 54 height 13
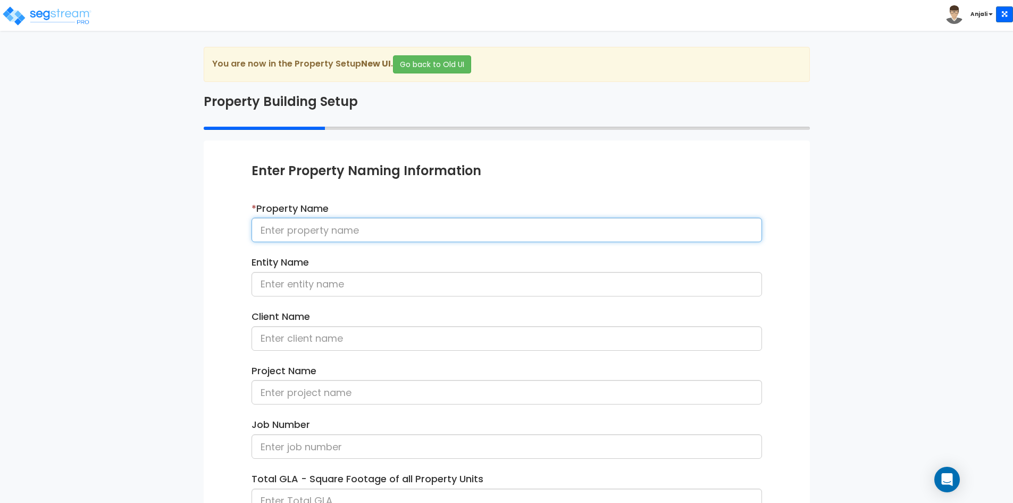
click at [313, 221] on input at bounding box center [507, 230] width 511 height 24
paste input "25-625_CSS - [GEOGRAPHIC_DATA] [GEOGRAPHIC_DATA], [GEOGRAPHIC_DATA] - Greens Gr…"
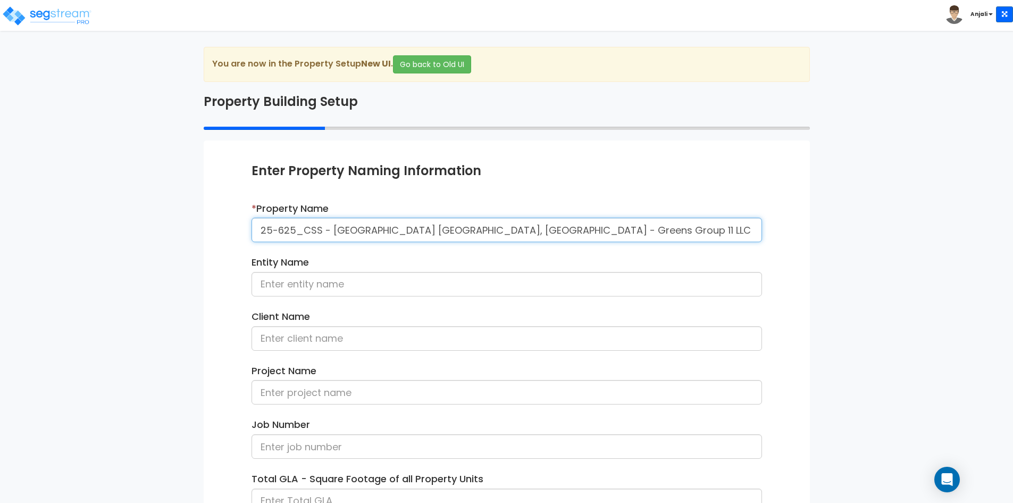
type input "25-625_CSS - [GEOGRAPHIC_DATA] [GEOGRAPHIC_DATA], [GEOGRAPHIC_DATA] - Greens Gr…"
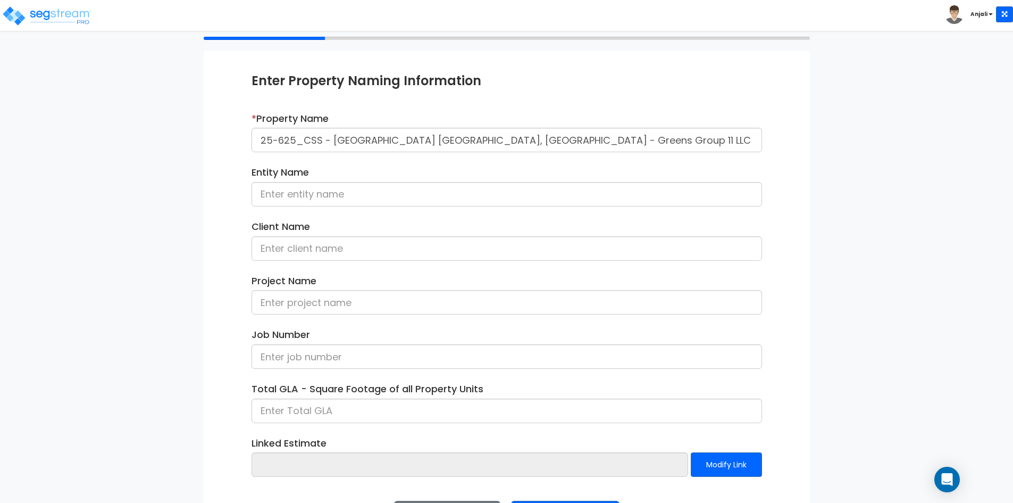
scroll to position [106, 0]
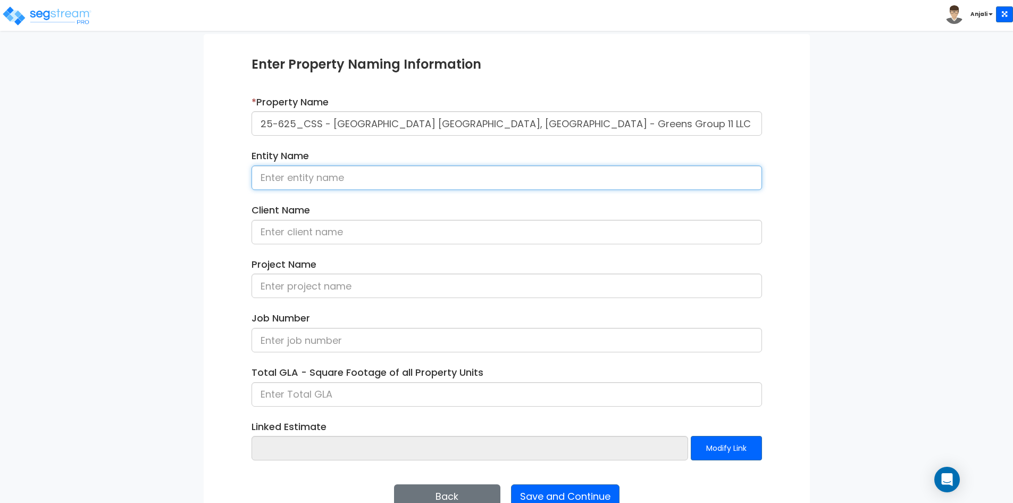
click at [329, 177] on input at bounding box center [507, 177] width 511 height 24
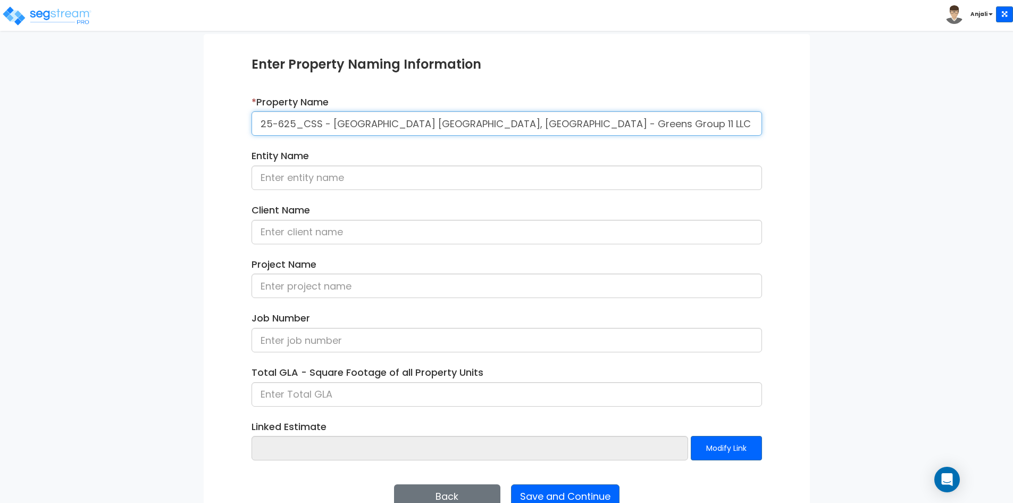
drag, startPoint x: 331, startPoint y: 124, endPoint x: 446, endPoint y: 125, distance: 114.9
click at [446, 125] on input "25-625_CSS - [GEOGRAPHIC_DATA] [GEOGRAPHIC_DATA], [GEOGRAPHIC_DATA] - Greens Gr…" at bounding box center [507, 123] width 511 height 24
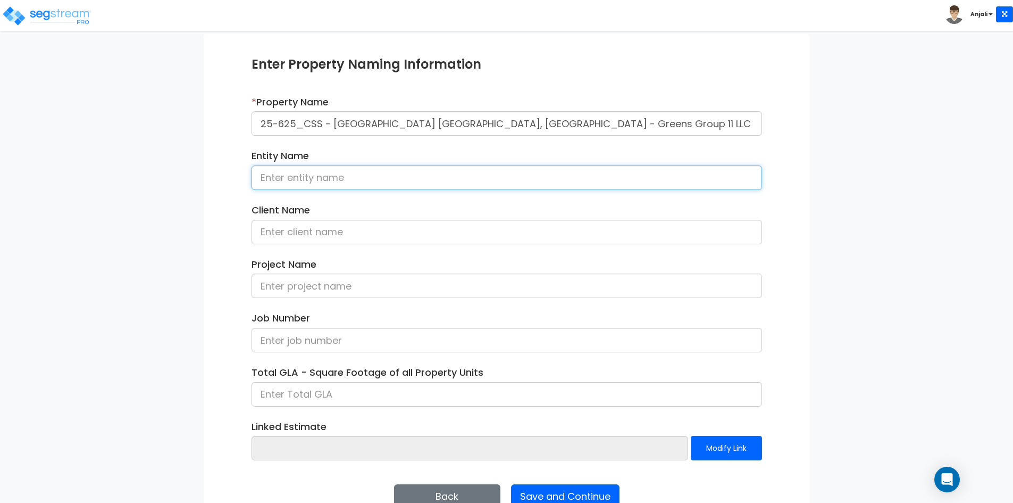
click at [338, 181] on input at bounding box center [507, 177] width 511 height 24
paste input "Hampton Inn Inglewood"
type input "Hampton Inn Inglewood"
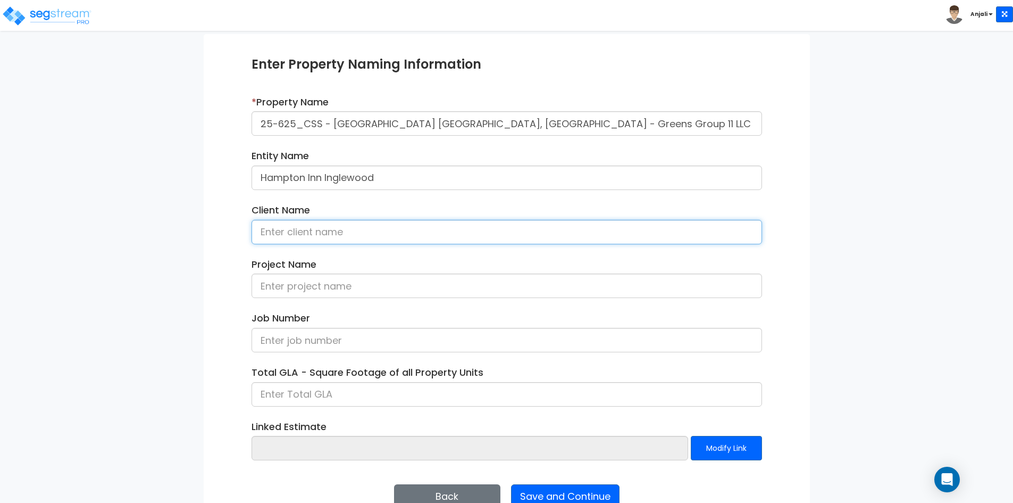
click at [303, 225] on input at bounding box center [507, 232] width 511 height 24
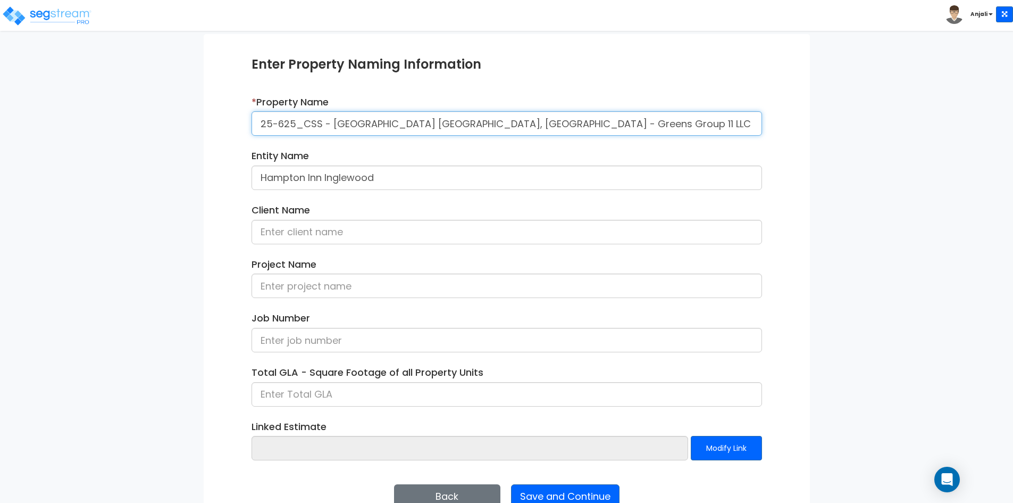
drag, startPoint x: 592, startPoint y: 123, endPoint x: 669, endPoint y: 119, distance: 77.2
click at [669, 119] on input "25-625_CSS - [GEOGRAPHIC_DATA] [GEOGRAPHIC_DATA], [GEOGRAPHIC_DATA] - Greens Gr…" at bounding box center [507, 123] width 511 height 24
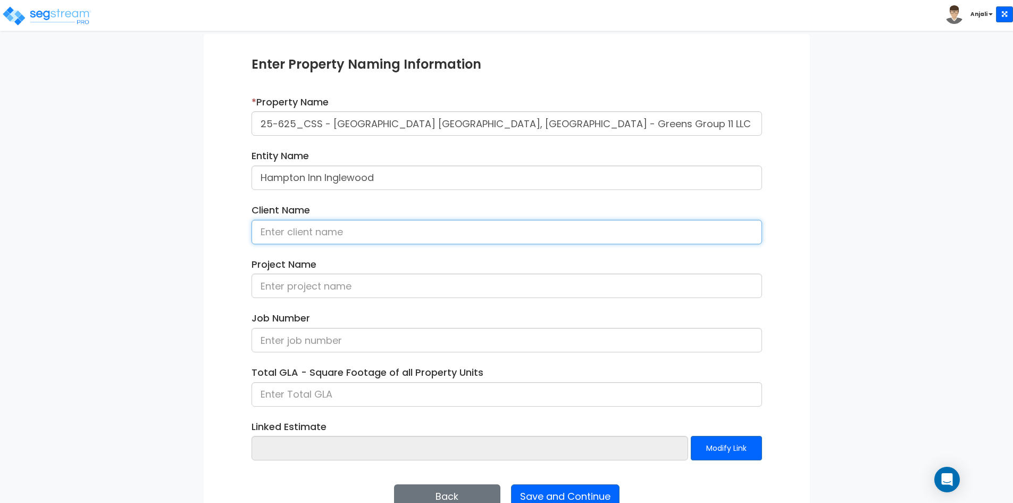
click at [443, 220] on input at bounding box center [507, 232] width 511 height 24
paste input "[PERSON_NAME]"
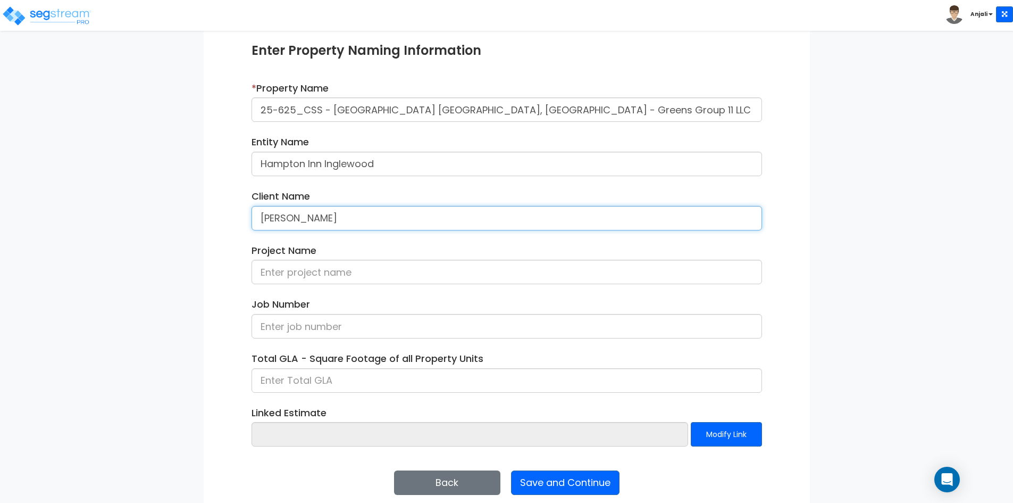
scroll to position [134, 0]
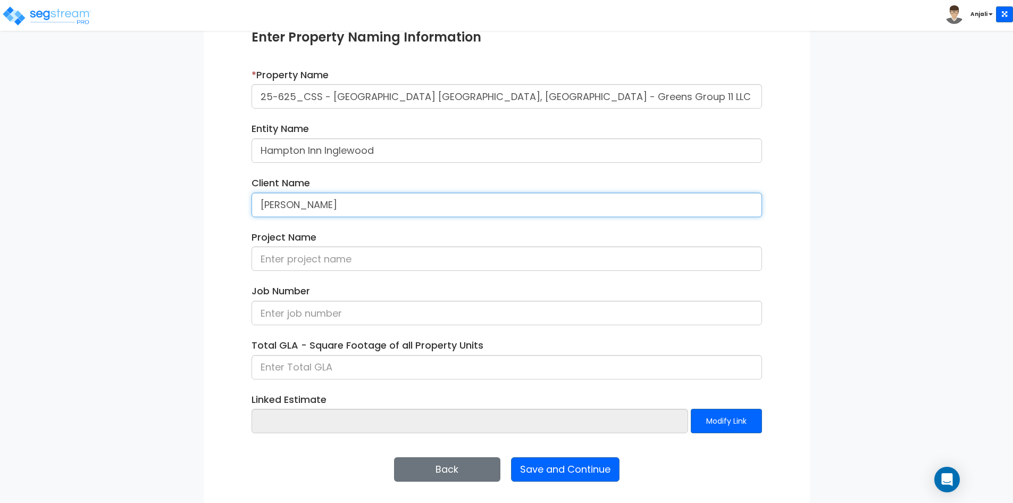
type input "[PERSON_NAME]"
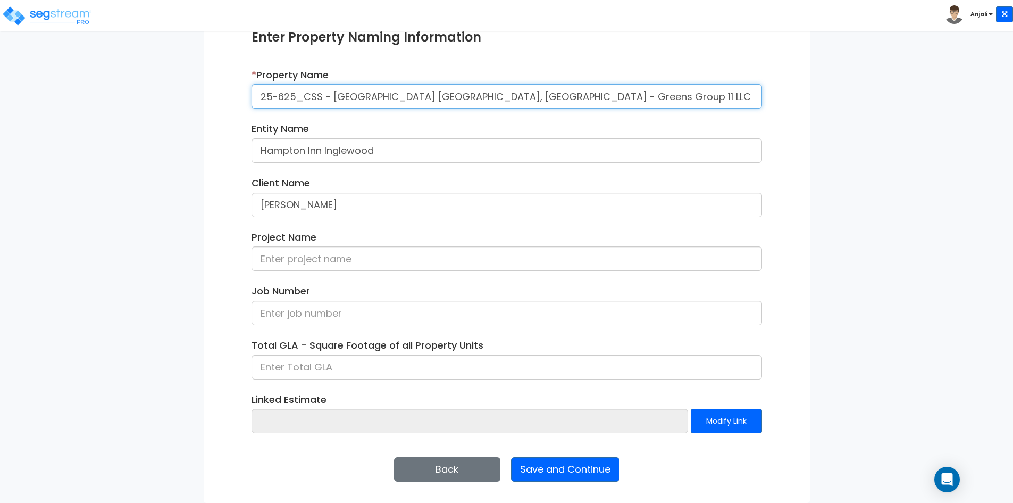
drag, startPoint x: 261, startPoint y: 95, endPoint x: 444, endPoint y: 95, distance: 182.5
click at [444, 95] on input "25-625_CSS - [GEOGRAPHIC_DATA] [GEOGRAPHIC_DATA], [GEOGRAPHIC_DATA] - Greens Gr…" at bounding box center [507, 96] width 511 height 24
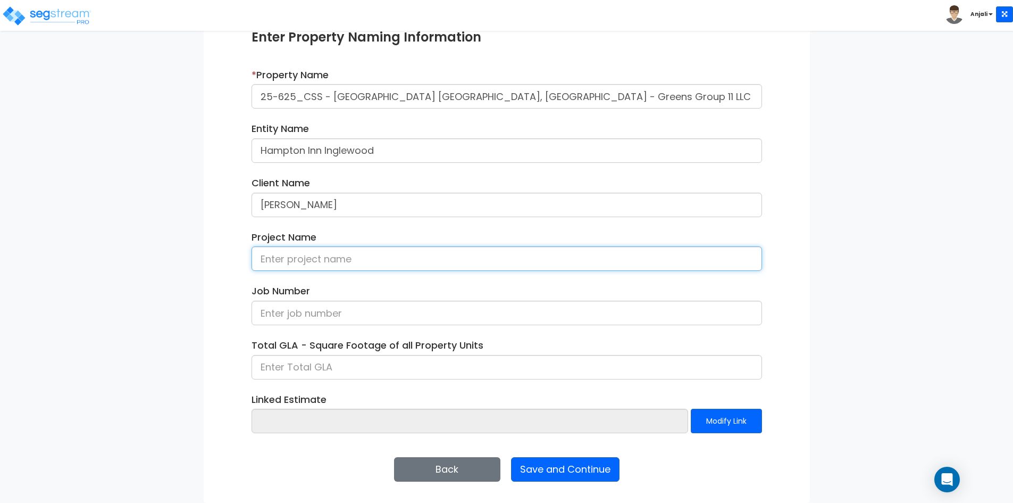
click at [315, 261] on input at bounding box center [507, 258] width 511 height 24
paste input "25-625_CSS - [GEOGRAPHIC_DATA] [GEOGRAPHIC_DATA]"
drag, startPoint x: 322, startPoint y: 259, endPoint x: 236, endPoint y: 254, distance: 85.8
click at [236, 256] on div "Enter Property Naming Information * Property Name 25-625_CSS - [GEOGRAPHIC_DATA…" at bounding box center [507, 255] width 606 height 496
type input "25-625_CSS - [GEOGRAPHIC_DATA] [GEOGRAPHIC_DATA]"
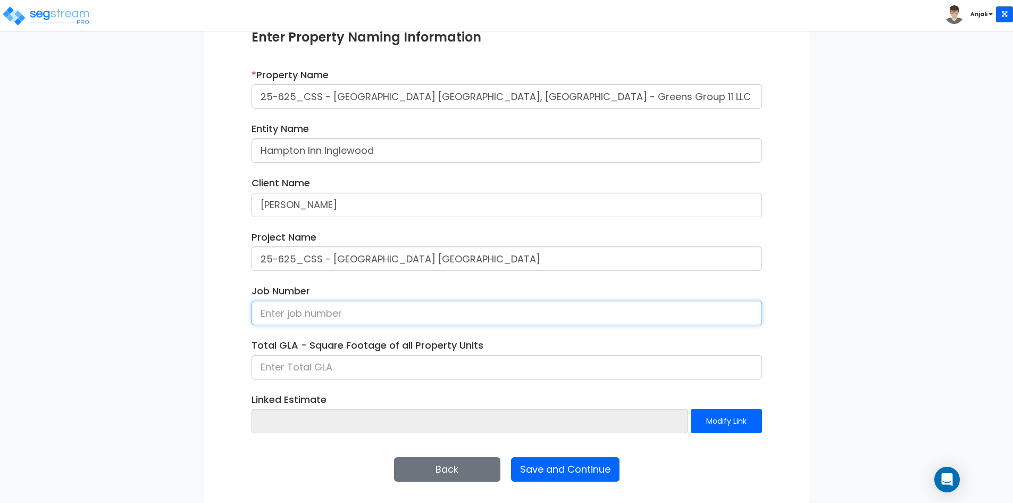
click at [313, 310] on input at bounding box center [507, 313] width 511 height 24
paste input "25-625_CSS"
type input "25-625_CSS"
